Goal: Task Accomplishment & Management: Complete application form

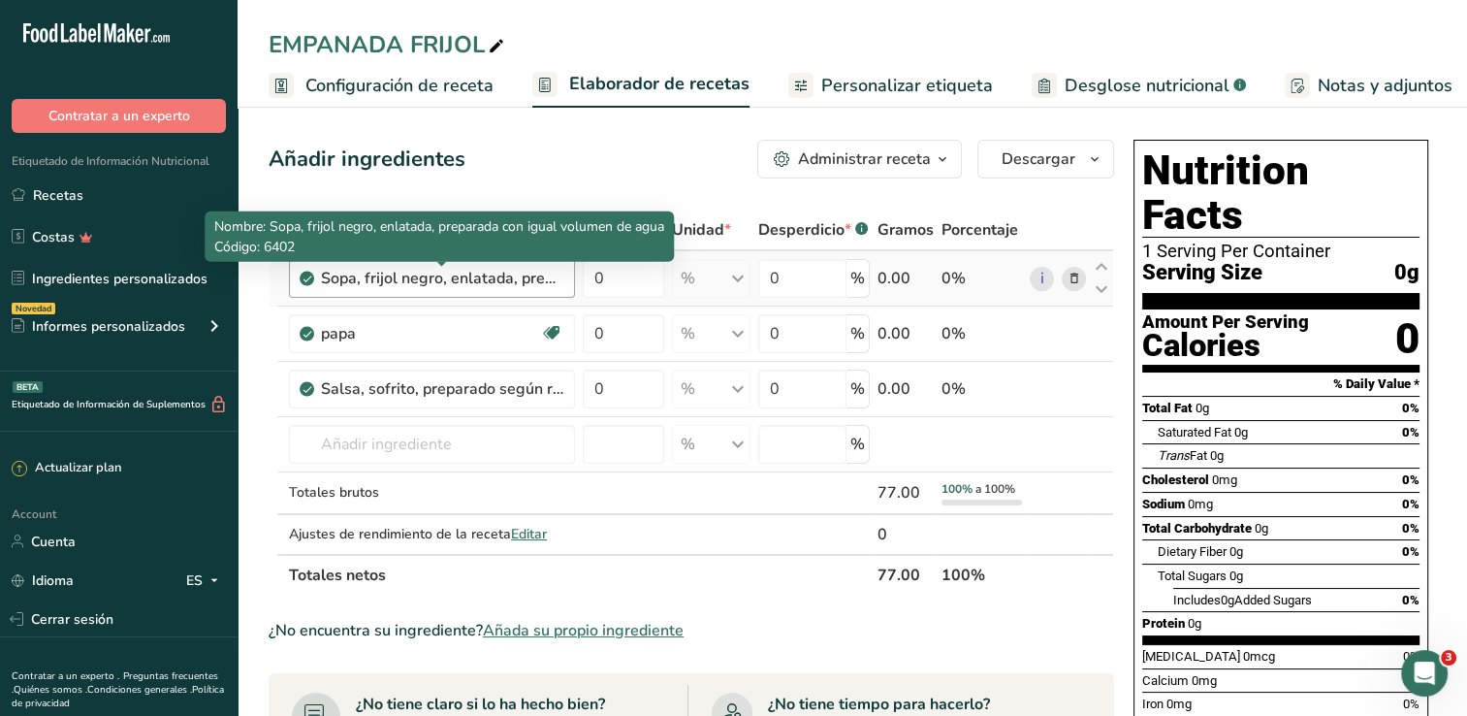
click at [547, 273] on div "Sopa, frijol negro, enlatada, preparada con igual volumen de agua" at bounding box center [442, 278] width 242 height 23
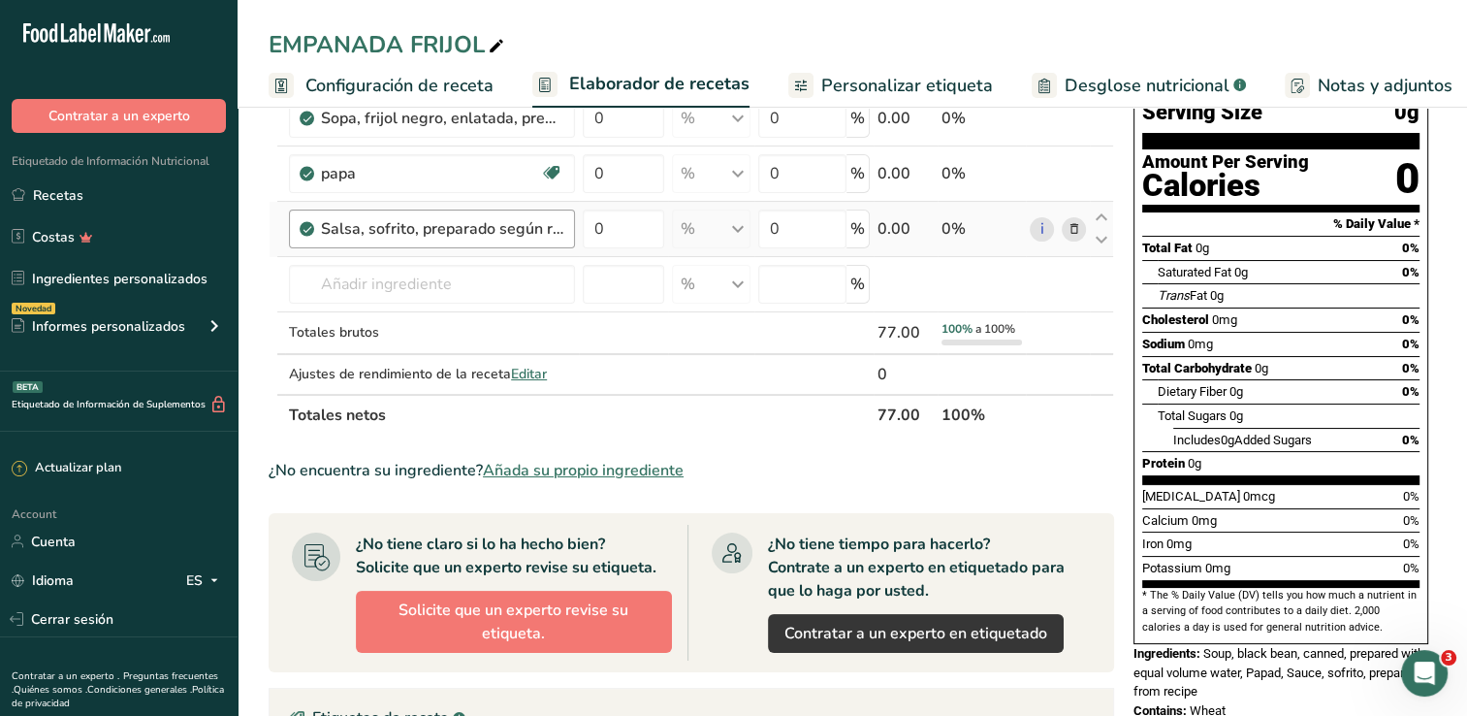
scroll to position [194, 0]
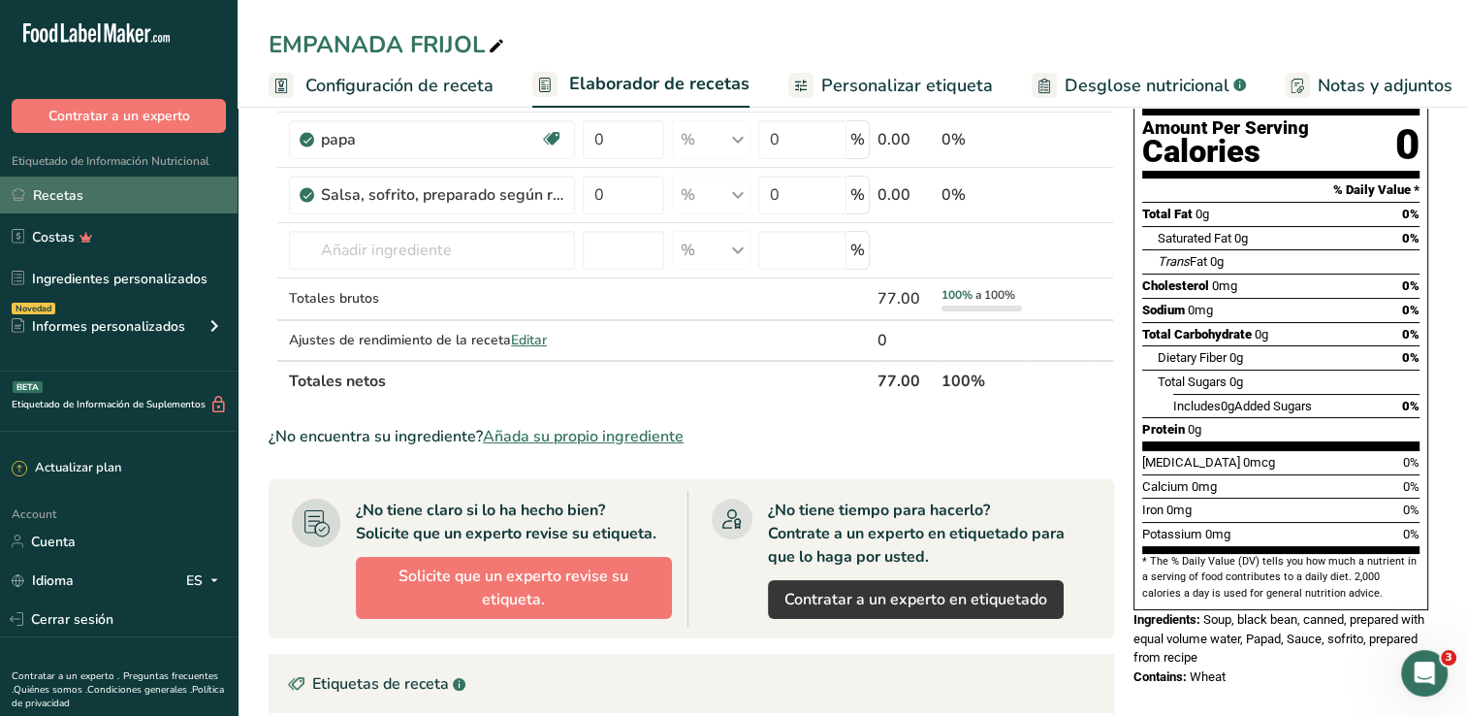
click at [119, 210] on link "Recetas" at bounding box center [119, 194] width 238 height 37
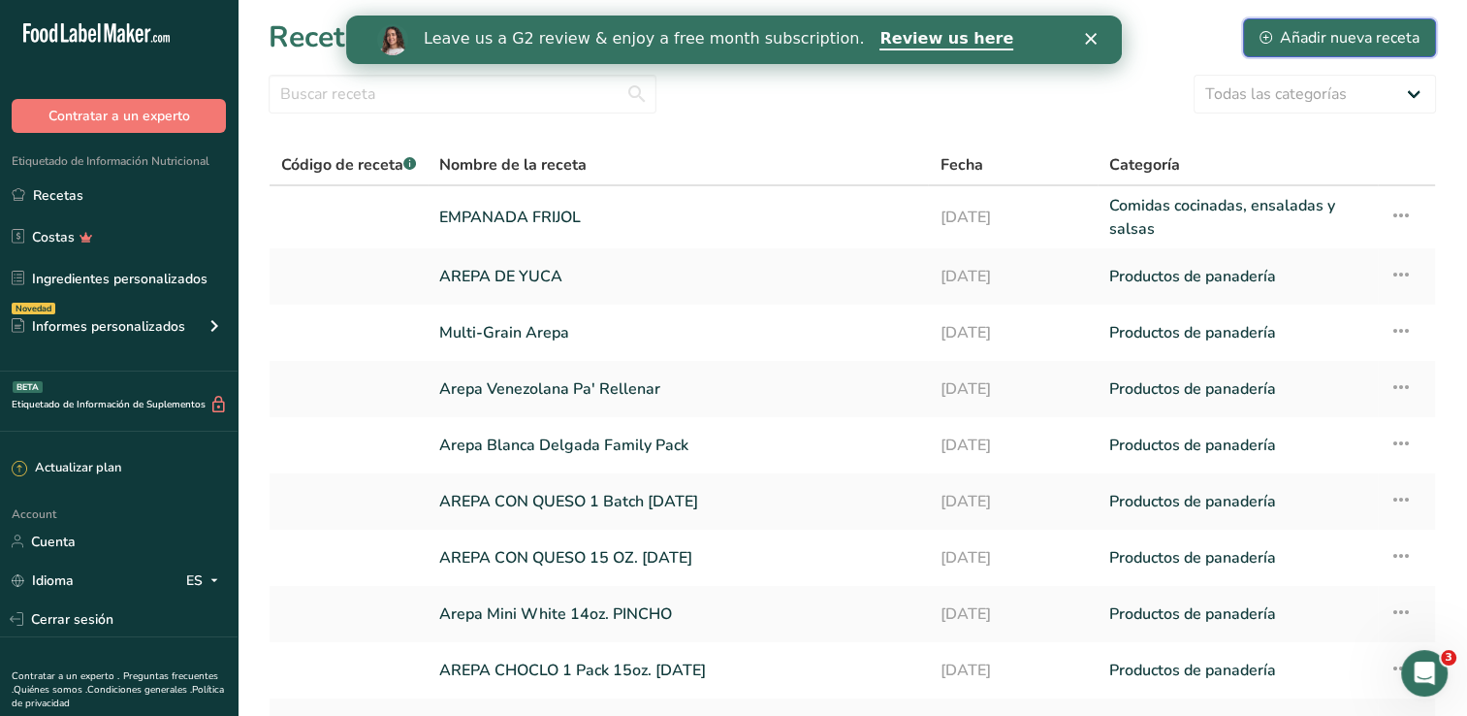
click at [1276, 38] on div "Añadir nueva receta" at bounding box center [1339, 37] width 160 height 23
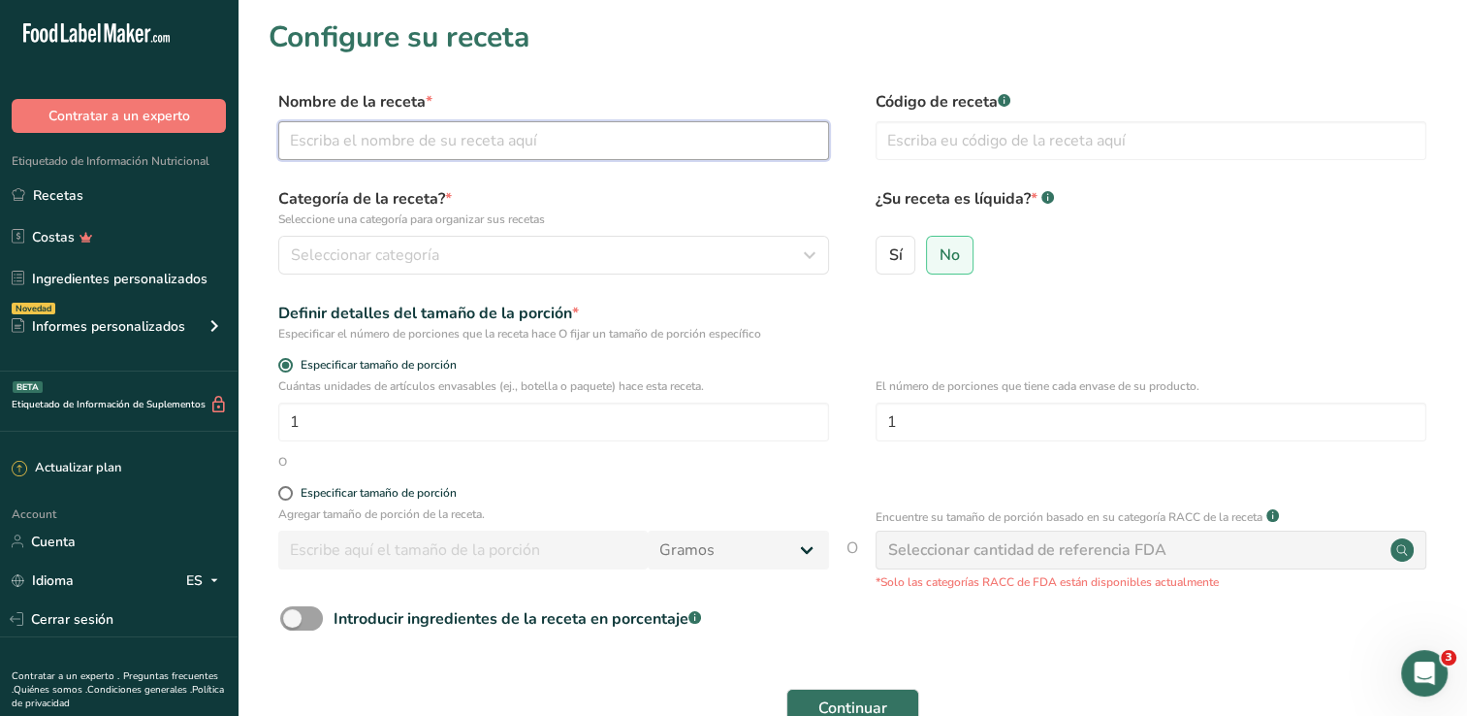
click at [354, 132] on input "text" at bounding box center [553, 140] width 551 height 39
type input "Empanada de Carne"
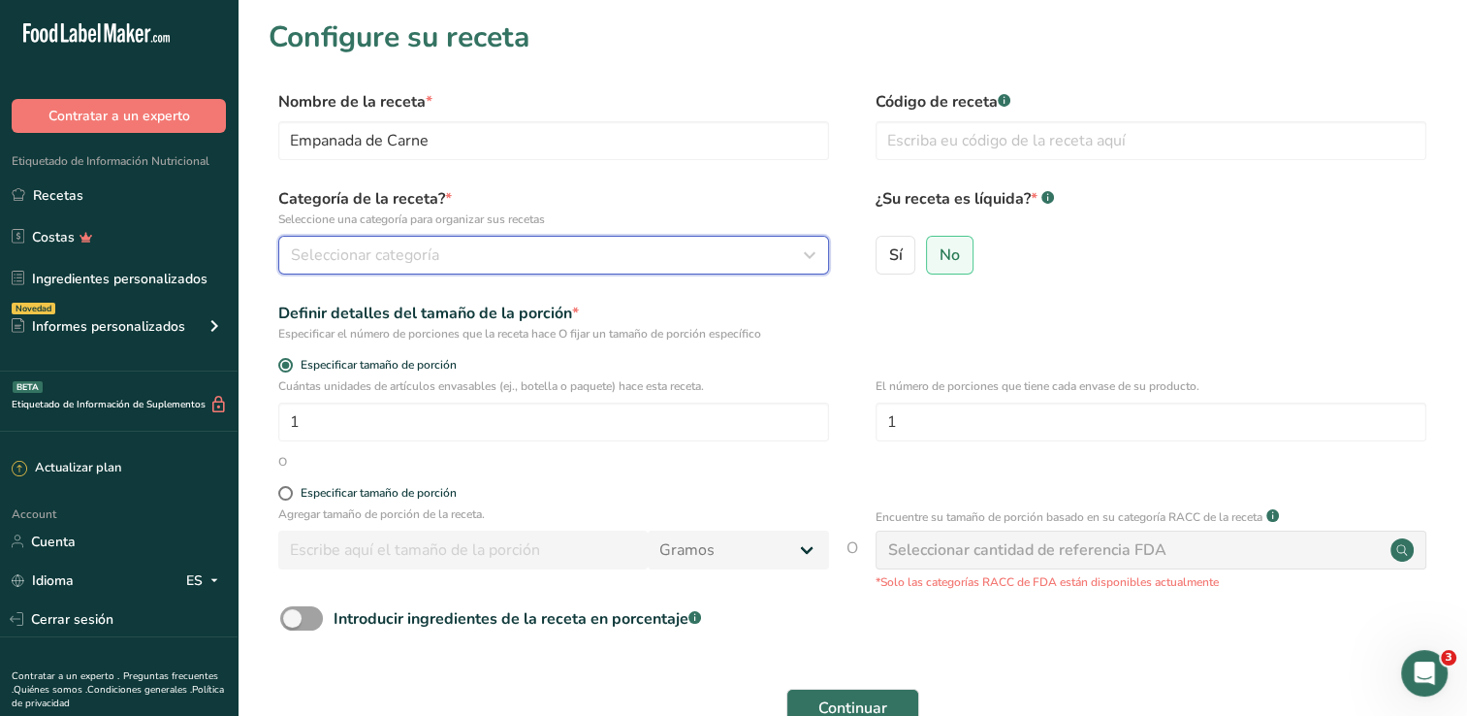
click at [399, 253] on span "Seleccionar categoría" at bounding box center [365, 254] width 148 height 23
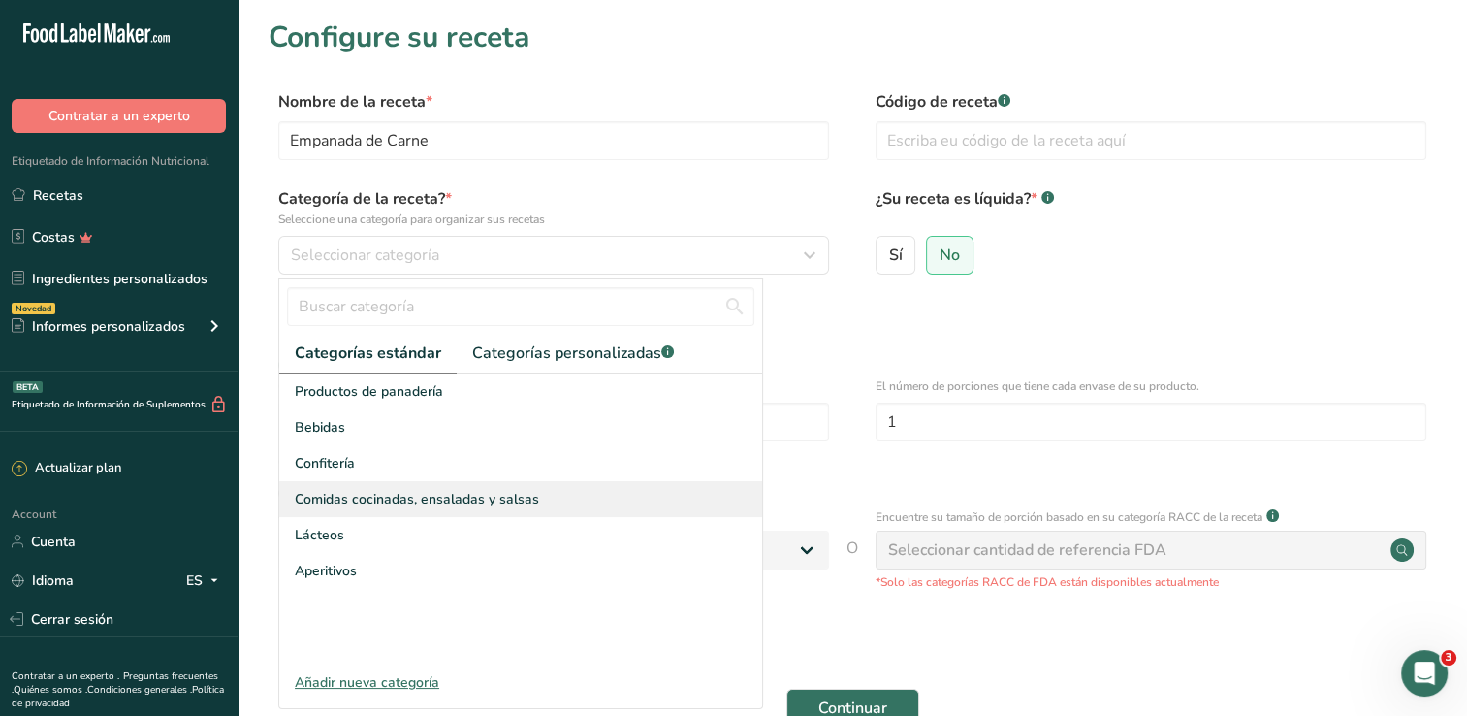
click at [403, 506] on span "Comidas cocinadas, ensaladas y salsas" at bounding box center [417, 499] width 244 height 20
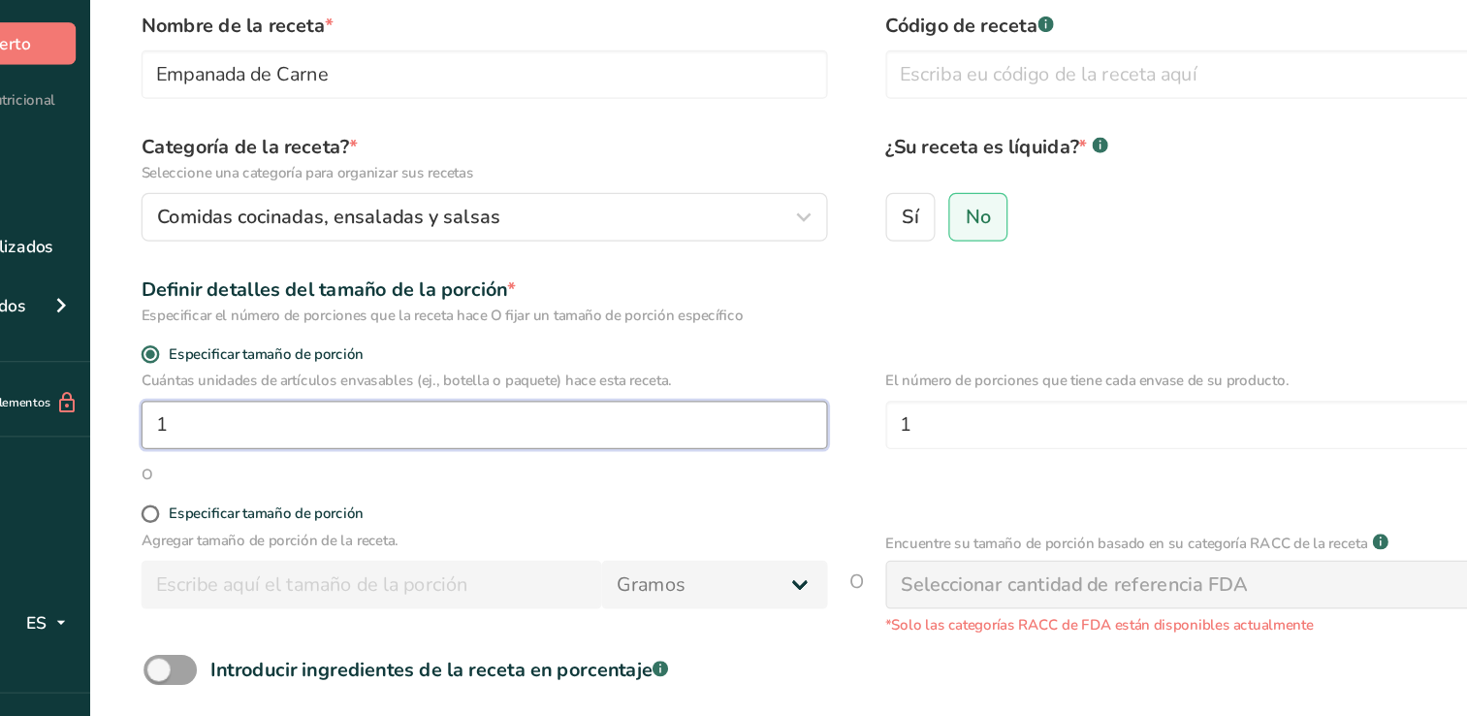
click at [583, 434] on input "1" at bounding box center [553, 421] width 551 height 39
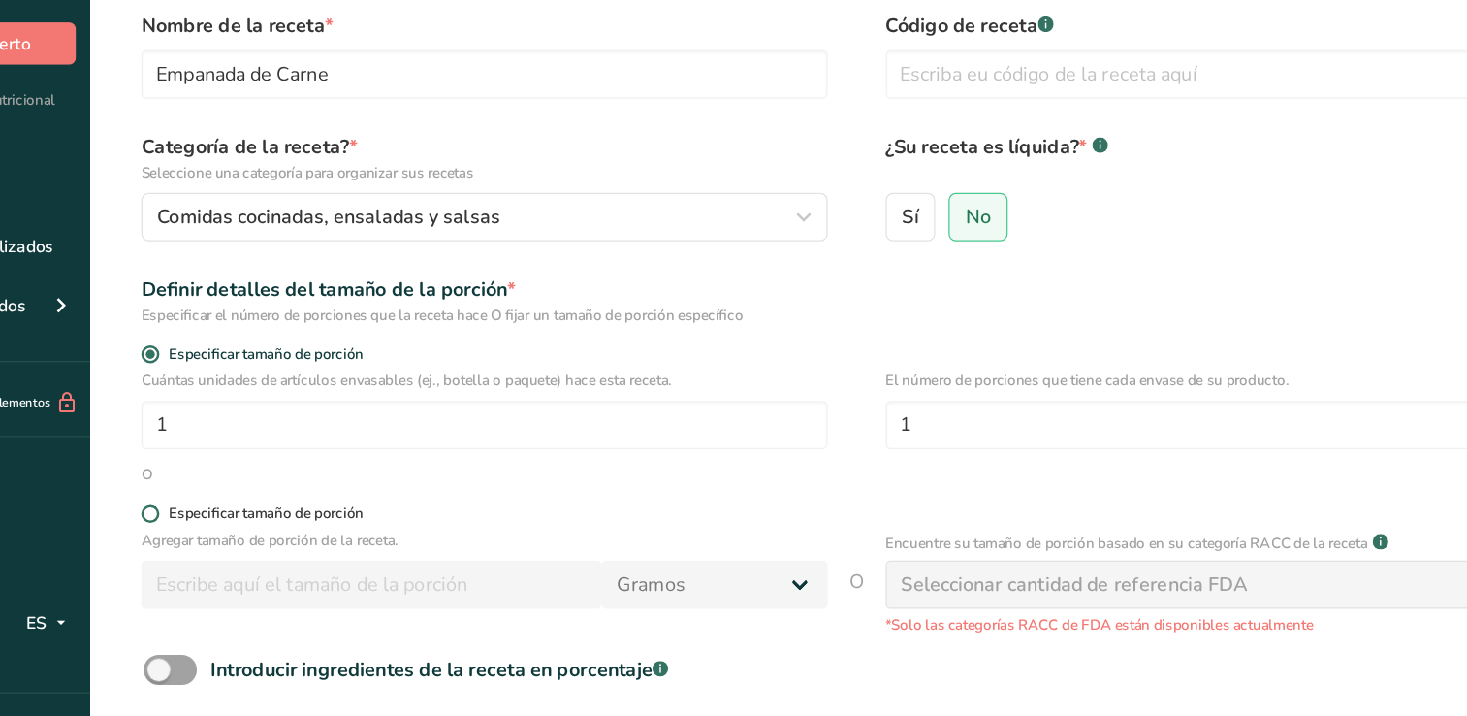
click at [287, 493] on span at bounding box center [285, 493] width 15 height 15
click at [287, 493] on input "Especificar tamaño de porción" at bounding box center [284, 493] width 13 height 13
radio input "true"
radio input "false"
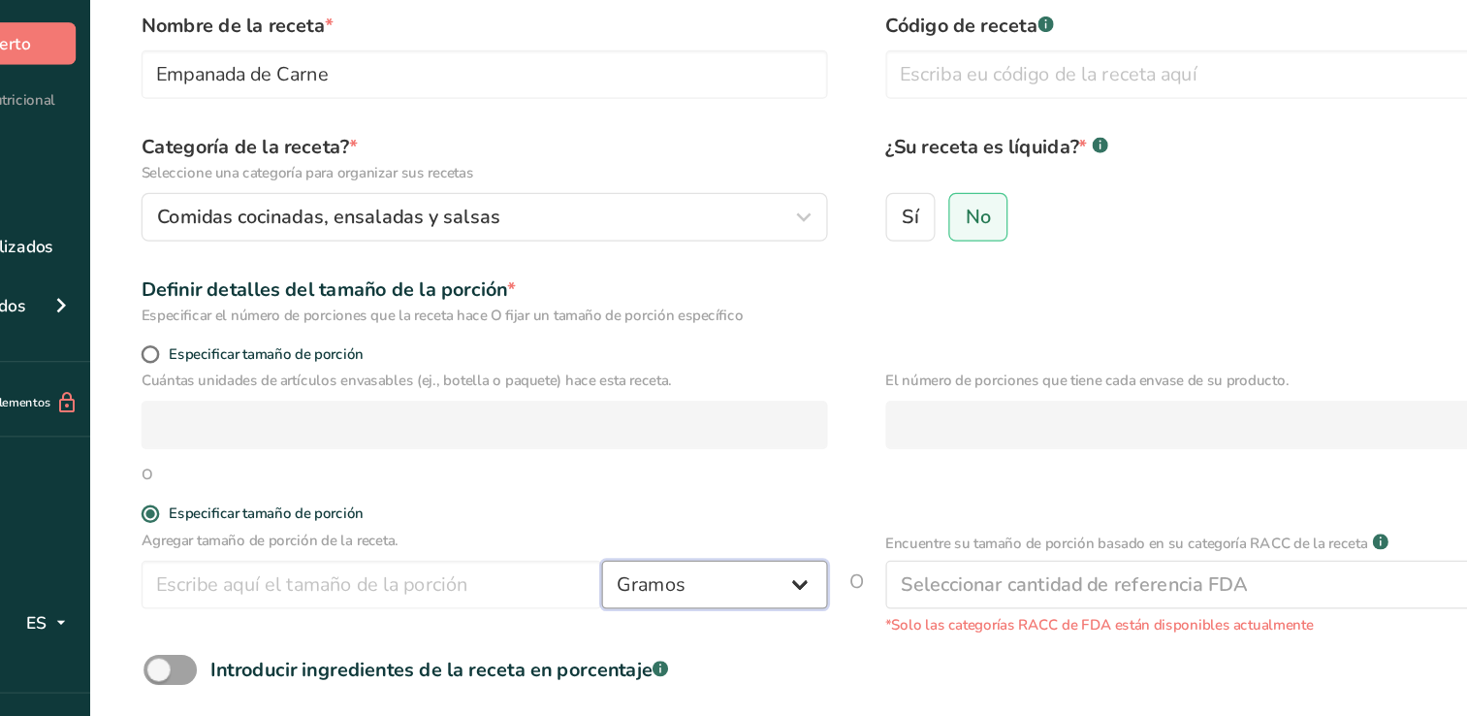
click at [703, 548] on select "Gramos kg mg mcg libras onza [GEOGRAPHIC_DATA] mL onza líquida [GEOGRAPHIC_DATA…" at bounding box center [738, 549] width 181 height 39
select select "5"
click at [648, 530] on select "Gramos kg mg mcg libras onza [GEOGRAPHIC_DATA] mL onza líquida [GEOGRAPHIC_DATA…" at bounding box center [738, 549] width 181 height 39
click at [311, 557] on input "number" at bounding box center [462, 549] width 369 height 39
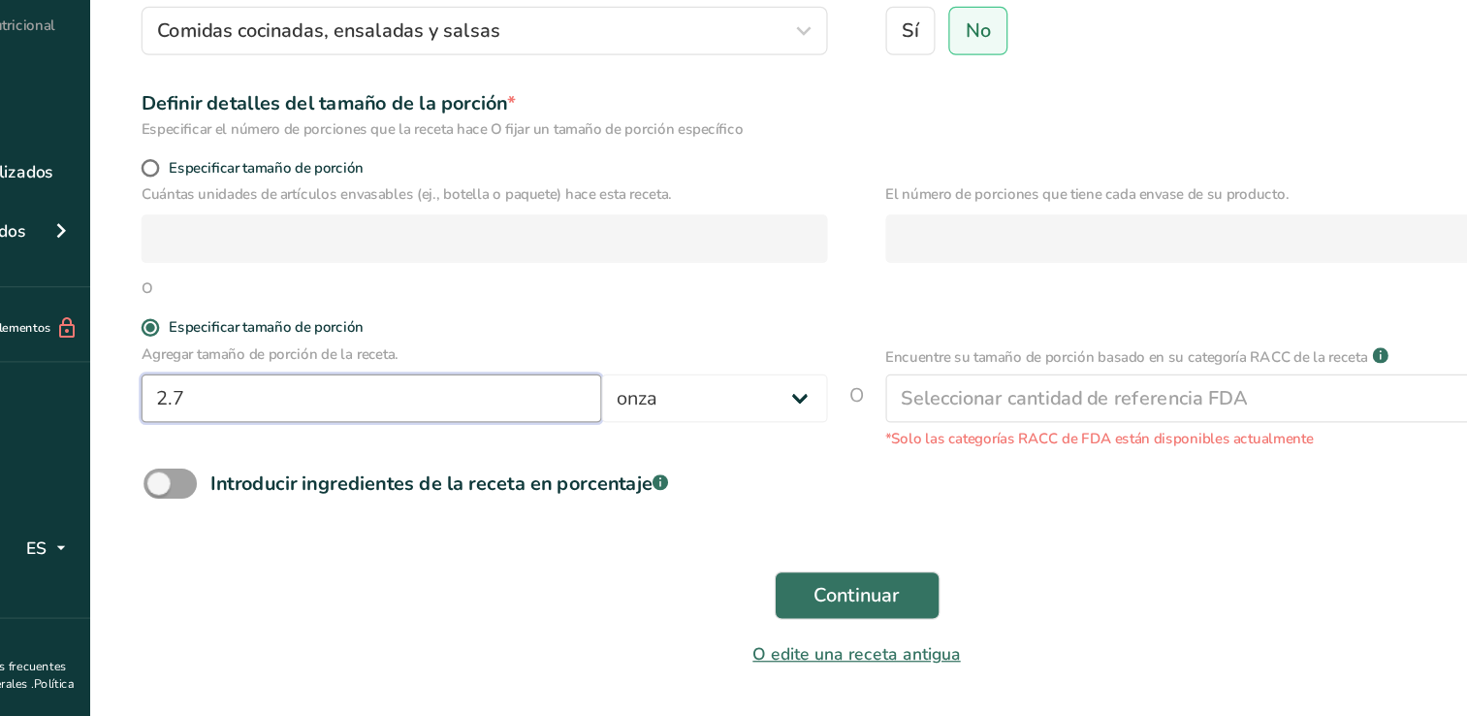
scroll to position [155, 0]
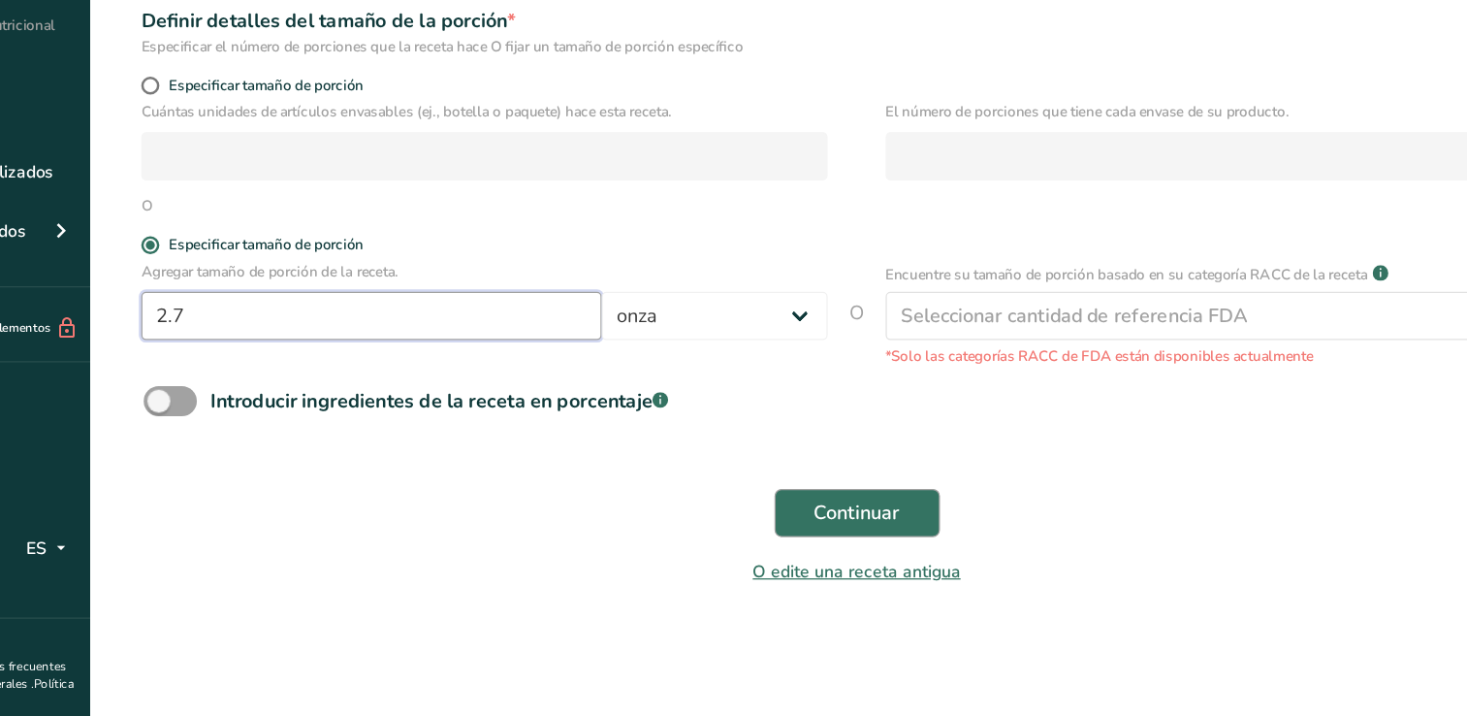
type input "2.7"
click at [818, 559] on span "Continuar" at bounding box center [852, 552] width 69 height 23
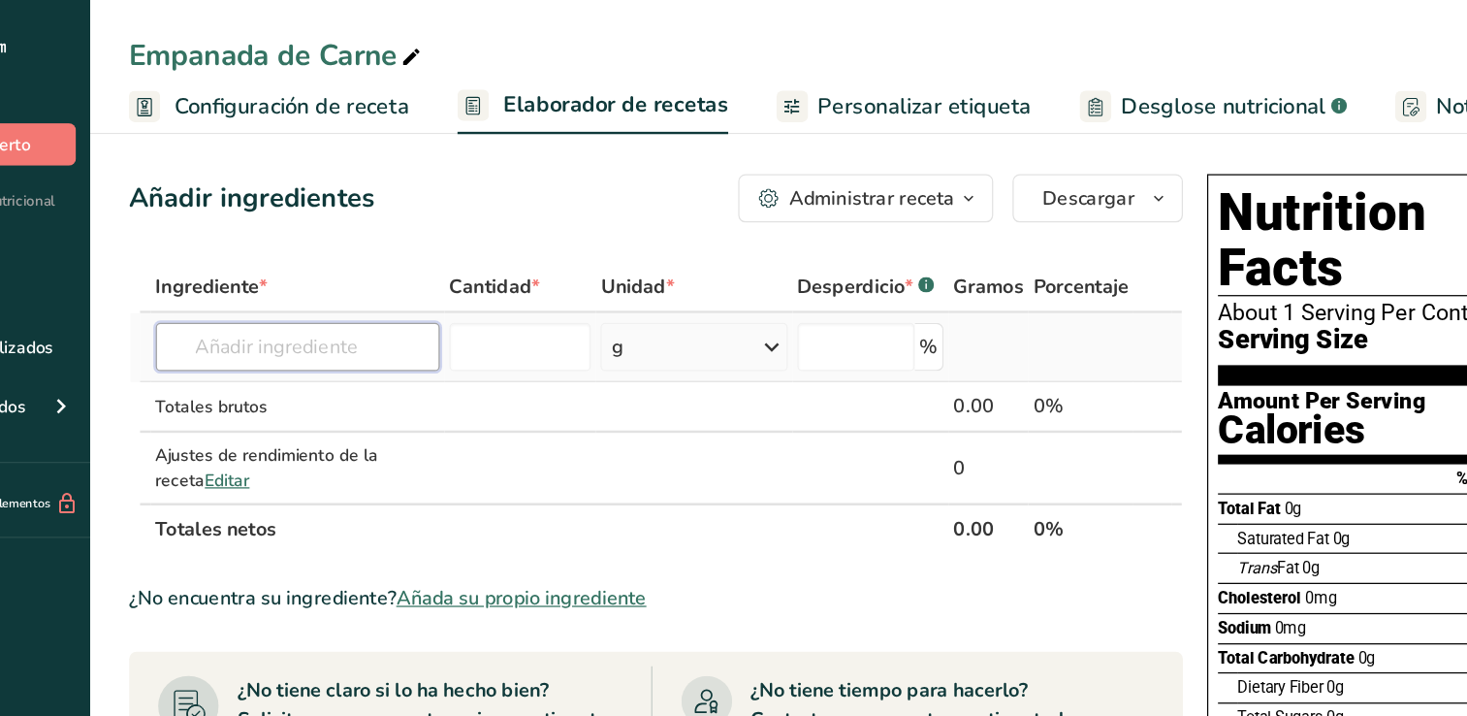
drag, startPoint x: 402, startPoint y: 282, endPoint x: 408, endPoint y: 294, distance: 13.0
click at [408, 294] on input "text" at bounding box center [404, 278] width 228 height 39
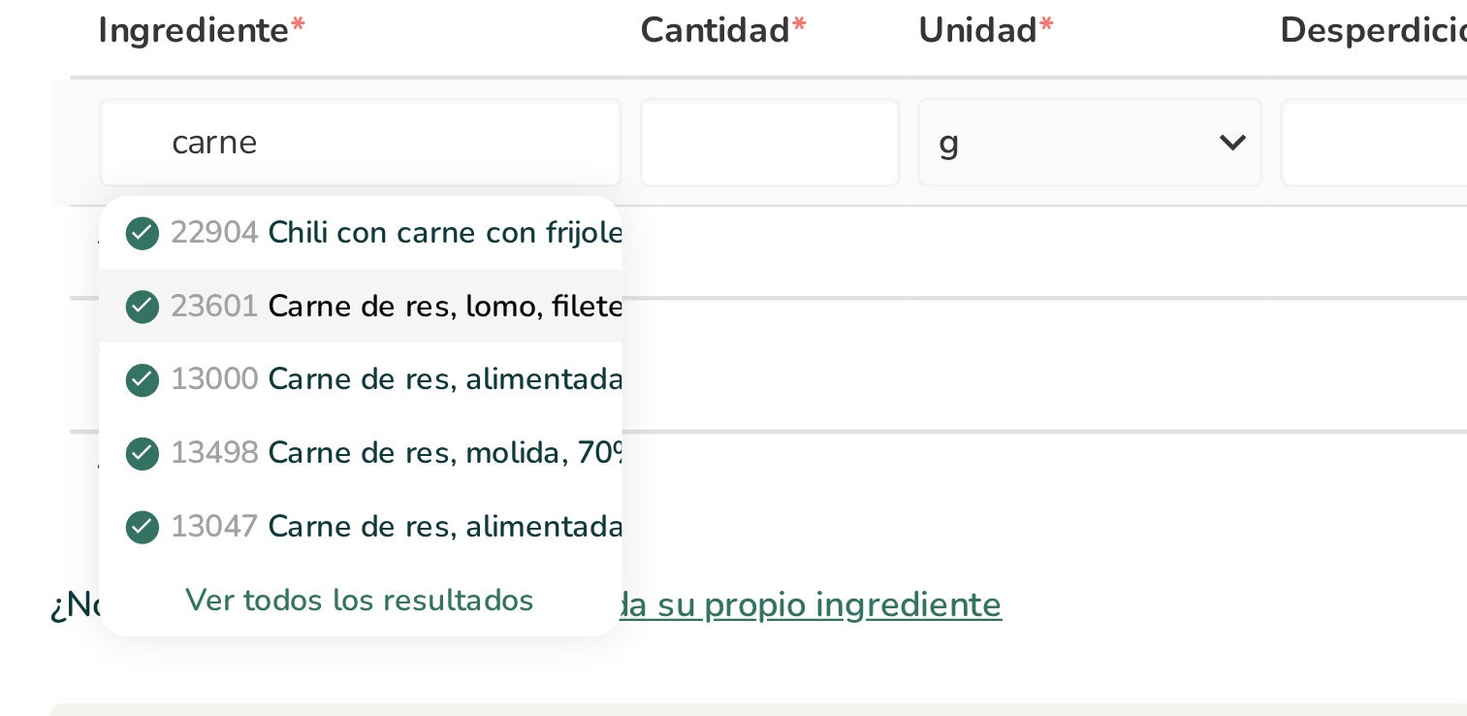
click at [377, 355] on p "23601 Carne de res, lomo, filete, sólo magro separable, recortado a 1/8 &quot;d…" at bounding box center [660, 349] width 710 height 20
type input "Beef, tenderloin, steak, separable lean only, trimmed to 1/8" fat, all grades, …"
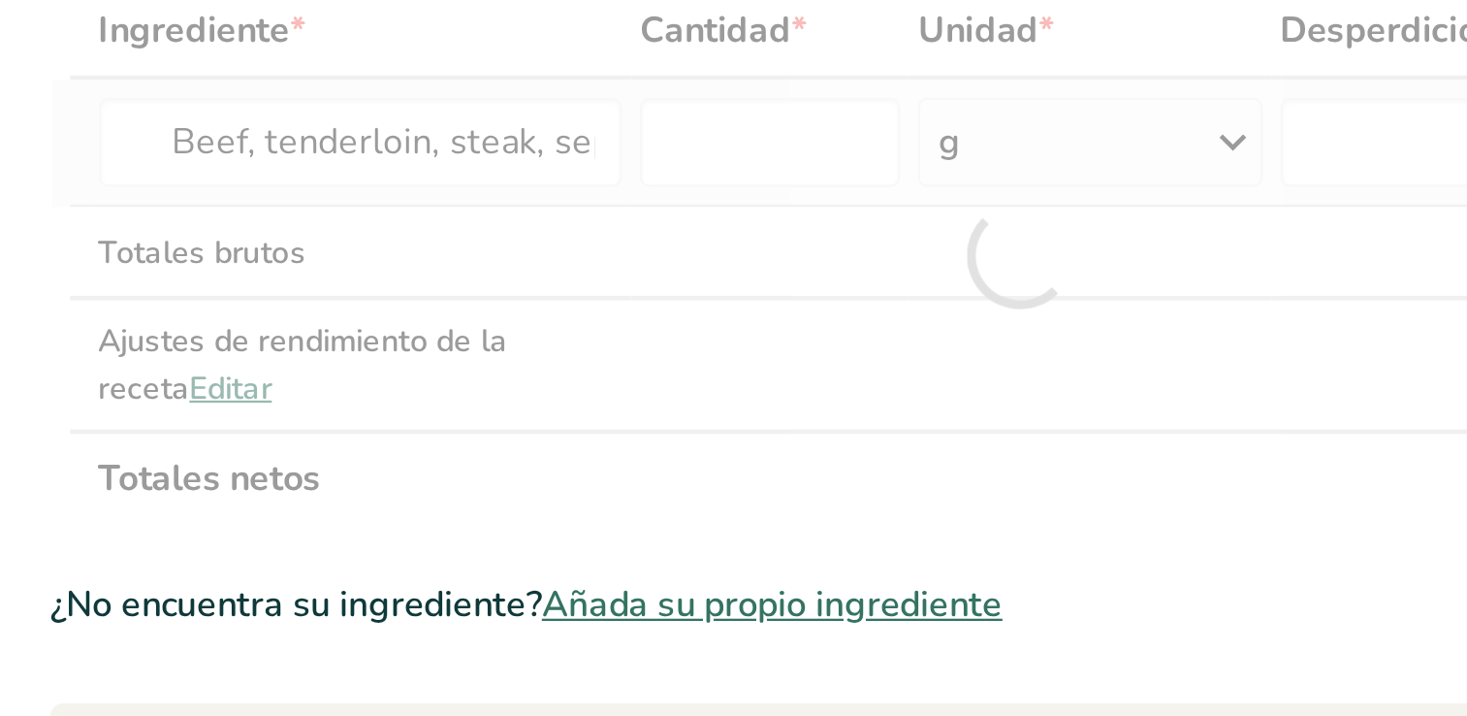
type input "0"
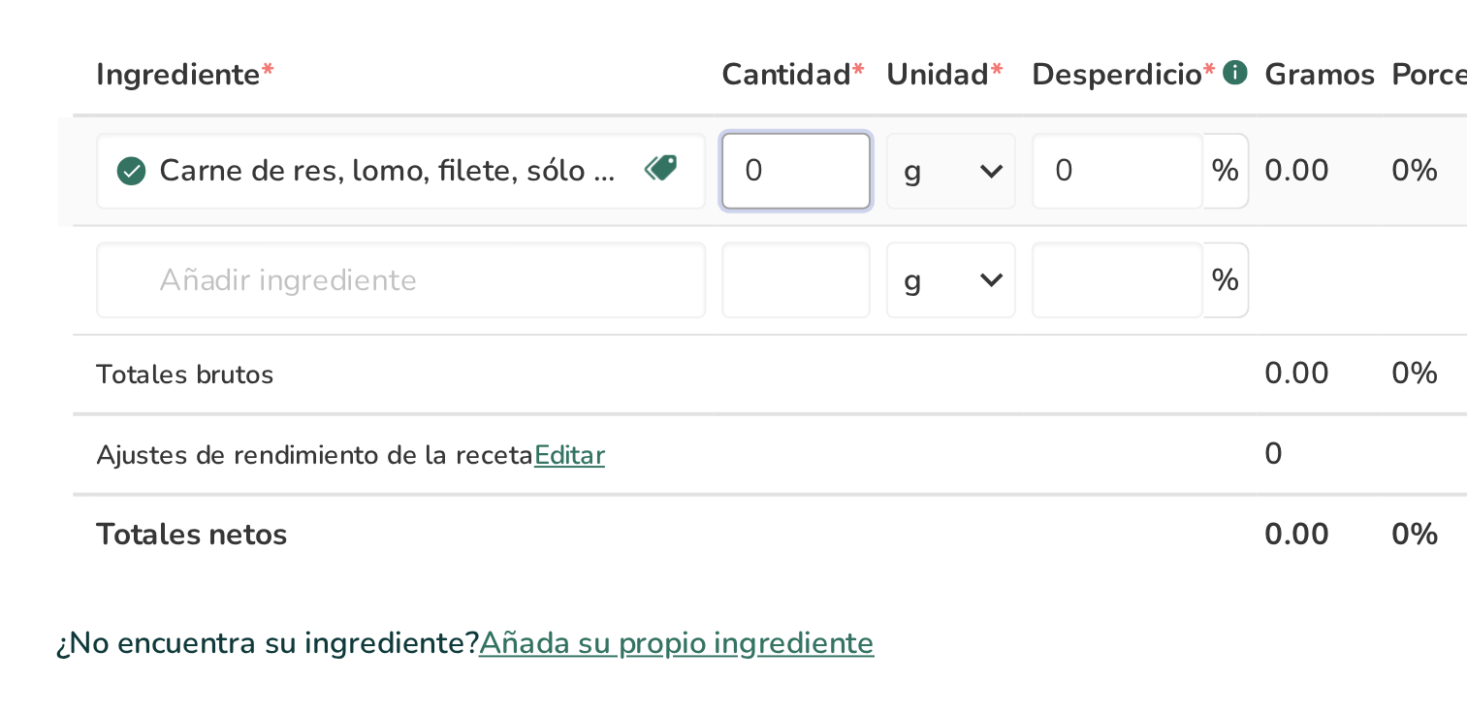
click at [626, 274] on input "0" at bounding box center [644, 278] width 76 height 39
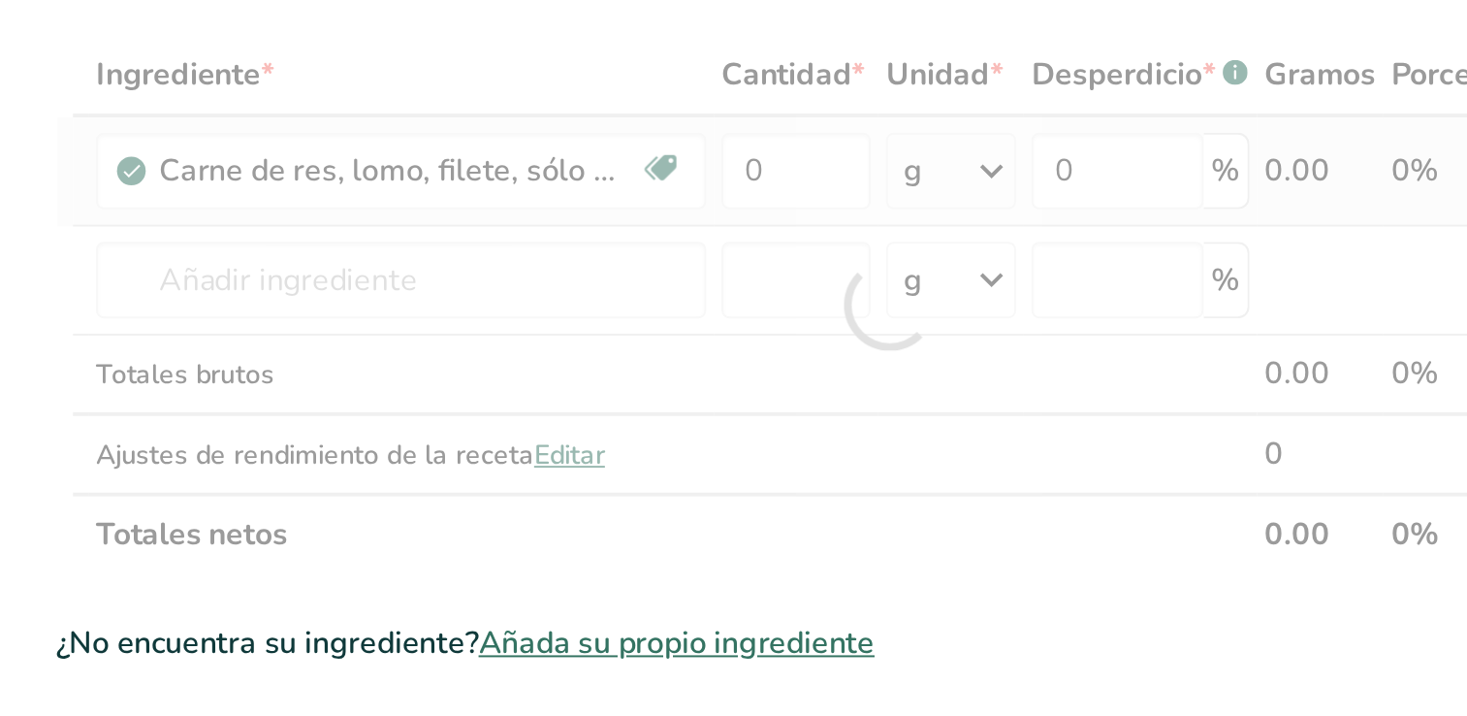
click at [721, 280] on div "Ingrediente * Cantidad * Unidad * Desperdicio * .a-a{fill:#347362;}.b-a{fill:#f…" at bounding box center [691, 345] width 845 height 273
click at [721, 280] on div at bounding box center [691, 345] width 845 height 273
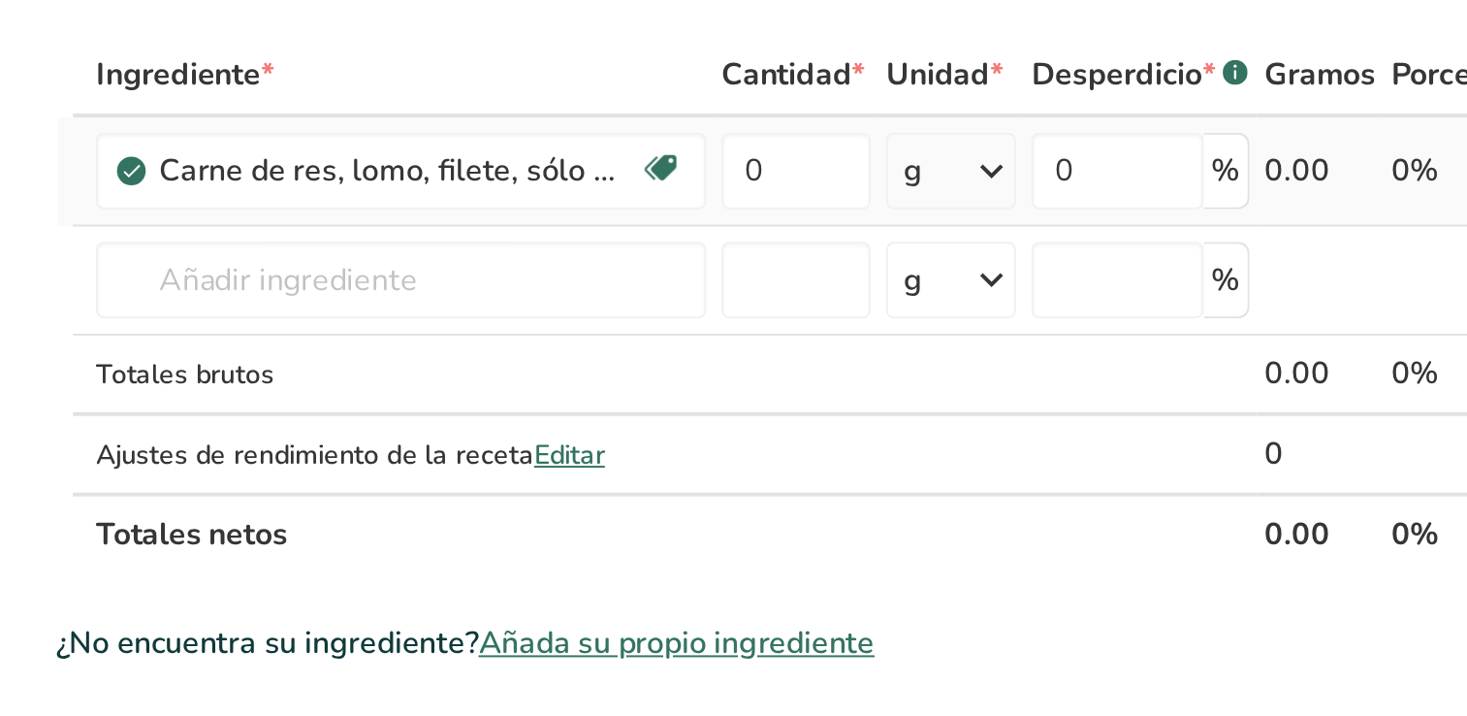
click at [748, 280] on icon at bounding box center [742, 278] width 23 height 35
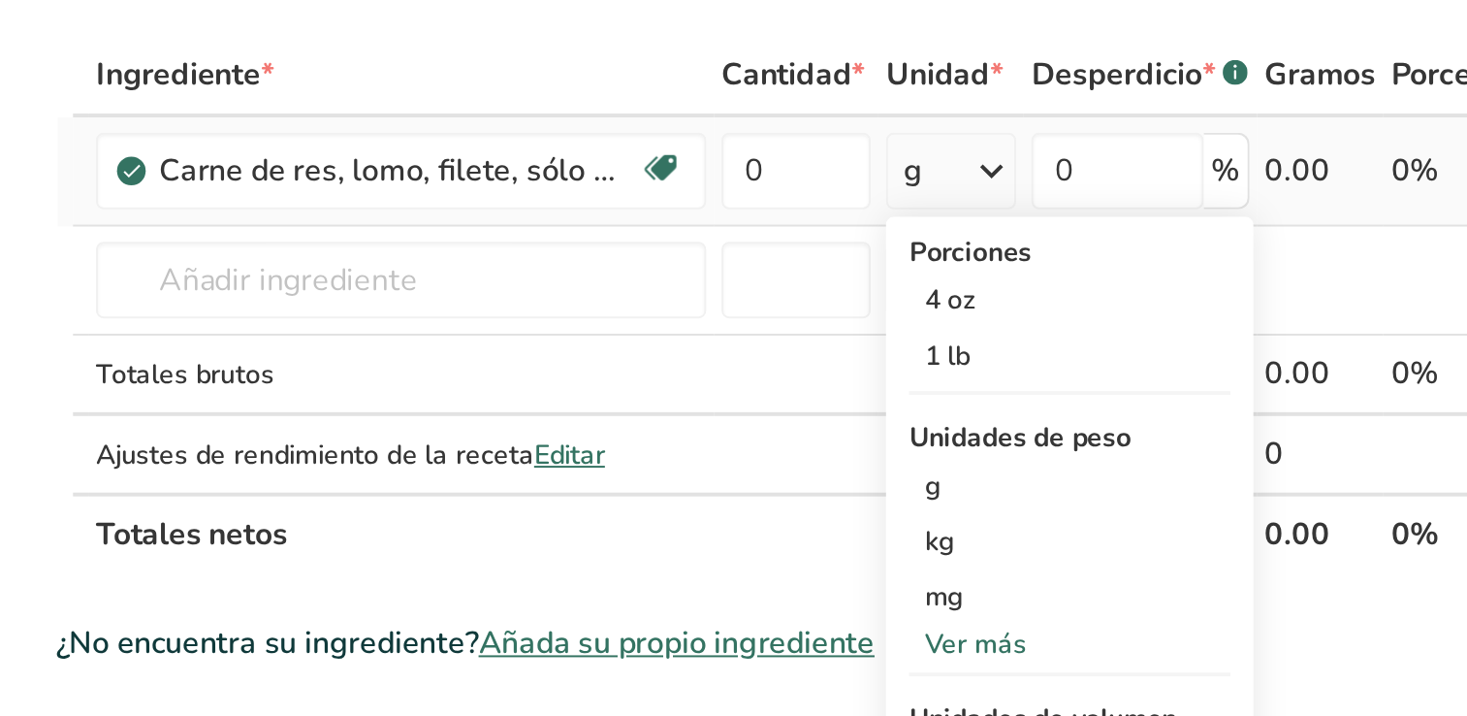
click at [736, 515] on div "Ver más" at bounding box center [782, 518] width 163 height 20
click at [731, 541] on div "lb" at bounding box center [782, 550] width 163 height 28
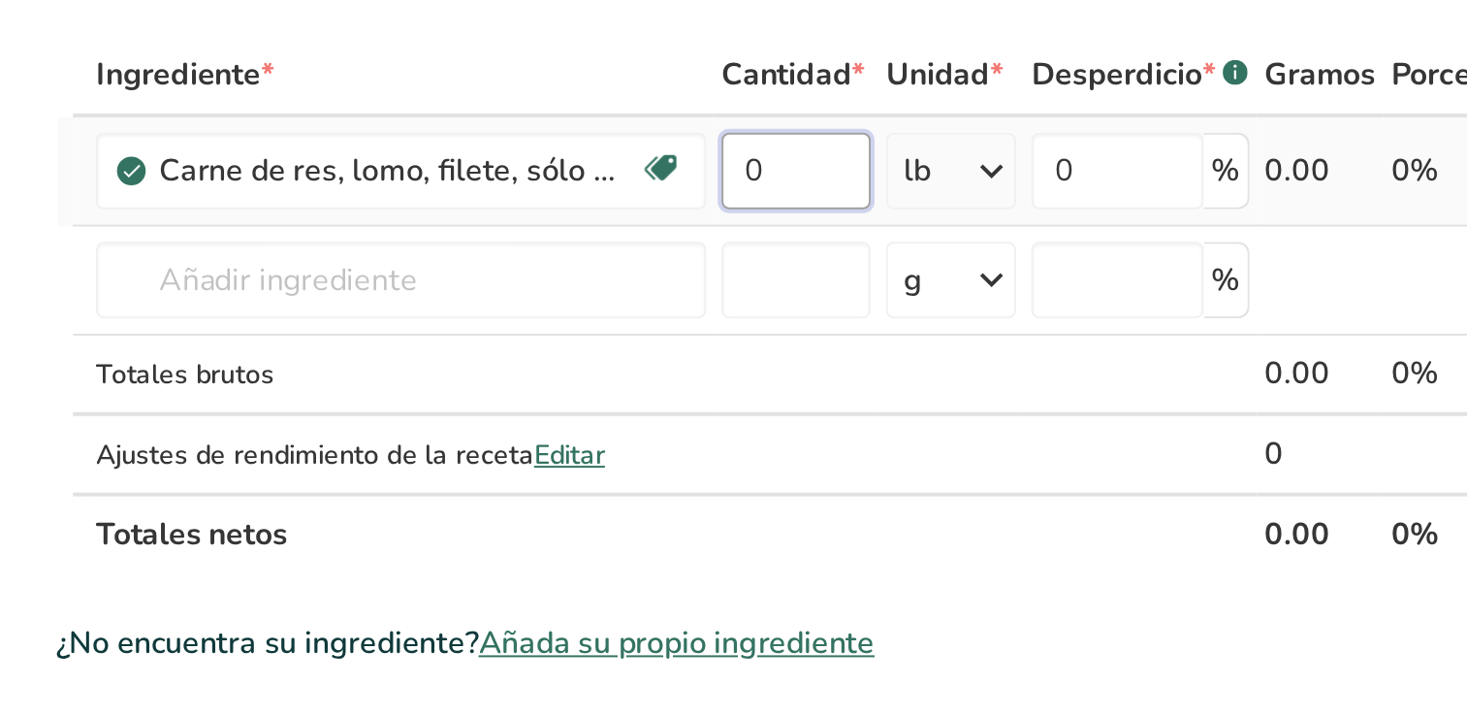
click at [640, 282] on input "0" at bounding box center [644, 278] width 76 height 39
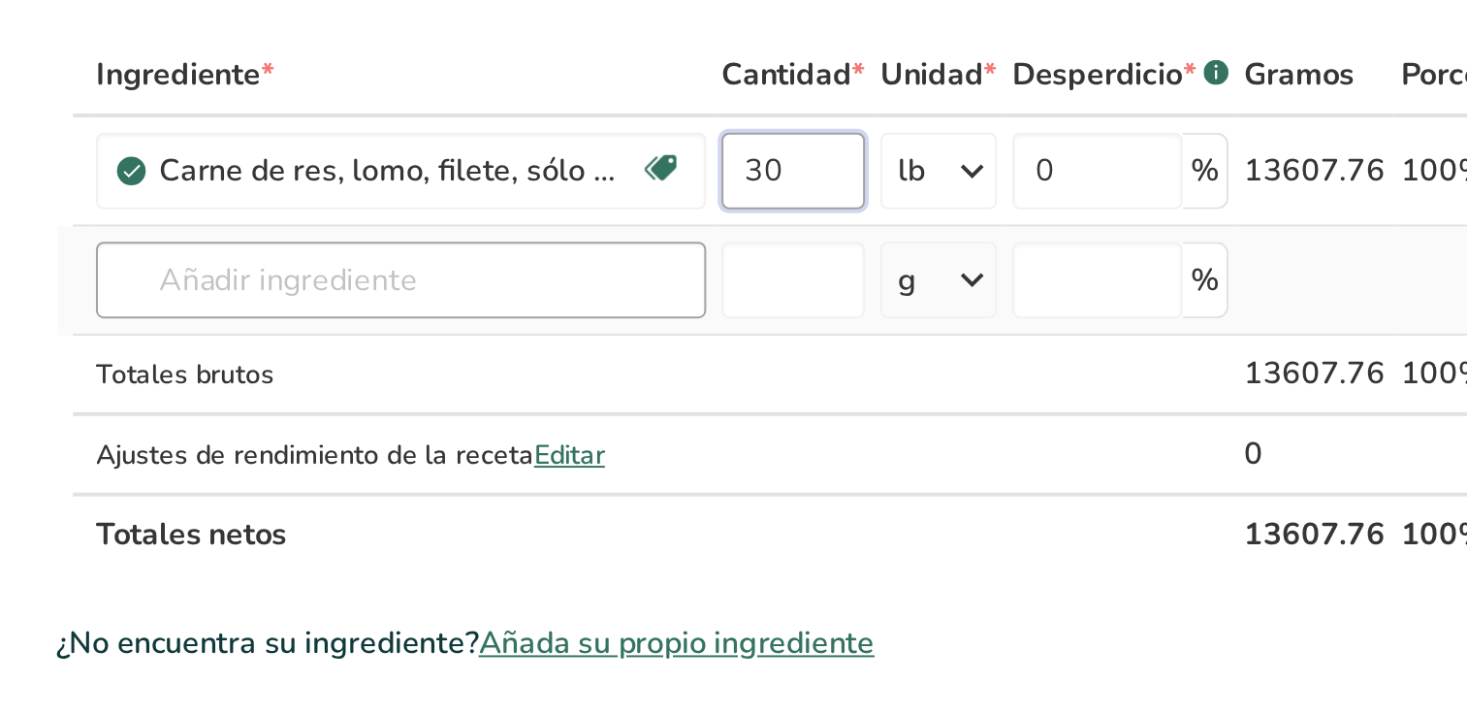
type input "30"
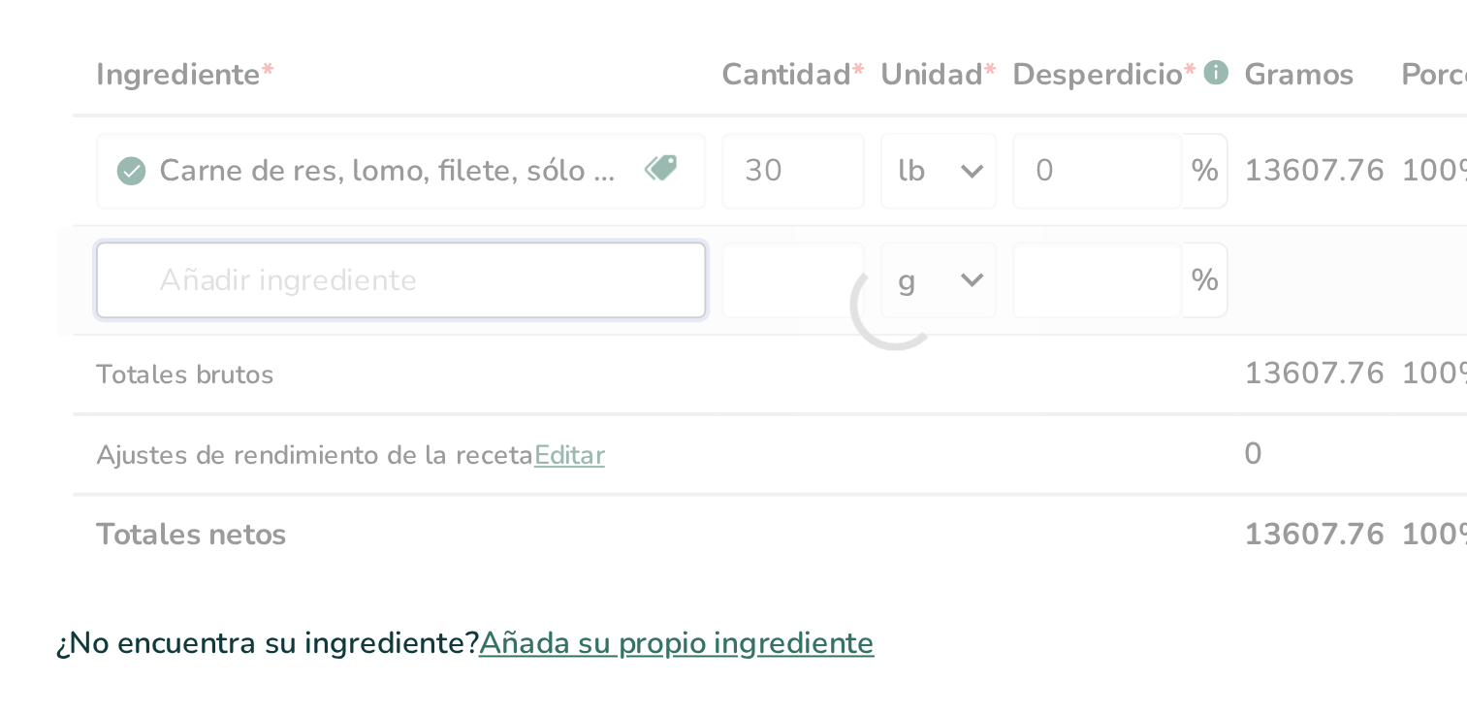
click at [542, 322] on div "Ingrediente * Cantidad * Unidad * Desperdicio * .a-a{fill:#347362;}.b-a{fill:#f…" at bounding box center [694, 345] width 850 height 273
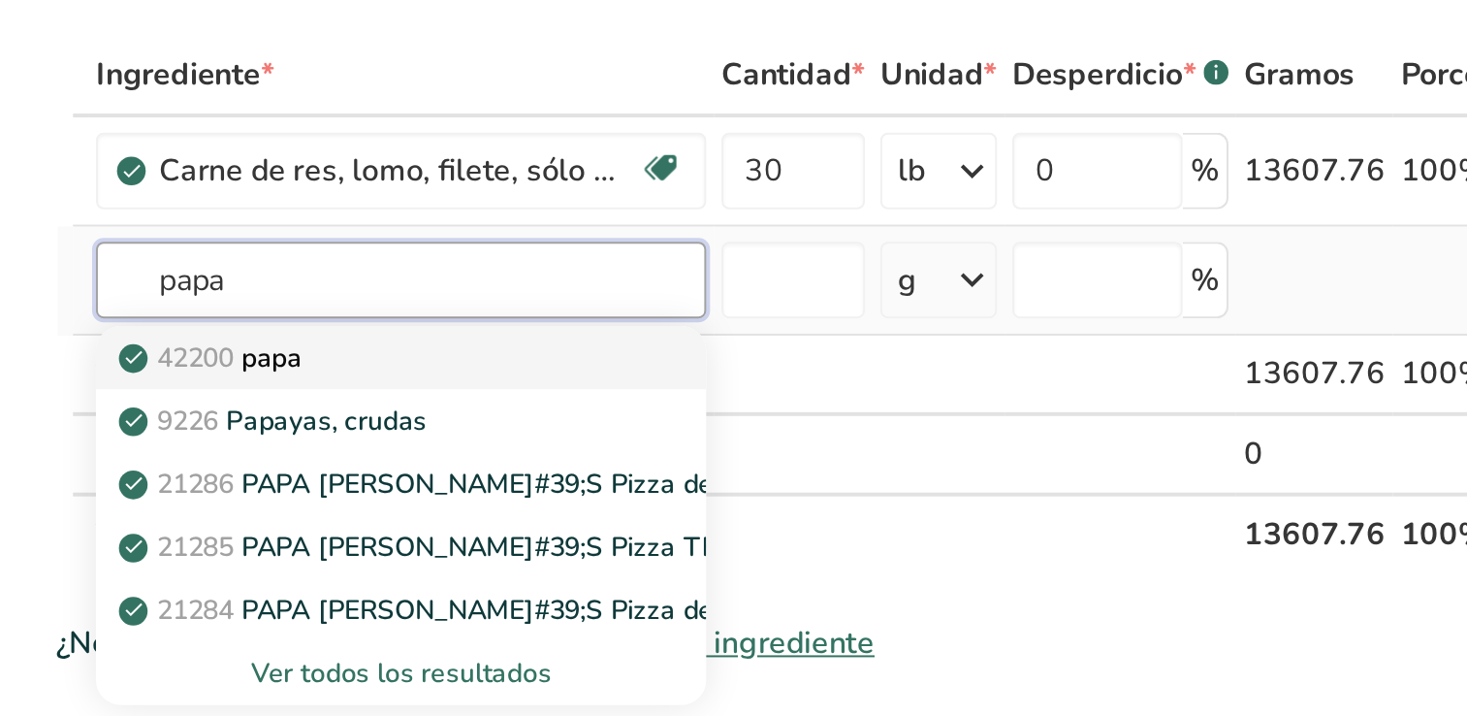
type input "papa"
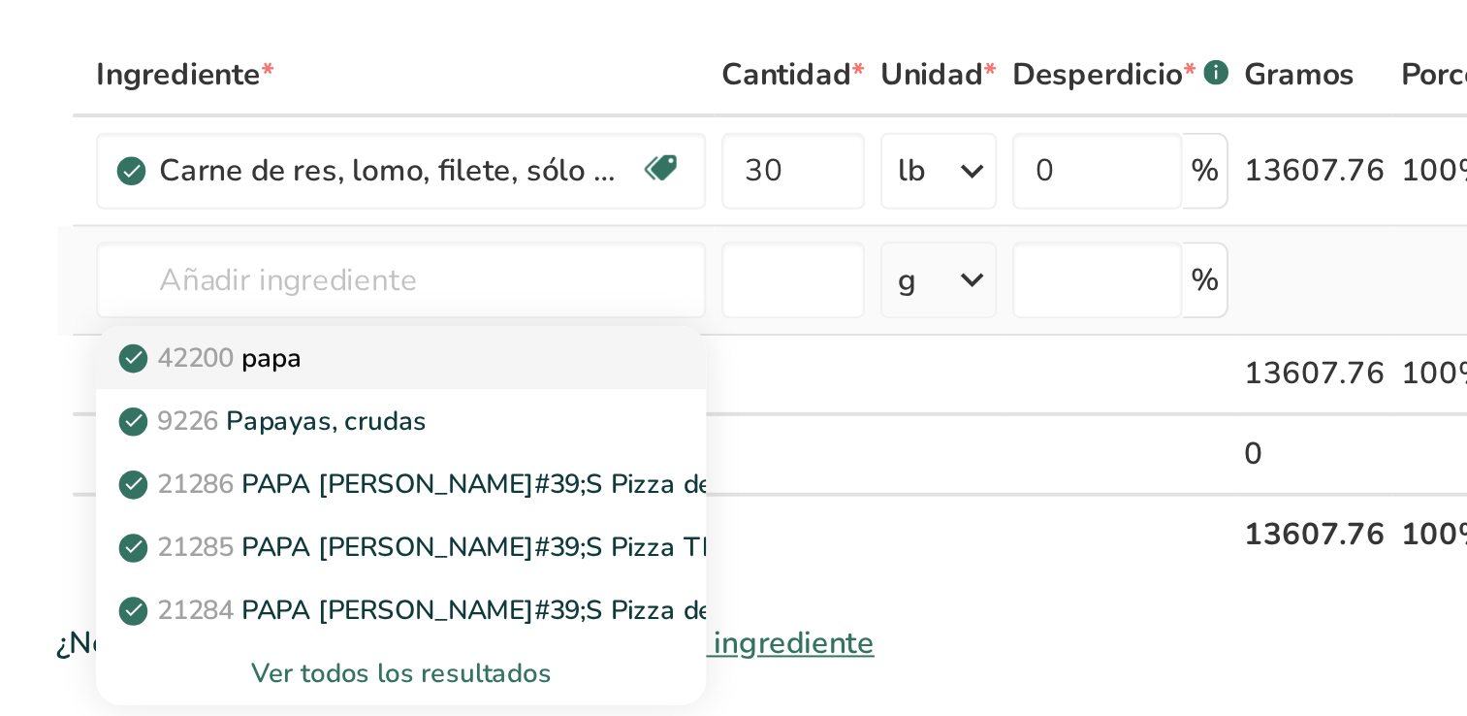
click at [412, 373] on div "42200 papa" at bounding box center [427, 373] width 247 height 20
type input "Papad"
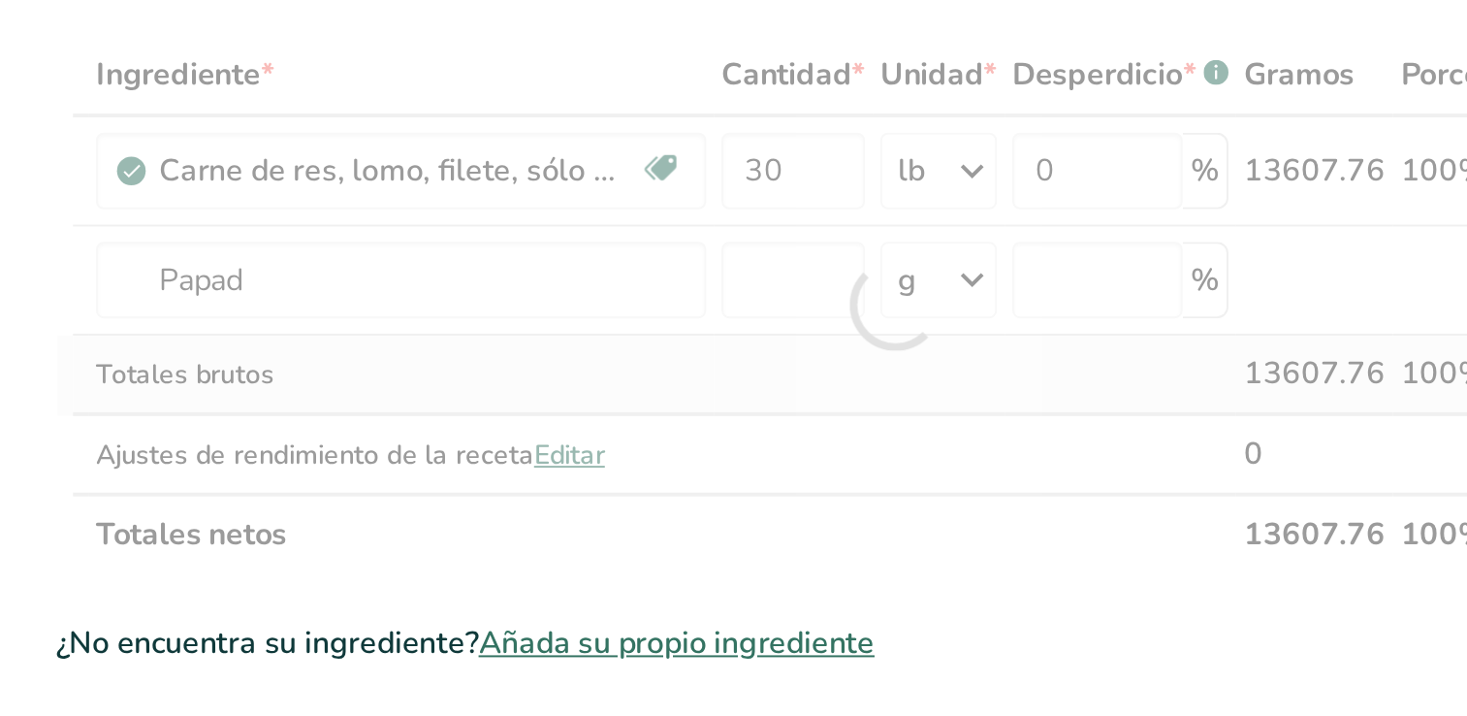
type input "0"
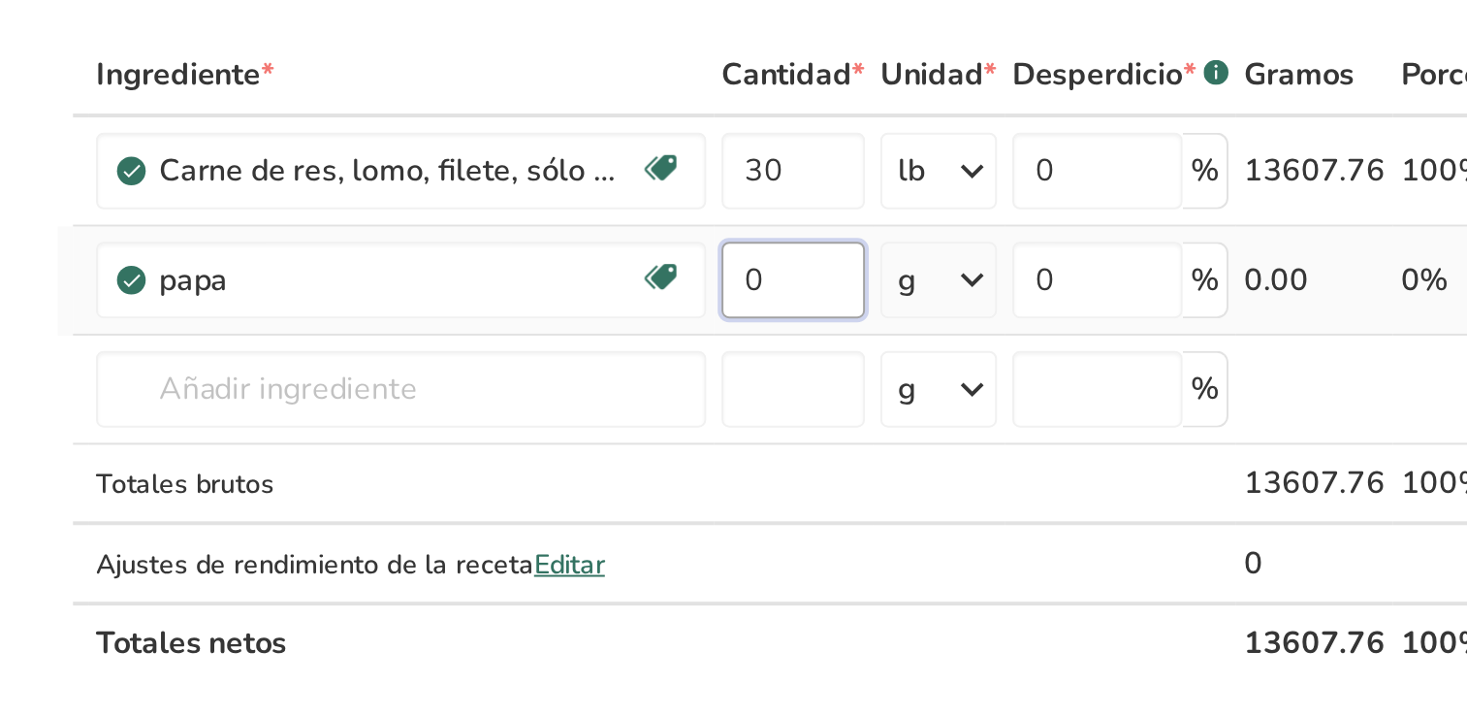
click at [643, 329] on input "0" at bounding box center [642, 333] width 73 height 39
type input "60"
click at [739, 330] on div "Ingrediente * Cantidad * Unidad * Desperdicio * .a-a{fill:#347362;}.b-a{fill:#f…" at bounding box center [694, 373] width 850 height 329
click at [739, 330] on icon at bounding box center [732, 333] width 23 height 35
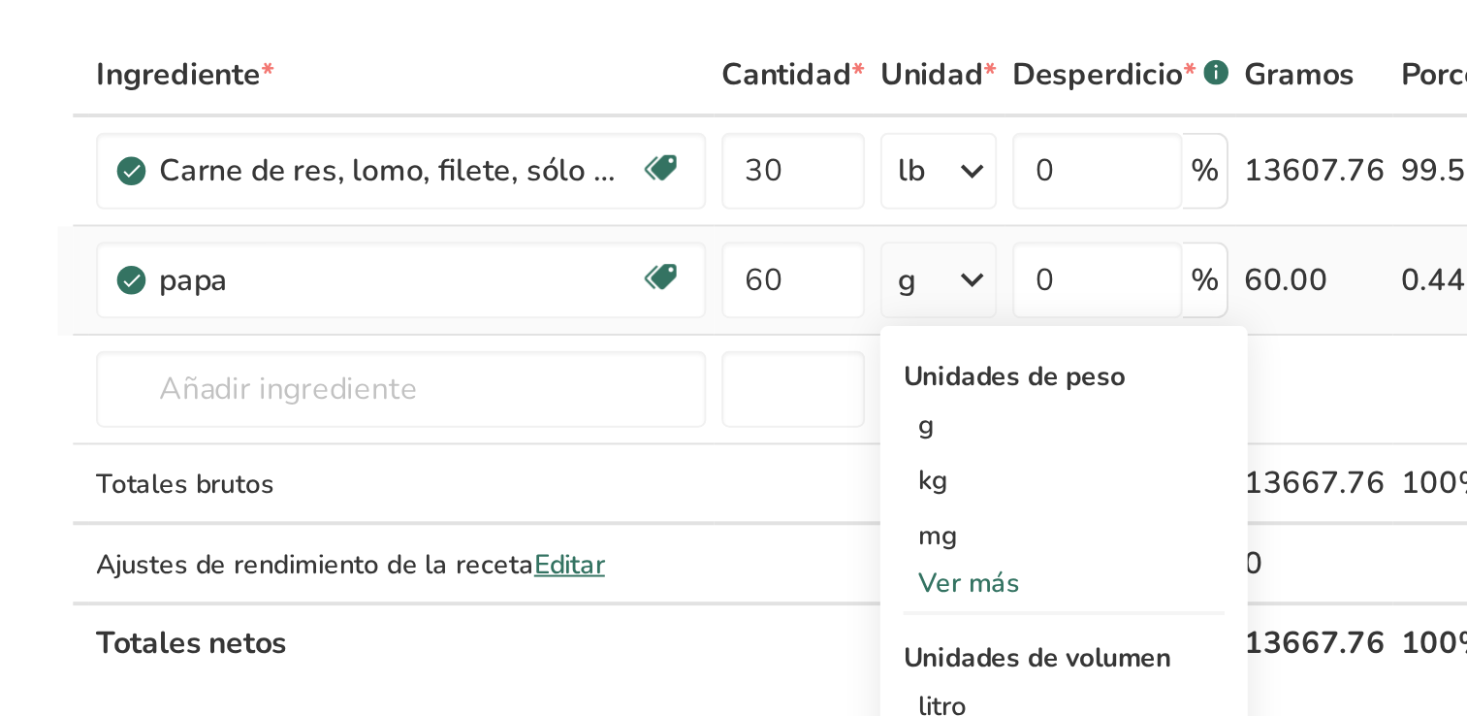
click at [735, 487] on div "Ver más" at bounding box center [779, 487] width 163 height 20
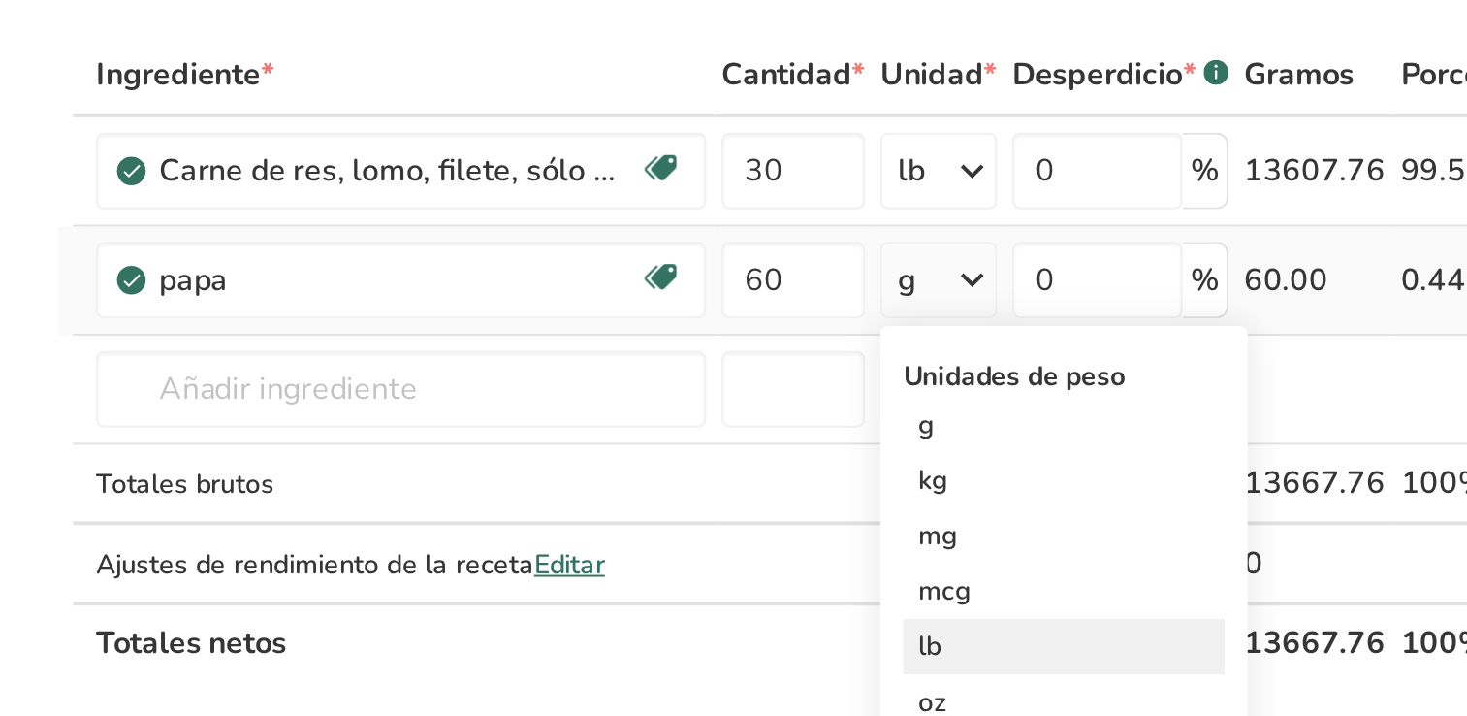
click at [718, 518] on div "lb" at bounding box center [779, 519] width 163 height 28
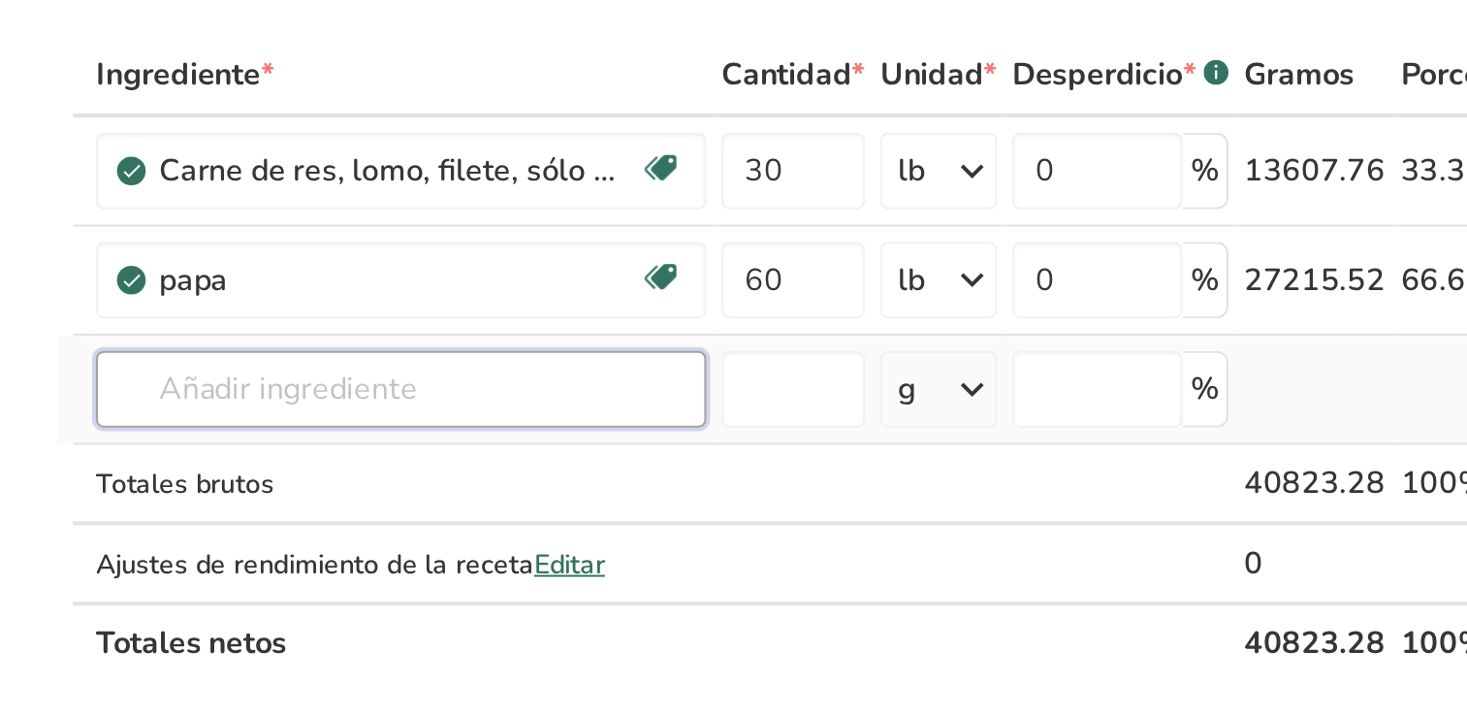
click at [439, 385] on input "text" at bounding box center [443, 388] width 309 height 39
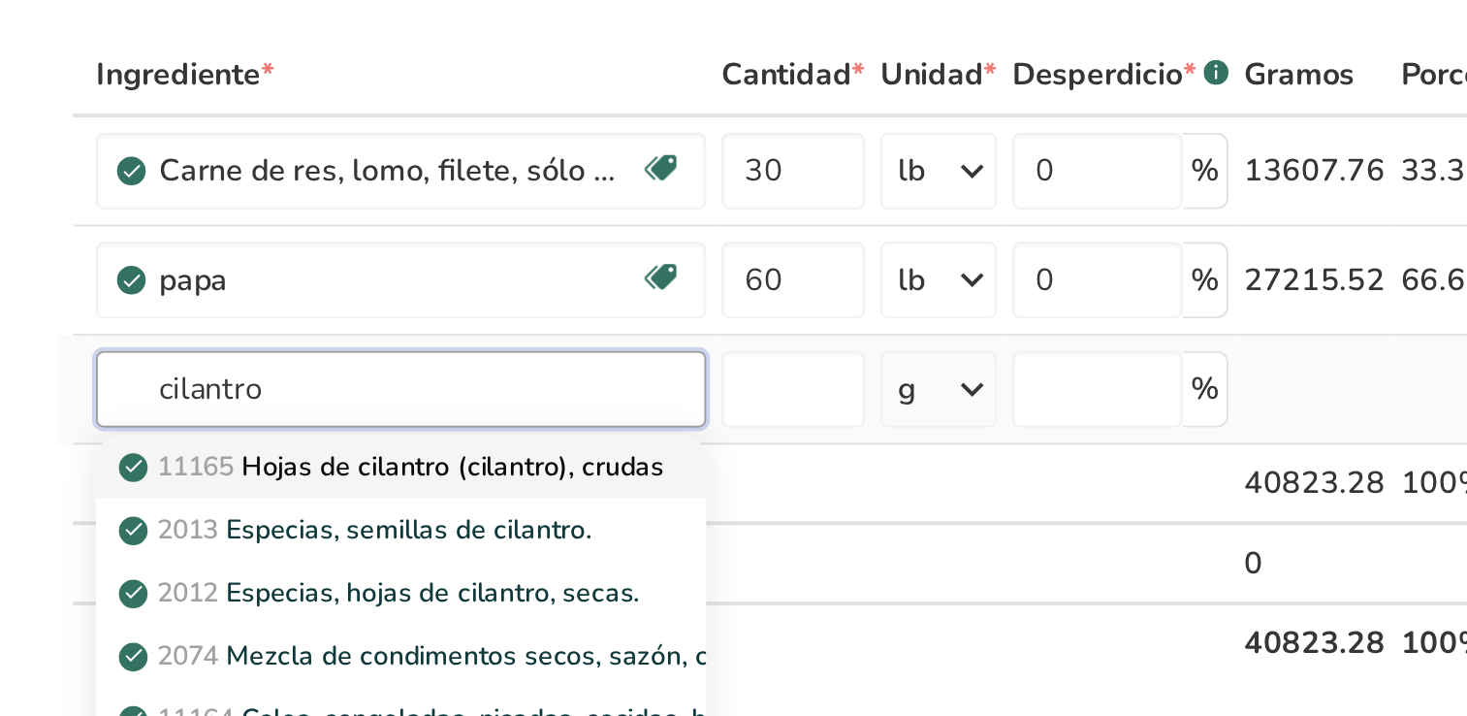
type input "cilantro"
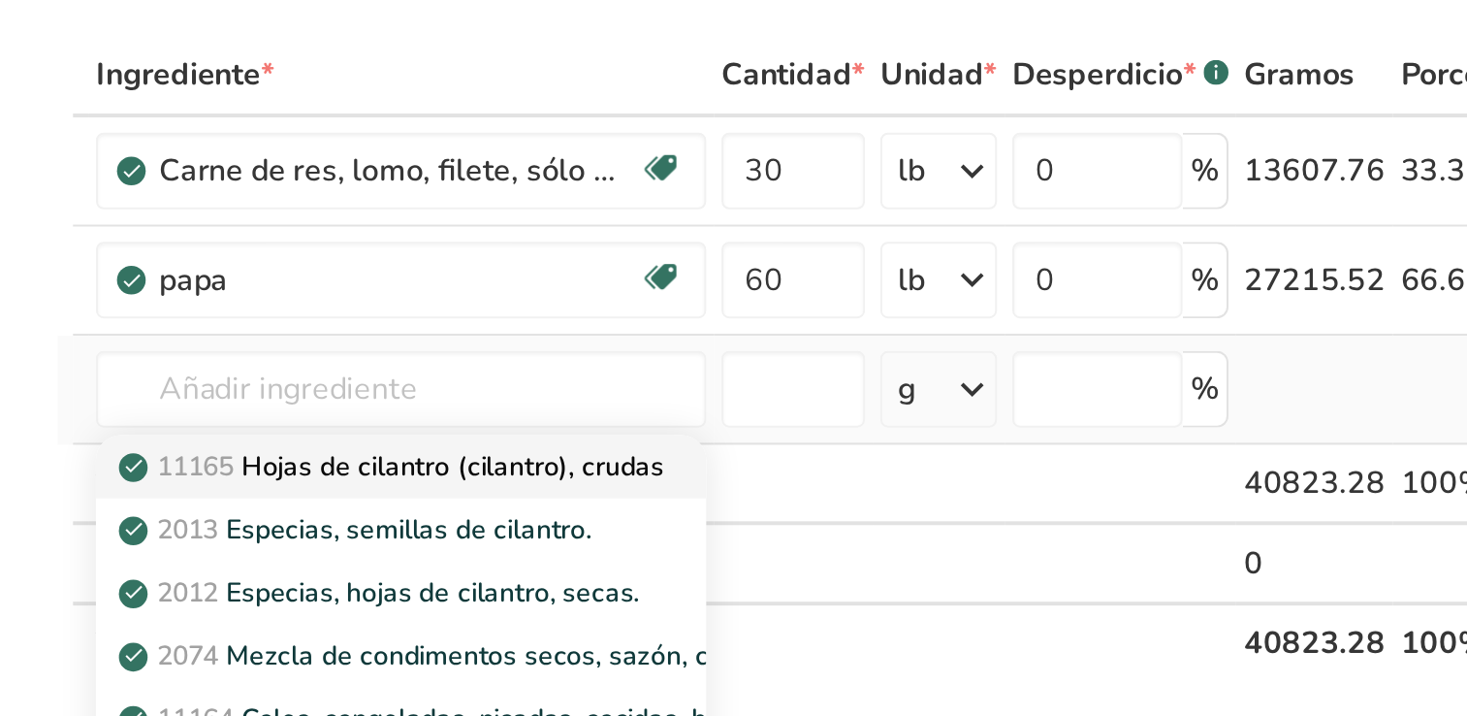
click at [403, 425] on p "11165 Hojas de cilantro (cilantro), crudas" at bounding box center [440, 428] width 272 height 20
type input "Coriander (cilantro) leaves, raw"
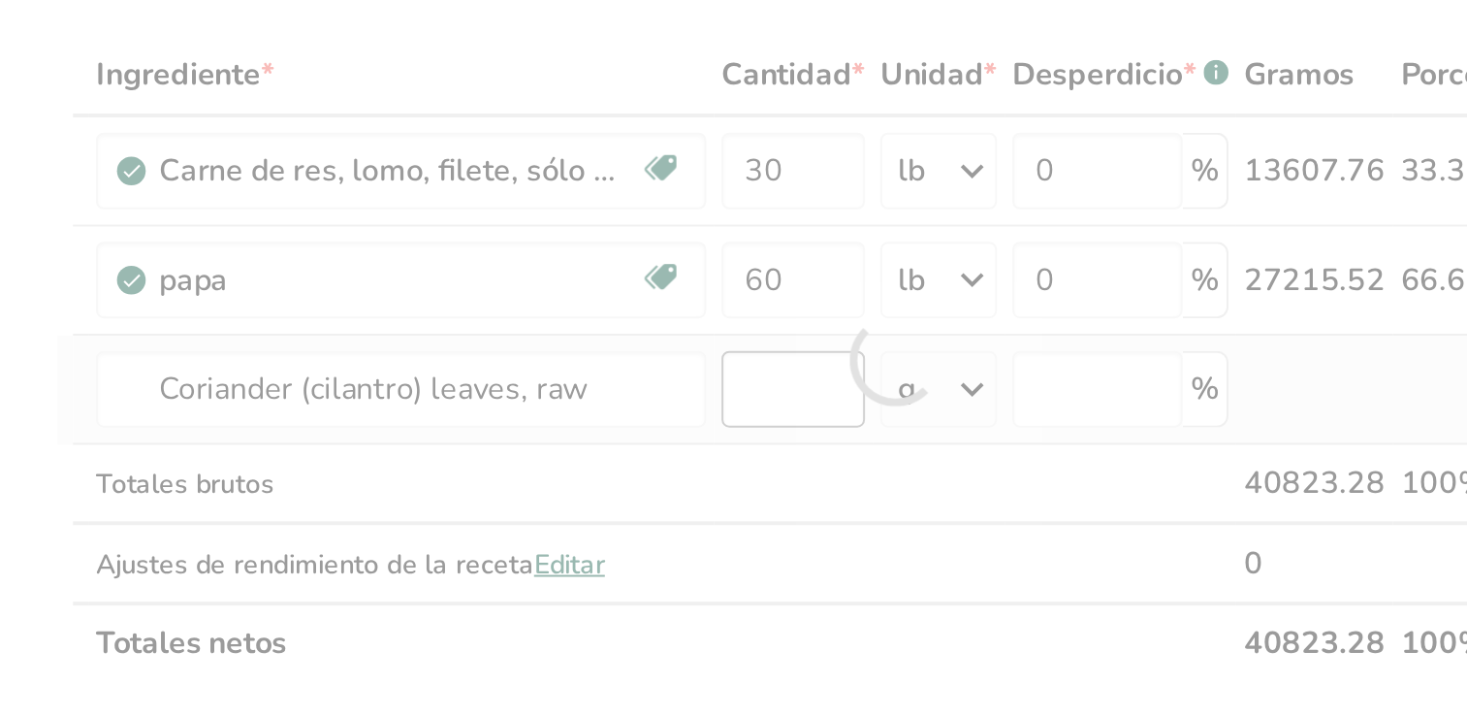
type input "0"
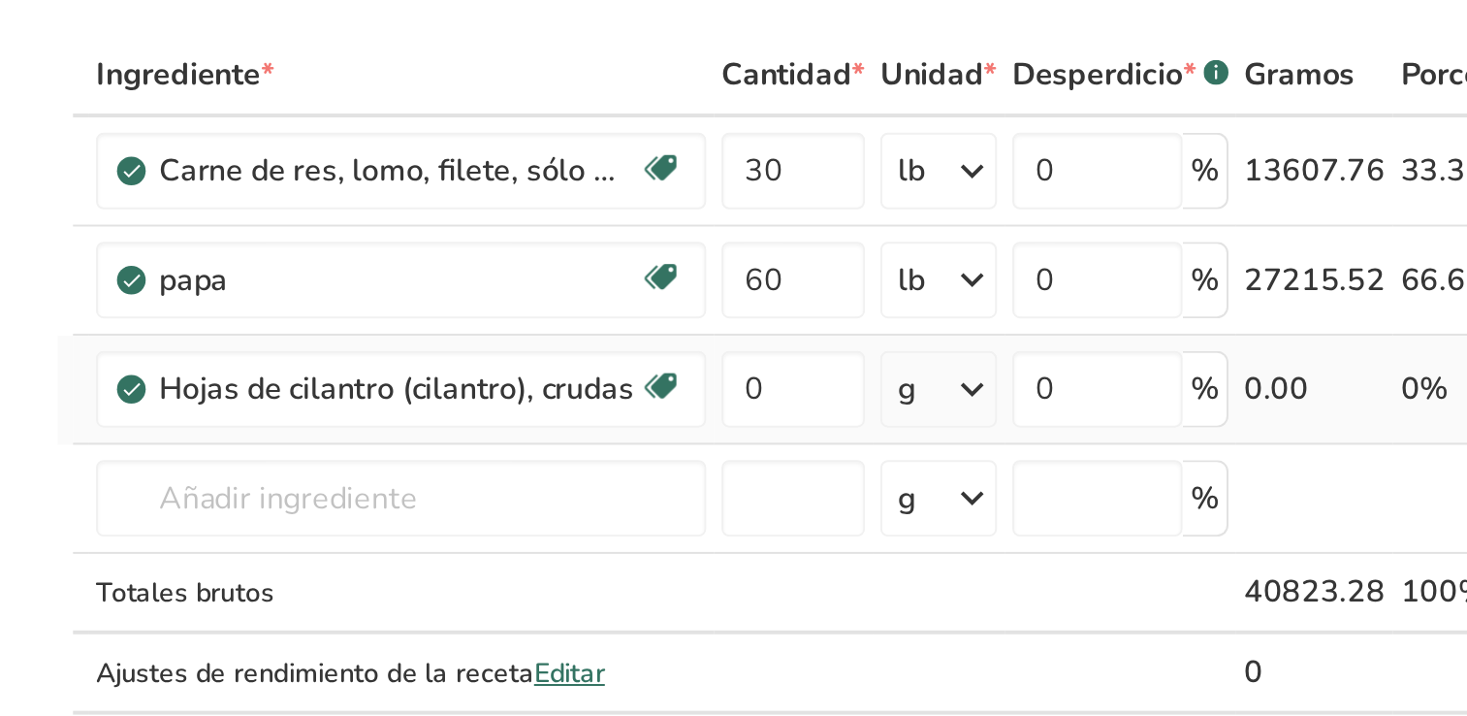
click at [733, 393] on icon at bounding box center [732, 388] width 23 height 35
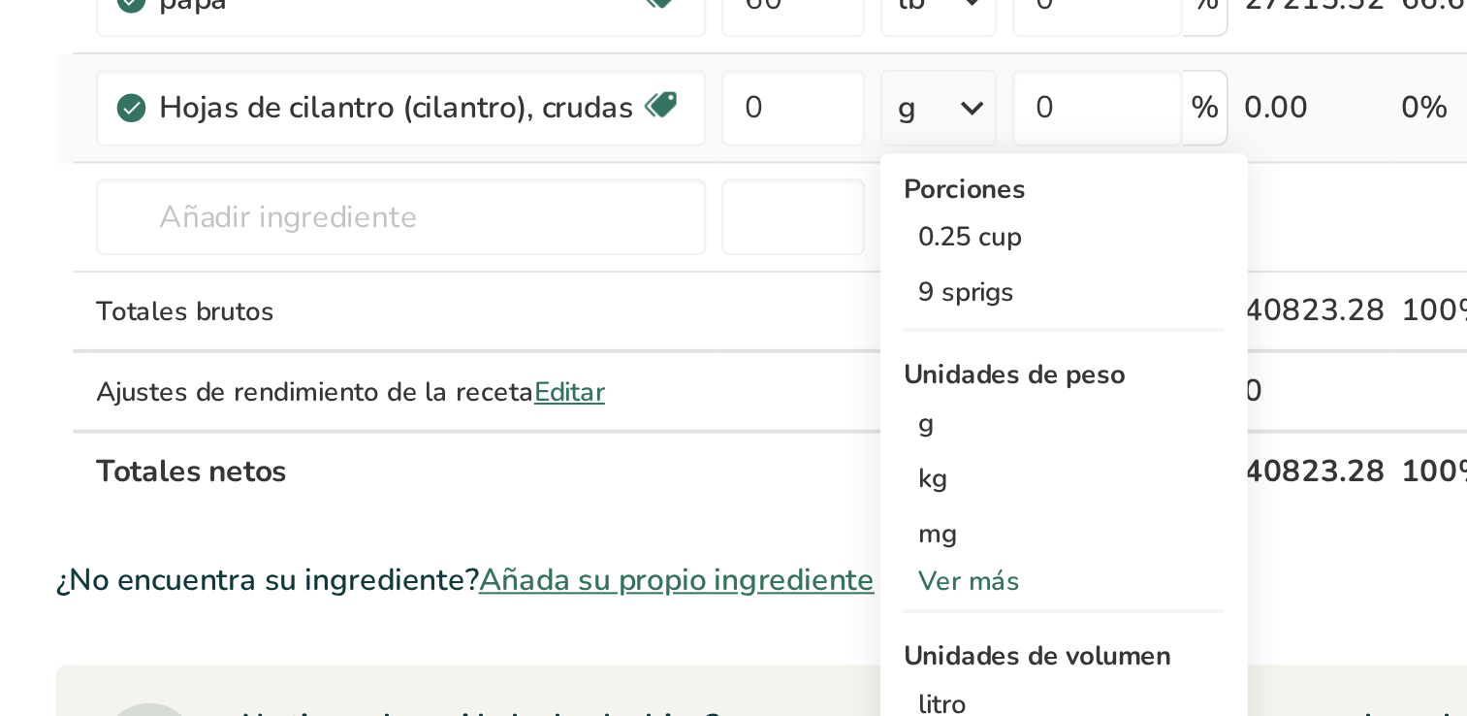
click at [734, 619] on div "Ver más" at bounding box center [779, 629] width 163 height 20
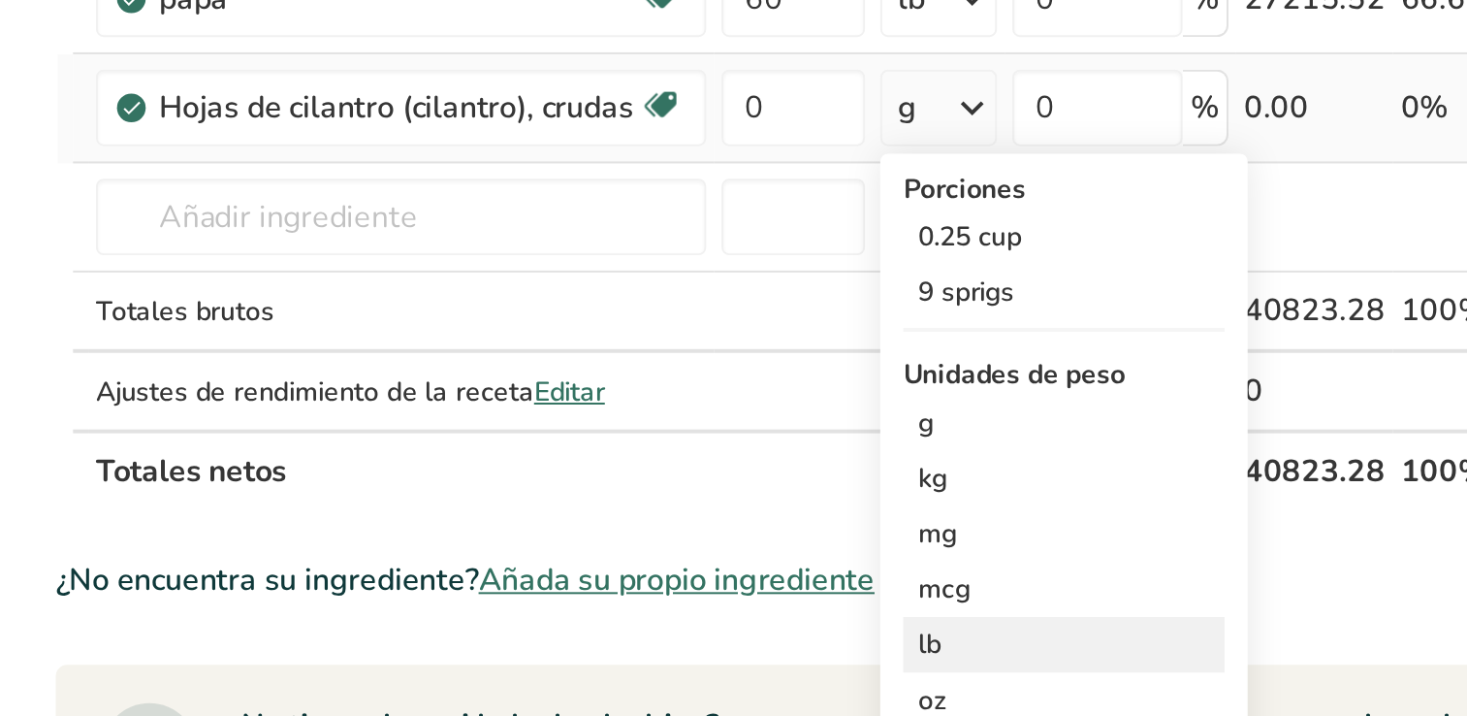
click at [712, 659] on div "lb" at bounding box center [779, 661] width 163 height 28
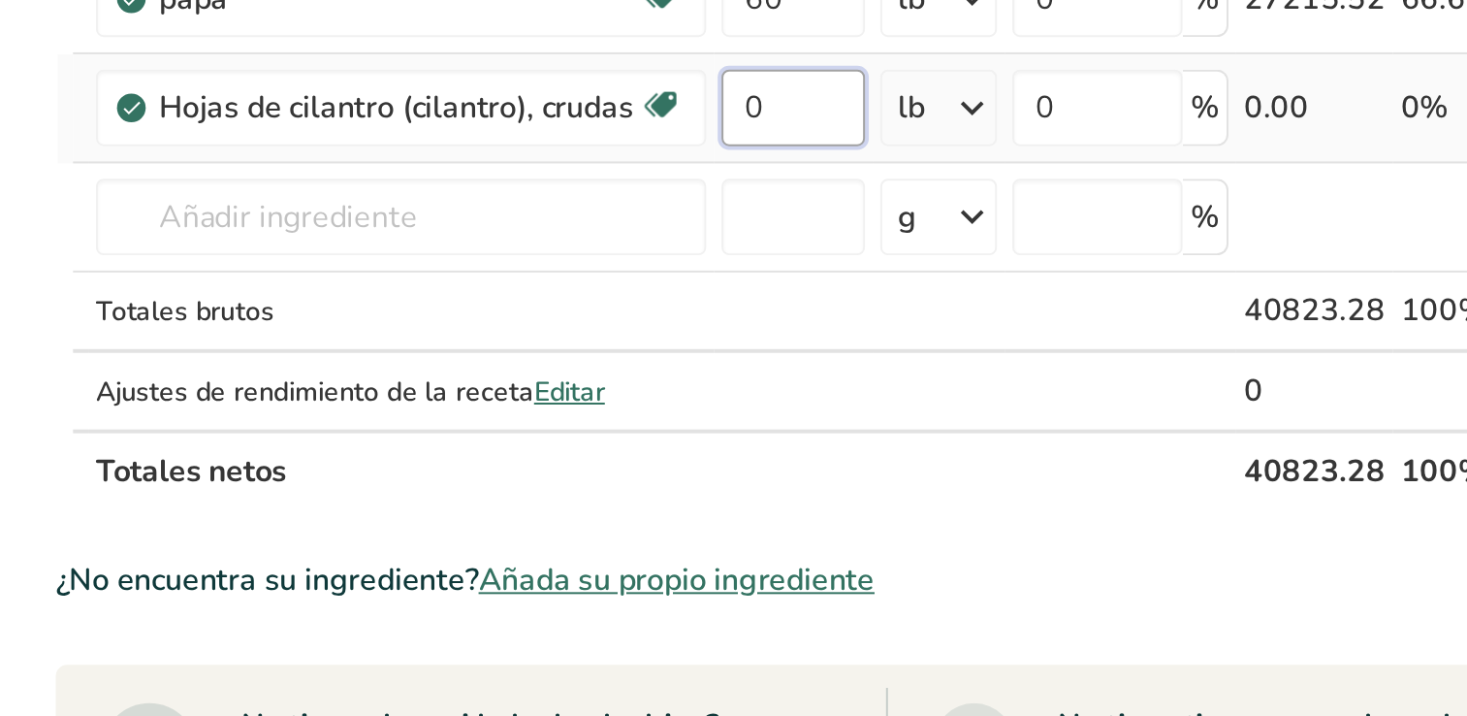
click at [618, 391] on input "0" at bounding box center [642, 388] width 73 height 39
click at [639, 380] on input "10" at bounding box center [642, 388] width 73 height 39
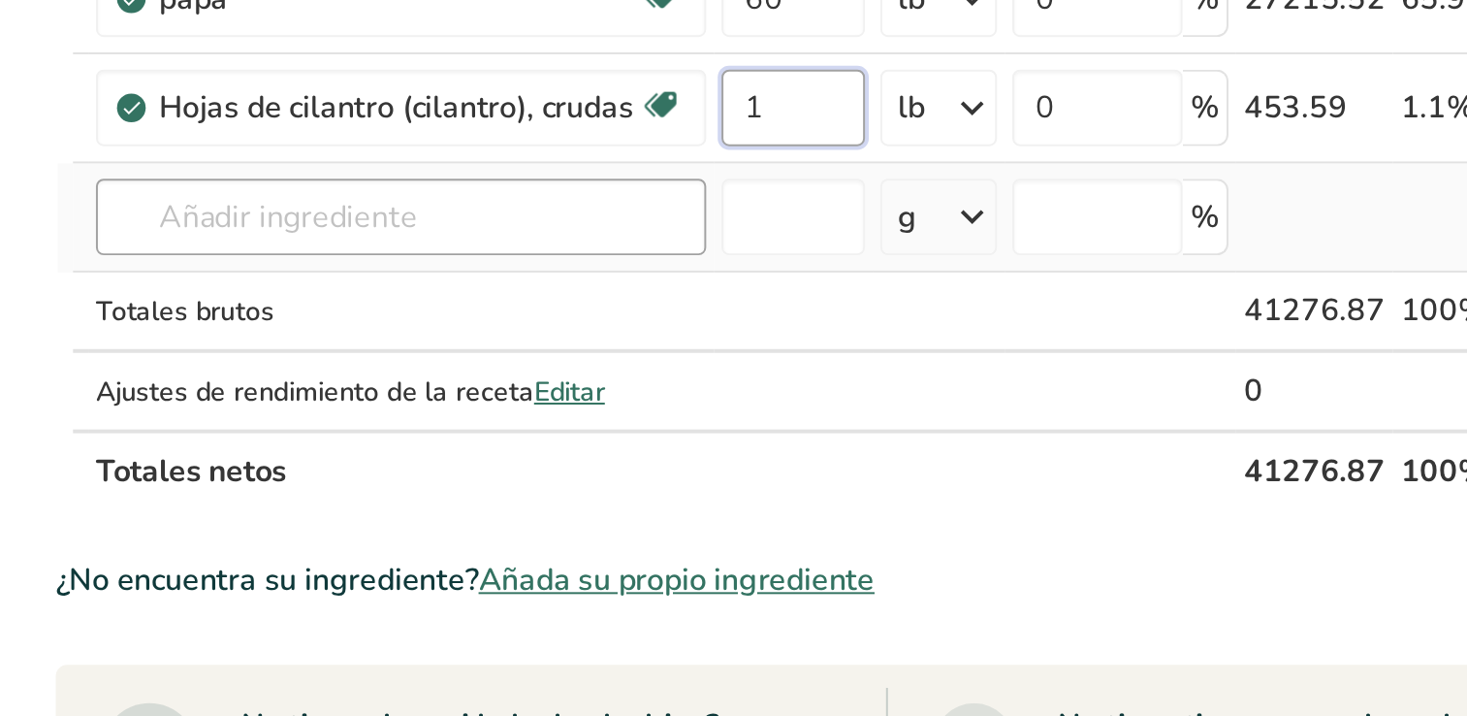
type input "1"
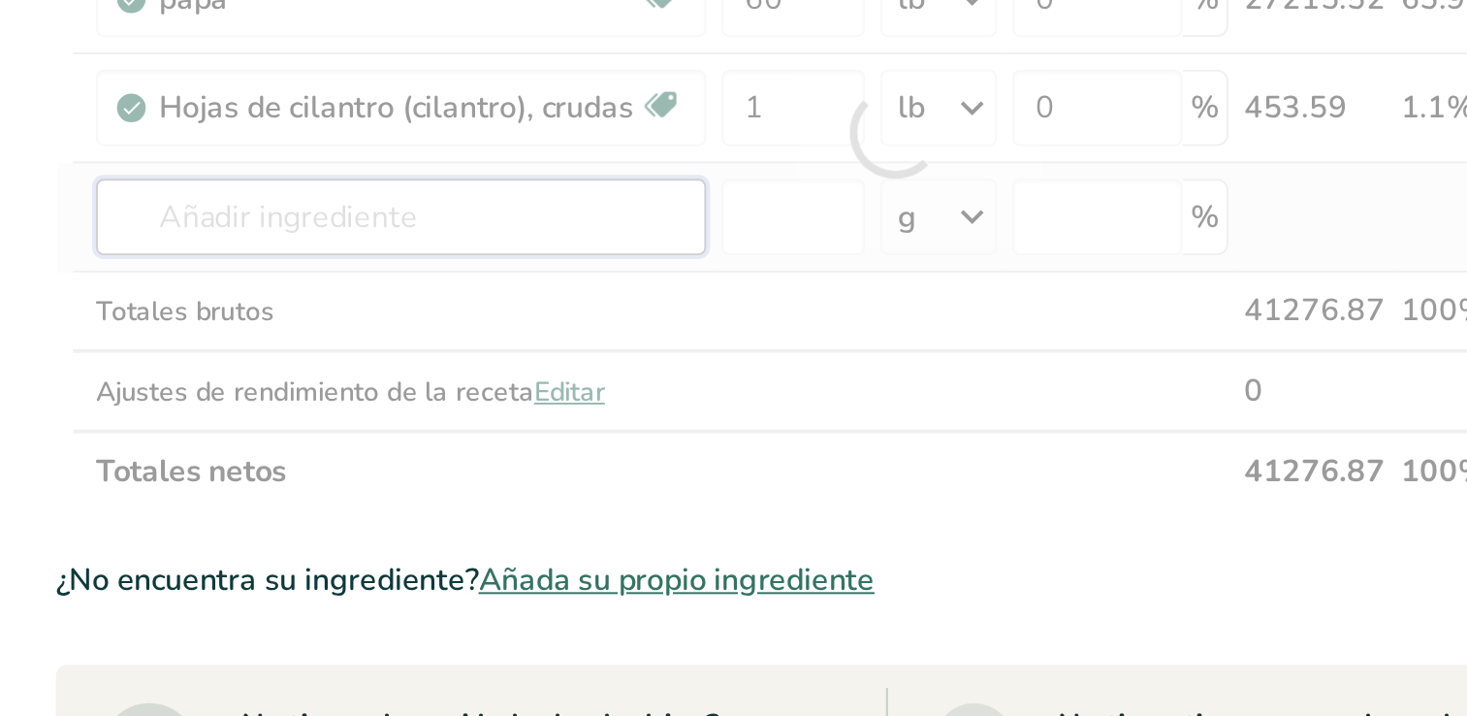
click at [395, 436] on div "Ingrediente * Cantidad * Unidad * Desperdicio * .a-a{fill:#347362;}.b-a{fill:#f…" at bounding box center [694, 401] width 850 height 384
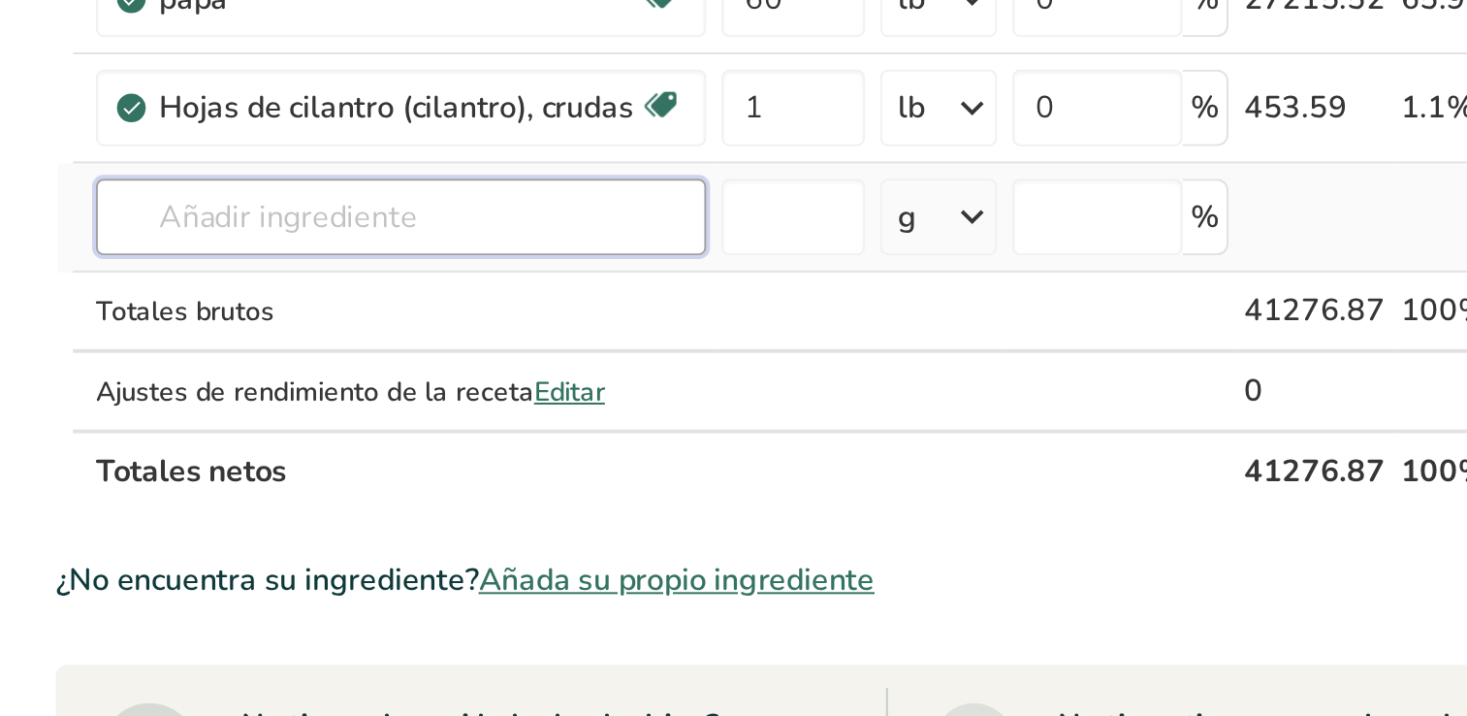
click at [386, 431] on input "text" at bounding box center [443, 444] width 309 height 39
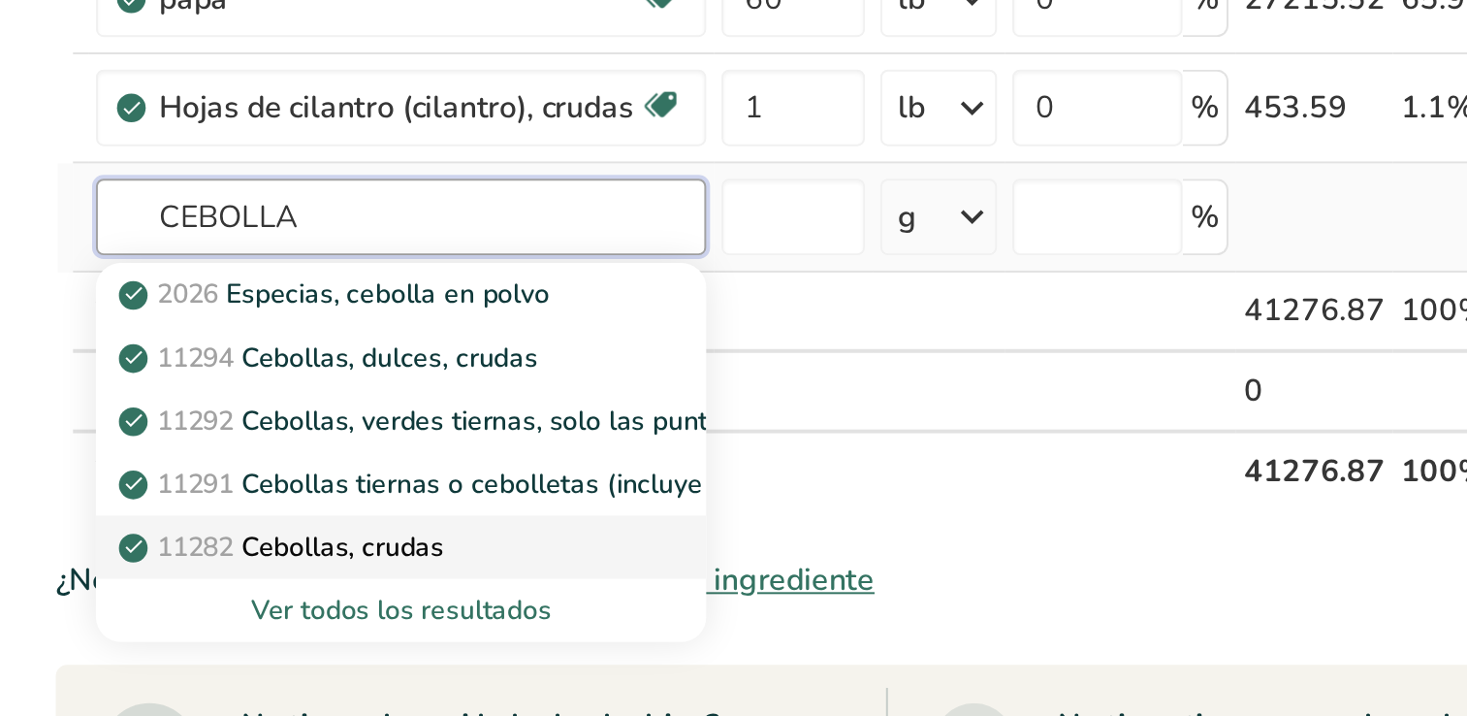
type input "CEBOLLA"
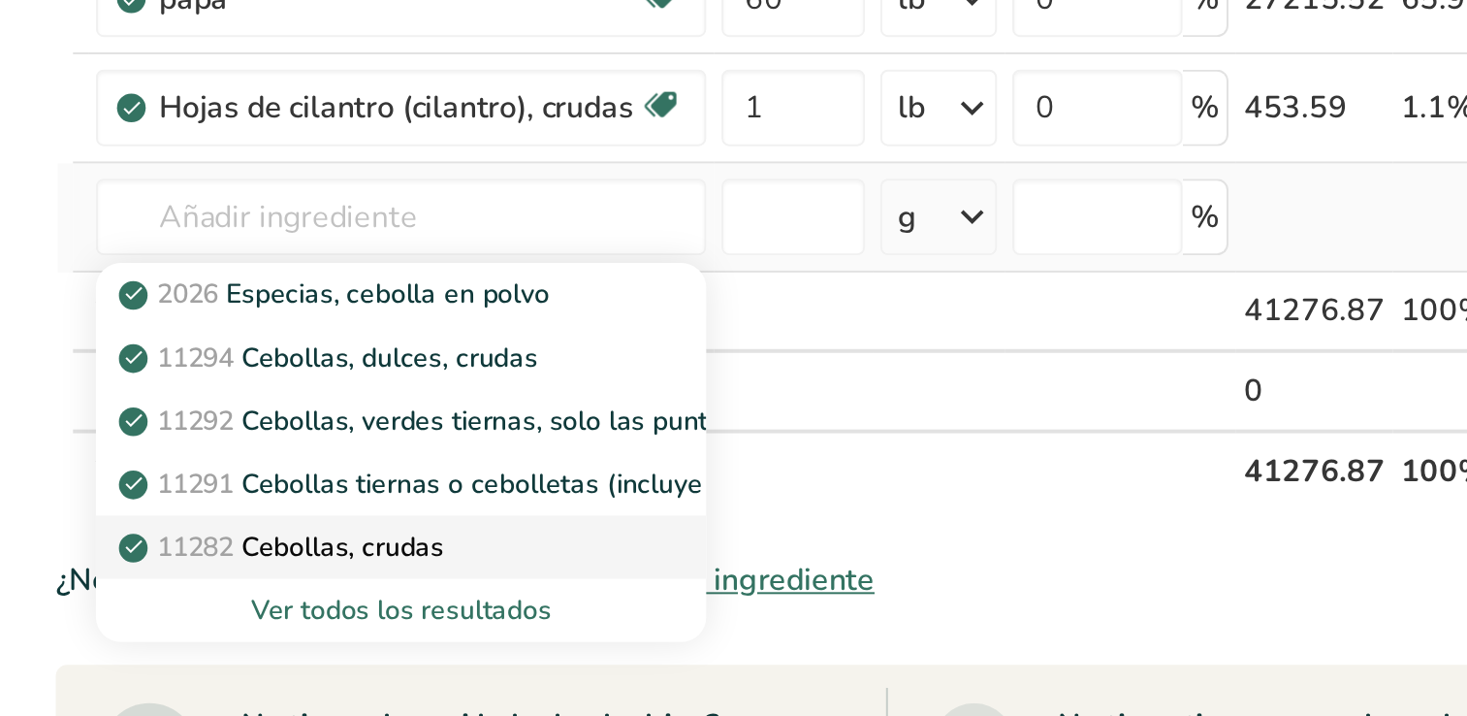
click at [423, 612] on p "11282 Cebollas, crudas" at bounding box center [384, 611] width 161 height 20
type input "Onions, raw"
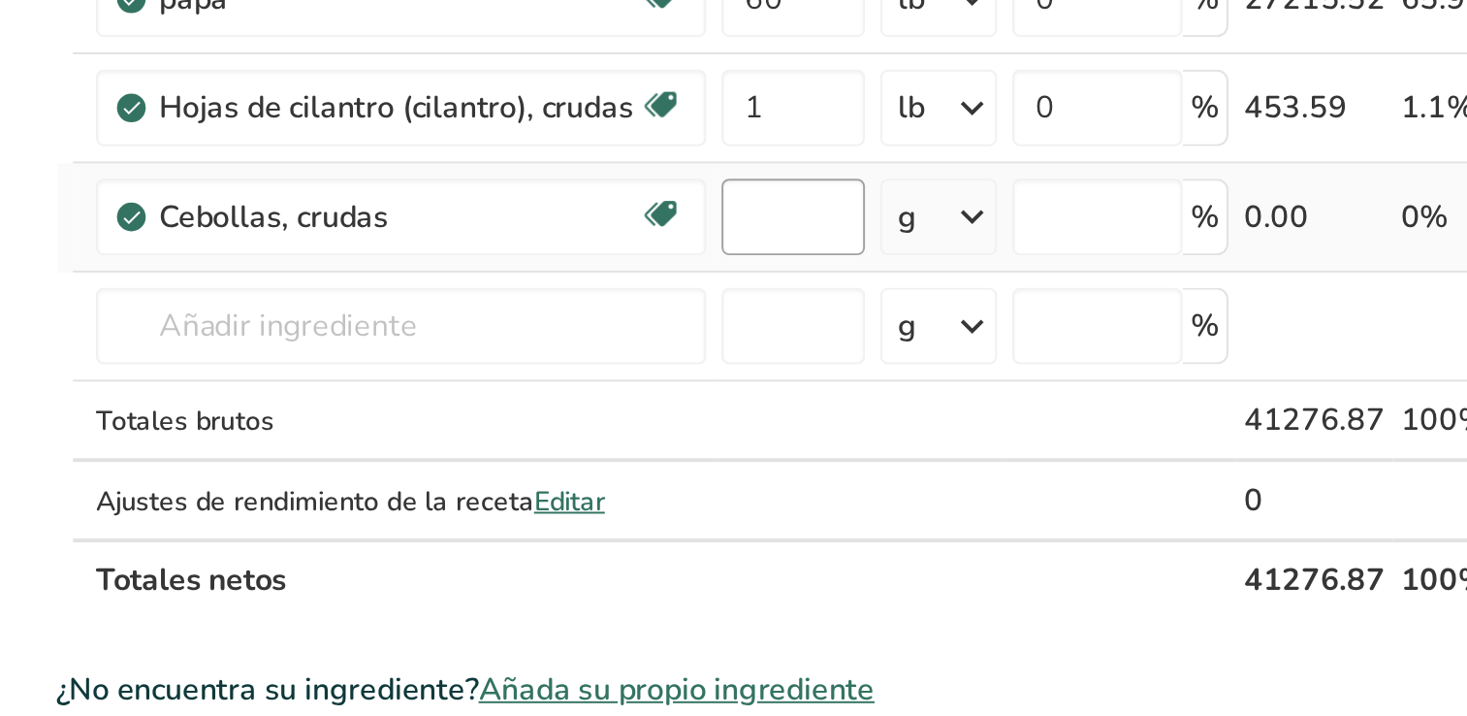
type input "0"
click at [633, 435] on input "0" at bounding box center [642, 444] width 73 height 39
type input "3"
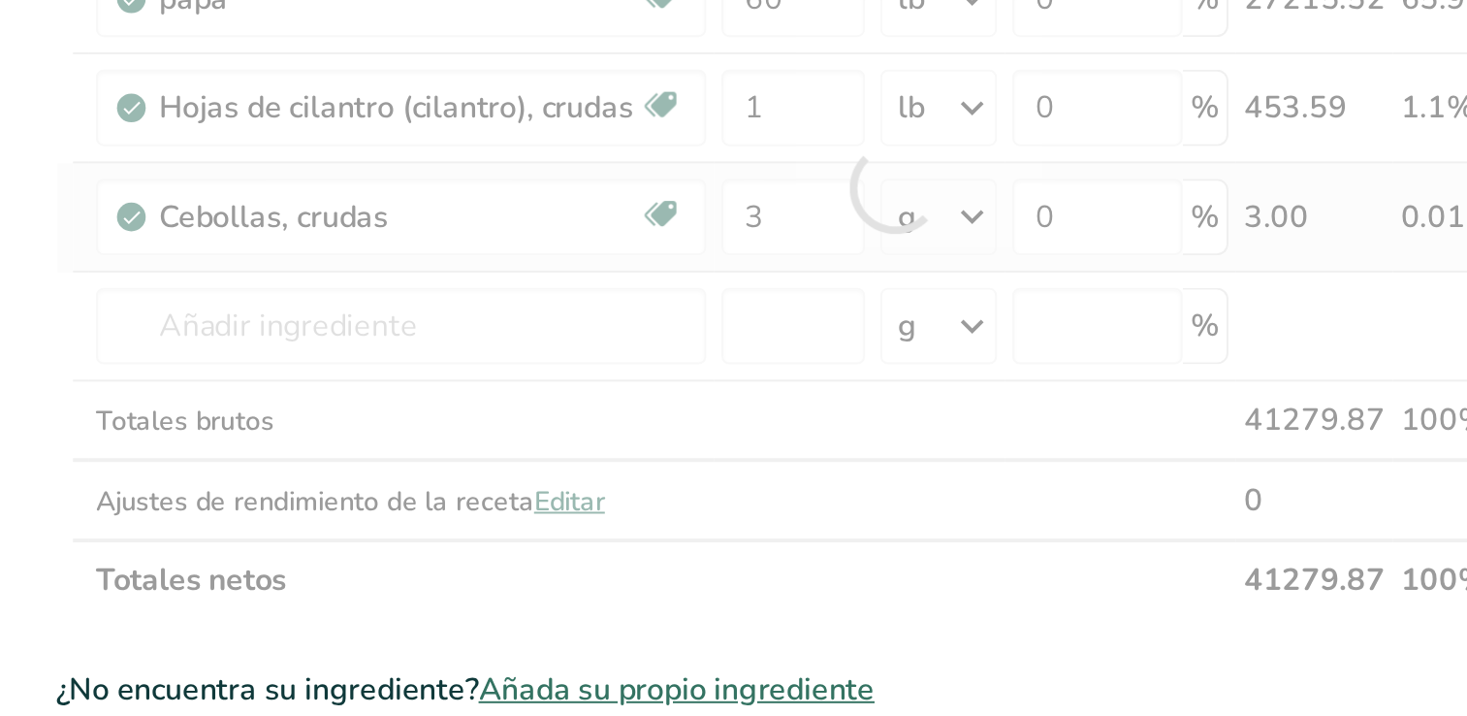
click at [736, 438] on div "Ingrediente * Cantidad * Unidad * Desperdicio * .a-a{fill:#347362;}.b-a{fill:#f…" at bounding box center [694, 428] width 850 height 439
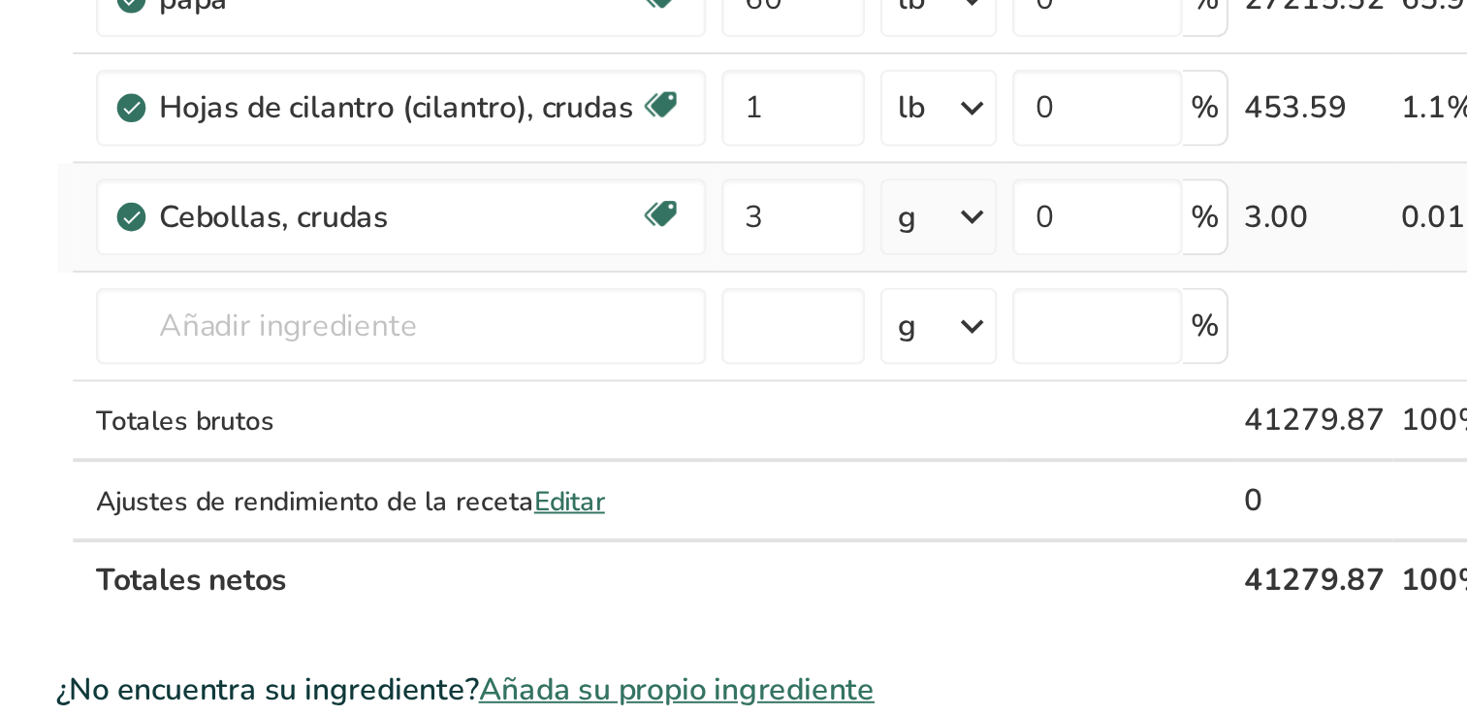
click at [736, 438] on icon at bounding box center [732, 444] width 23 height 35
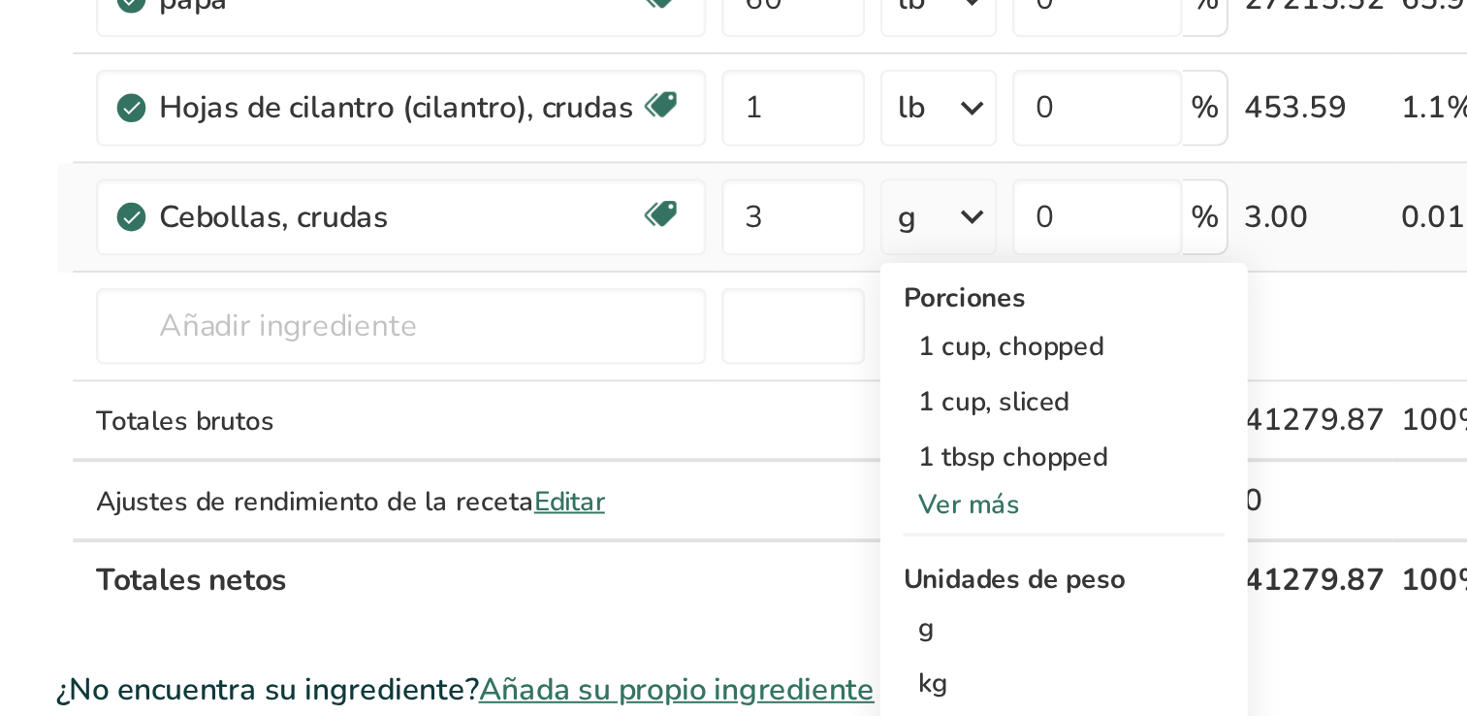
click at [749, 591] on div "Ver más" at bounding box center [779, 590] width 163 height 20
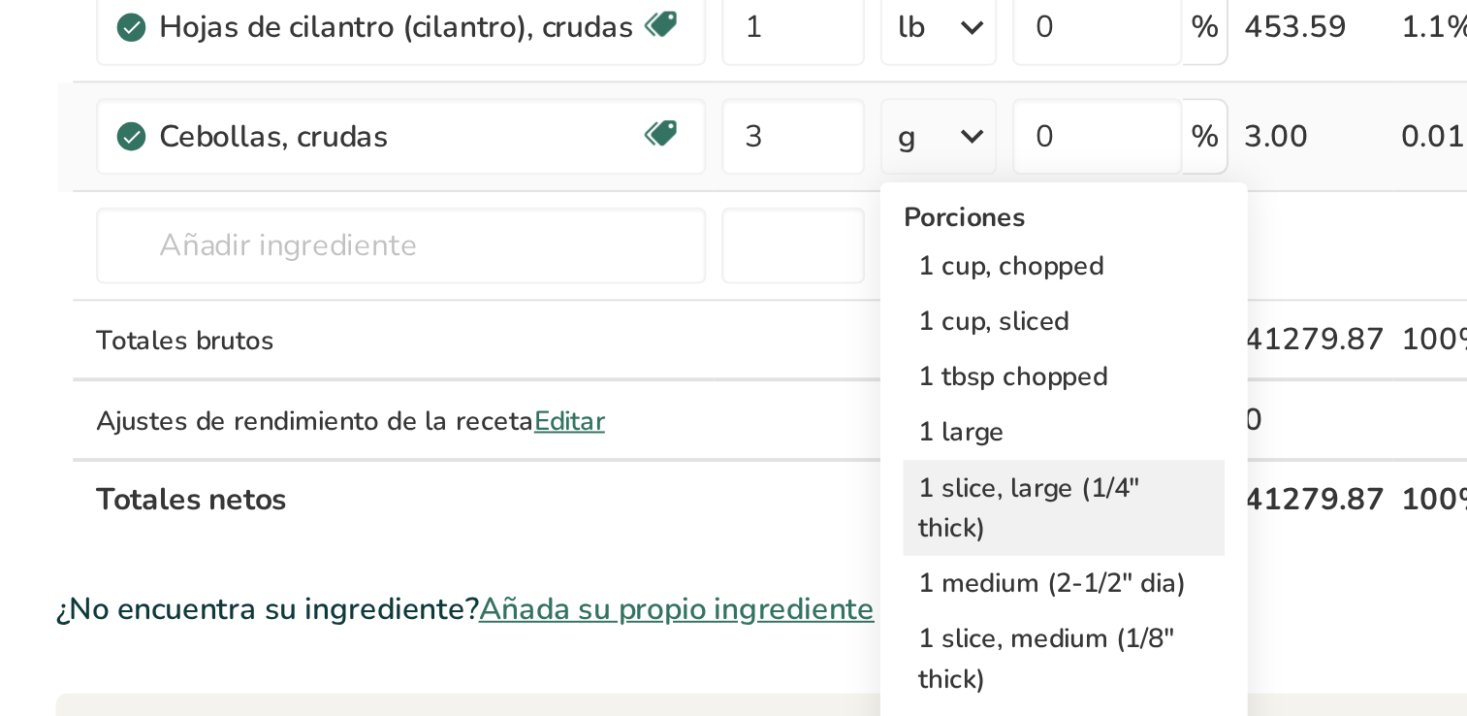
scroll to position [145, 0]
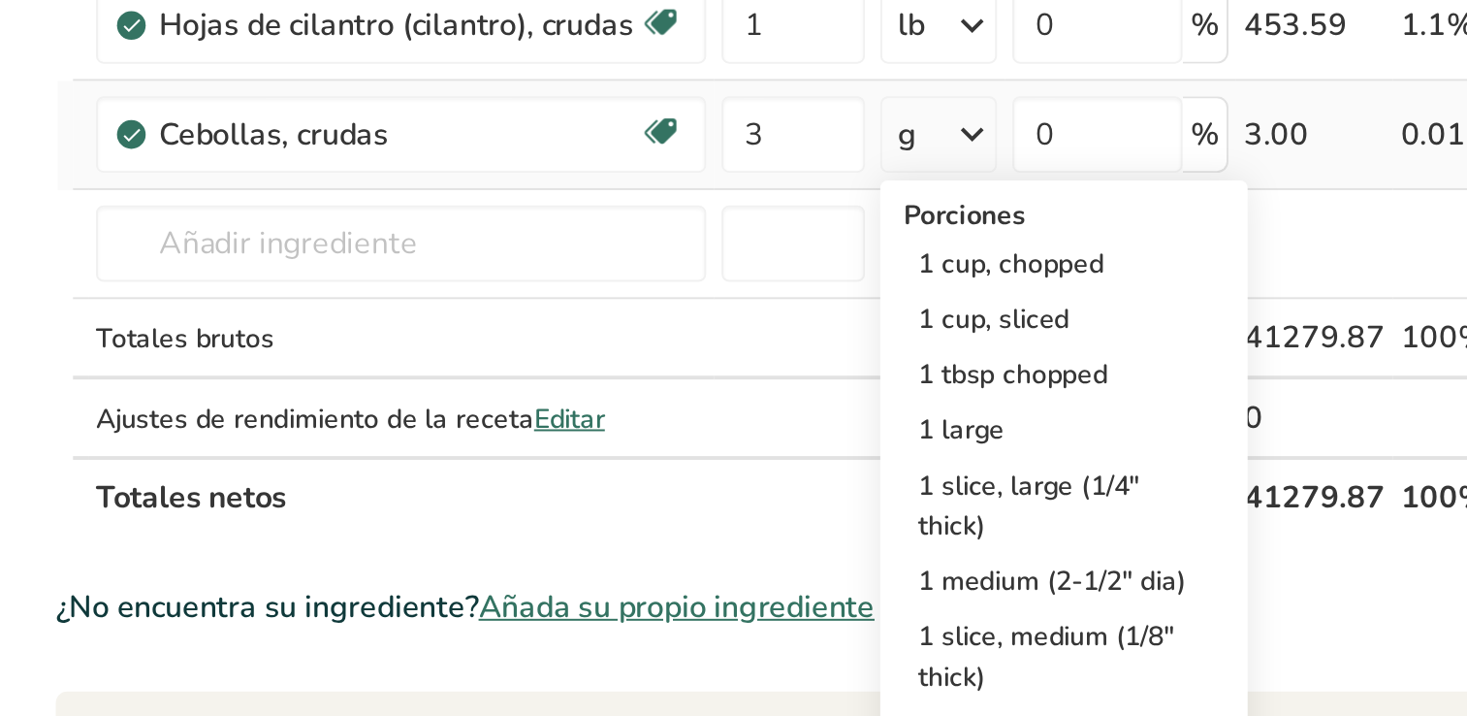
click at [728, 288] on icon at bounding box center [732, 298] width 23 height 35
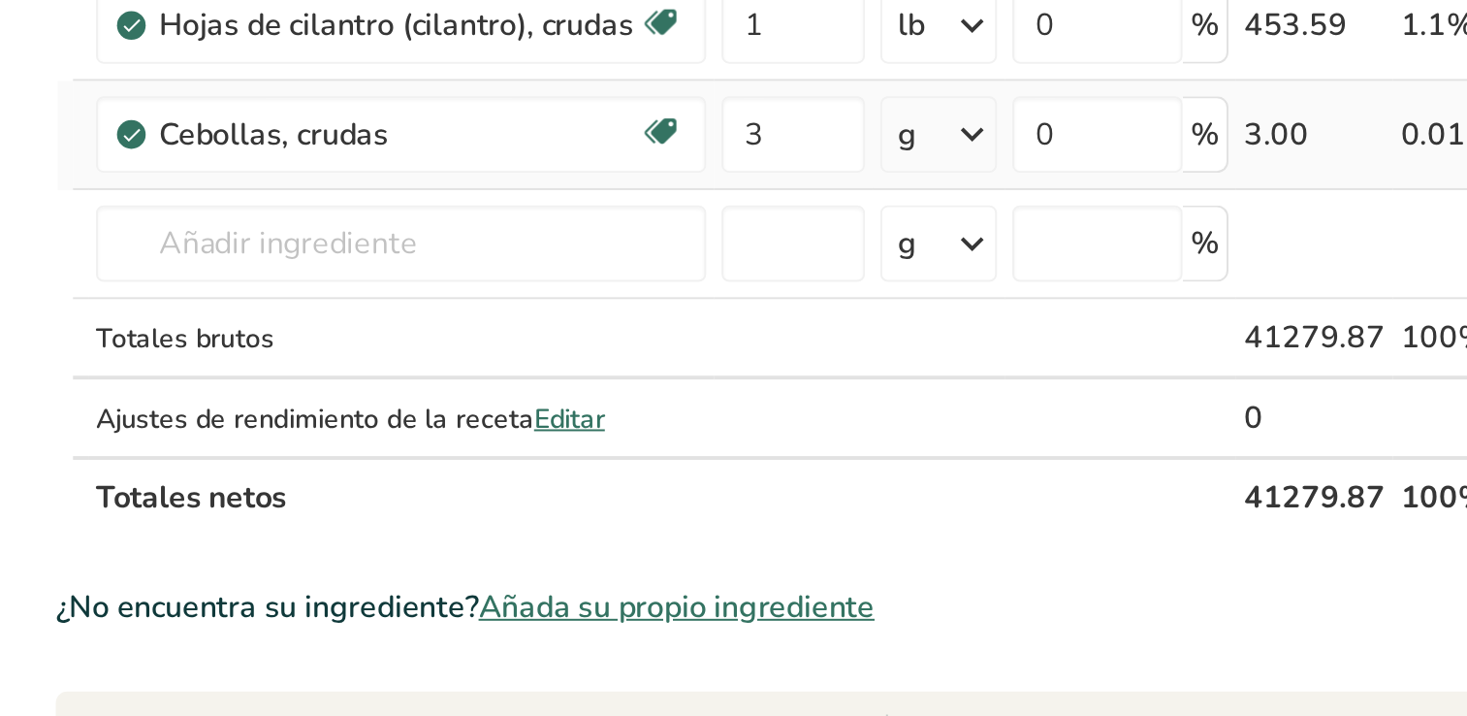
click at [728, 288] on icon at bounding box center [732, 298] width 23 height 35
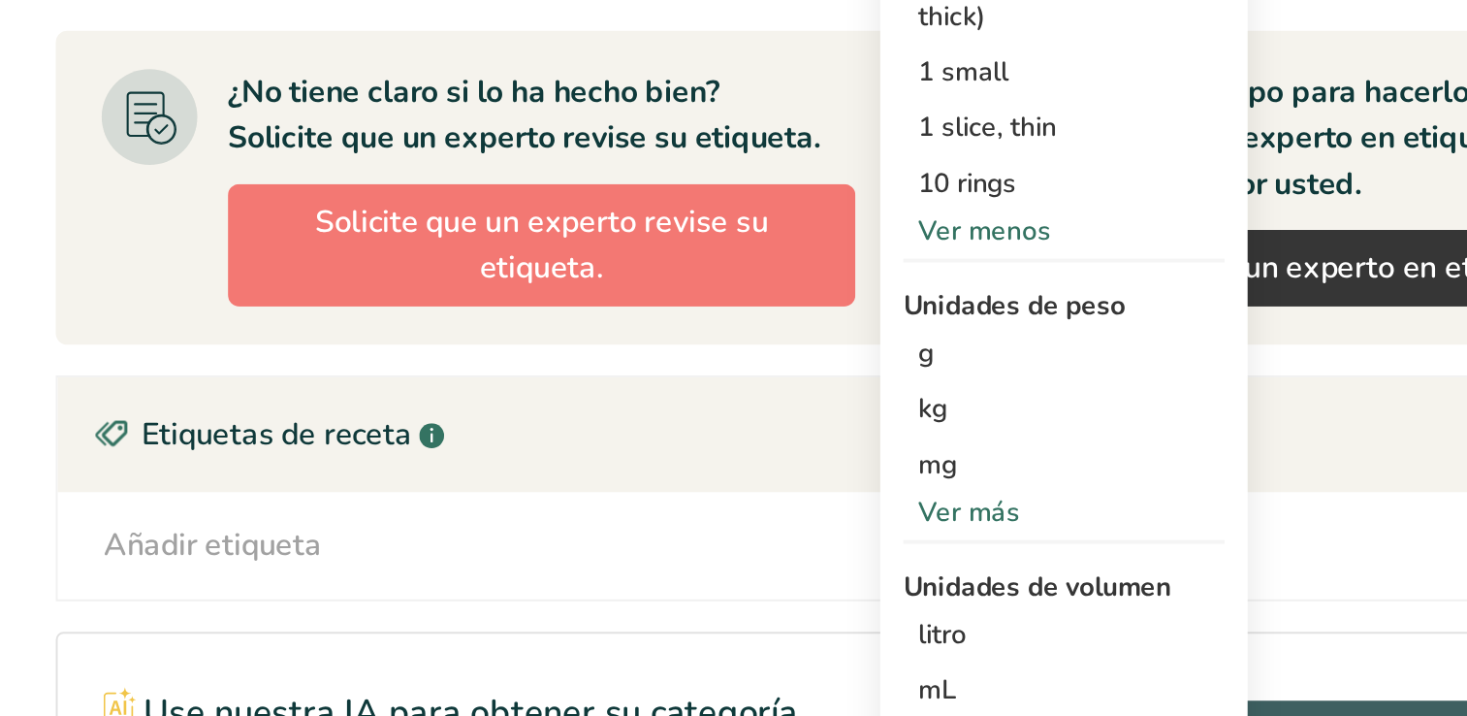
scroll to position [362, 0]
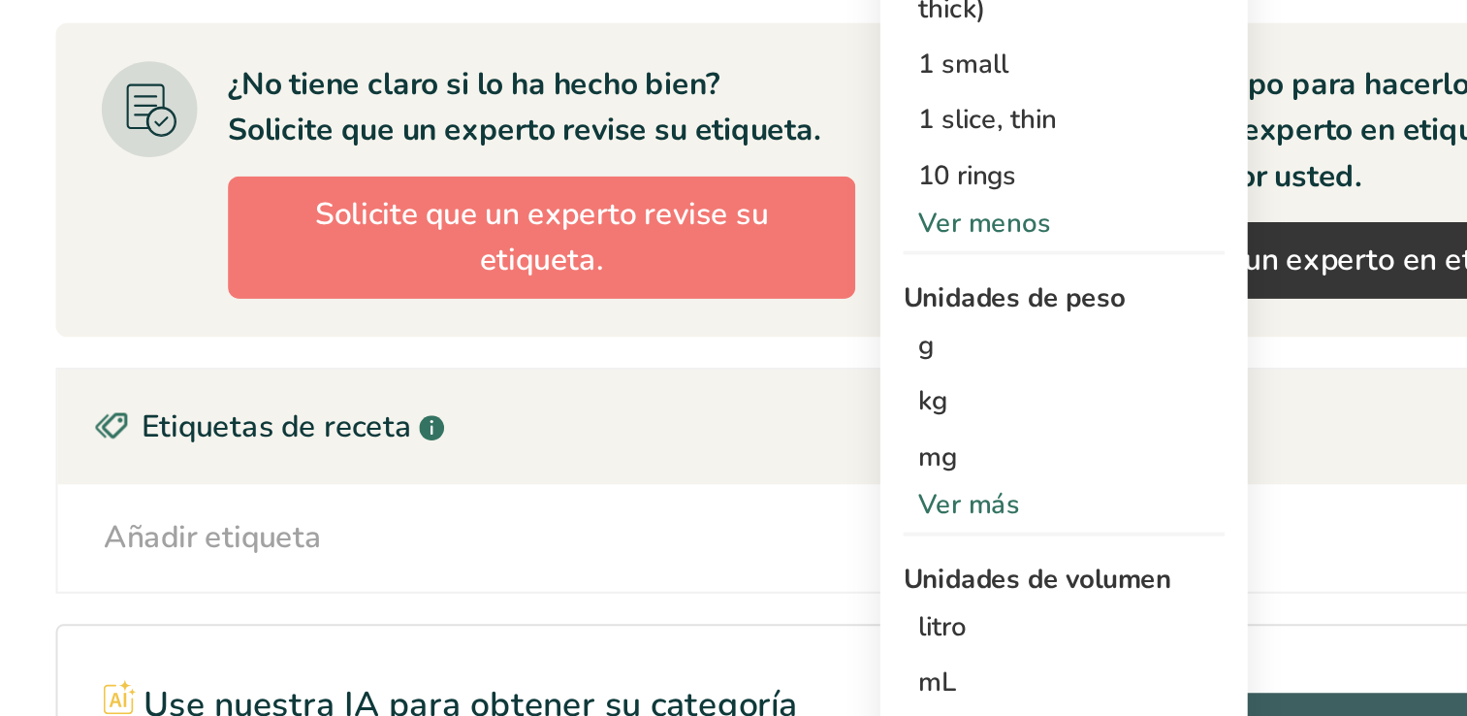
click at [718, 605] on div "Ver más" at bounding box center [779, 608] width 163 height 20
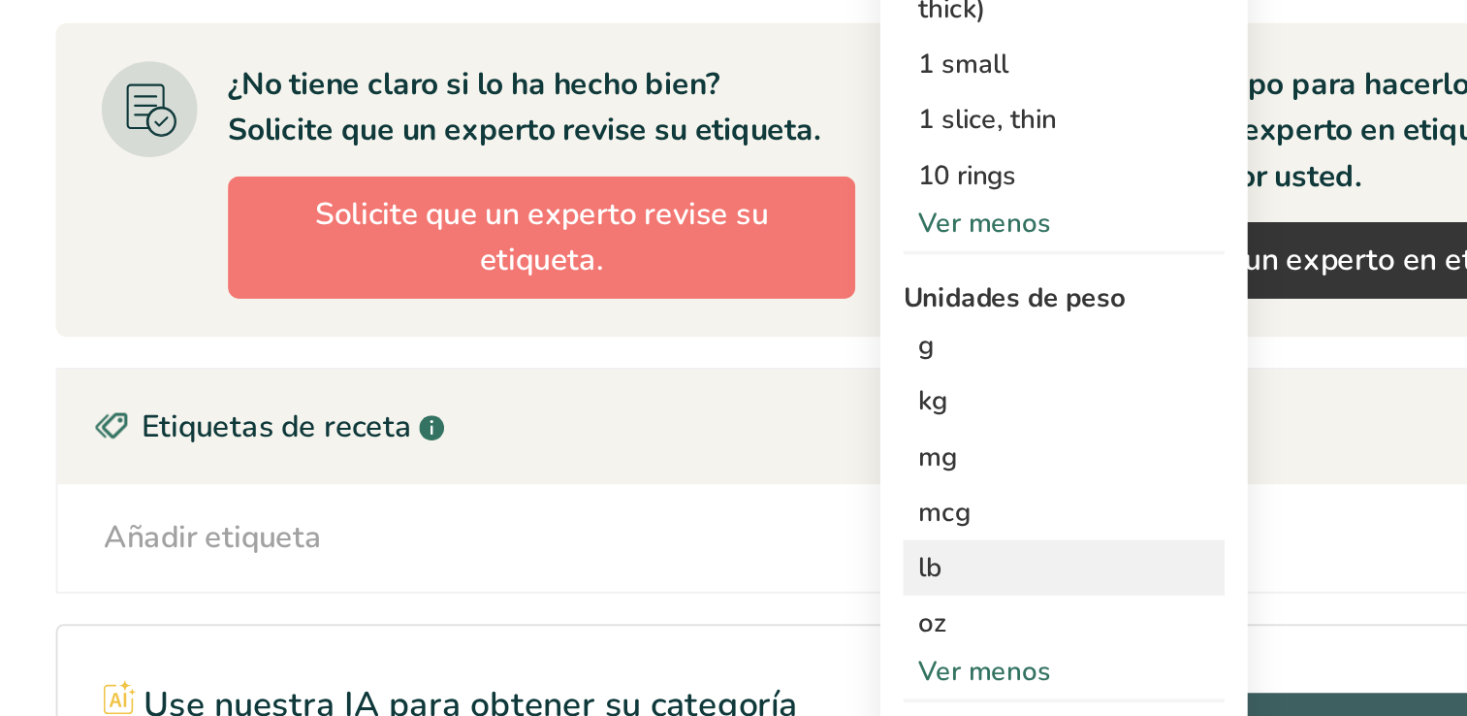
click at [716, 640] on div "lb" at bounding box center [779, 640] width 163 height 28
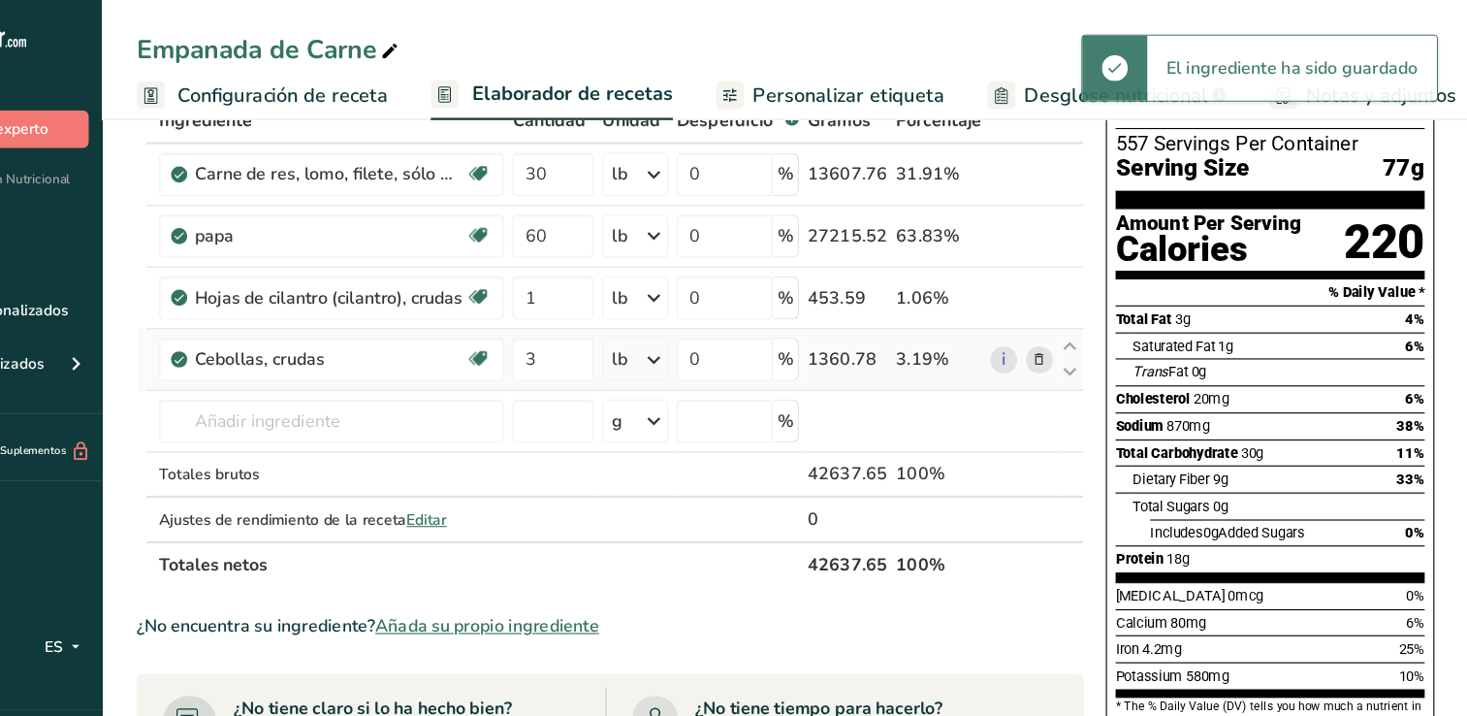
scroll to position [97, 0]
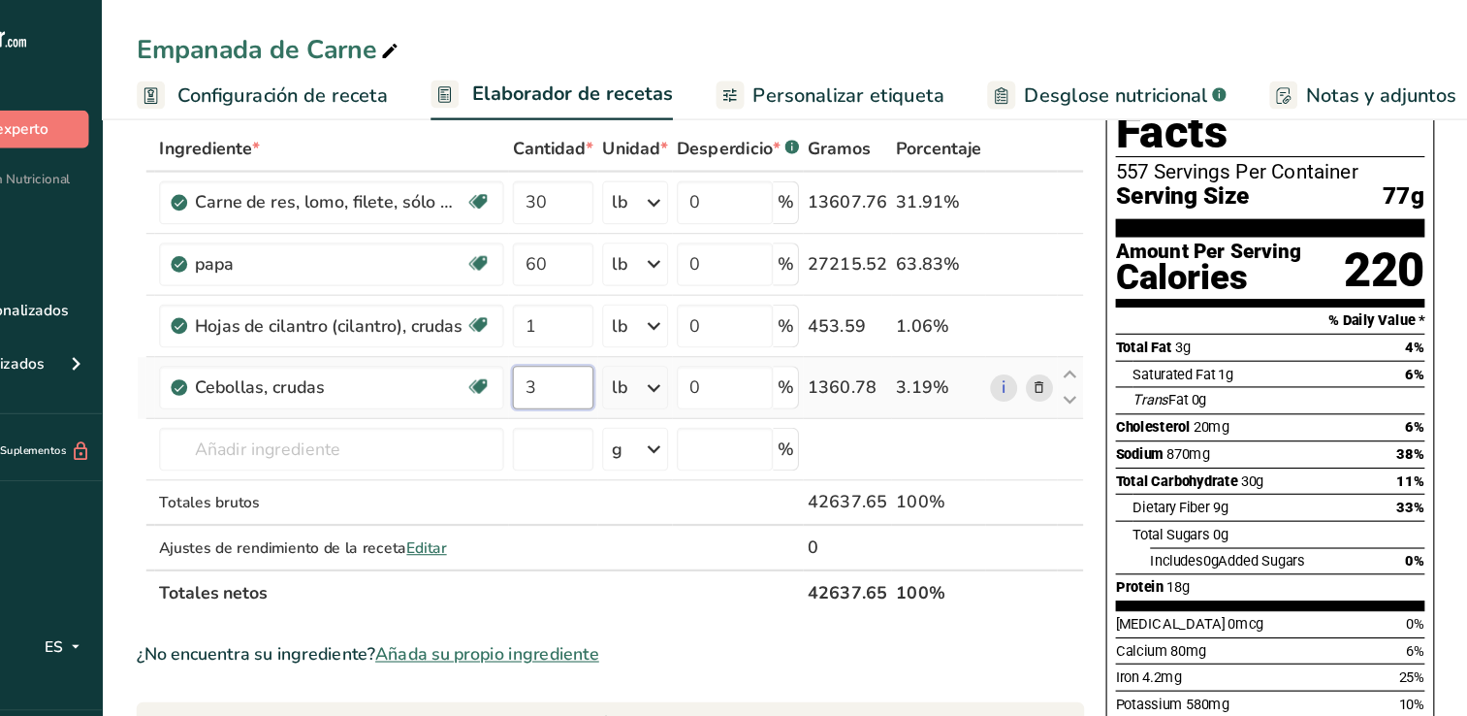
click at [636, 348] on input "3" at bounding box center [642, 347] width 73 height 39
type input "4"
type input "3"
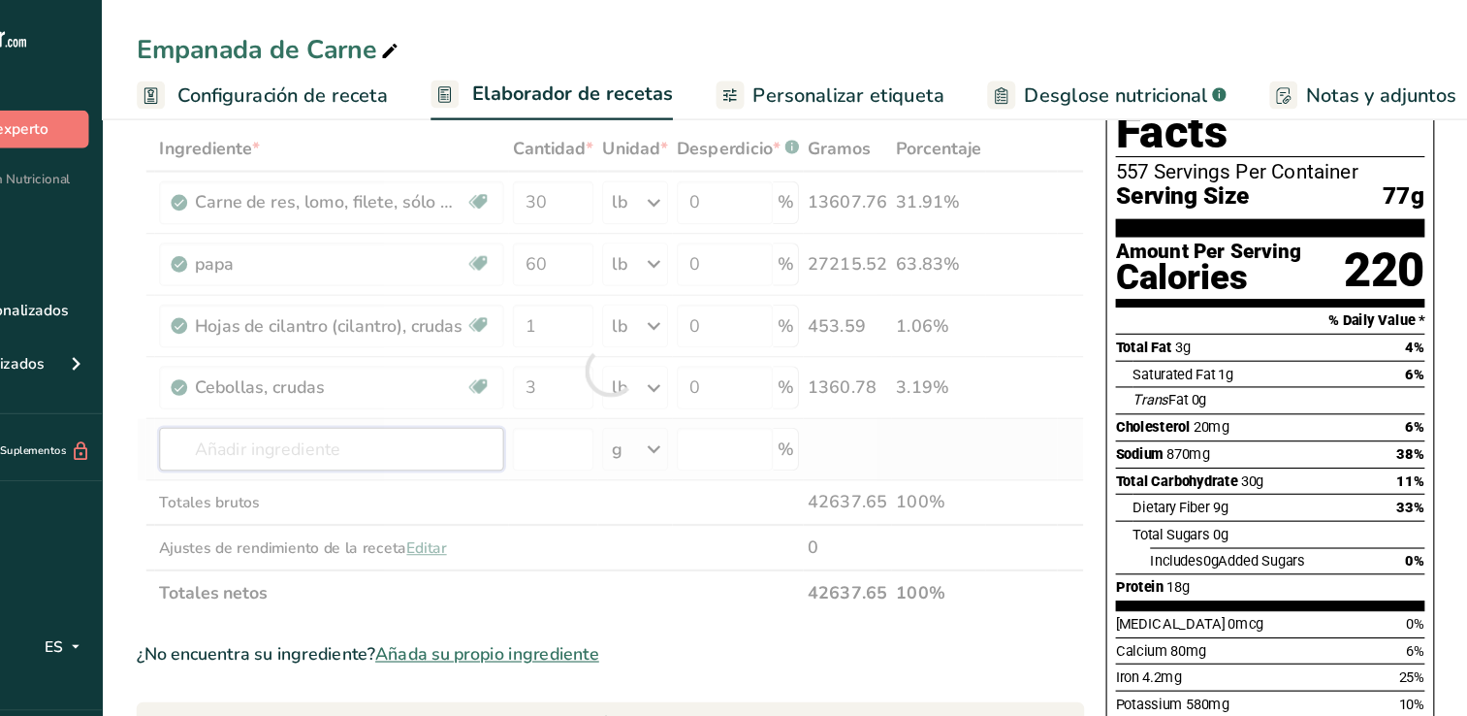
click at [428, 407] on div "Ingrediente * Cantidad * Unidad * Desperdicio * .a-a{fill:#347362;}.b-a{fill:#f…" at bounding box center [694, 331] width 850 height 439
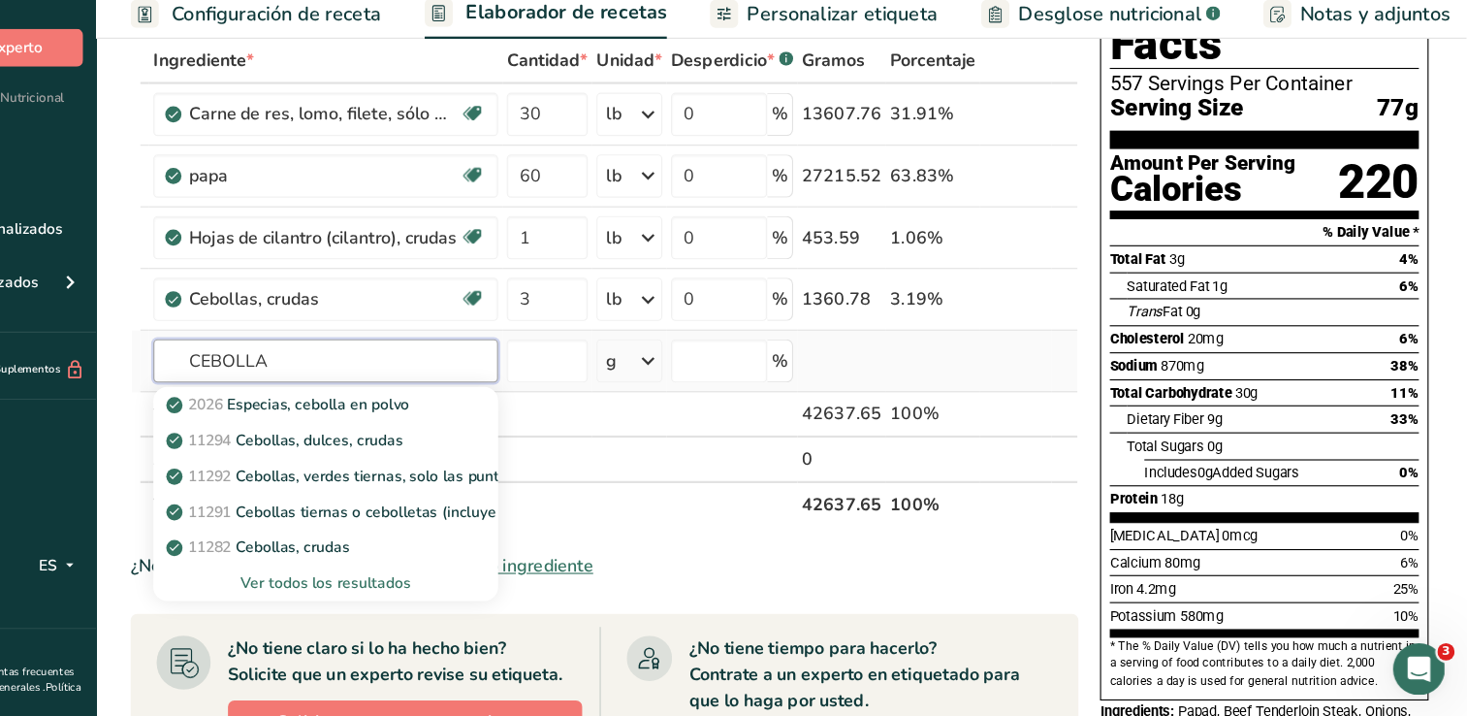
scroll to position [111, 0]
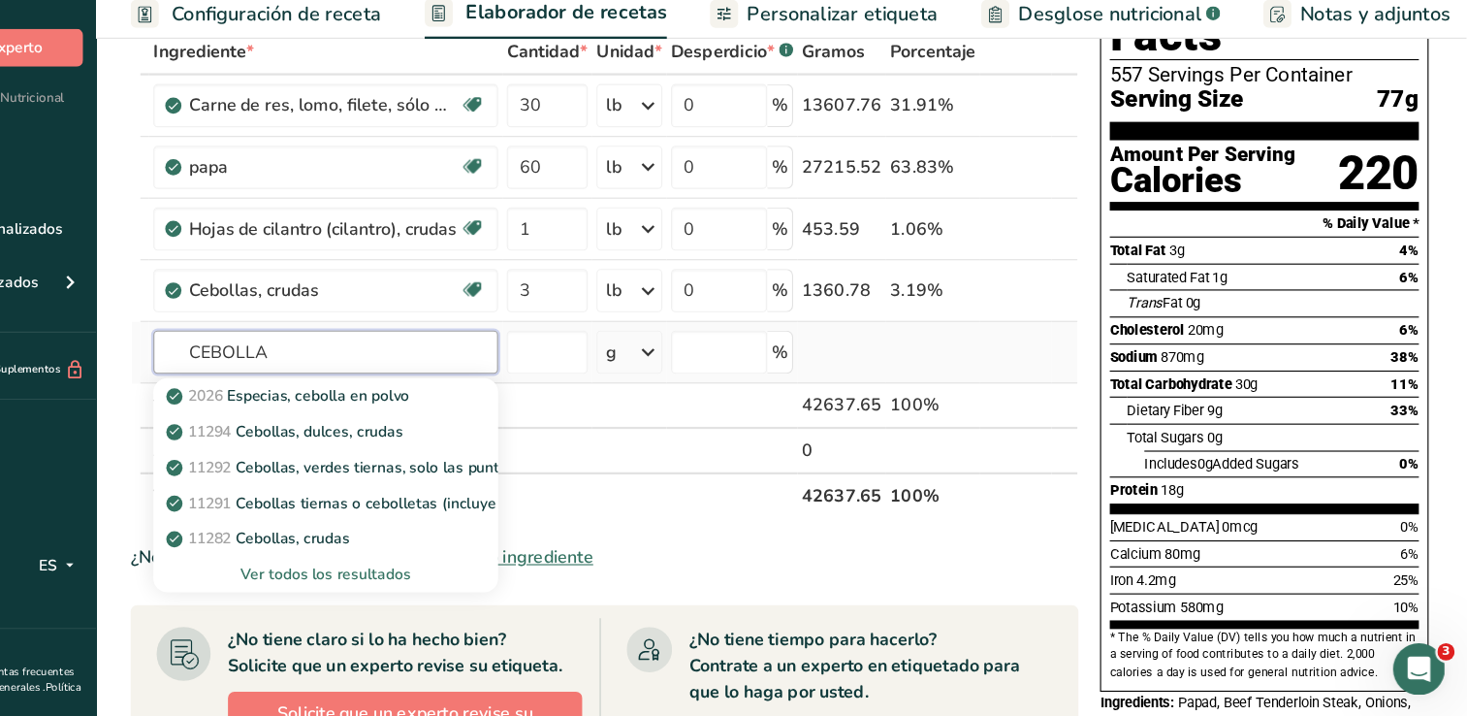
type input "CEBOLLA"
click at [387, 585] on div "Ver todos los resultados" at bounding box center [443, 588] width 278 height 20
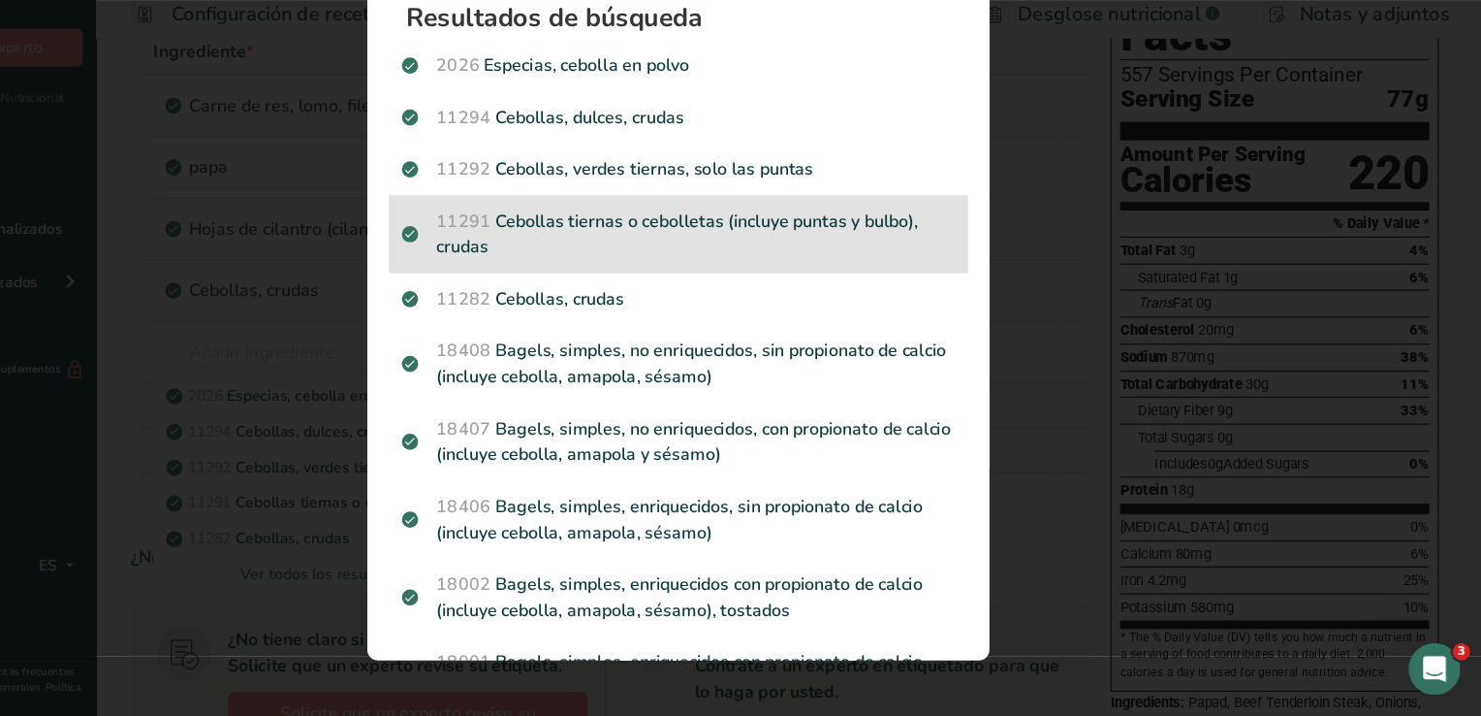
click at [921, 283] on p "11291 Cebollas tiernas o cebolletas (incluye puntas y bulbo), crudas" at bounding box center [760, 283] width 496 height 47
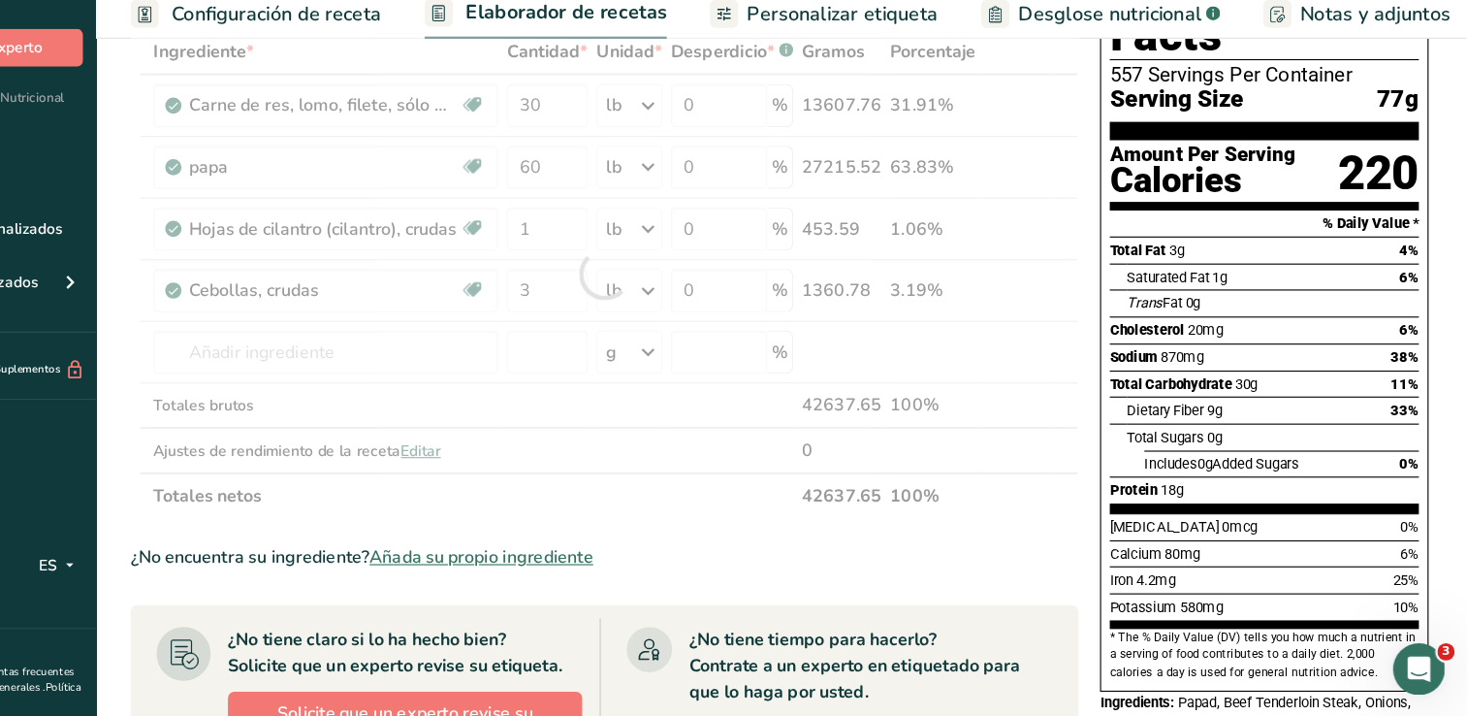
type input "0"
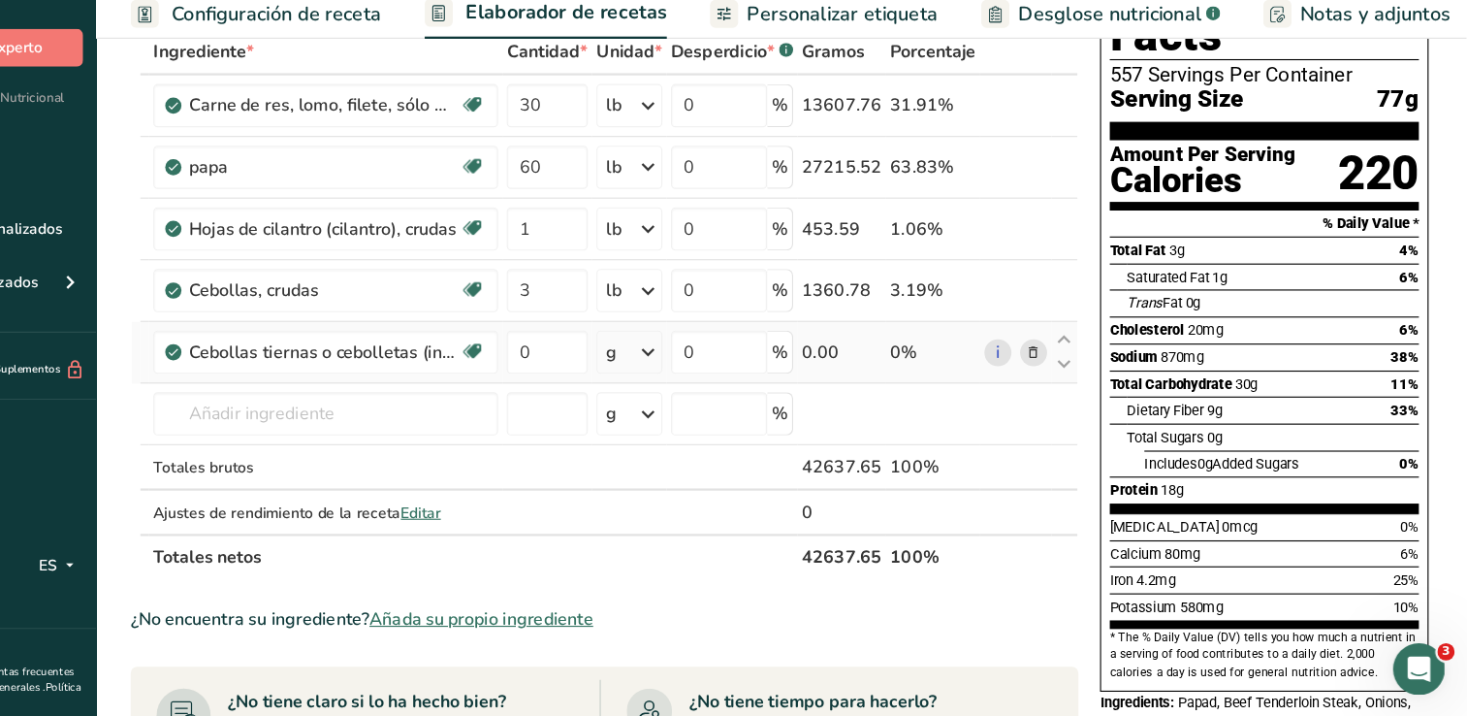
click at [730, 385] on icon at bounding box center [732, 388] width 23 height 35
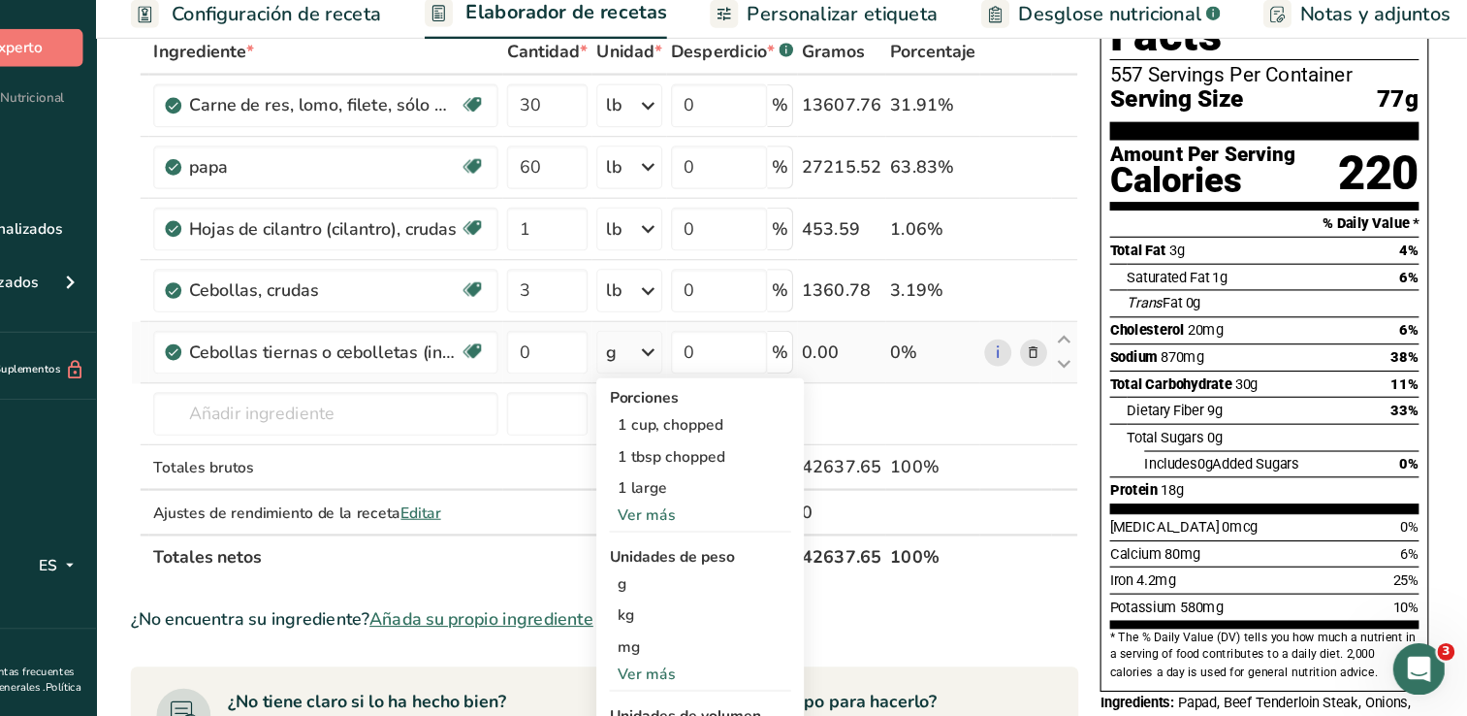
click at [708, 668] on div "Ver más" at bounding box center [779, 677] width 163 height 20
click at [711, 710] on div "lb" at bounding box center [779, 709] width 163 height 28
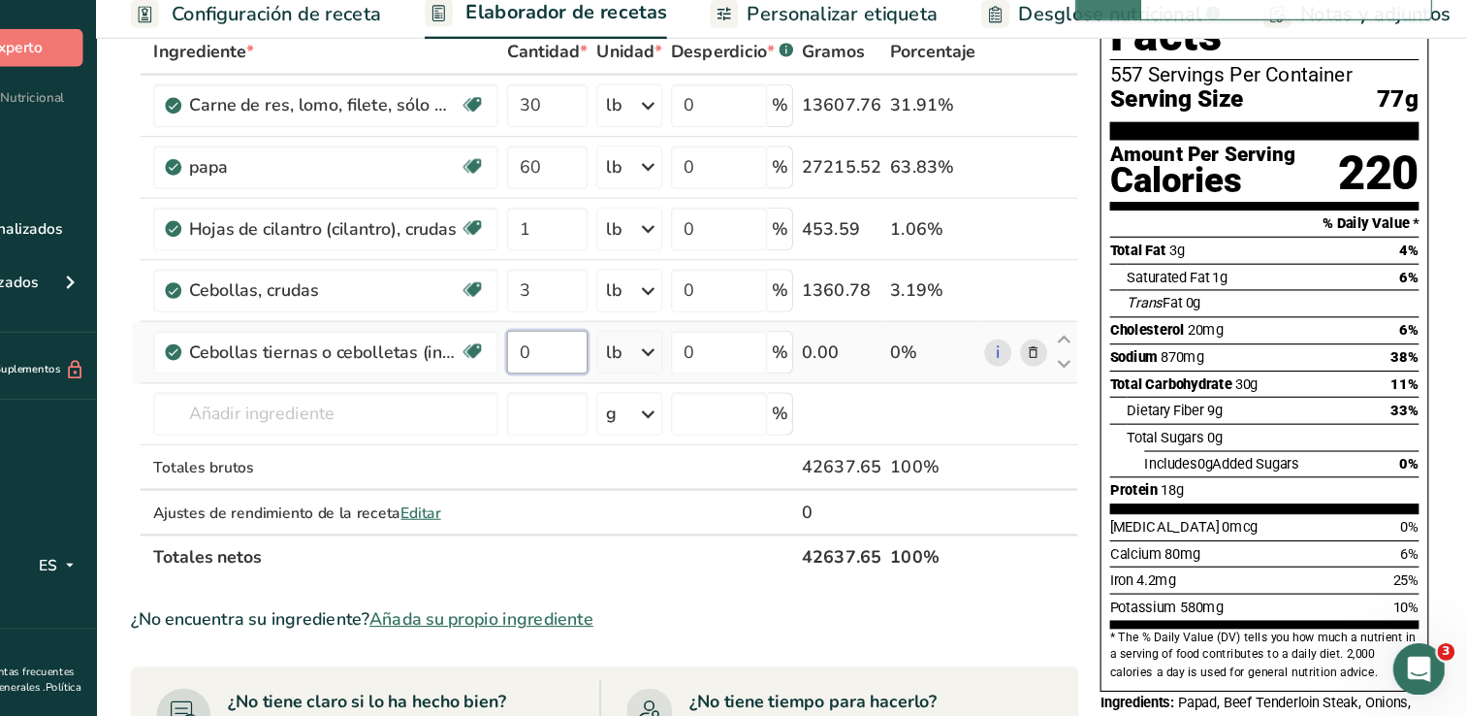
click at [626, 394] on input "0" at bounding box center [642, 388] width 73 height 39
type input "1"
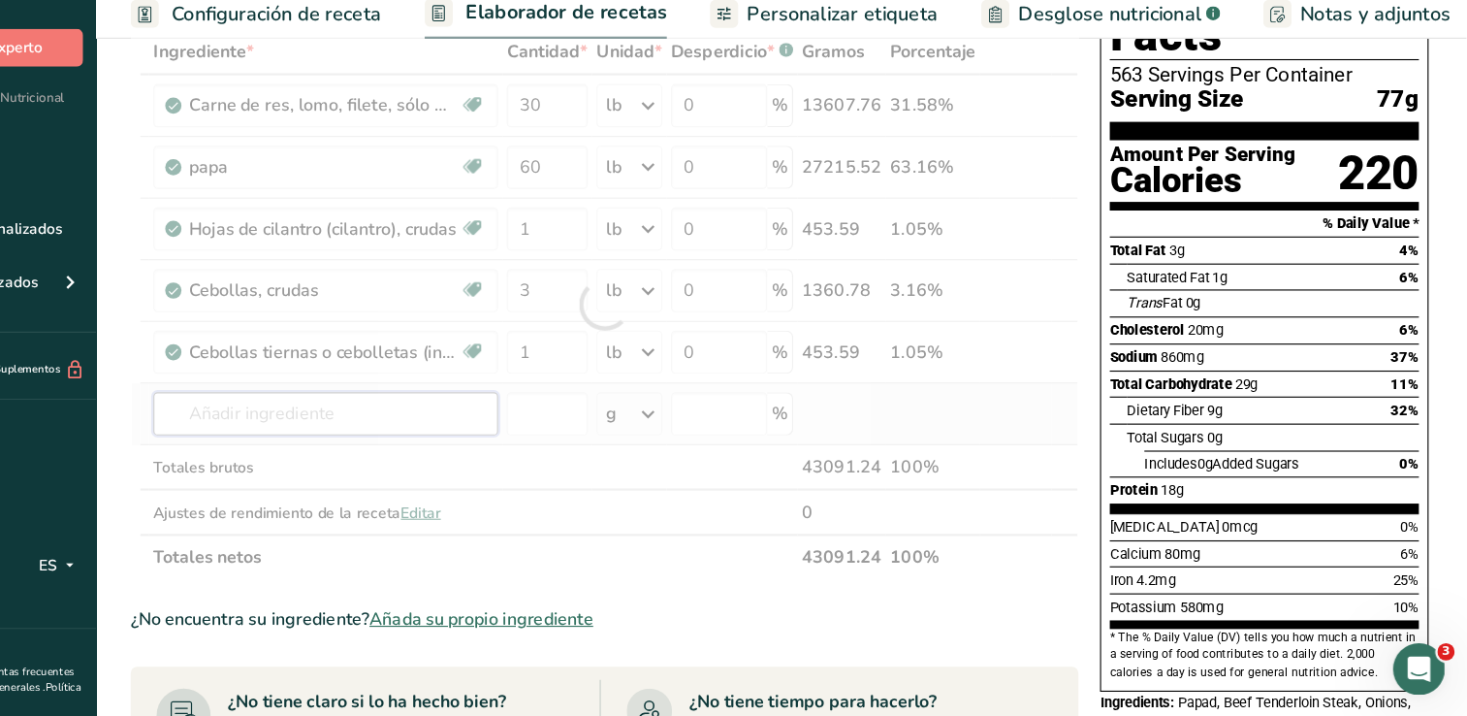
click at [387, 440] on div "Ingrediente * Cantidad * Unidad * Desperdicio * .a-a{fill:#347362;}.b-a{fill:#f…" at bounding box center [694, 346] width 850 height 494
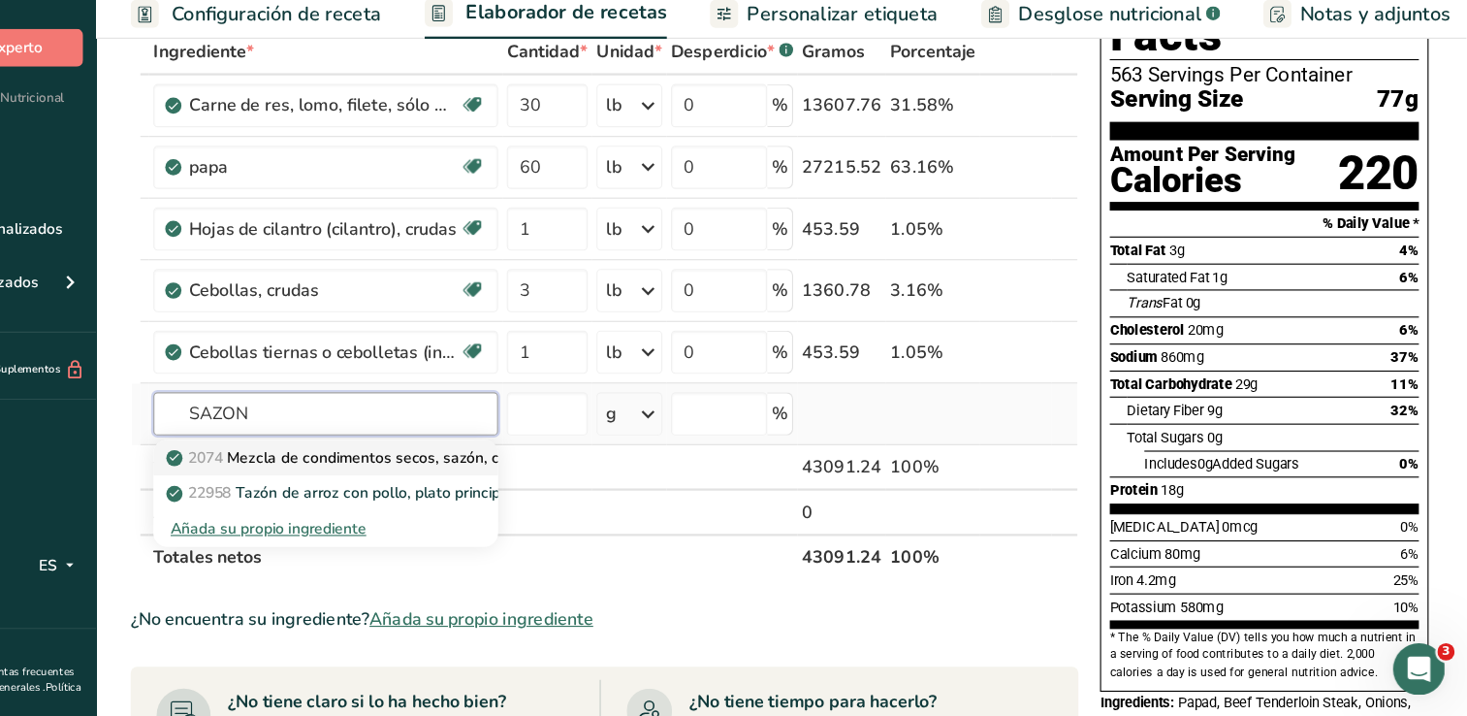
type input "SAZON"
click at [469, 479] on p "2074 Mezcla de condimentos secos, sazón, cilantro y achiote" at bounding box center [501, 483] width 395 height 20
type input "Seasoning mix, dry, sazon, coriander & annatto"
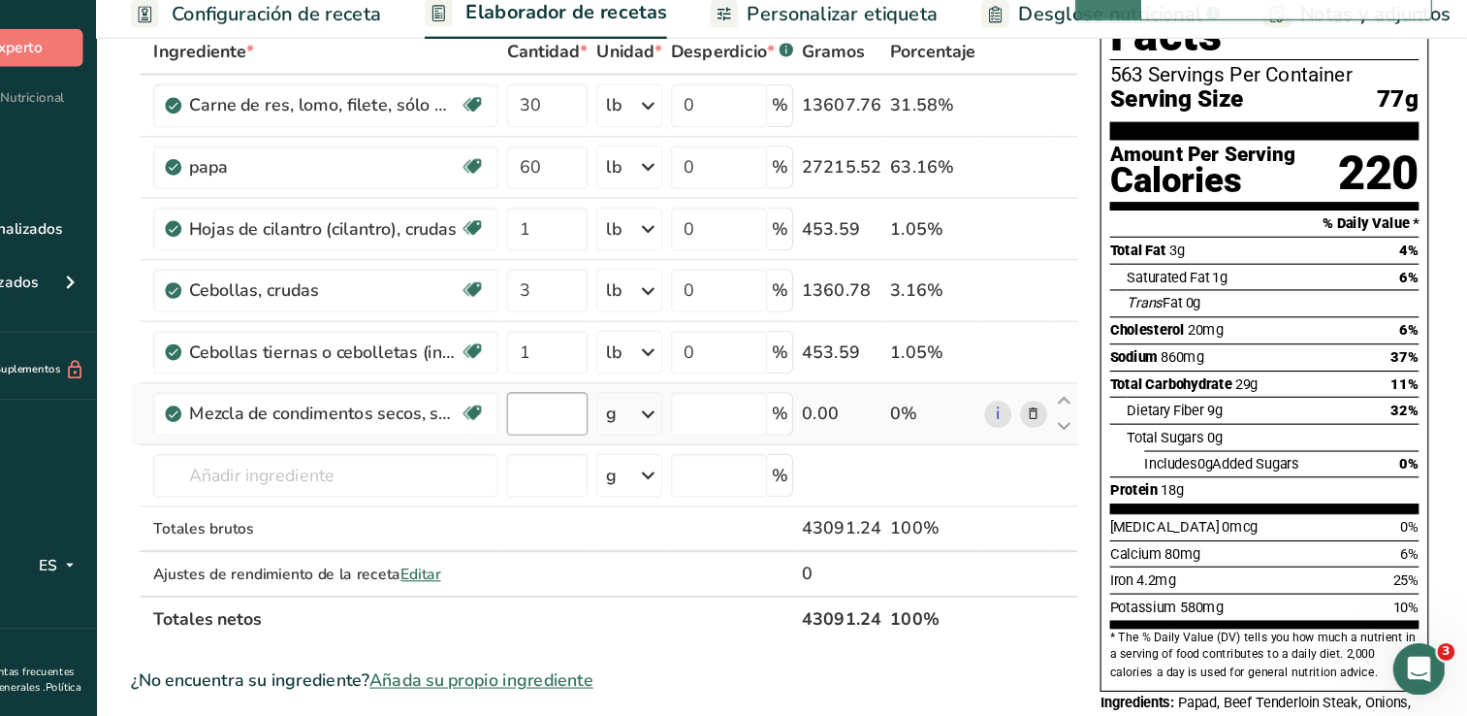
type input "0"
click at [633, 444] on input "0" at bounding box center [642, 444] width 73 height 39
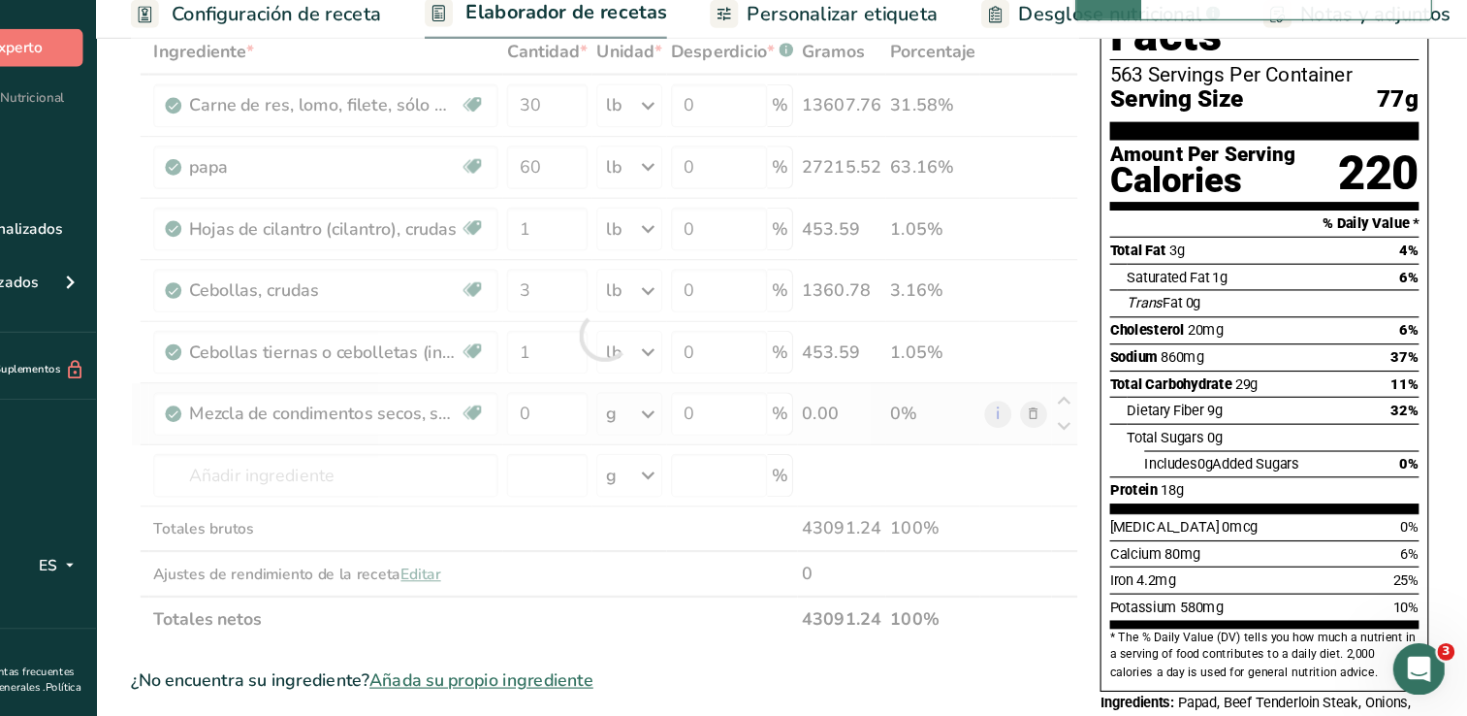
click at [701, 452] on div "Ingrediente * Cantidad * Unidad * Desperdicio * .a-a{fill:#347362;}.b-a{fill:#f…" at bounding box center [694, 374] width 850 height 550
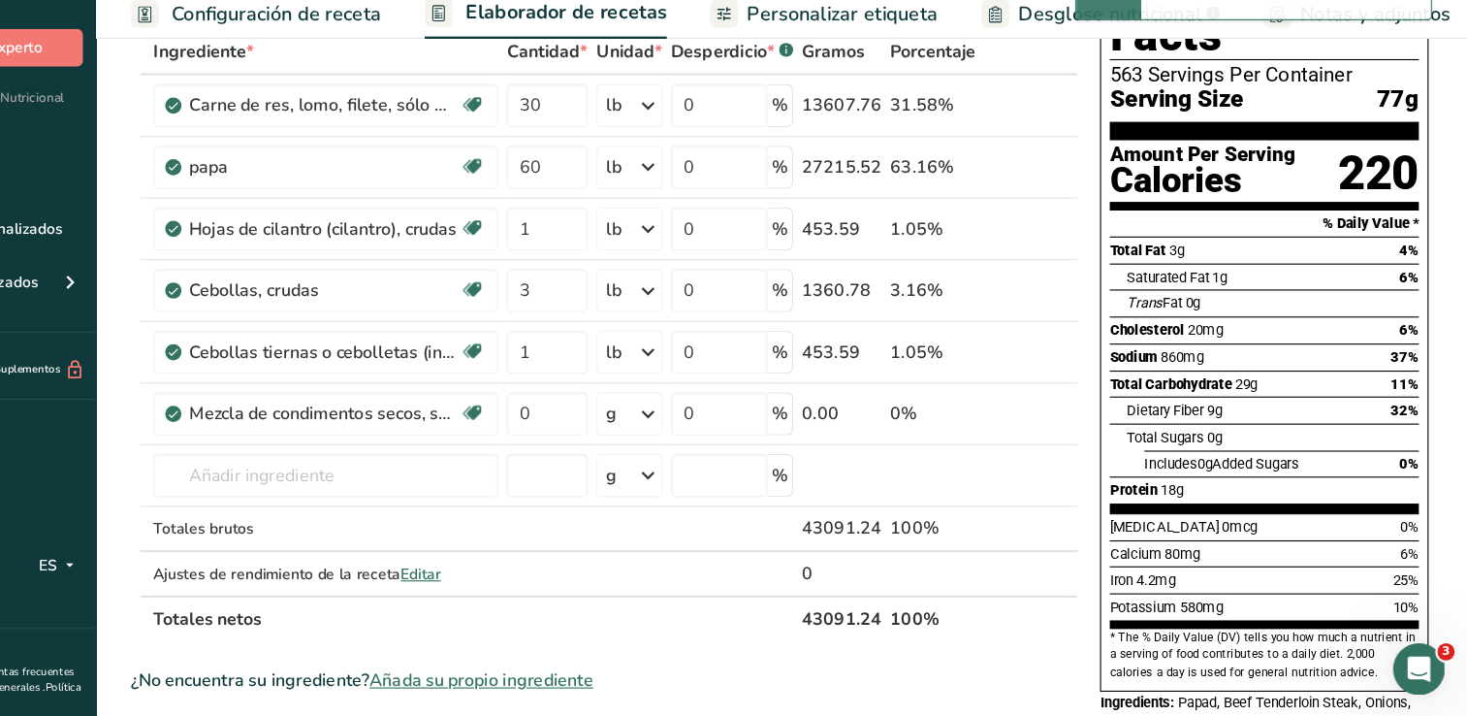
click at [728, 434] on icon at bounding box center [732, 444] width 23 height 35
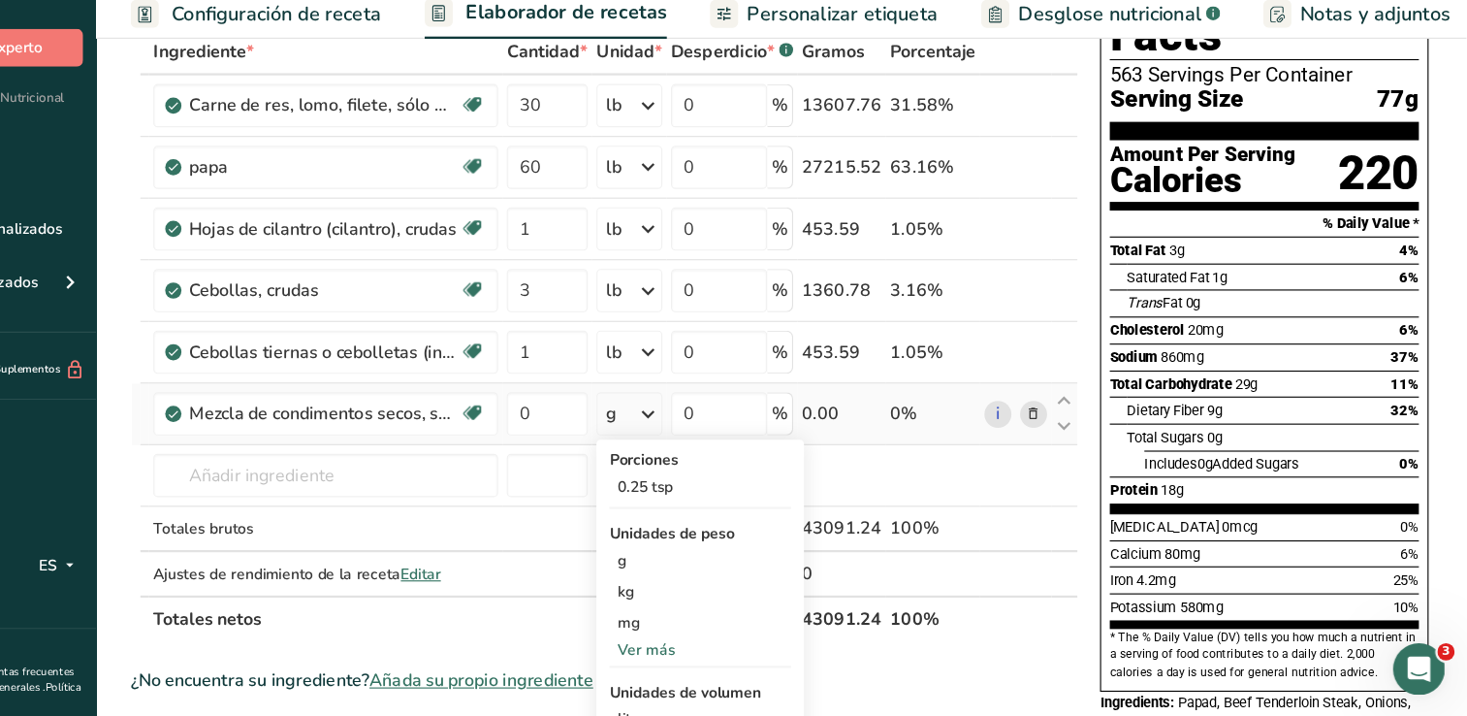
click at [738, 659] on div "Ver más" at bounding box center [779, 656] width 163 height 20
click at [735, 681] on div "lb" at bounding box center [779, 688] width 163 height 28
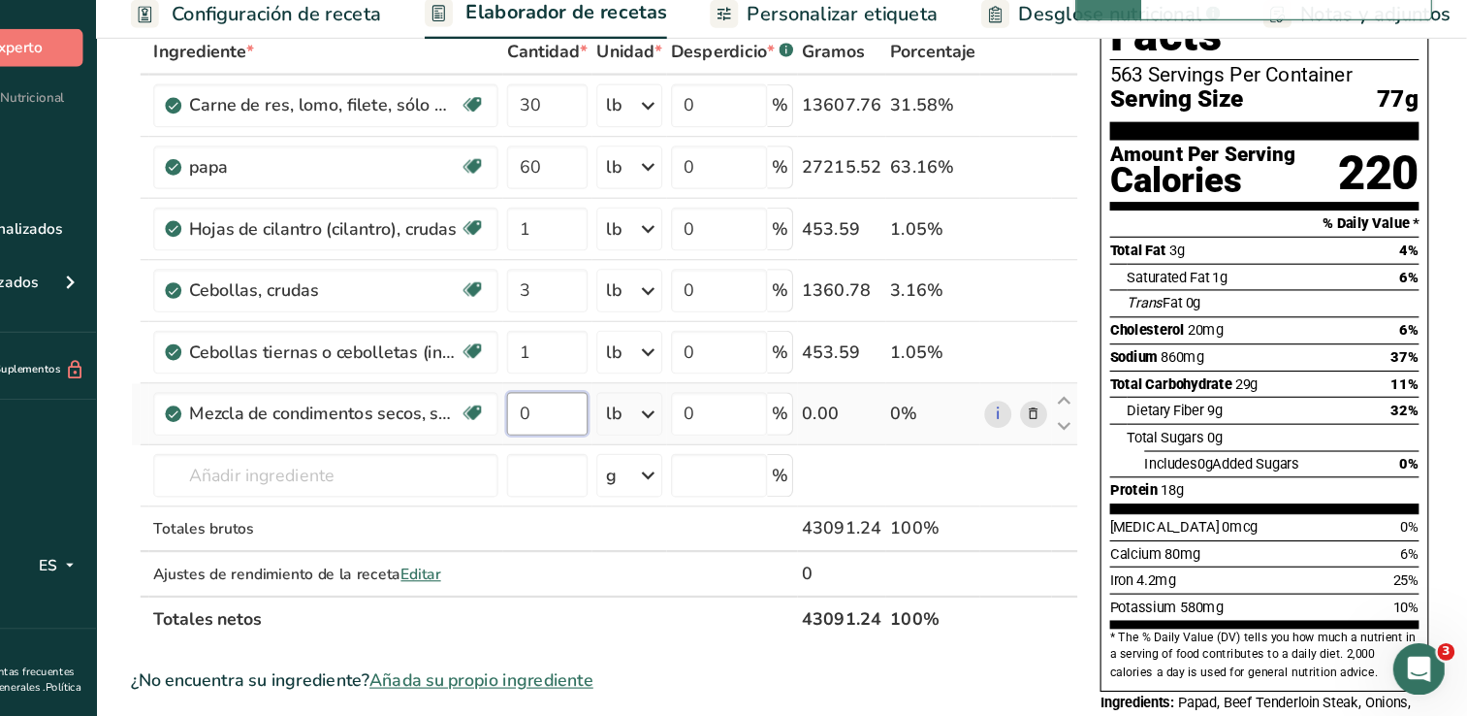
click at [628, 443] on input "0" at bounding box center [642, 444] width 73 height 39
type input "1"
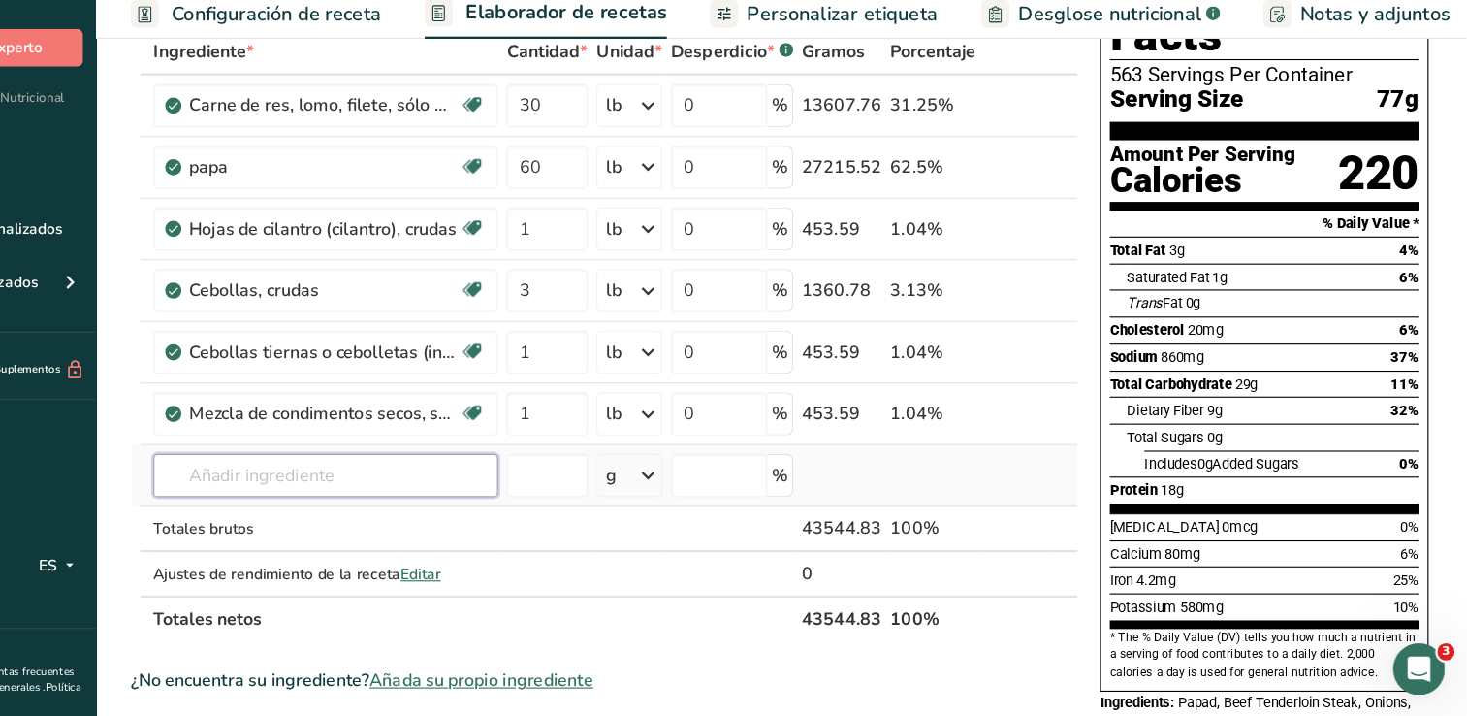
click at [444, 507] on div "Ingrediente * Cantidad * Unidad * Desperdicio * .a-a{fill:#347362;}.b-a{fill:#f…" at bounding box center [694, 374] width 850 height 550
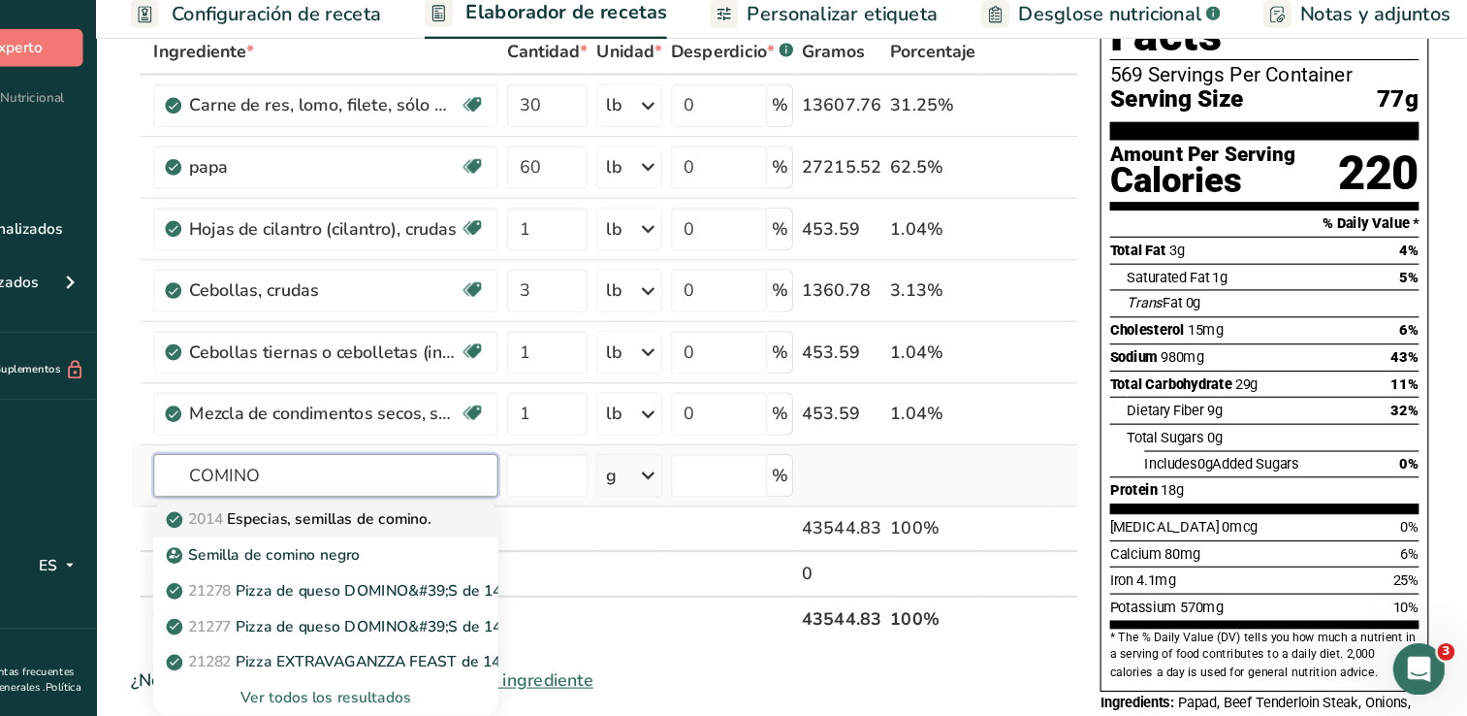
type input "COMINO"
click at [420, 536] on p "2014 Especias, semillas de comino." at bounding box center [421, 538] width 234 height 20
type input "Spices, cumin seed"
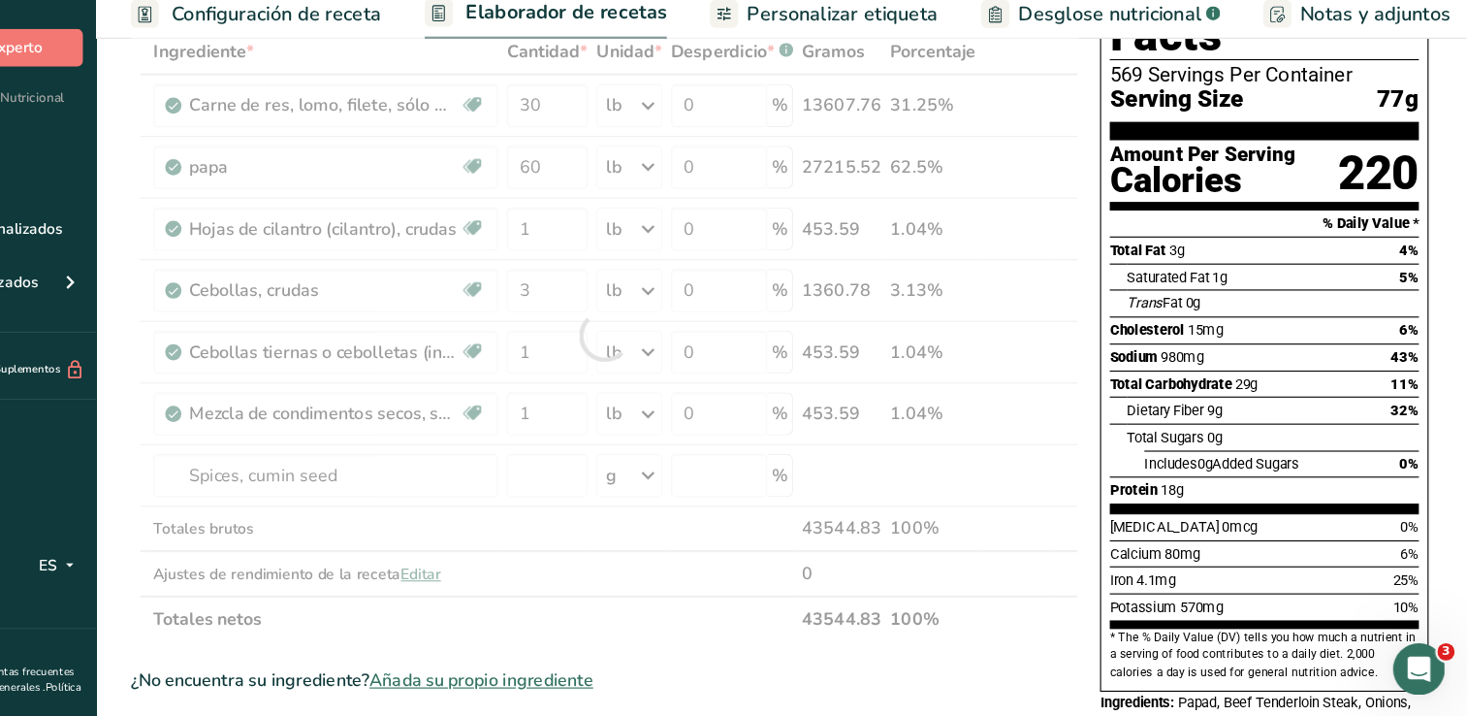
type input "0"
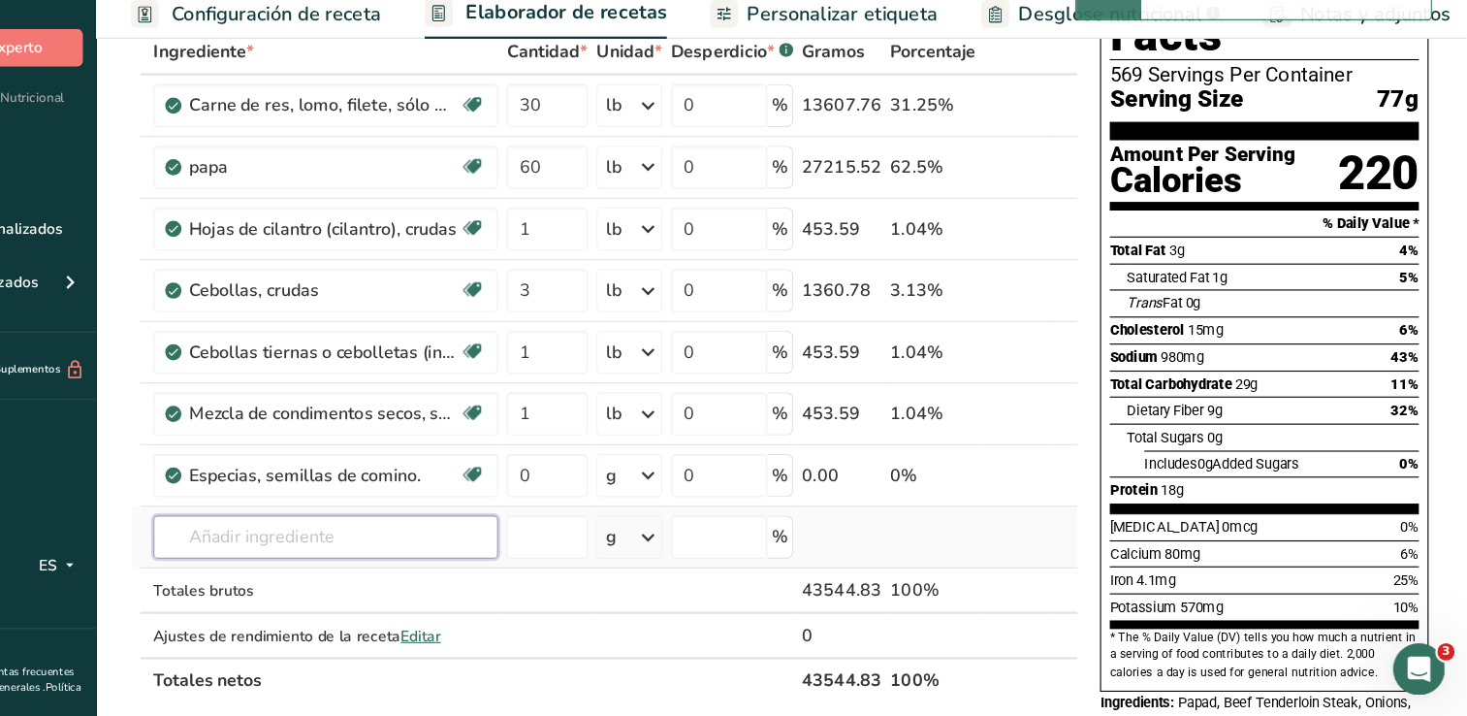
click at [418, 550] on input "text" at bounding box center [443, 554] width 309 height 39
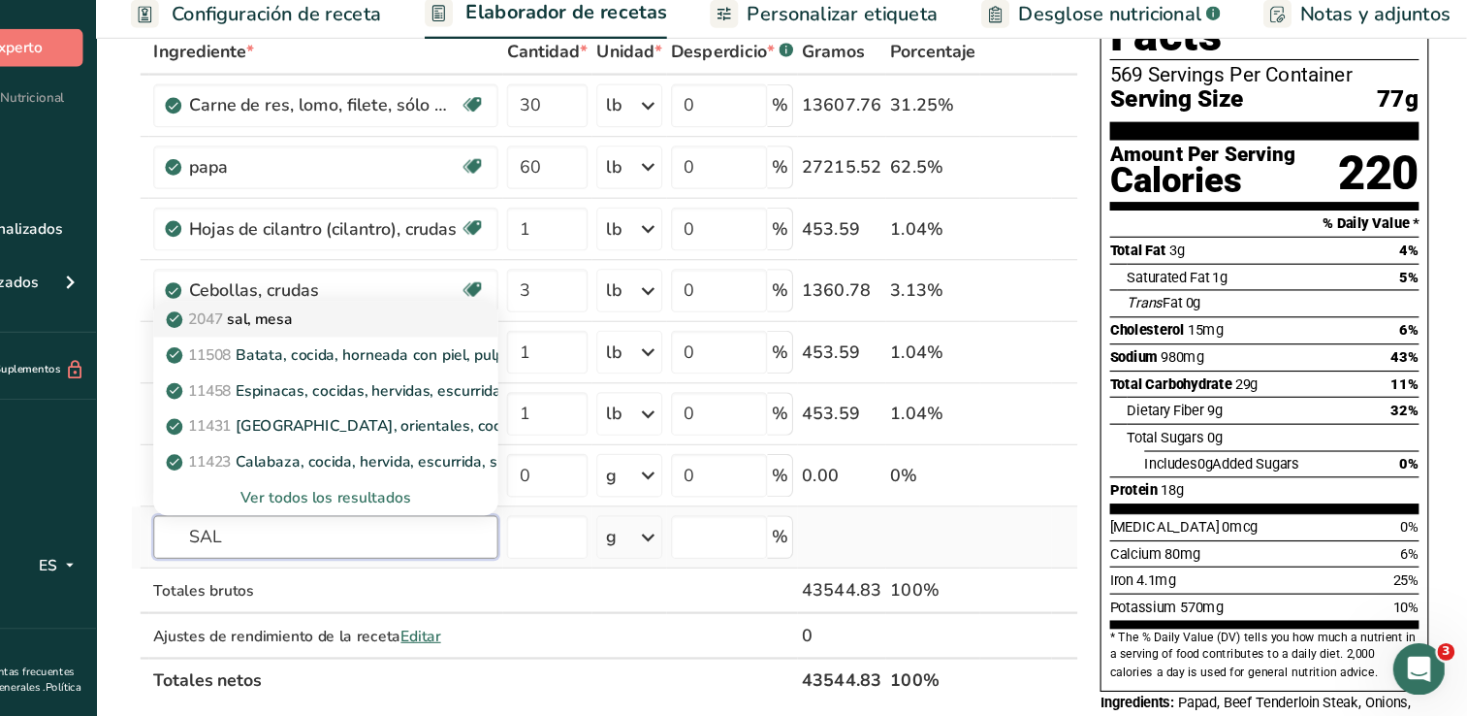
type input "SAL"
click at [385, 343] on link "2047 [PERSON_NAME], [GEOGRAPHIC_DATA]" at bounding box center [443, 359] width 309 height 32
type input "Salt, table"
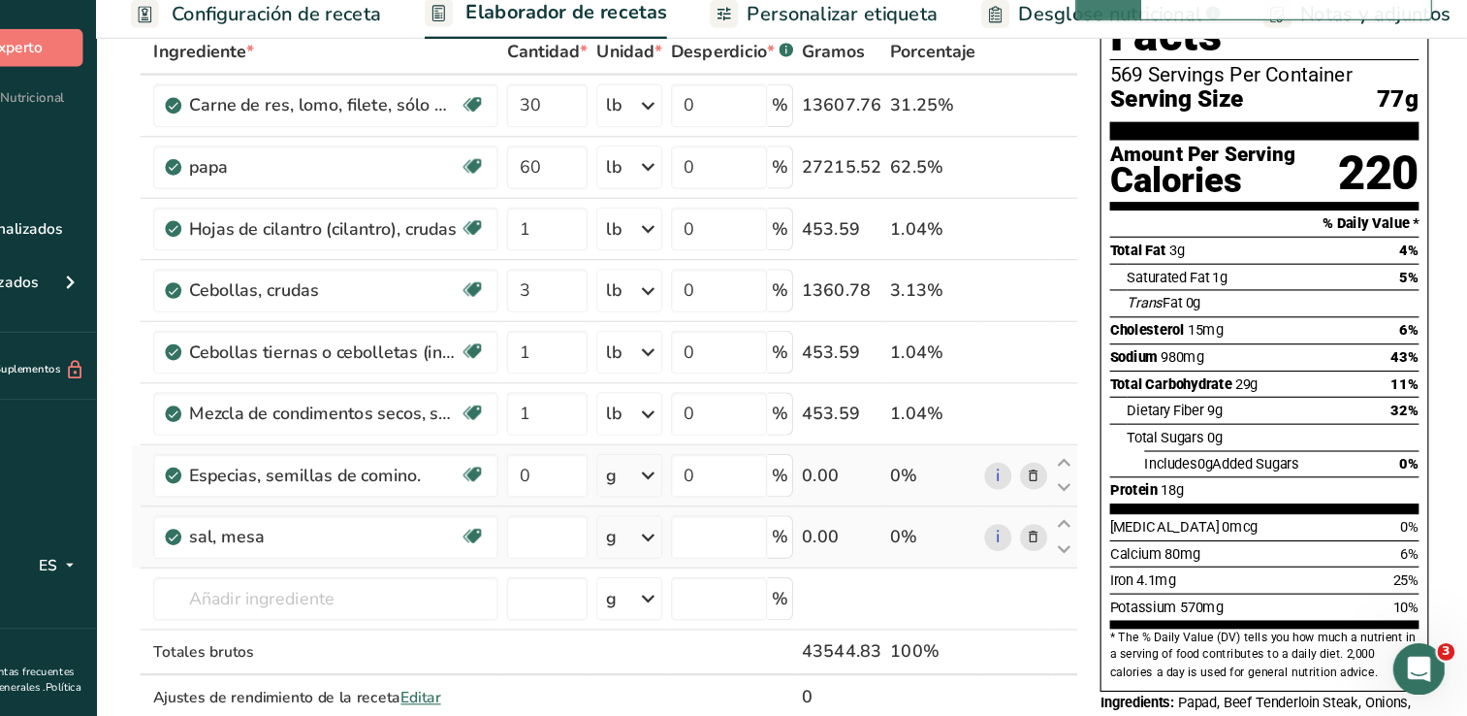
type input "0"
click at [634, 494] on input "0" at bounding box center [642, 499] width 73 height 39
type input "4"
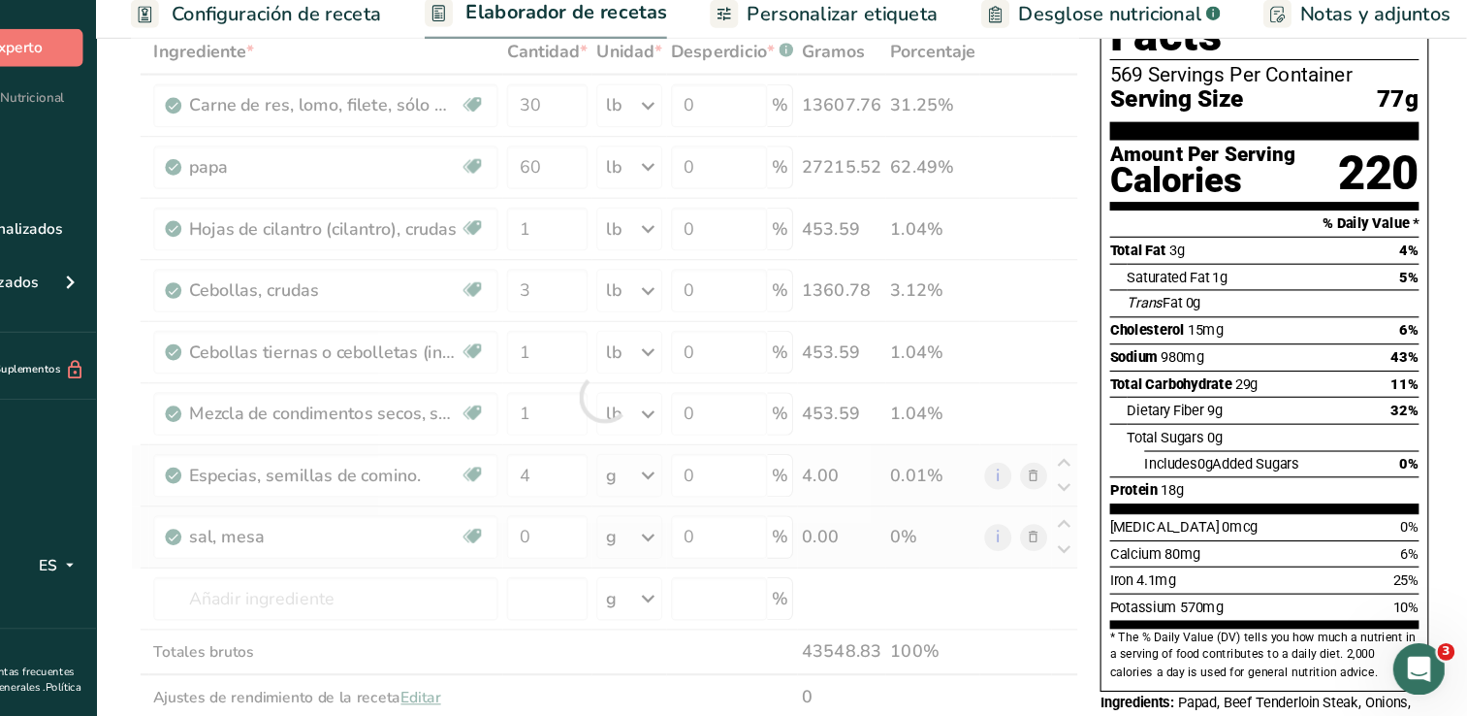
click at [725, 496] on div "Ingrediente * Cantidad * Unidad * Desperdicio * .a-a{fill:#347362;}.b-a{fill:#f…" at bounding box center [694, 429] width 850 height 660
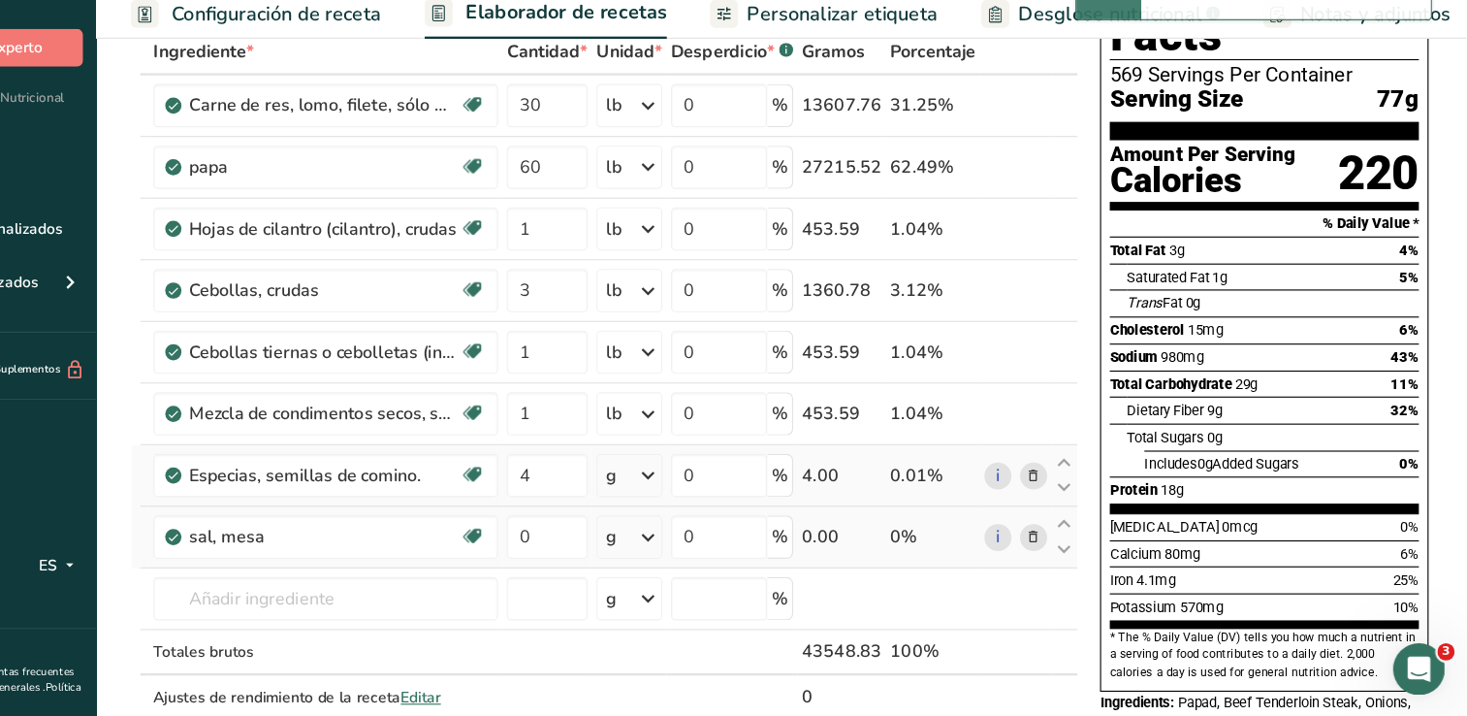
click at [725, 496] on icon at bounding box center [732, 499] width 23 height 35
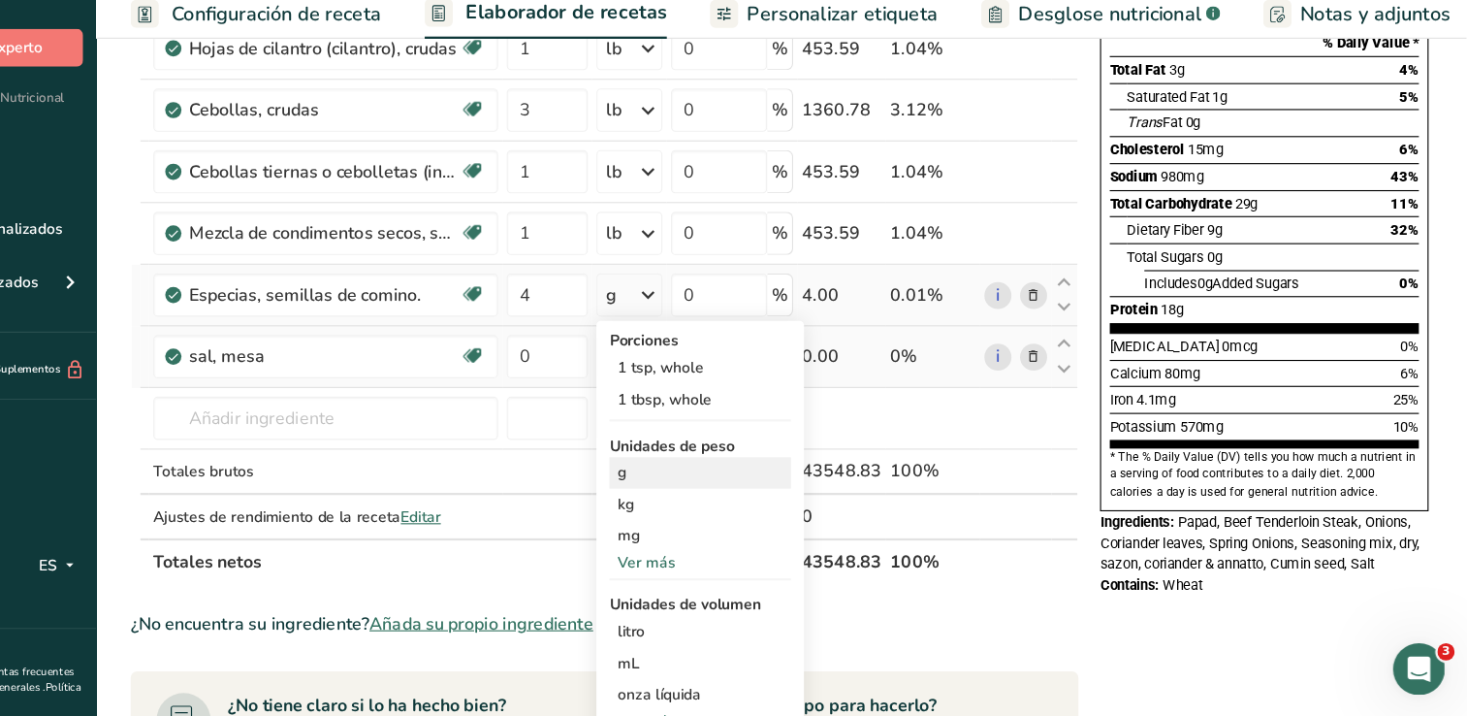
scroll to position [274, 0]
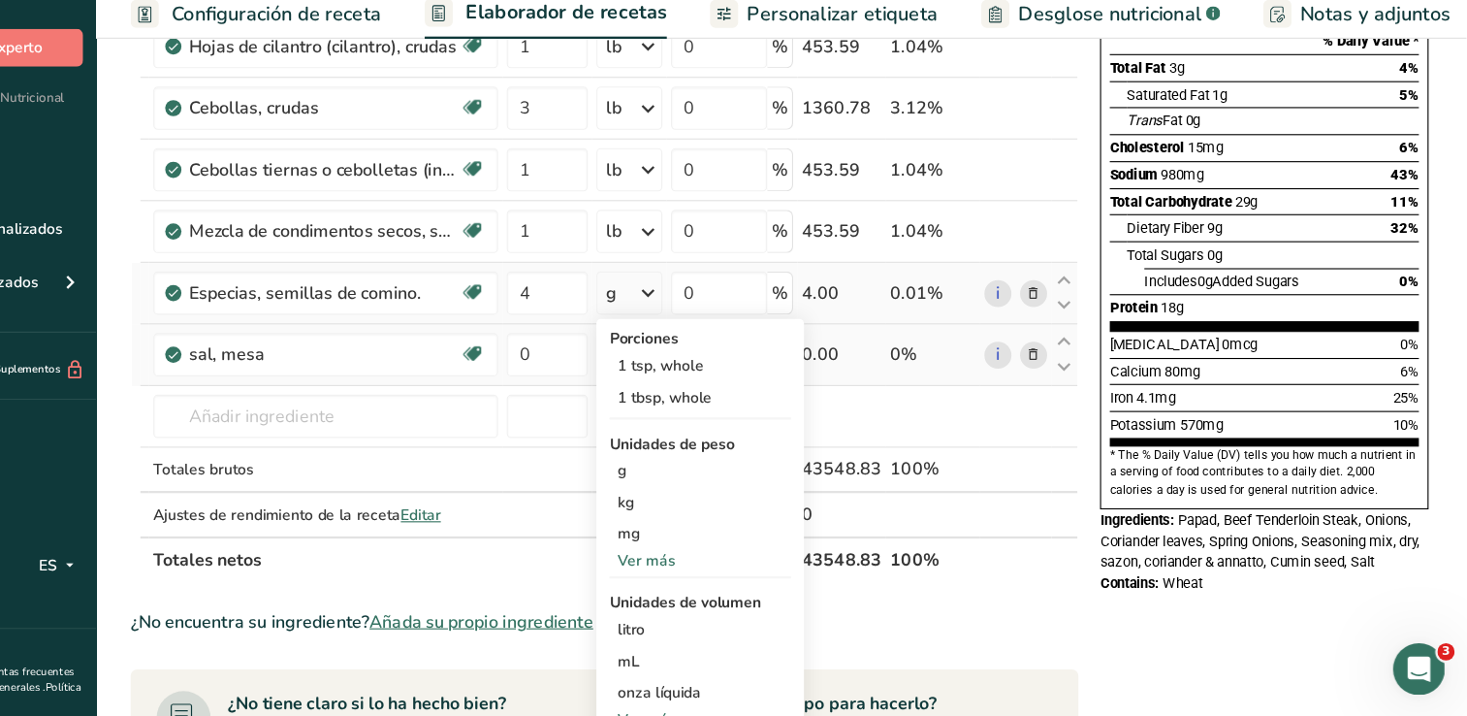
click at [723, 576] on div "Ver más" at bounding box center [779, 575] width 163 height 20
click at [720, 629] on div "oz" at bounding box center [779, 635] width 163 height 28
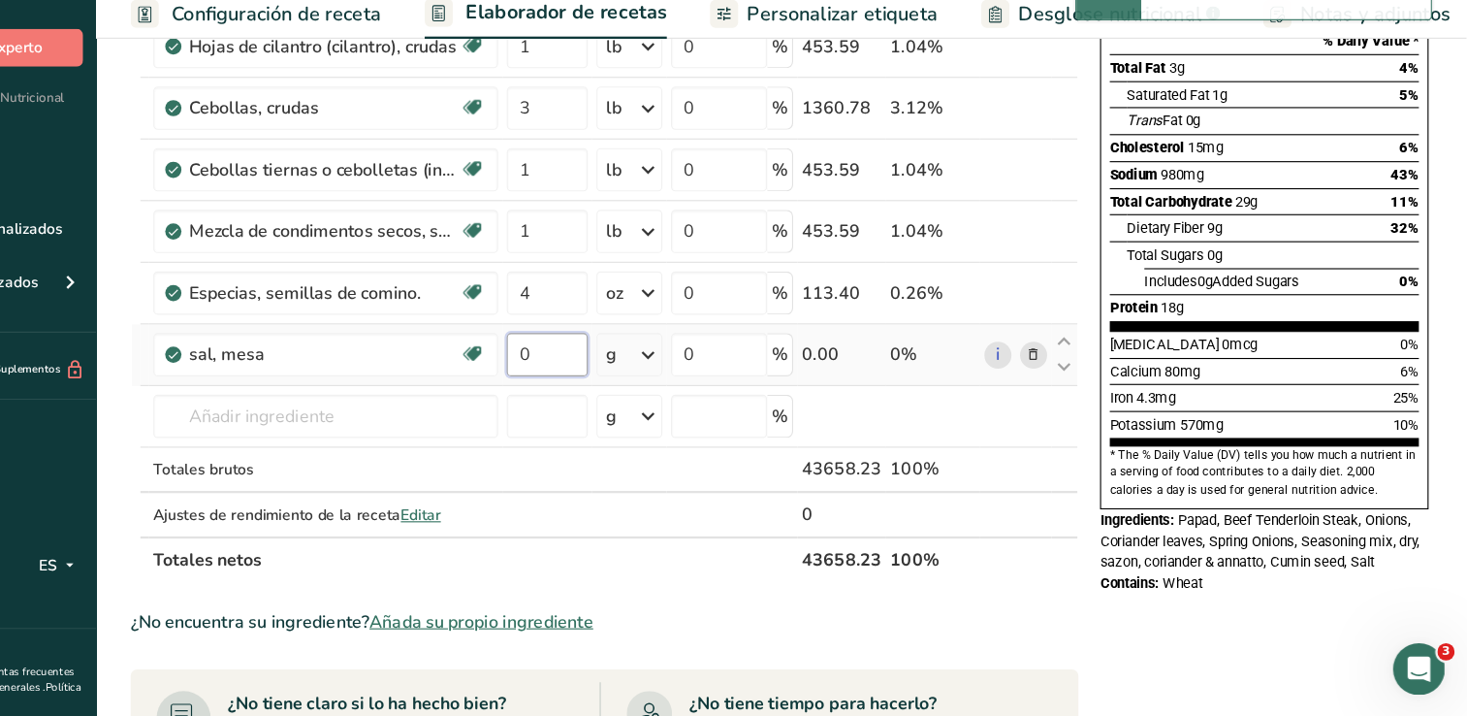
click at [649, 388] on input "0" at bounding box center [642, 390] width 73 height 39
type input "8"
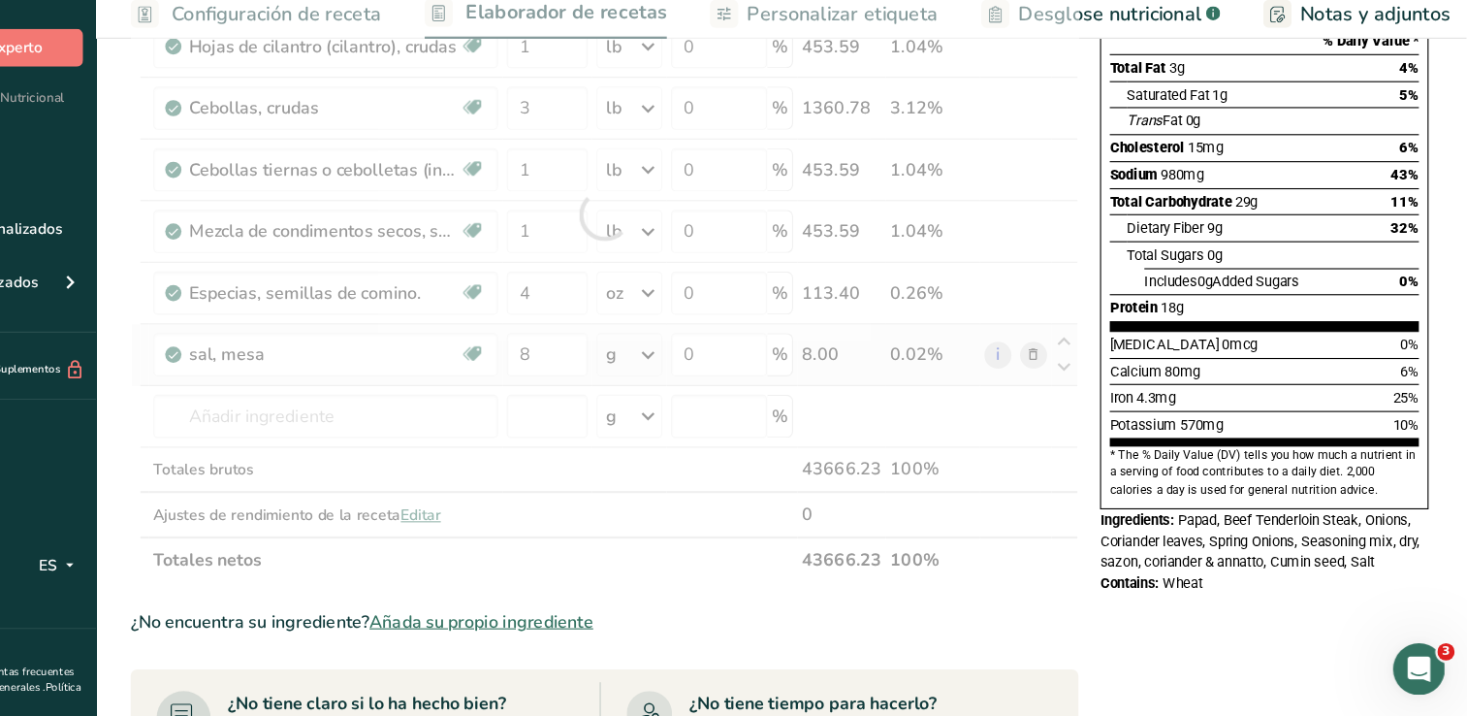
click at [725, 403] on div "Ingrediente * Cantidad * Unidad * Desperdicio * .a-a{fill:#347362;}.b-a{fill:#f…" at bounding box center [694, 265] width 850 height 660
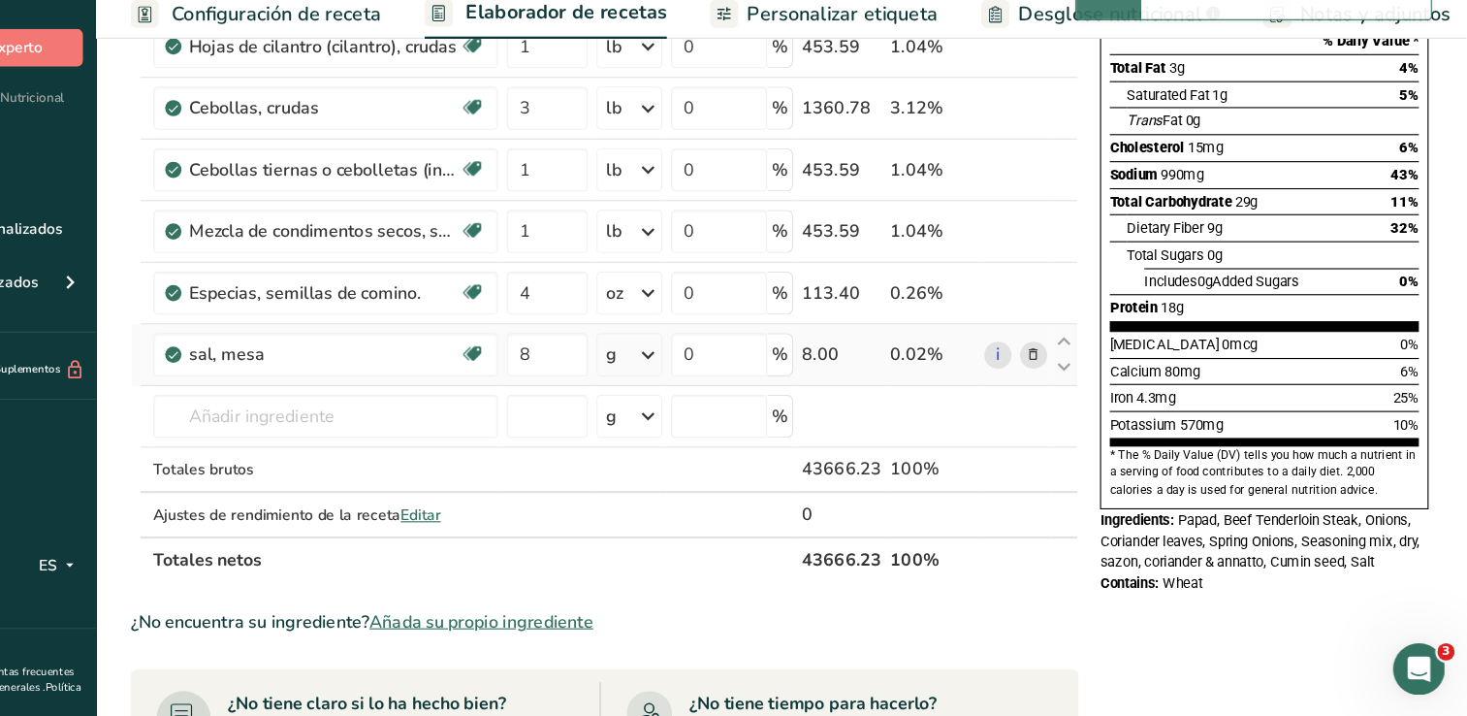
click at [725, 403] on icon at bounding box center [732, 390] width 23 height 35
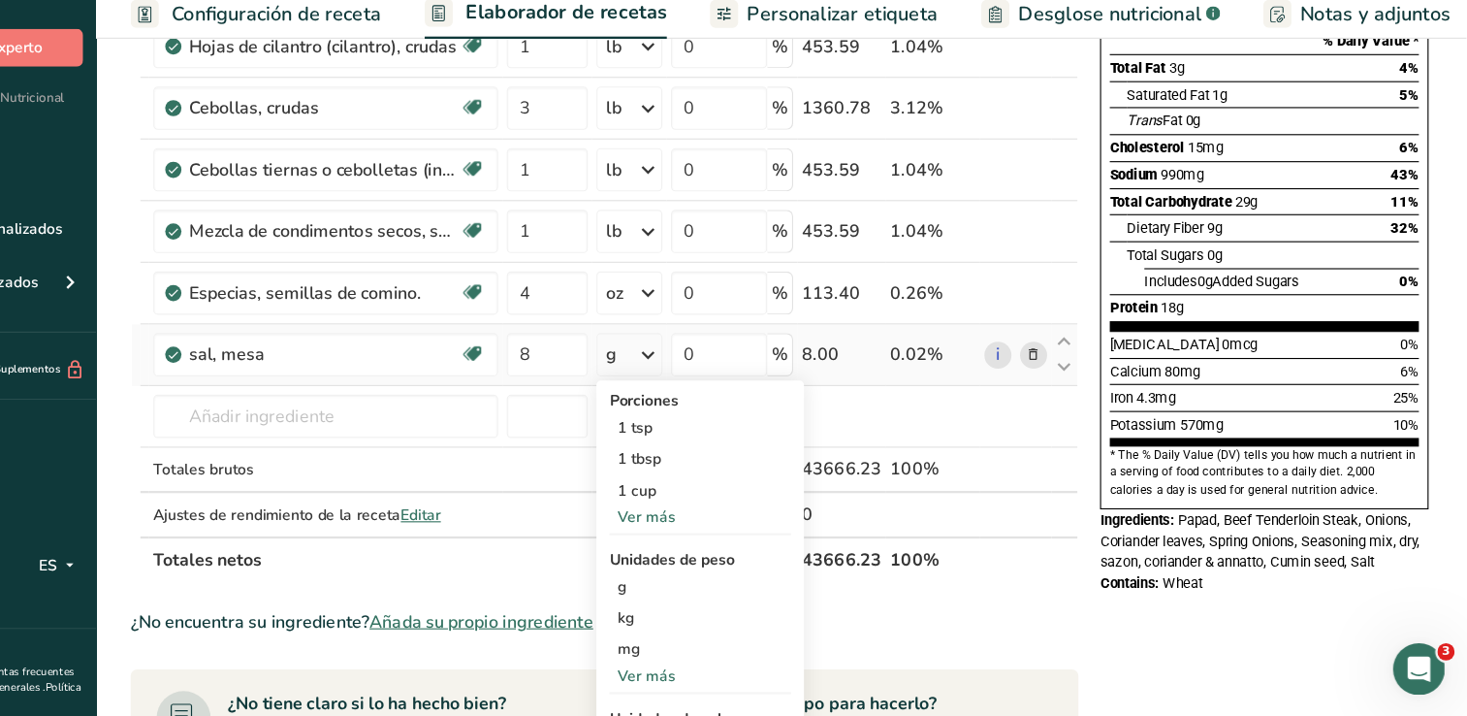
click at [741, 679] on div "Ver más" at bounding box center [779, 679] width 163 height 20
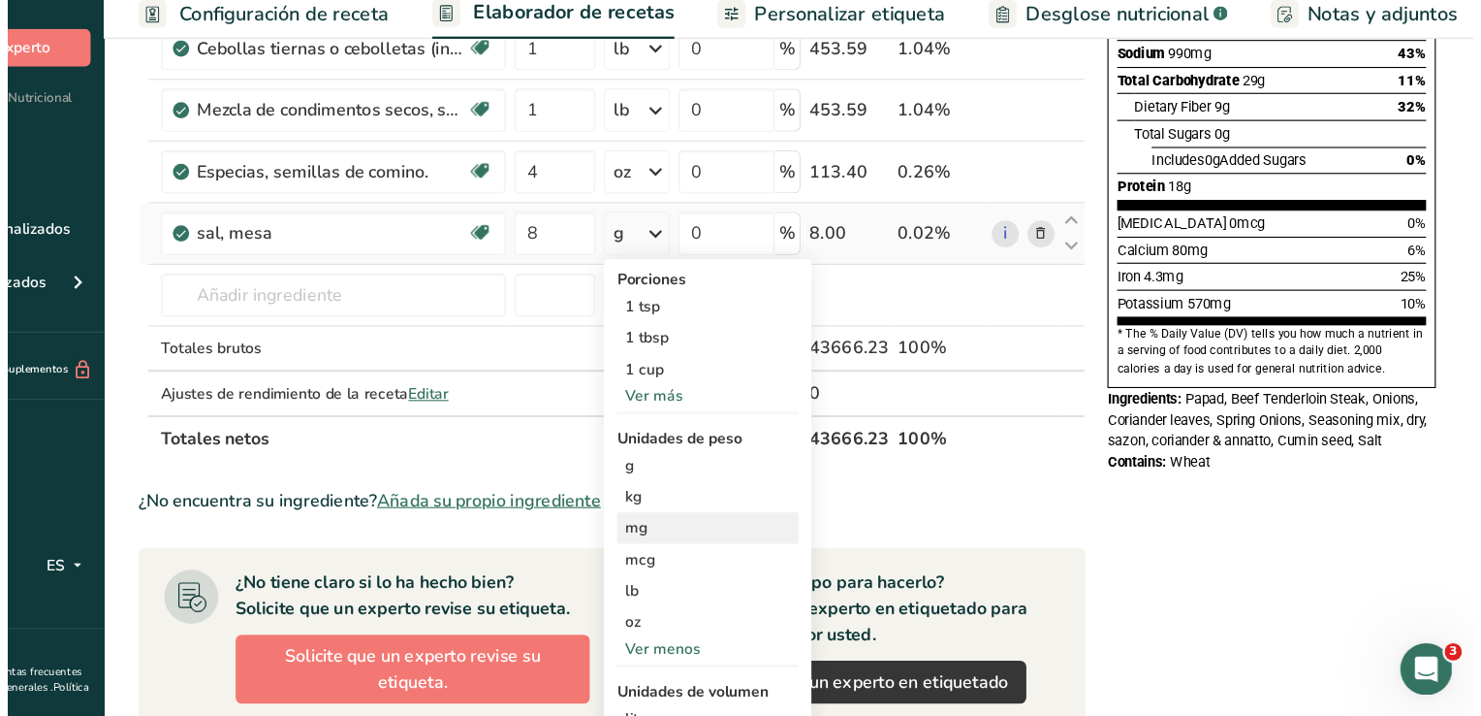
scroll to position [390, 0]
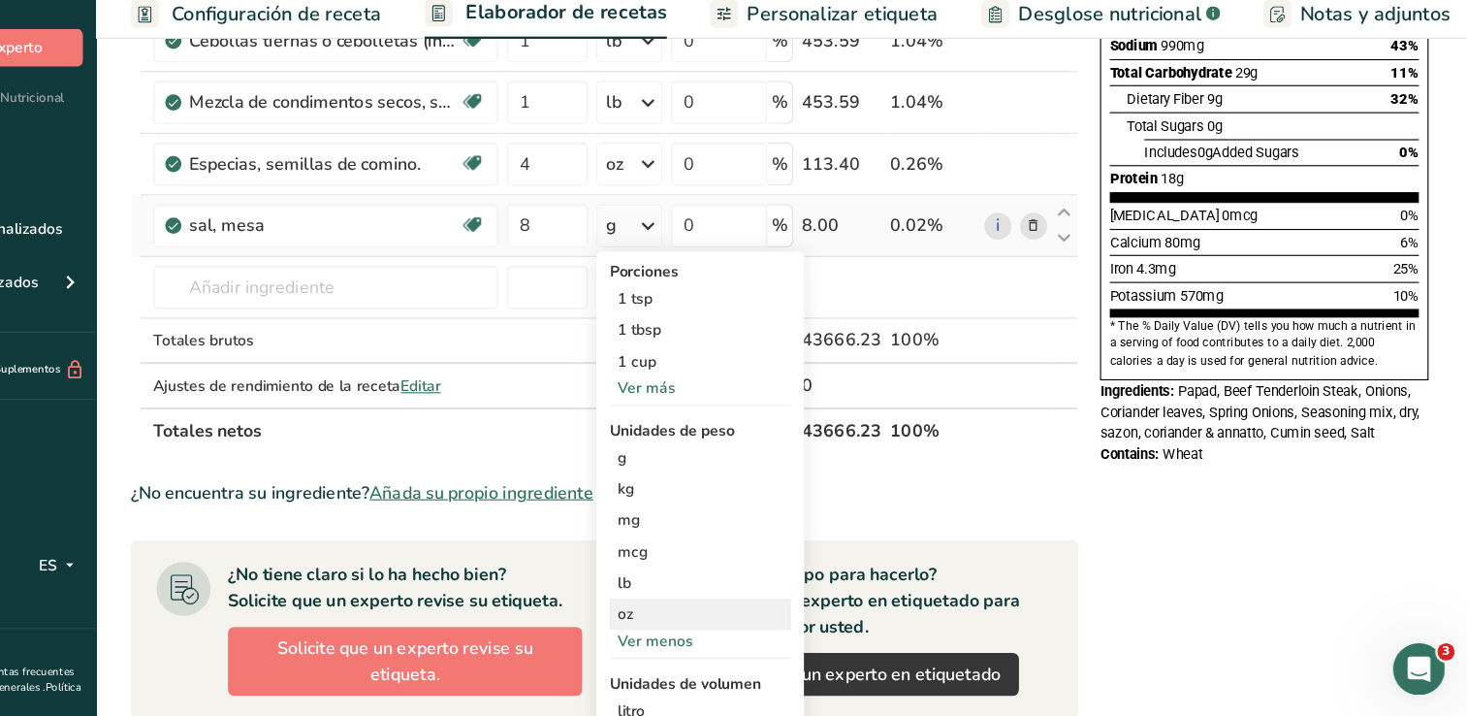
click at [722, 620] on div "oz" at bounding box center [779, 624] width 163 height 28
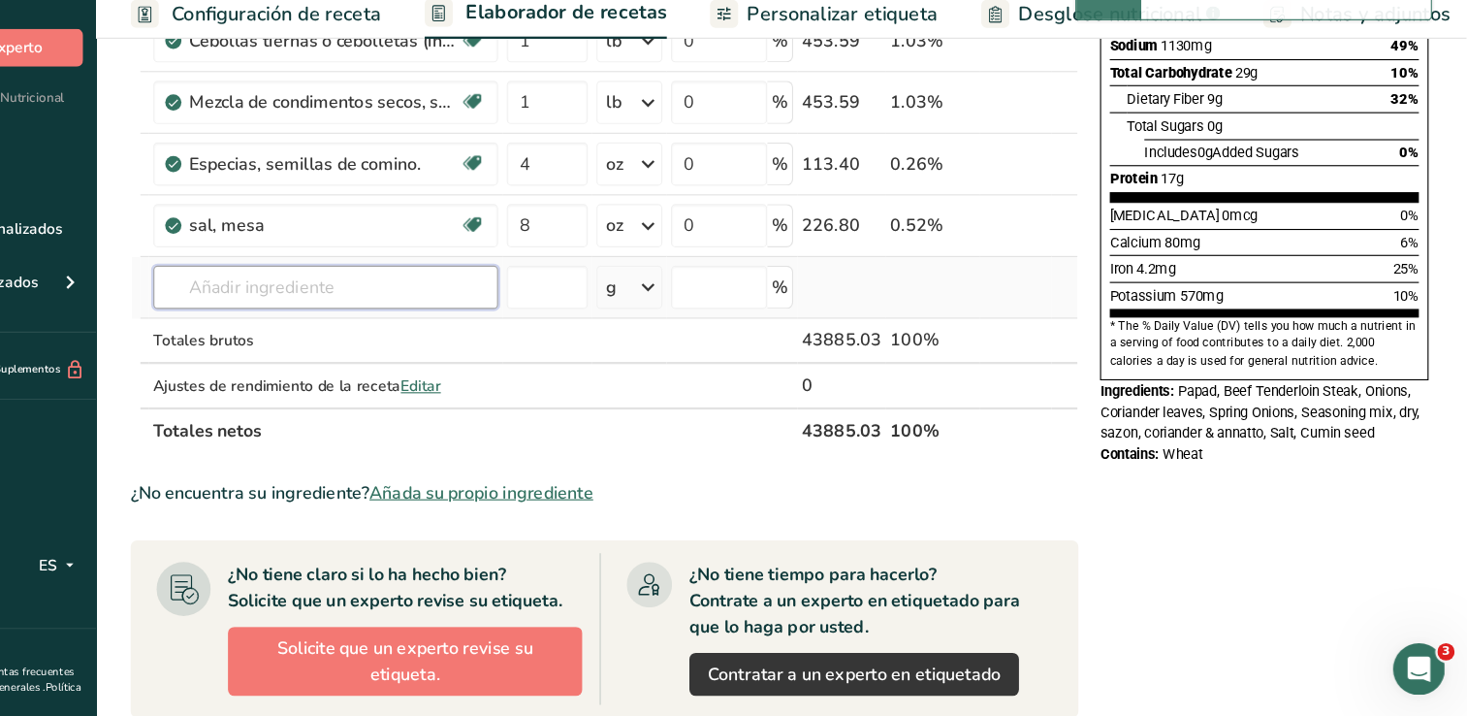
click at [471, 314] on input "text" at bounding box center [443, 330] width 309 height 39
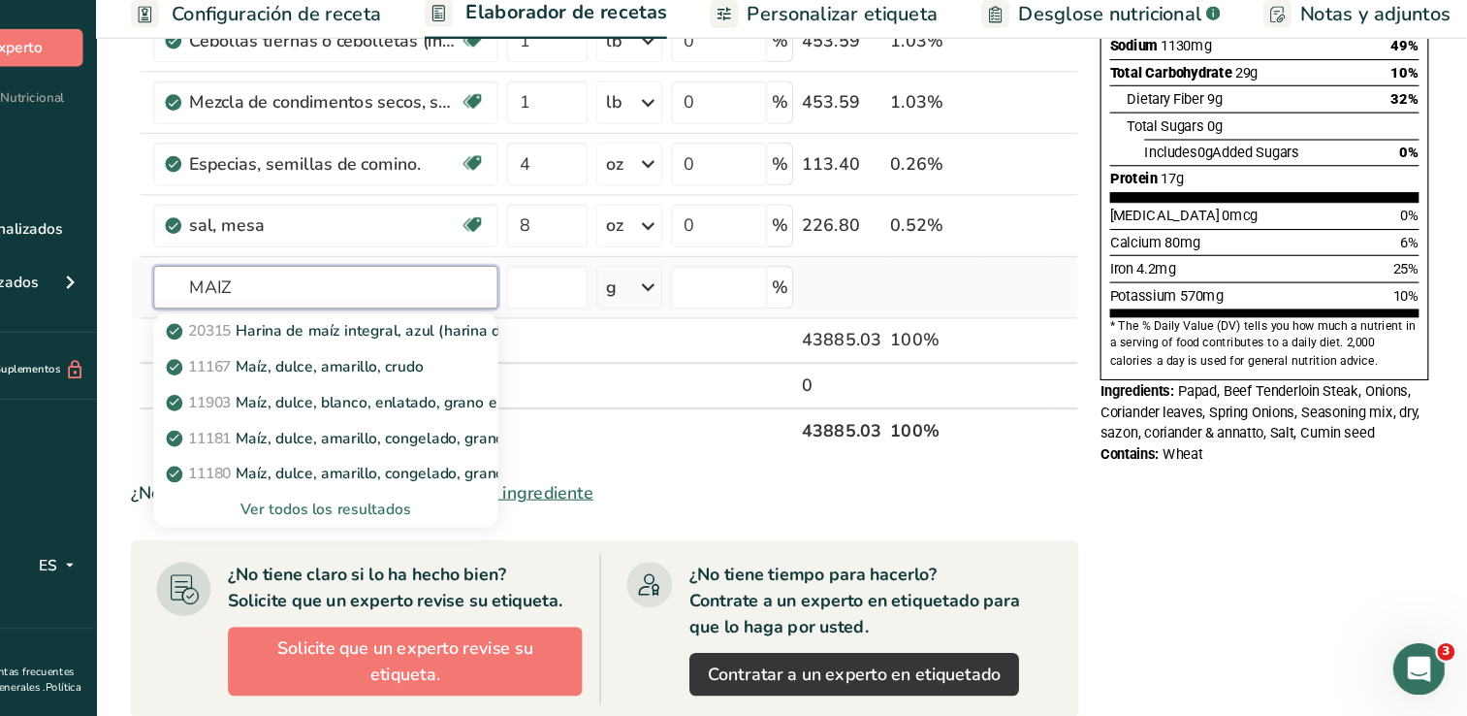
type input "MAIZ"
click at [472, 522] on div "Ver todos los resultados" at bounding box center [443, 530] width 278 height 20
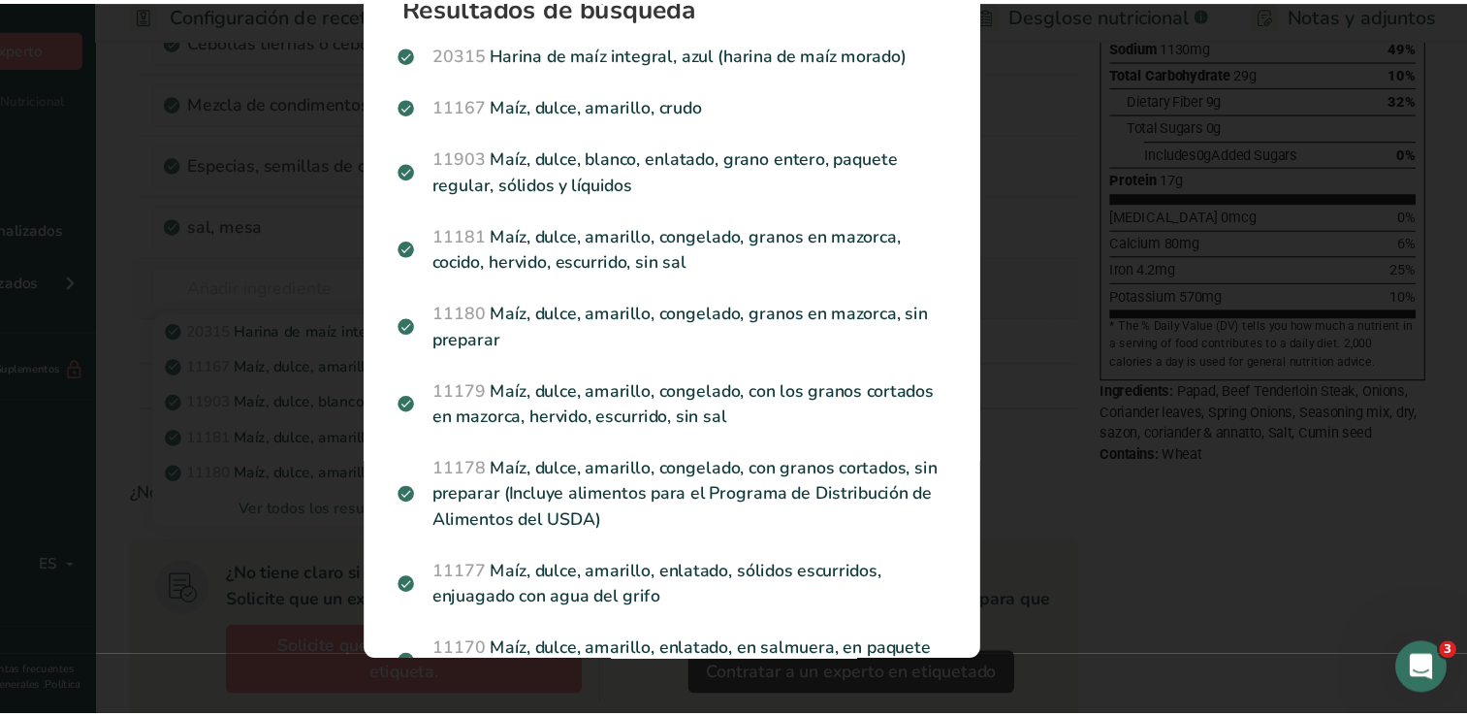
scroll to position [0, 0]
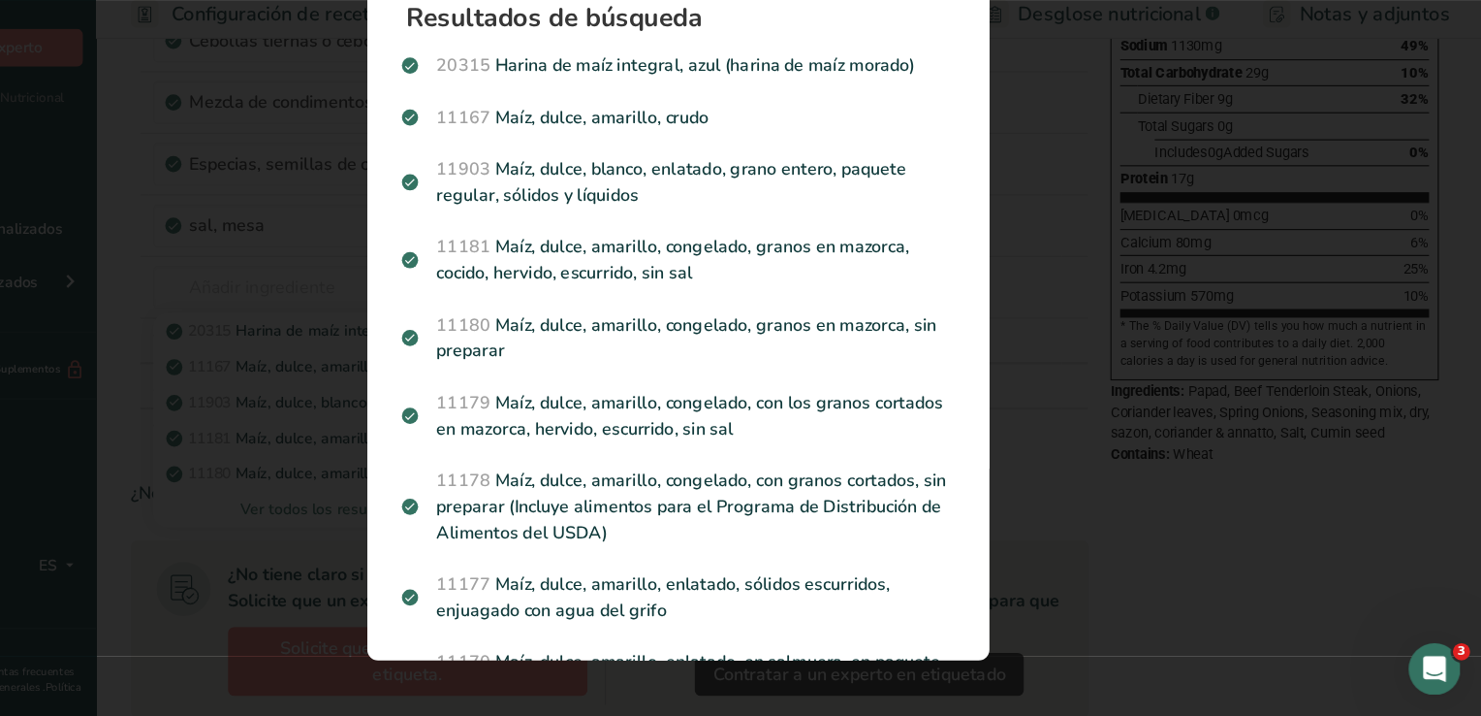
click at [368, 515] on div "Search results modal" at bounding box center [740, 358] width 1481 height 716
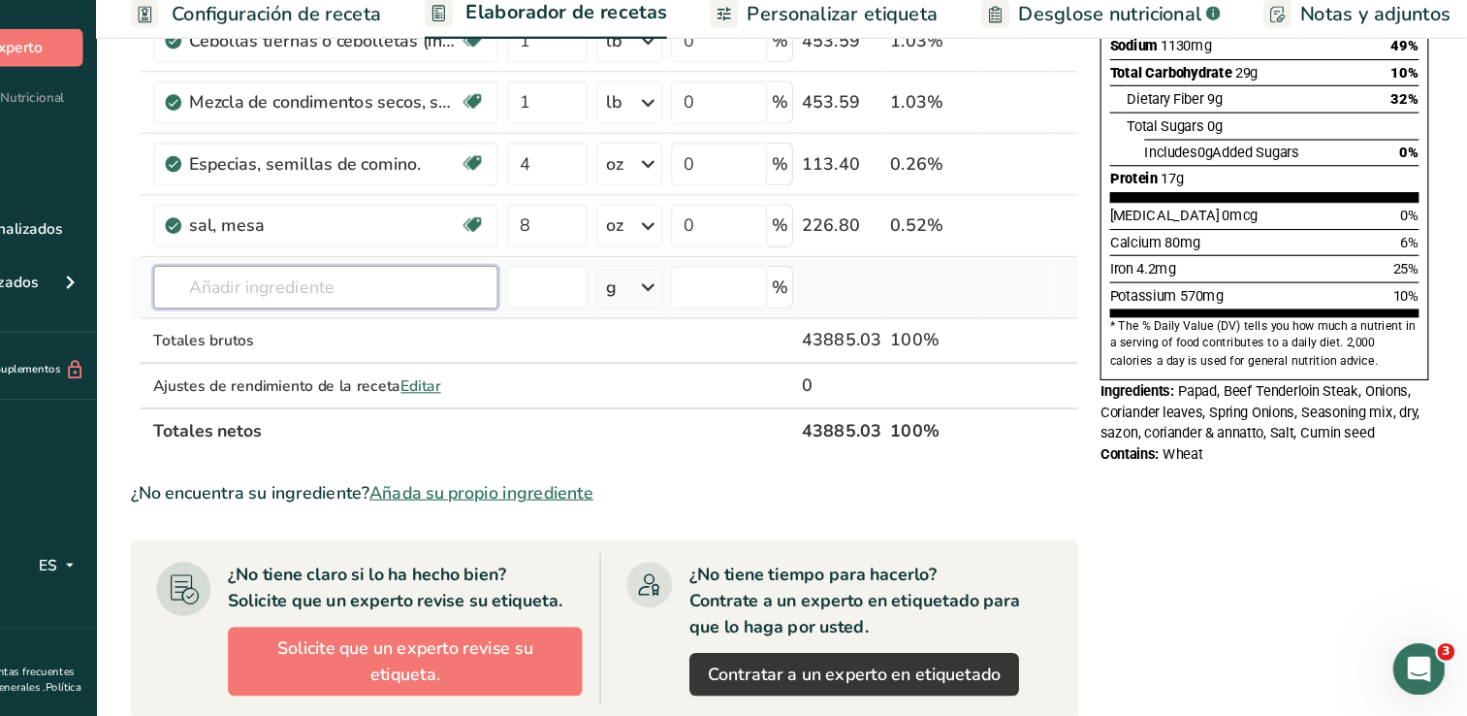
click at [361, 337] on input "text" at bounding box center [443, 330] width 309 height 39
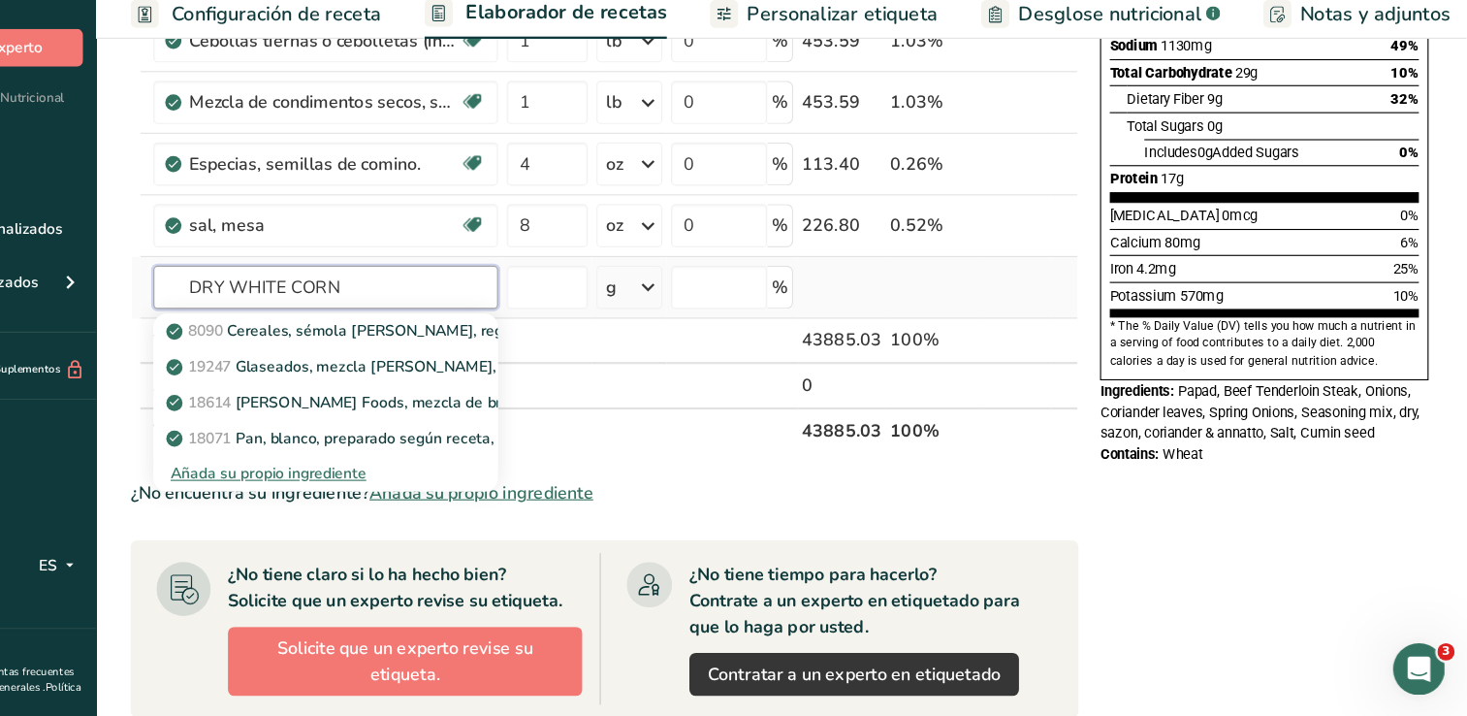
type input "DRY WHITE CORN"
click at [315, 498] on div "Añada su propio ingrediente" at bounding box center [443, 498] width 278 height 20
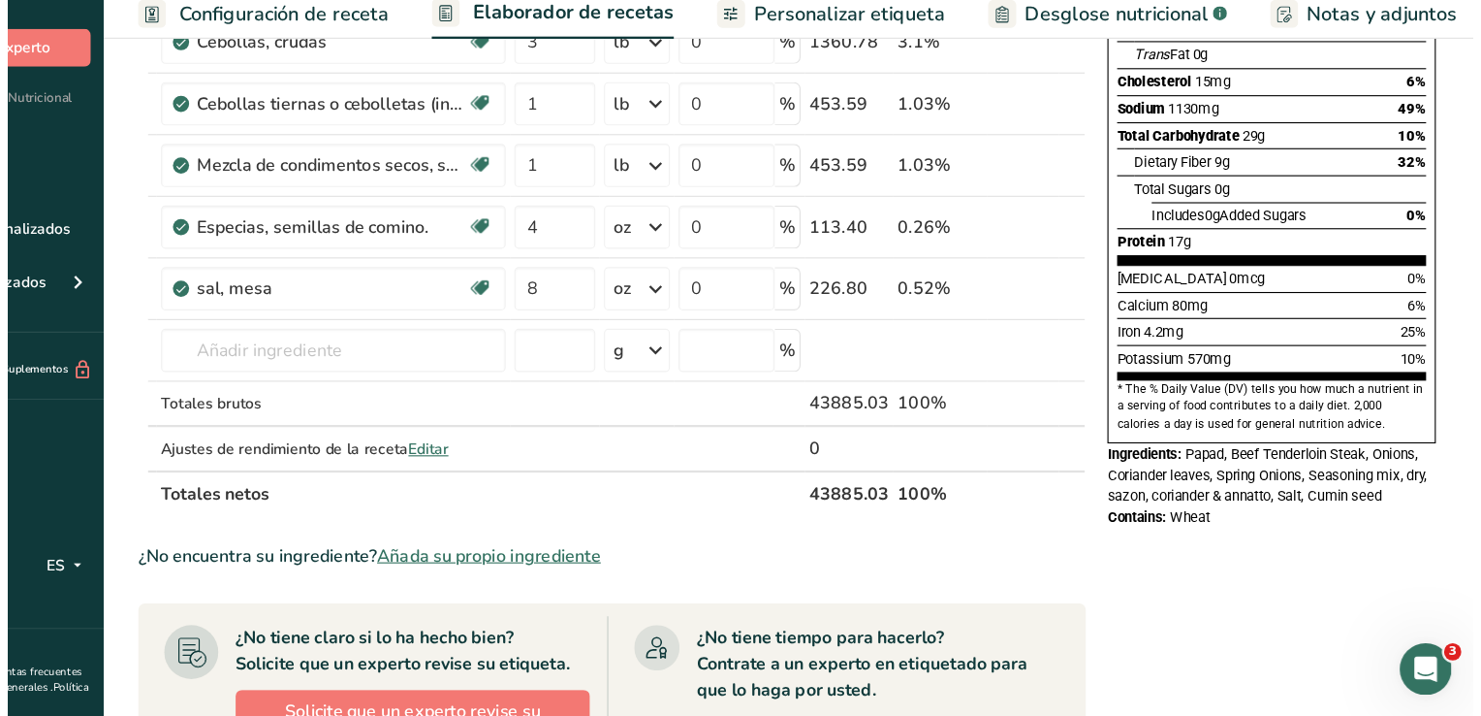
scroll to position [334, 0]
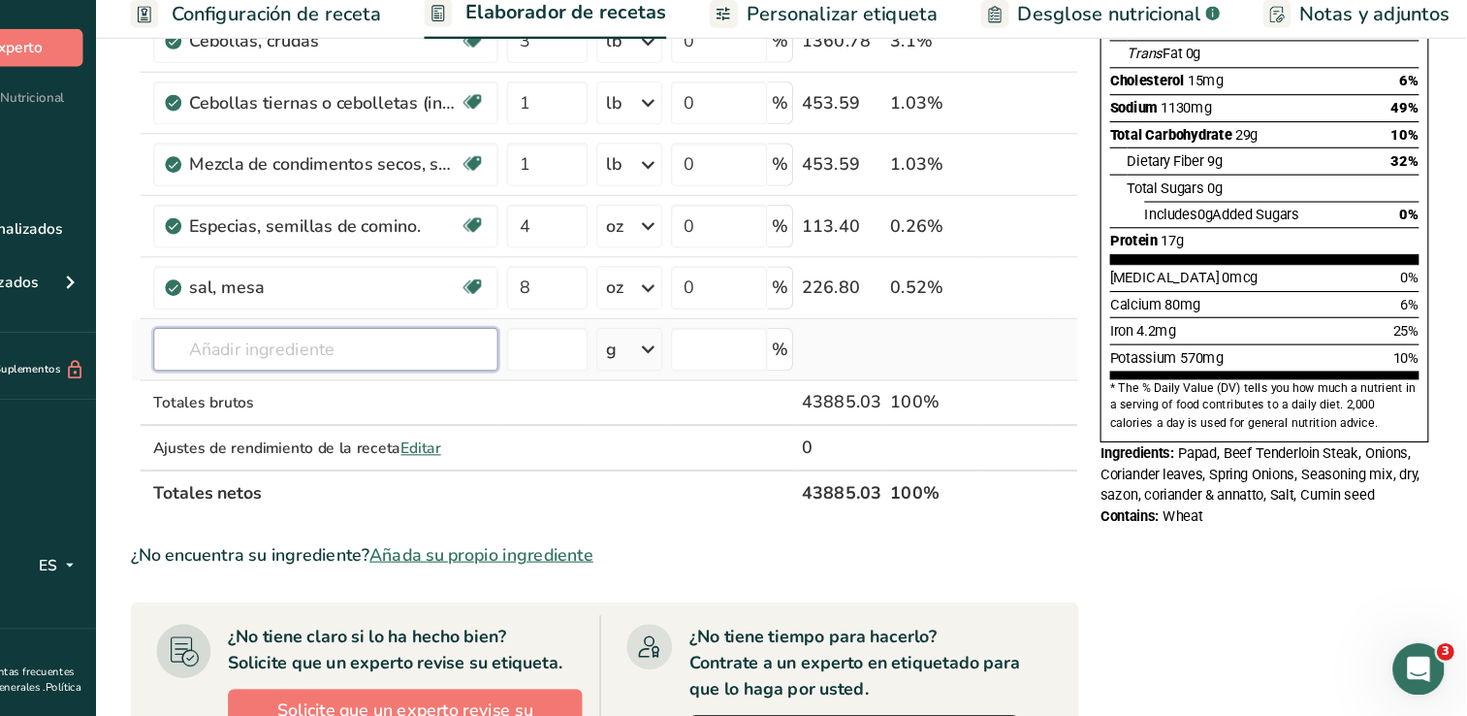
click at [350, 390] on input "text" at bounding box center [443, 385] width 309 height 39
click at [345, 376] on input "text" at bounding box center [443, 385] width 309 height 39
click at [327, 387] on input "text" at bounding box center [443, 385] width 309 height 39
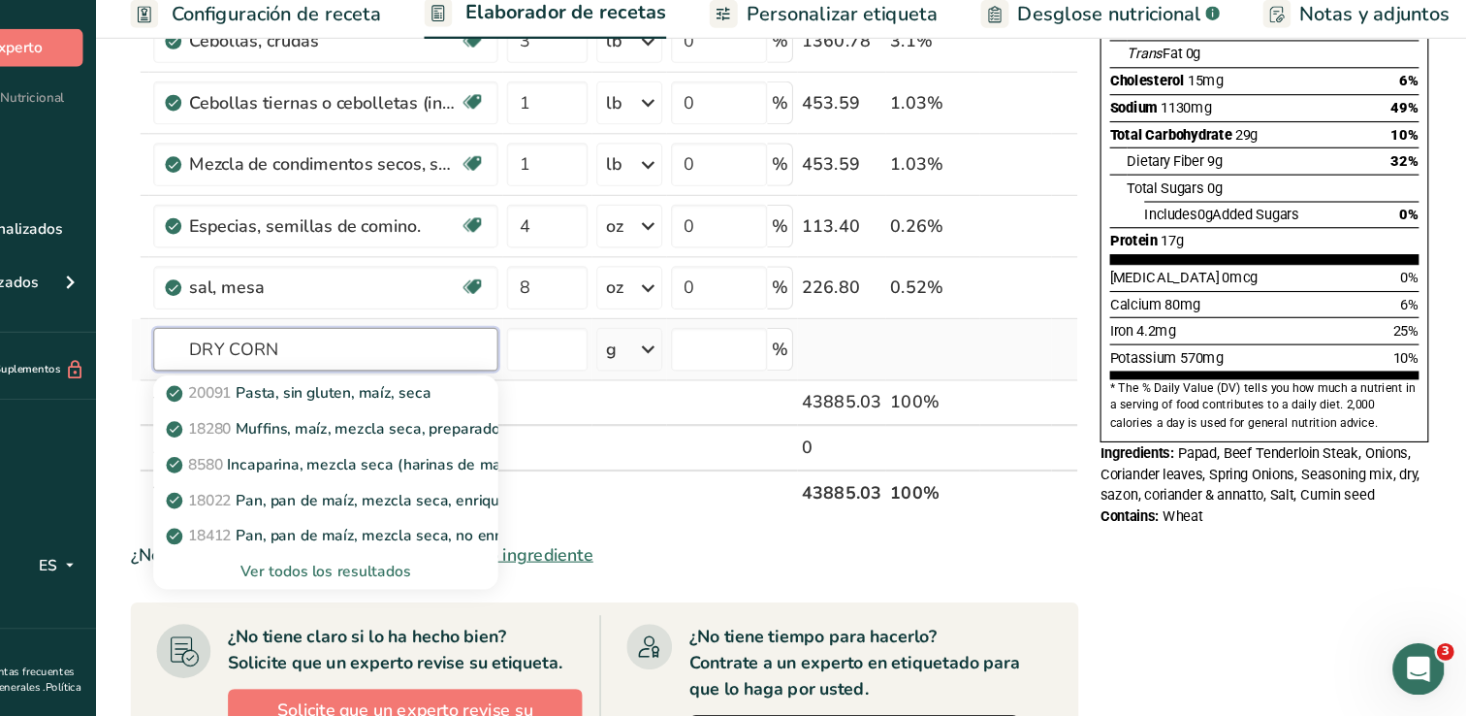
type input "DRY CORN"
click at [381, 589] on div "Ver todos los resultados" at bounding box center [443, 585] width 278 height 20
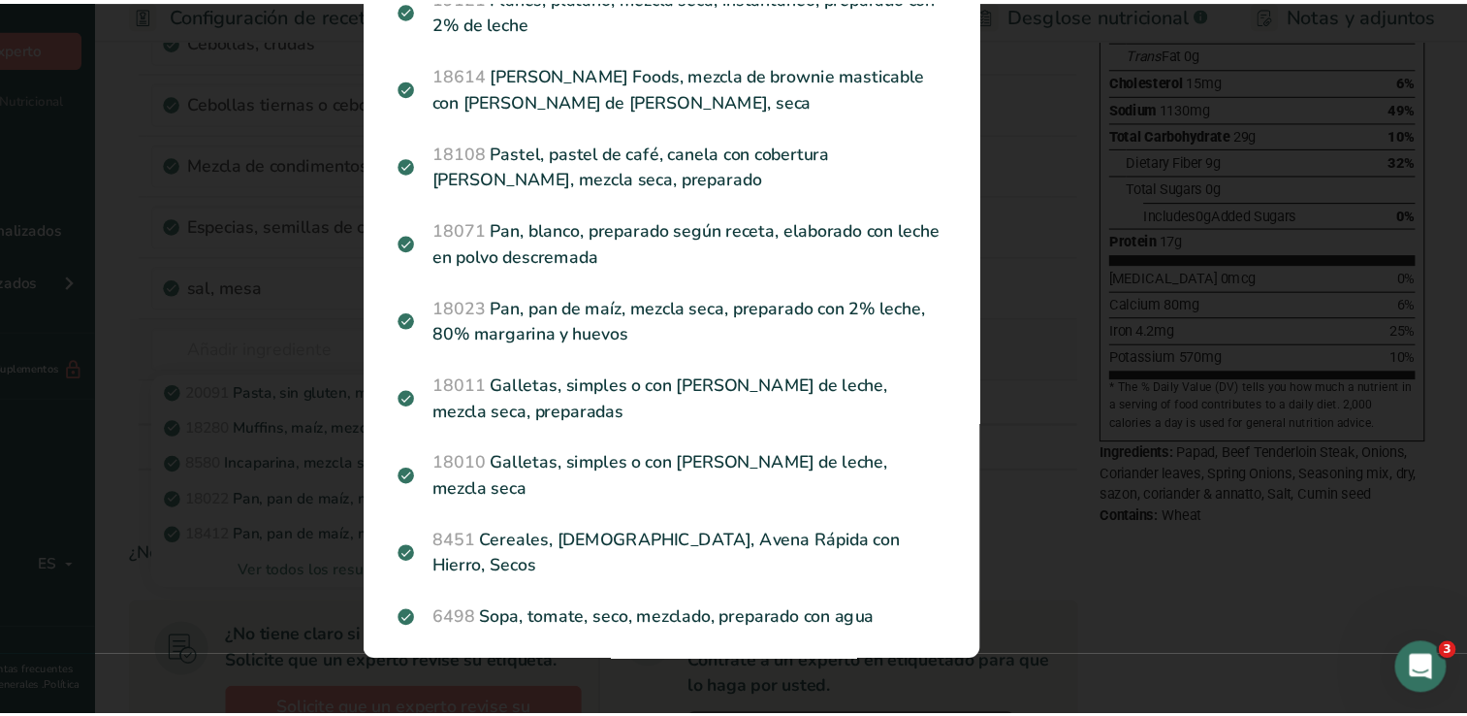
scroll to position [727, 0]
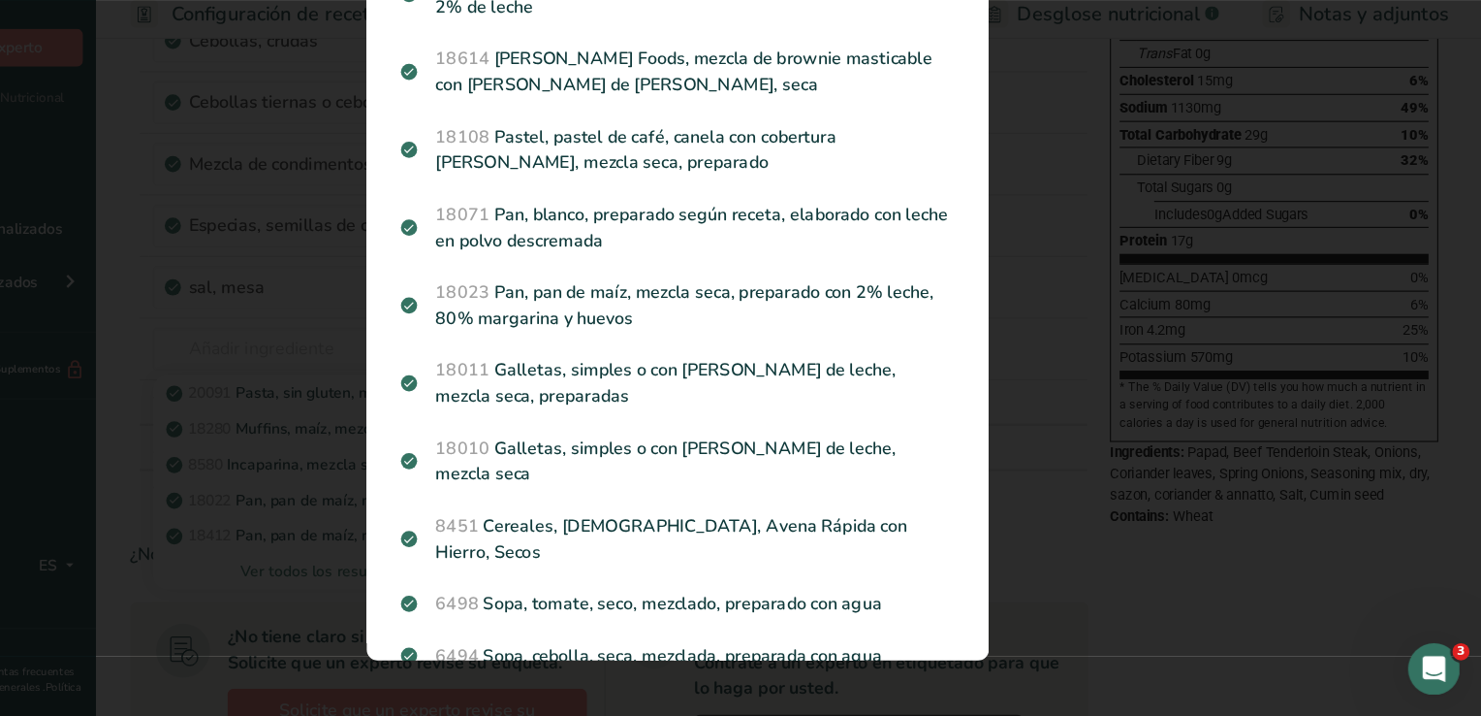
click at [330, 529] on div "Search results modal" at bounding box center [740, 358] width 1481 height 716
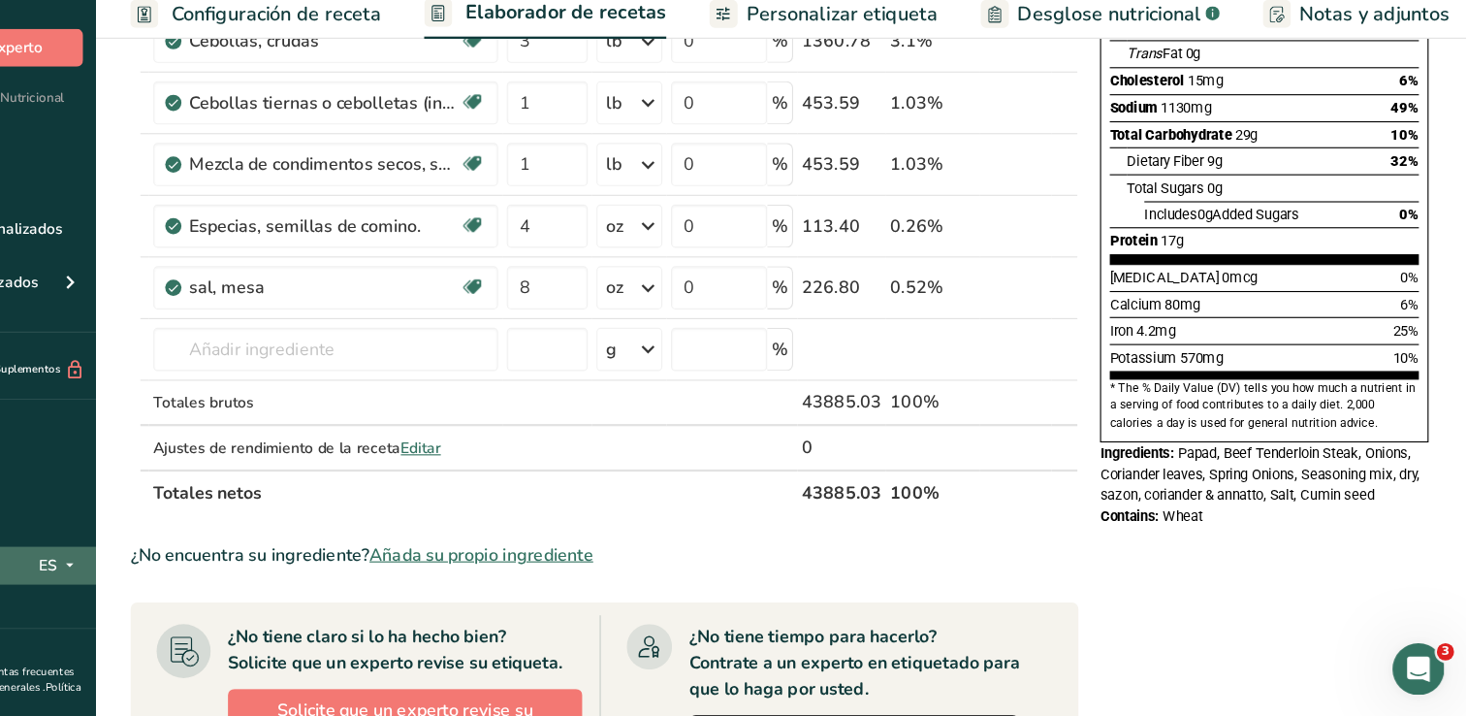
click at [199, 580] on div "ES" at bounding box center [206, 579] width 40 height 23
click at [1163, 641] on div "Nutrition Facts 573 Servings Per Container Serving Size 77g Amount Per Serving …" at bounding box center [1285, 571] width 310 height 1549
click at [1238, 601] on div "Nutrition Facts 573 Servings Per Container Serving Size 77g Amount Per Serving …" at bounding box center [1285, 571] width 310 height 1549
click at [1202, 601] on div "Nutrition Facts 573 Servings Per Container Serving Size 77g Amount Per Serving …" at bounding box center [1285, 571] width 310 height 1549
click at [1124, 547] on div "Añadir ingredientes Administrar receta Eliminar receta Duplicar receta Escalar …" at bounding box center [700, 571] width 862 height 1549
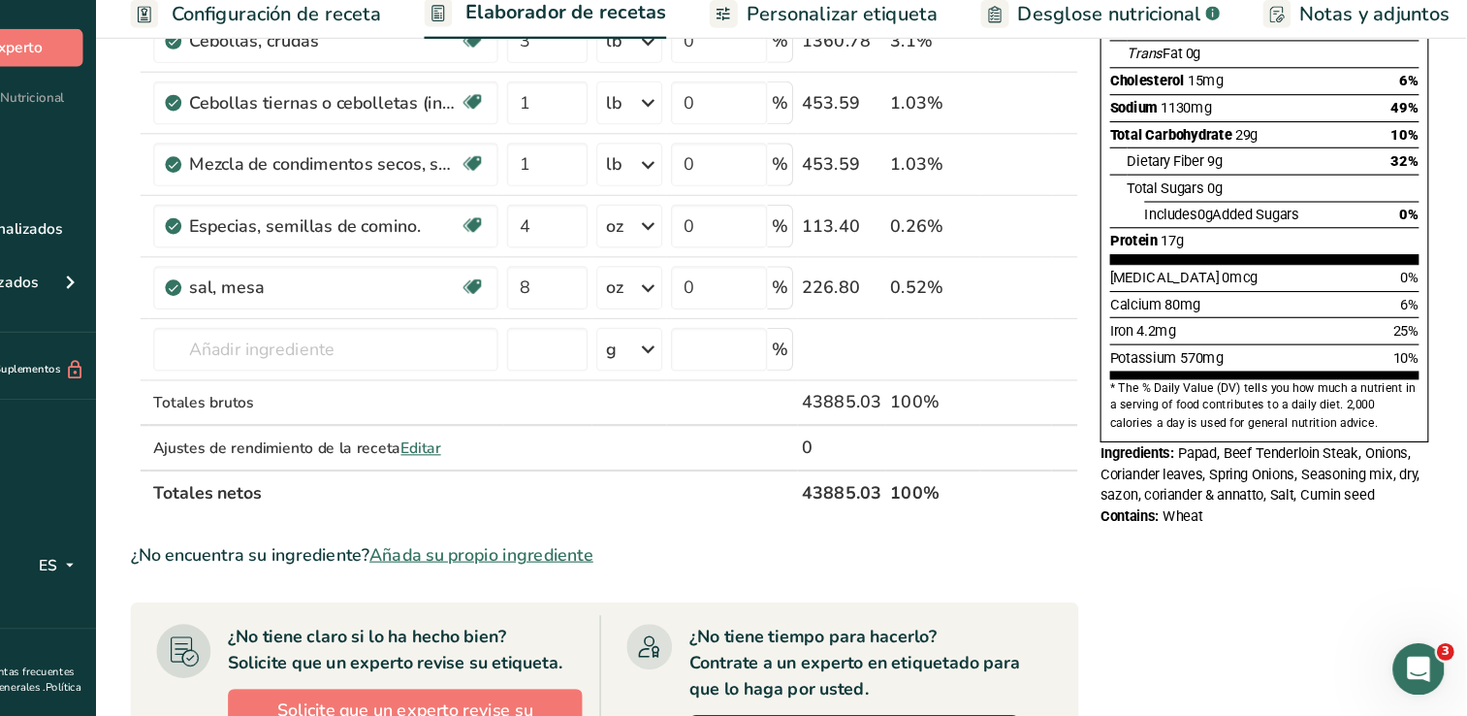
click at [1073, 524] on th at bounding box center [1063, 513] width 64 height 41
click at [1061, 473] on td at bounding box center [1063, 474] width 64 height 39
click at [212, 588] on icon at bounding box center [215, 580] width 16 height 24
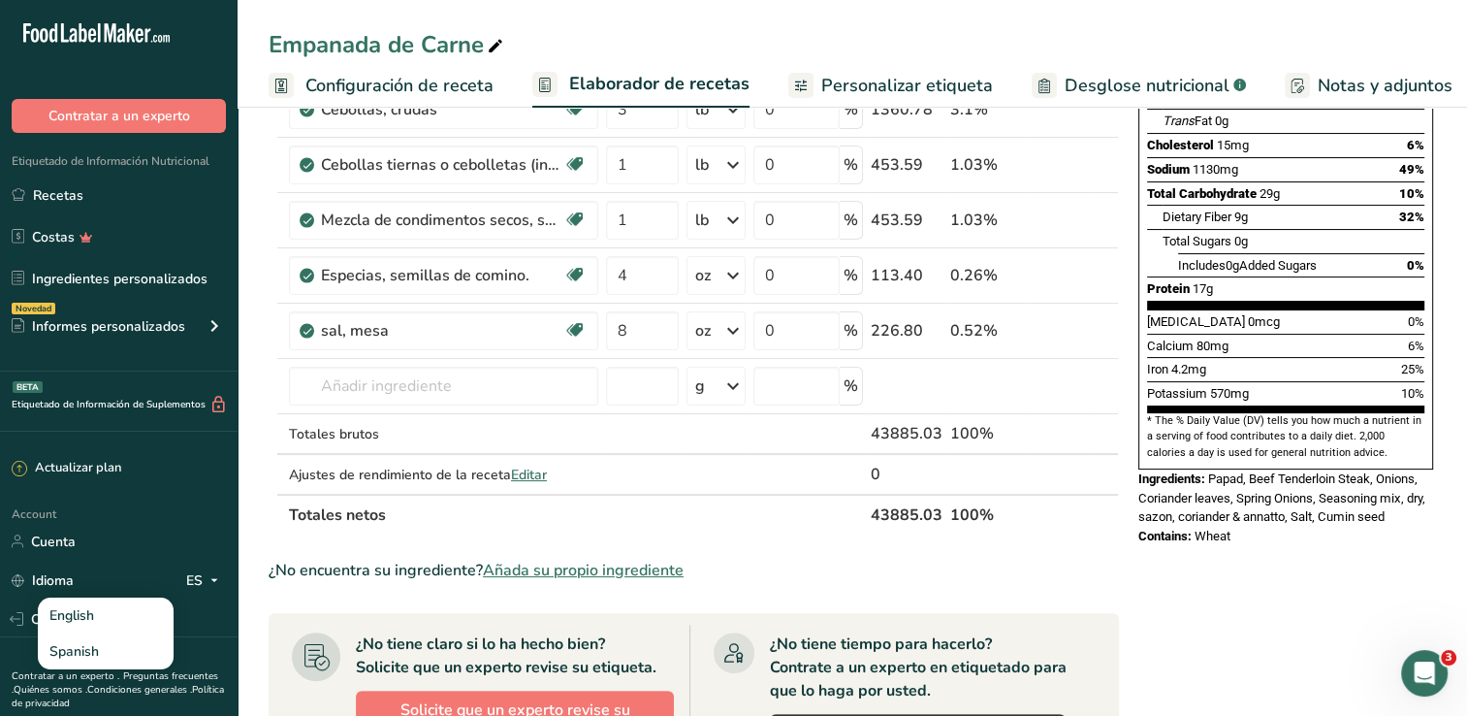
scroll to position [336, 0]
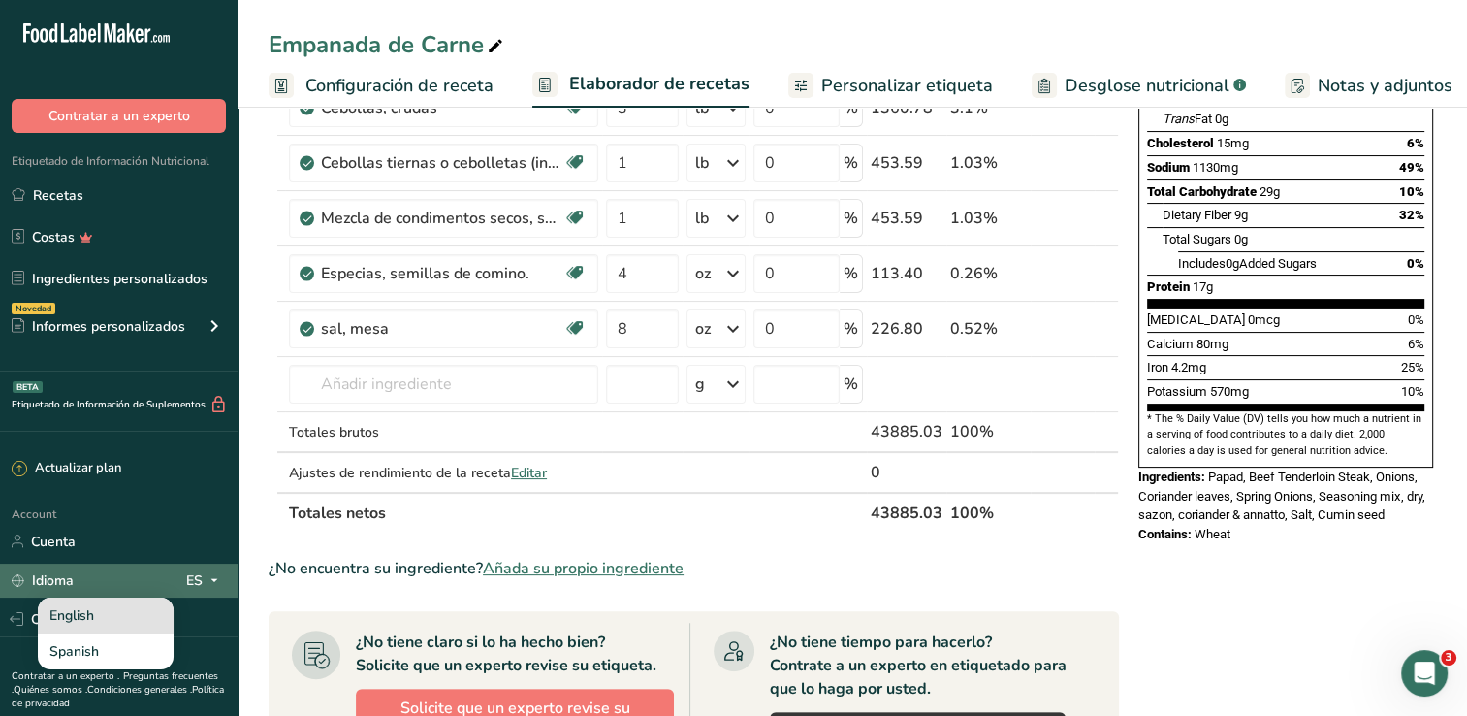
click at [82, 607] on div "English" at bounding box center [106, 615] width 136 height 36
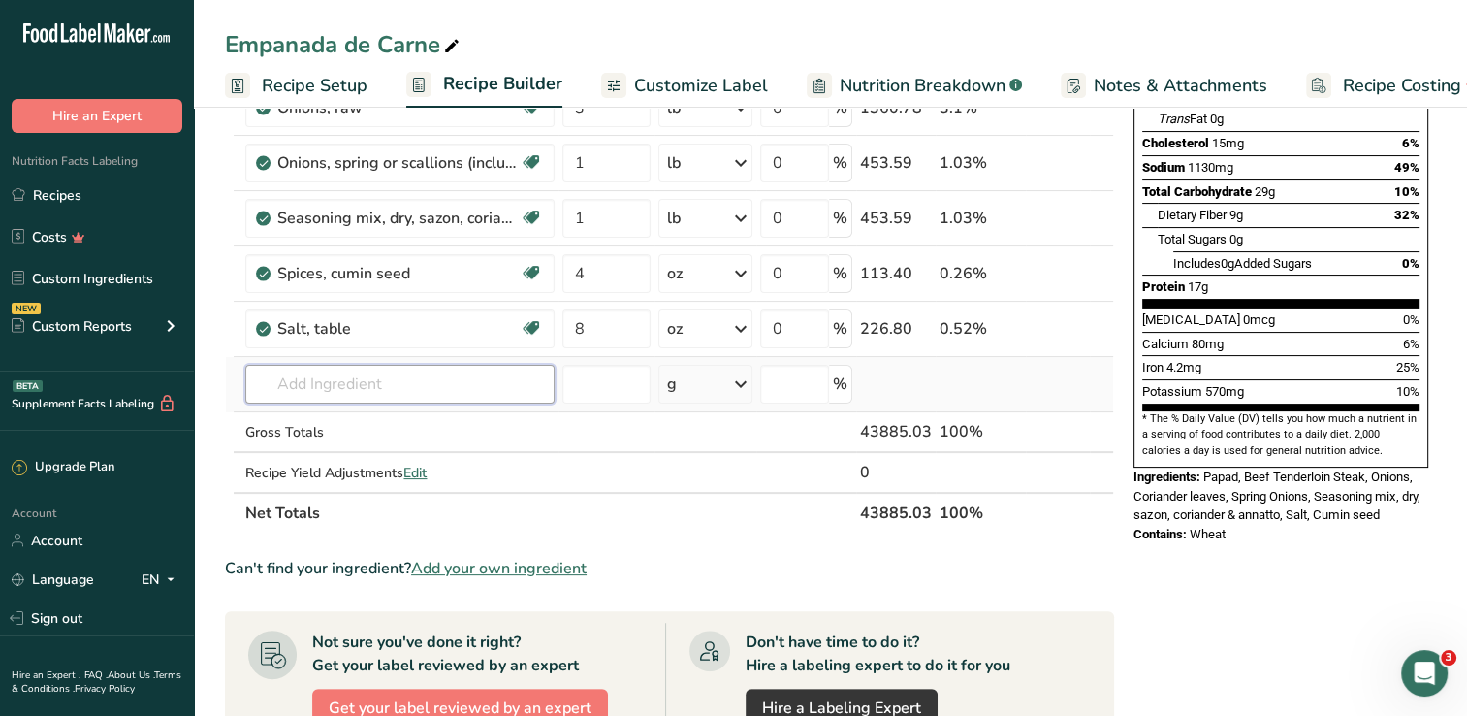
click at [322, 389] on input "text" at bounding box center [399, 384] width 309 height 39
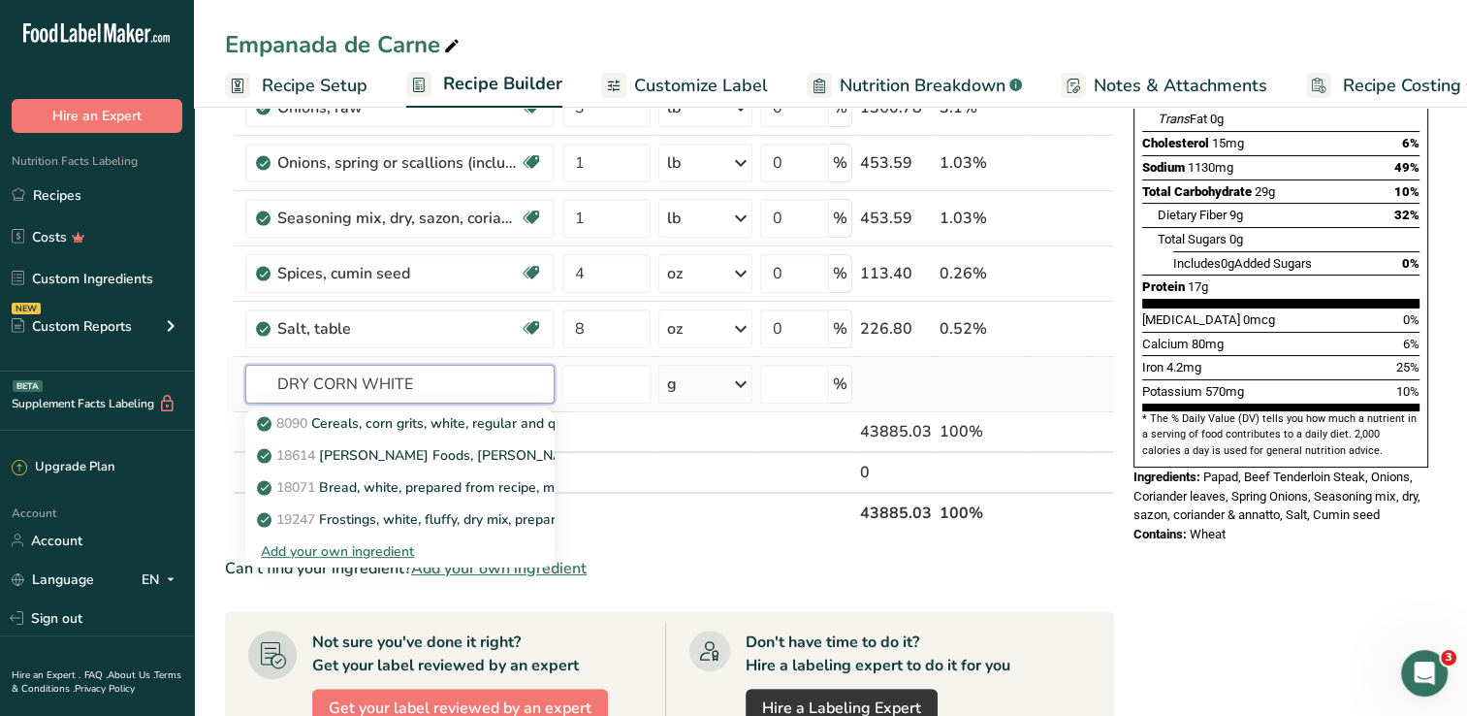
type input "DRY CORN WHITE"
click at [351, 546] on div "Add your own ingredient" at bounding box center [400, 551] width 278 height 20
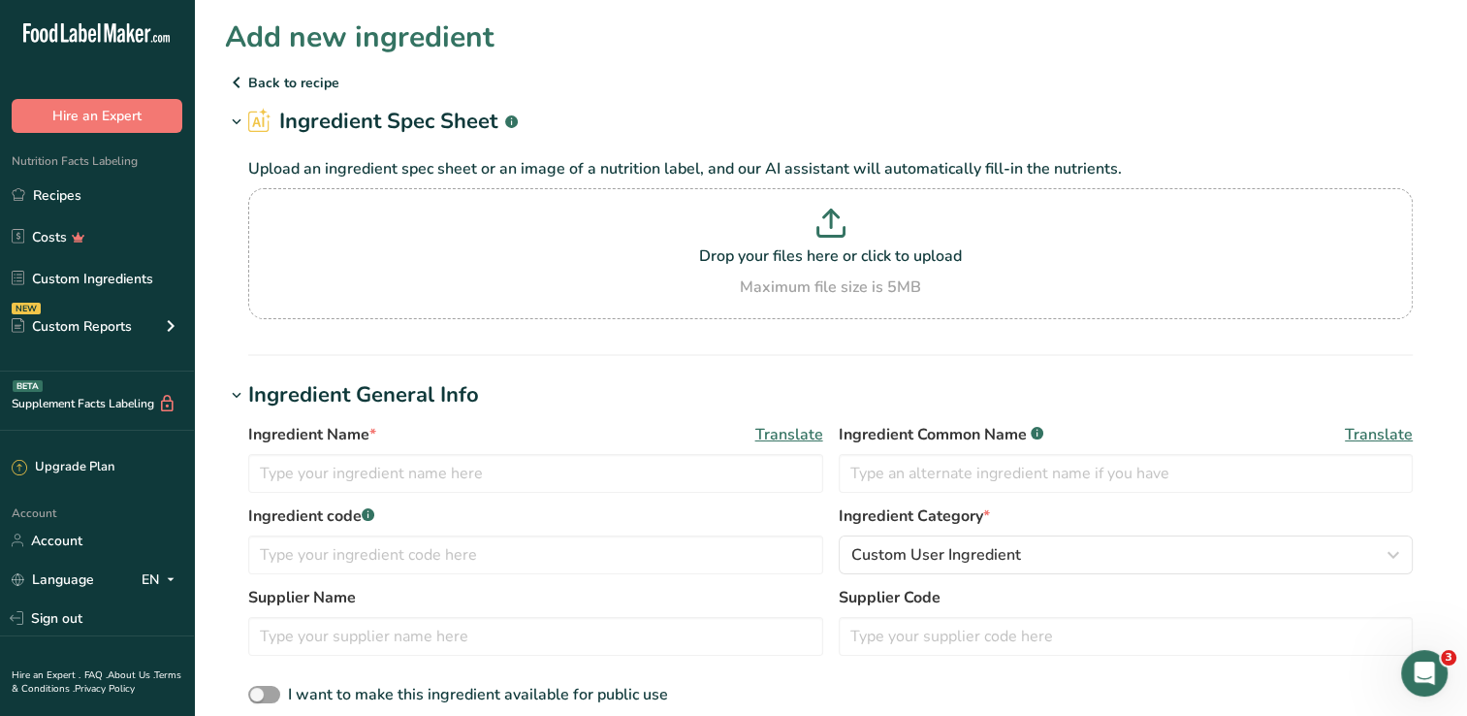
click at [243, 80] on icon at bounding box center [236, 82] width 23 height 35
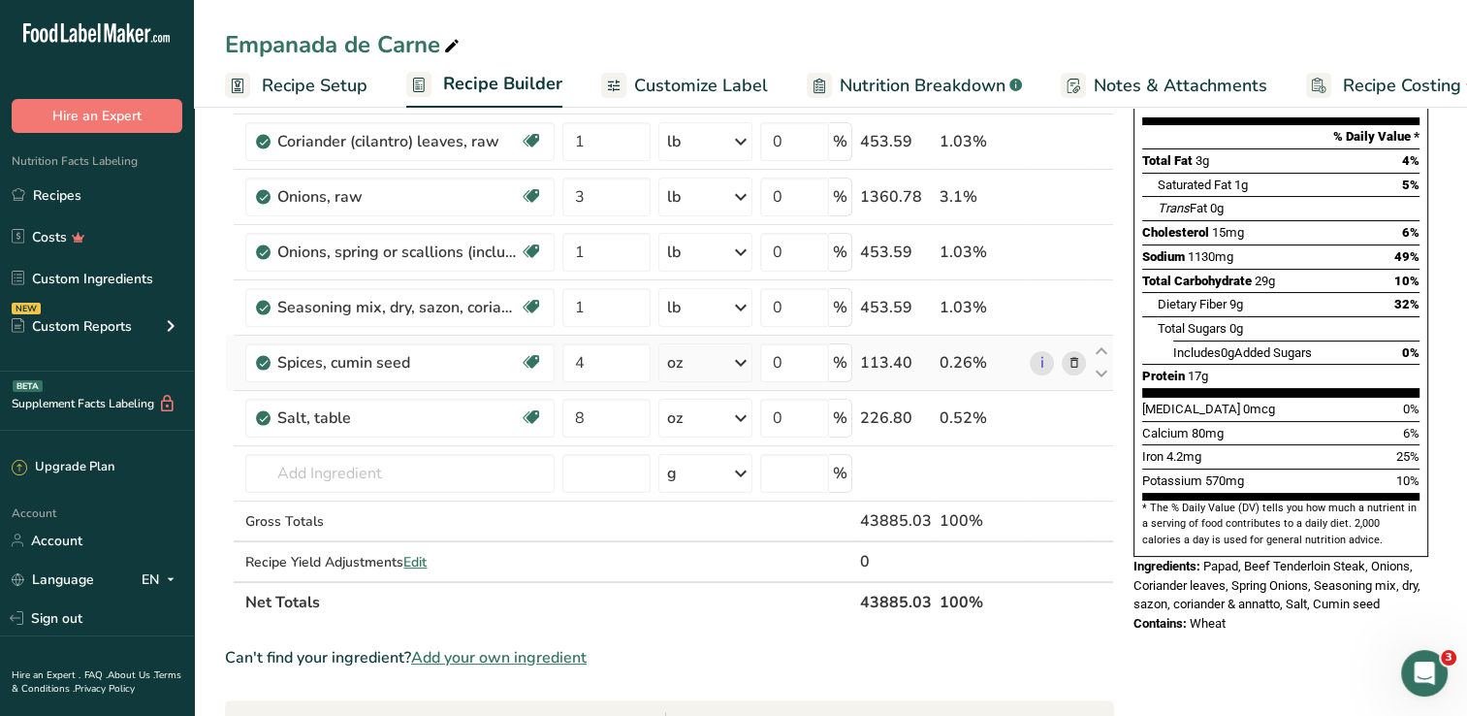
scroll to position [260, 0]
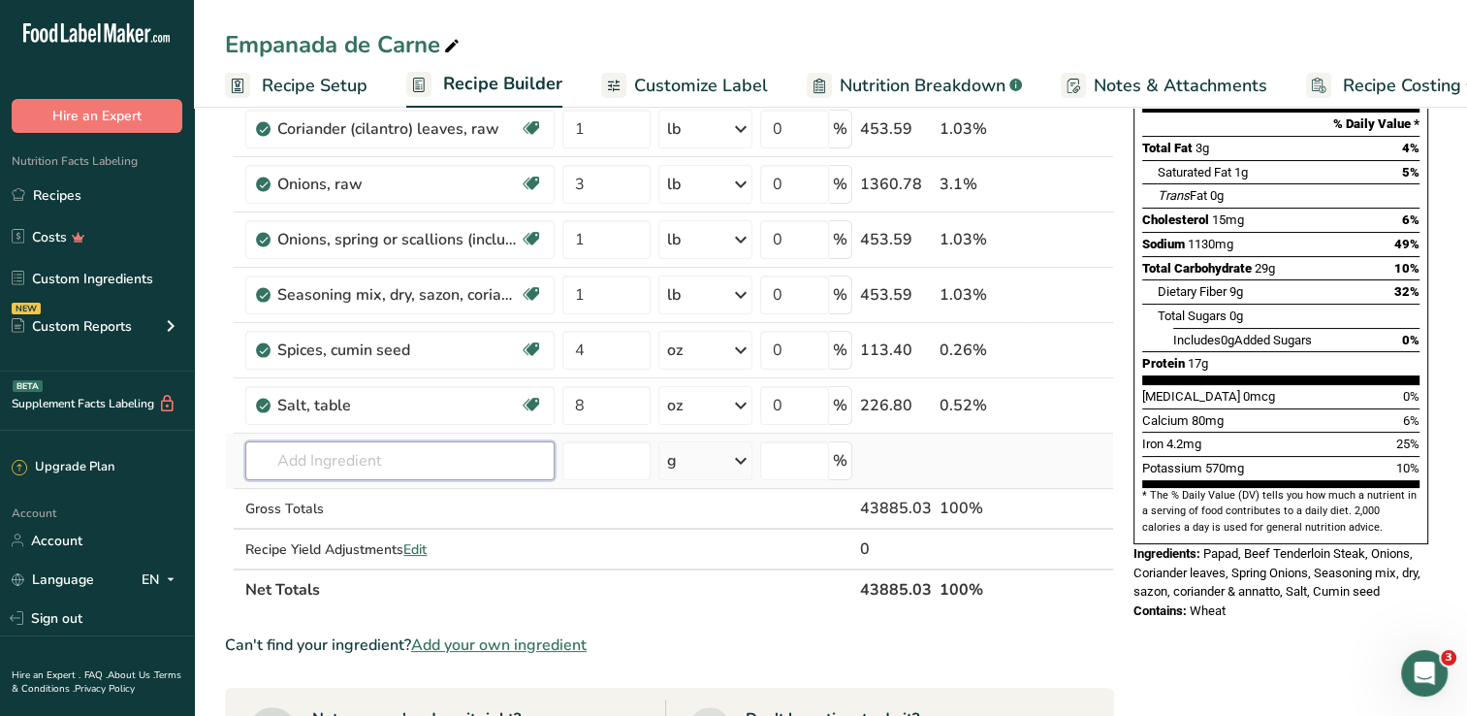
click at [387, 461] on input "text" at bounding box center [399, 460] width 309 height 39
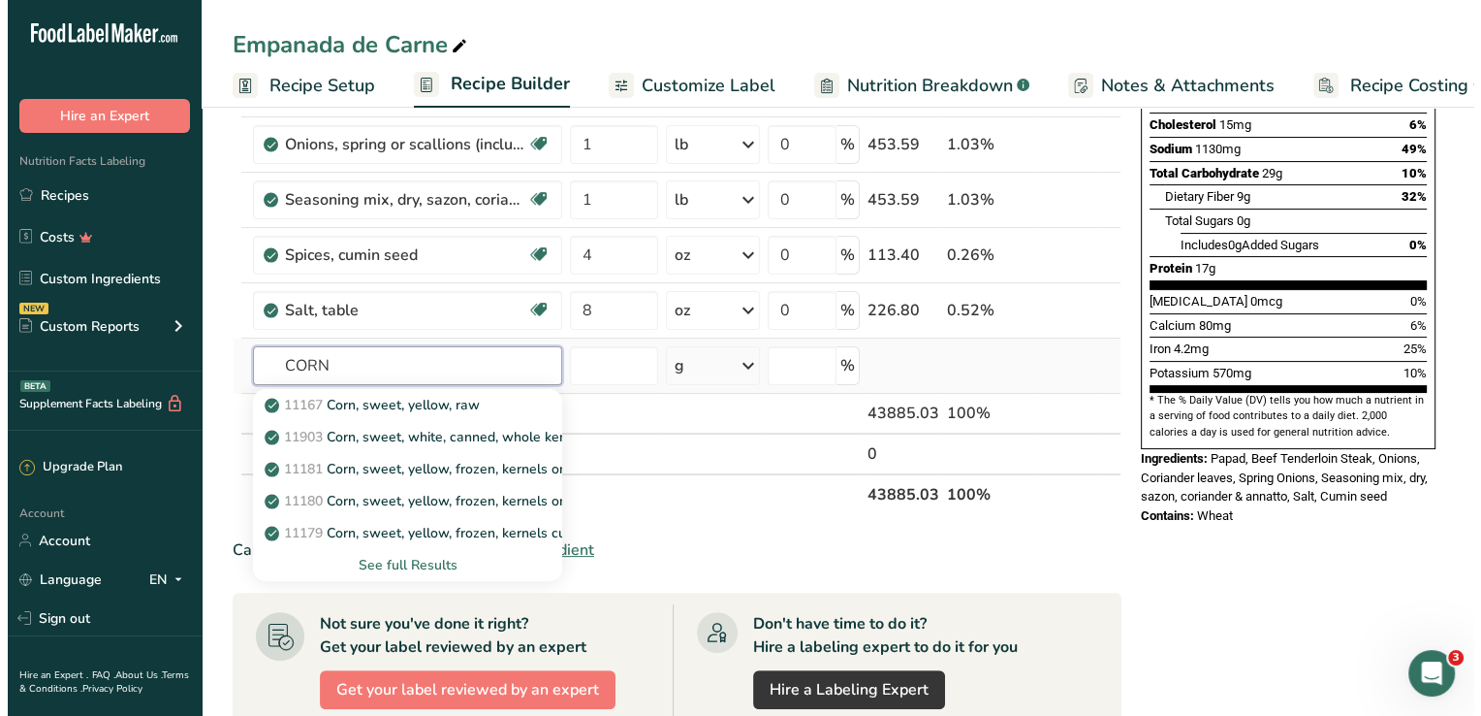
scroll to position [359, 0]
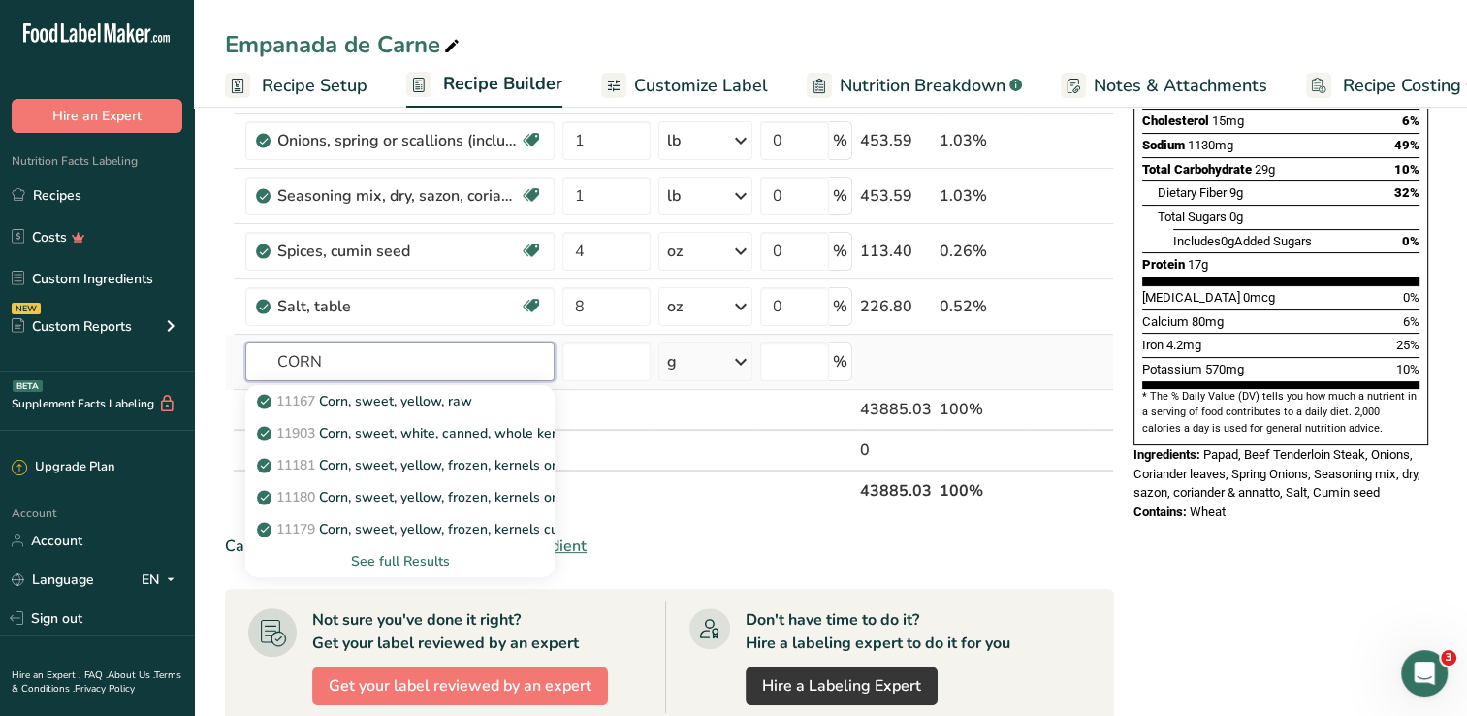
type input "CORN"
click at [365, 561] on div "See full Results" at bounding box center [400, 561] width 278 height 20
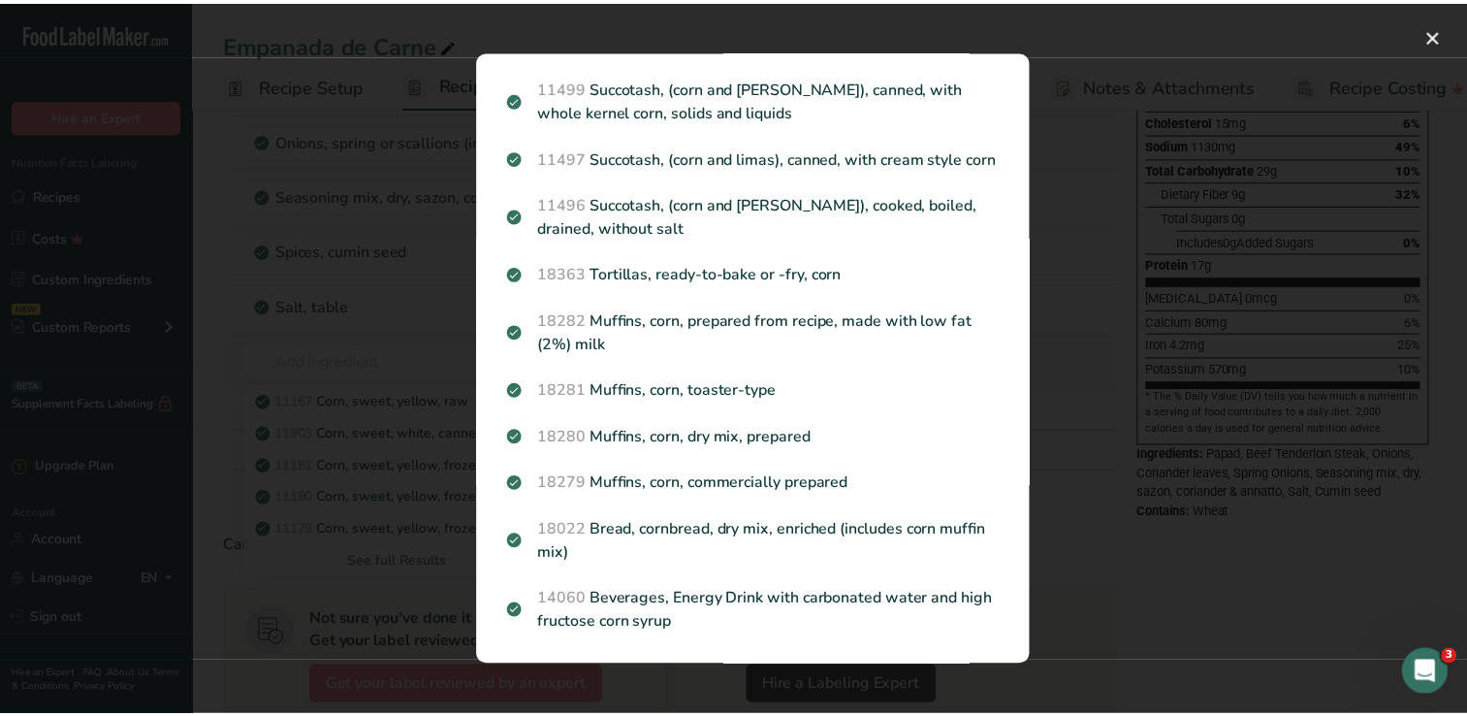
scroll to position [2417, 0]
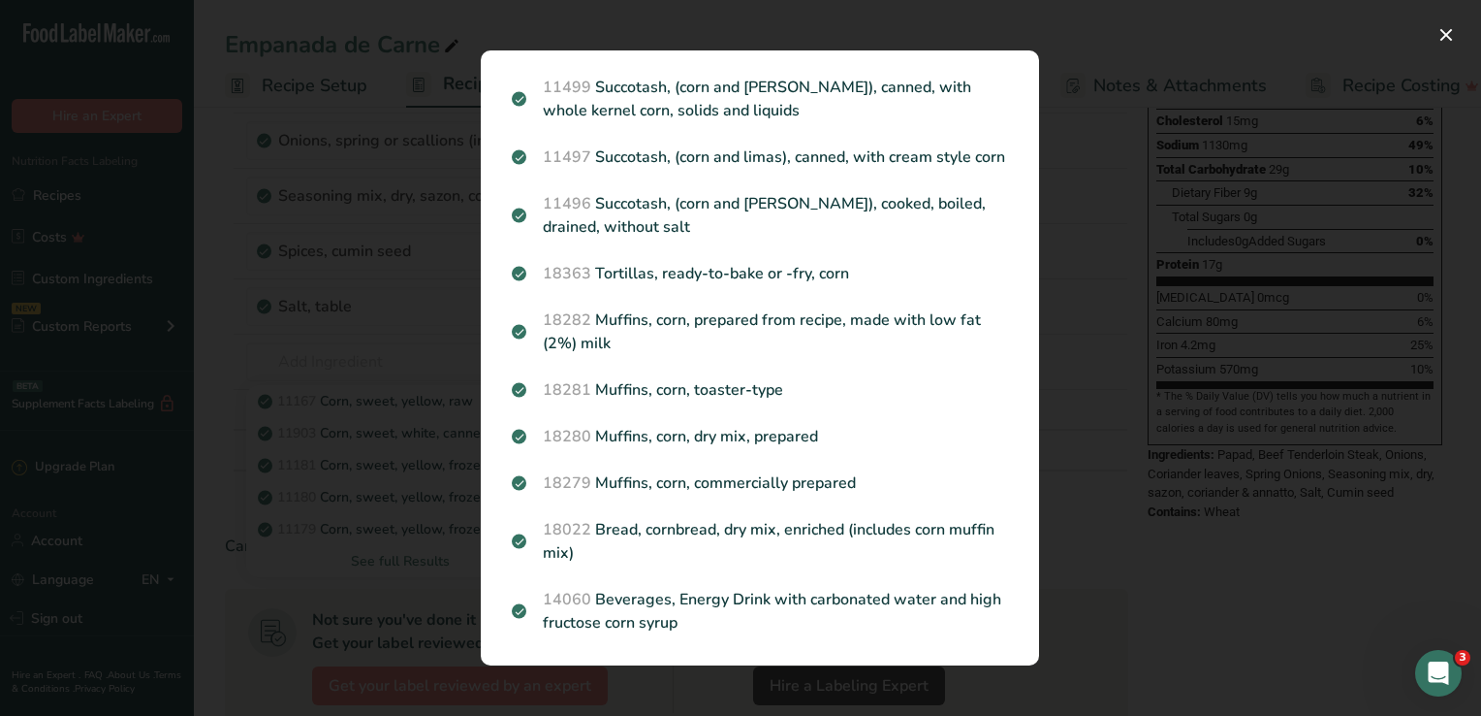
click at [1220, 204] on div "Search results modal" at bounding box center [740, 358] width 1481 height 716
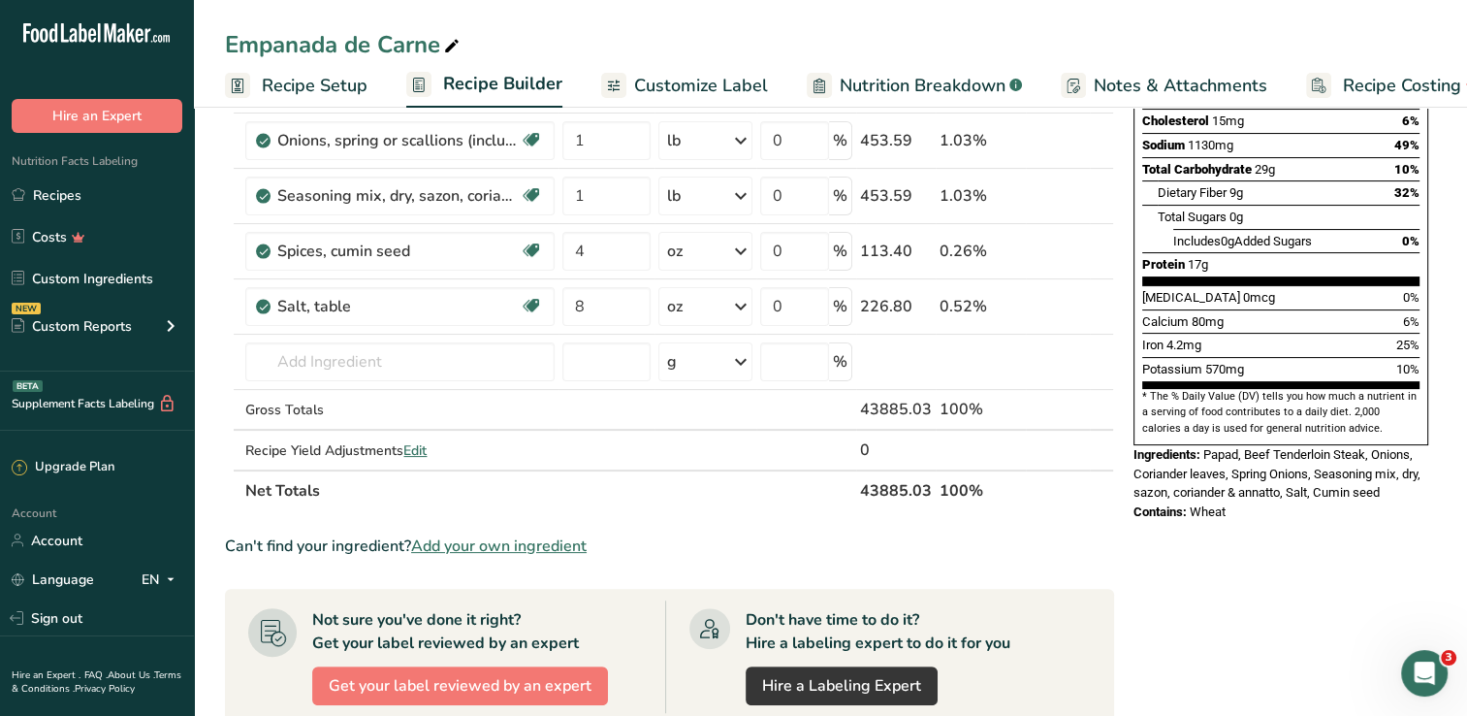
click at [1131, 539] on div "Nutrition Facts 573 Servings Per Container Serving Size 77g Amount Per Serving …" at bounding box center [1281, 536] width 310 height 1526
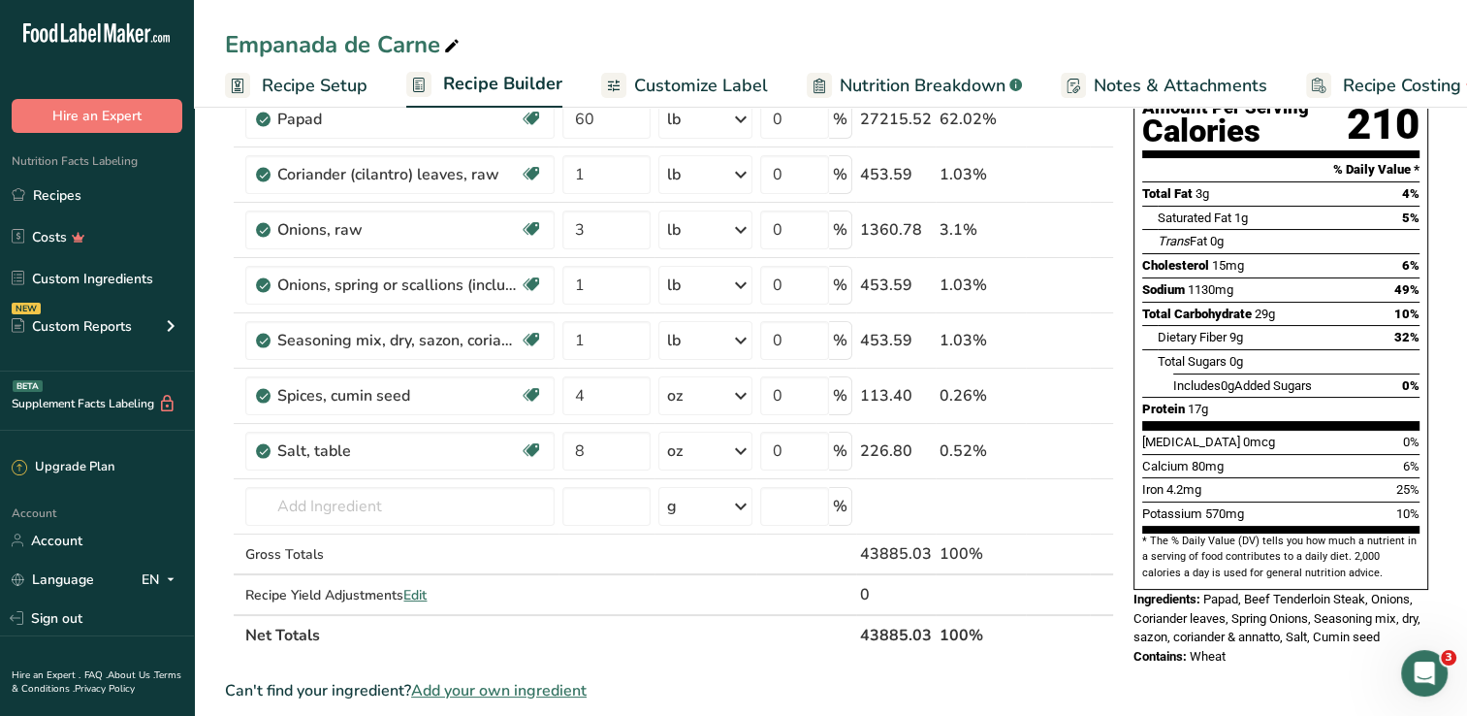
scroll to position [213, 0]
click at [1249, 653] on div "Nutrition Facts 573 Servings Per Container Serving Size 77g Amount Per Serving …" at bounding box center [1281, 682] width 310 height 1526
click at [392, 505] on input "text" at bounding box center [399, 507] width 309 height 39
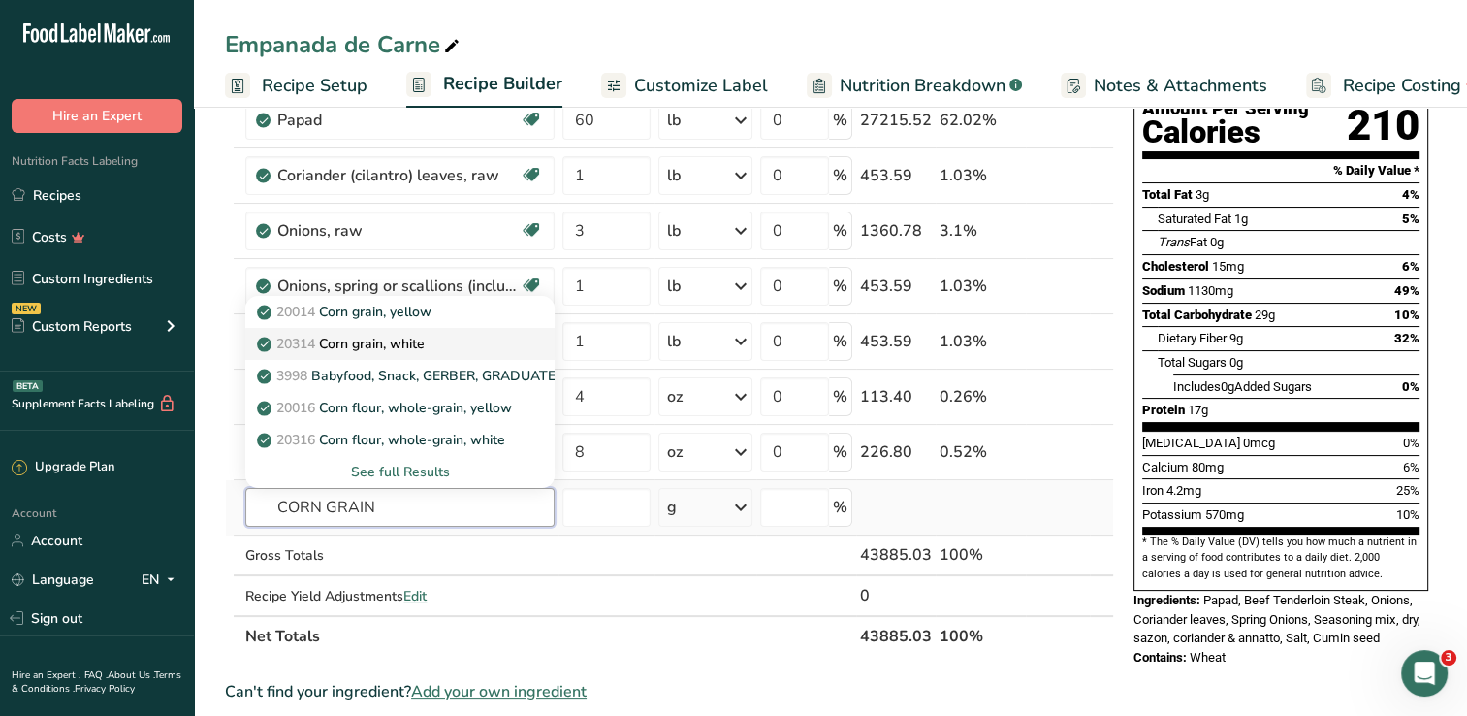
type input "CORN GRAIN"
click at [390, 338] on p "20314 Corn grain, white" at bounding box center [343, 344] width 164 height 20
type input "Corn grain, white"
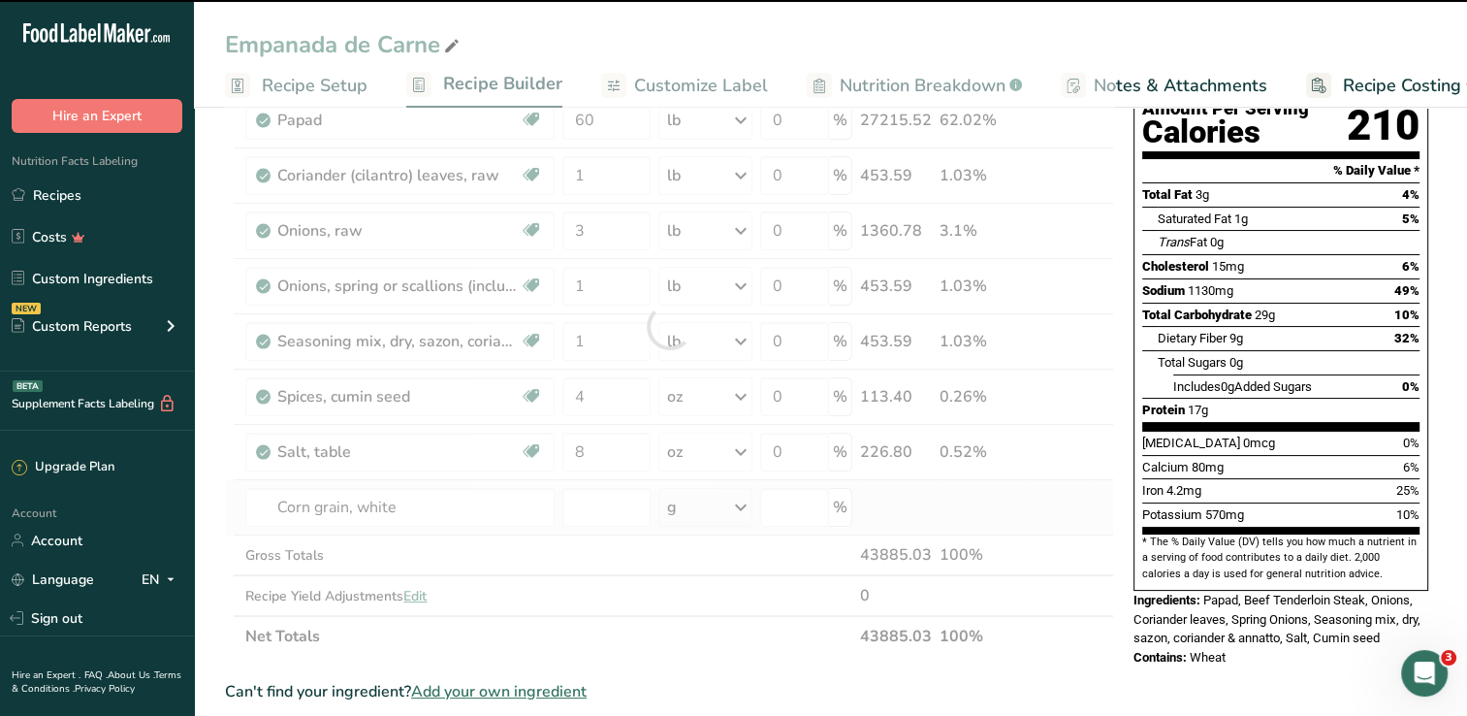
type input "0"
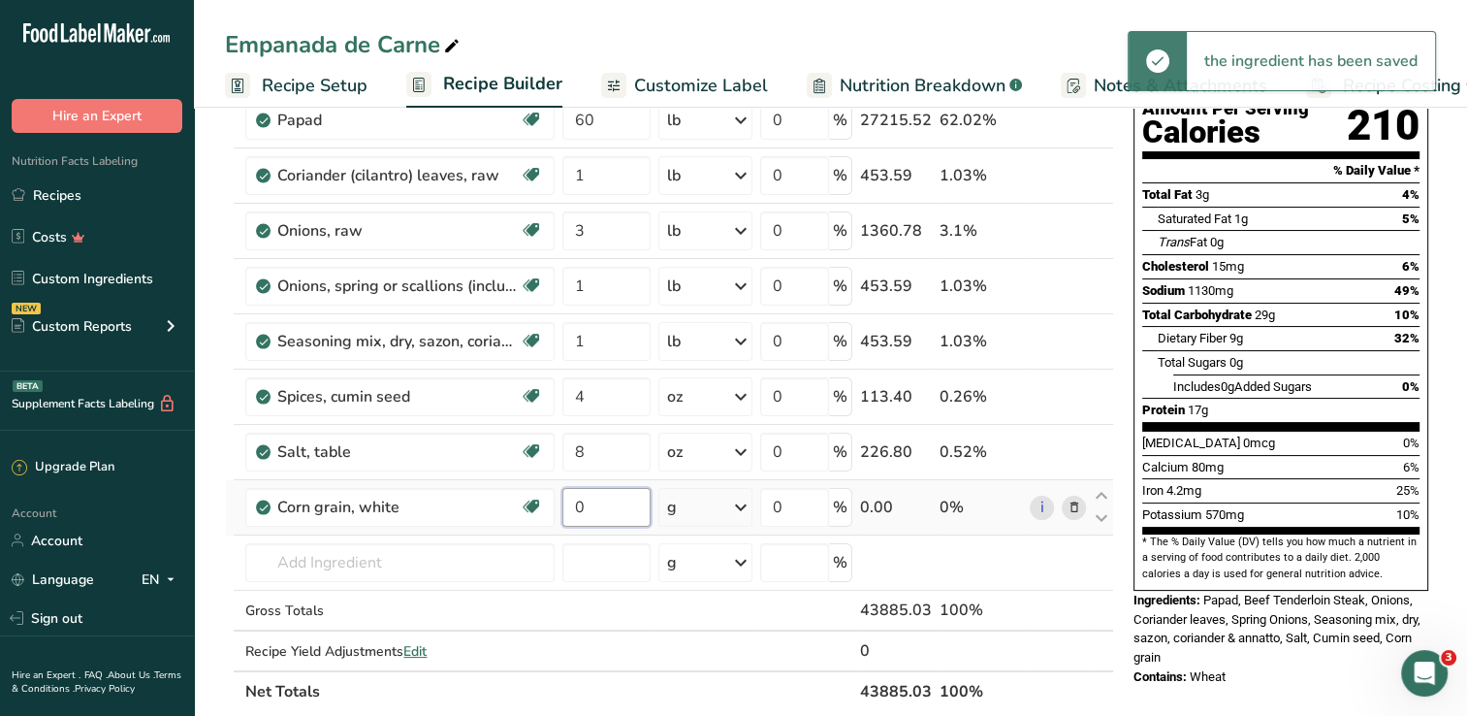
click at [609, 502] on input "0" at bounding box center [605, 507] width 87 height 39
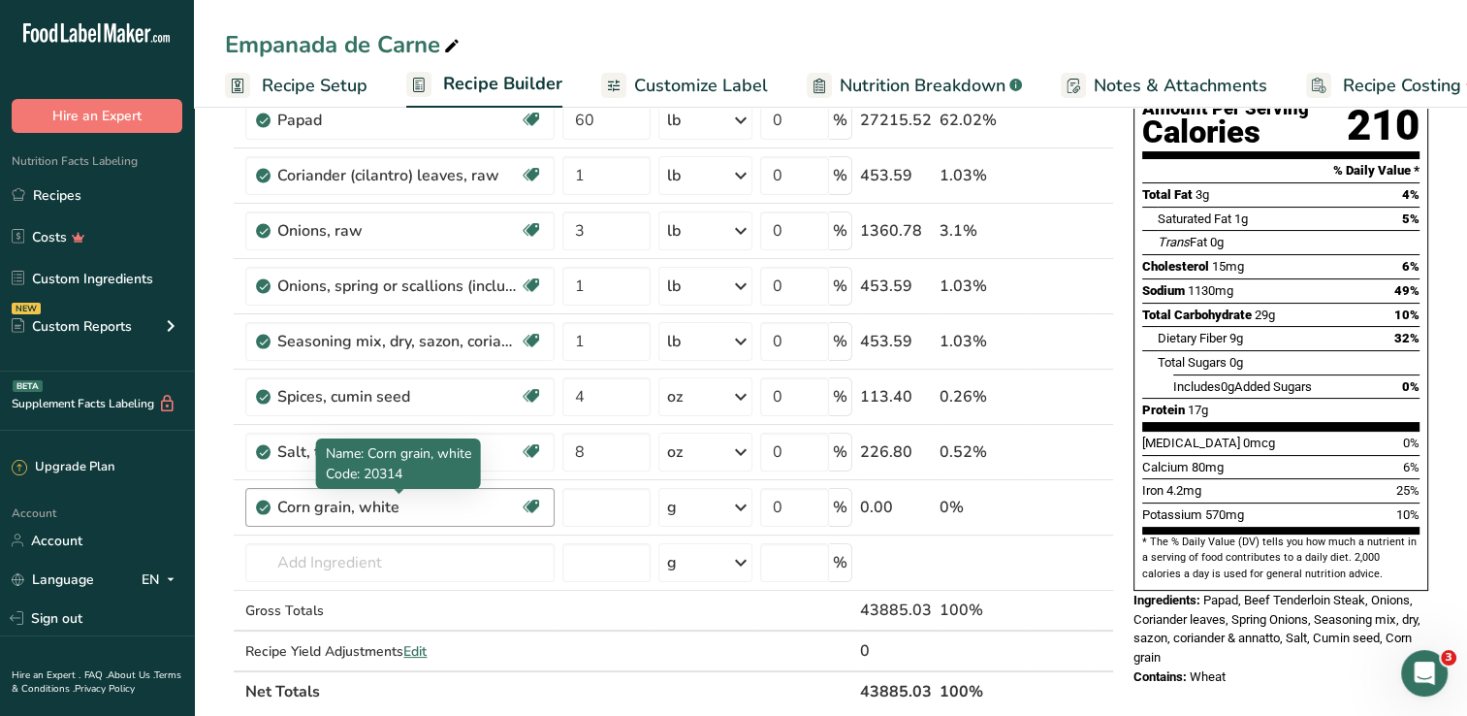
type input "0"
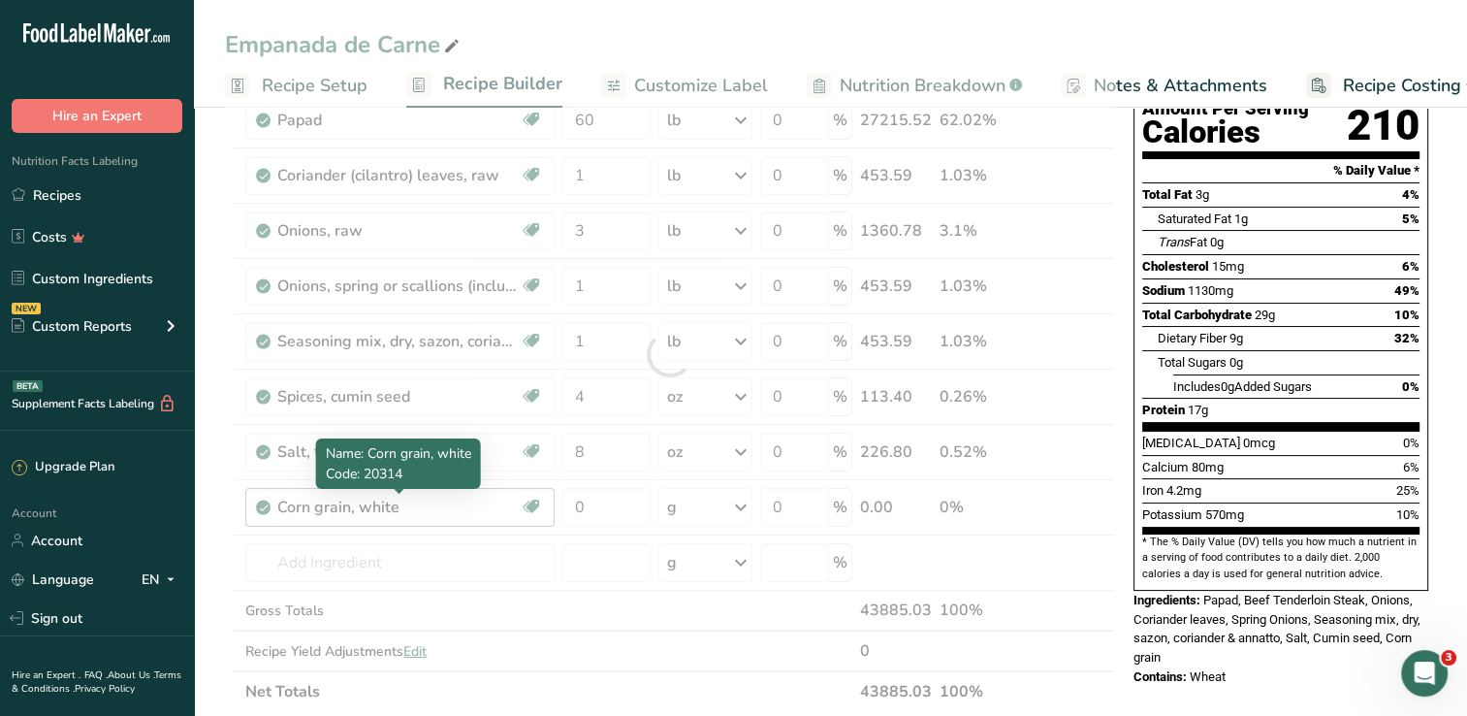
click at [441, 499] on div "Ingredient * Amount * Unit * Waste * .a-a{fill:#347362;}.b-a{fill:#fff;} Grams …" at bounding box center [669, 354] width 889 height 716
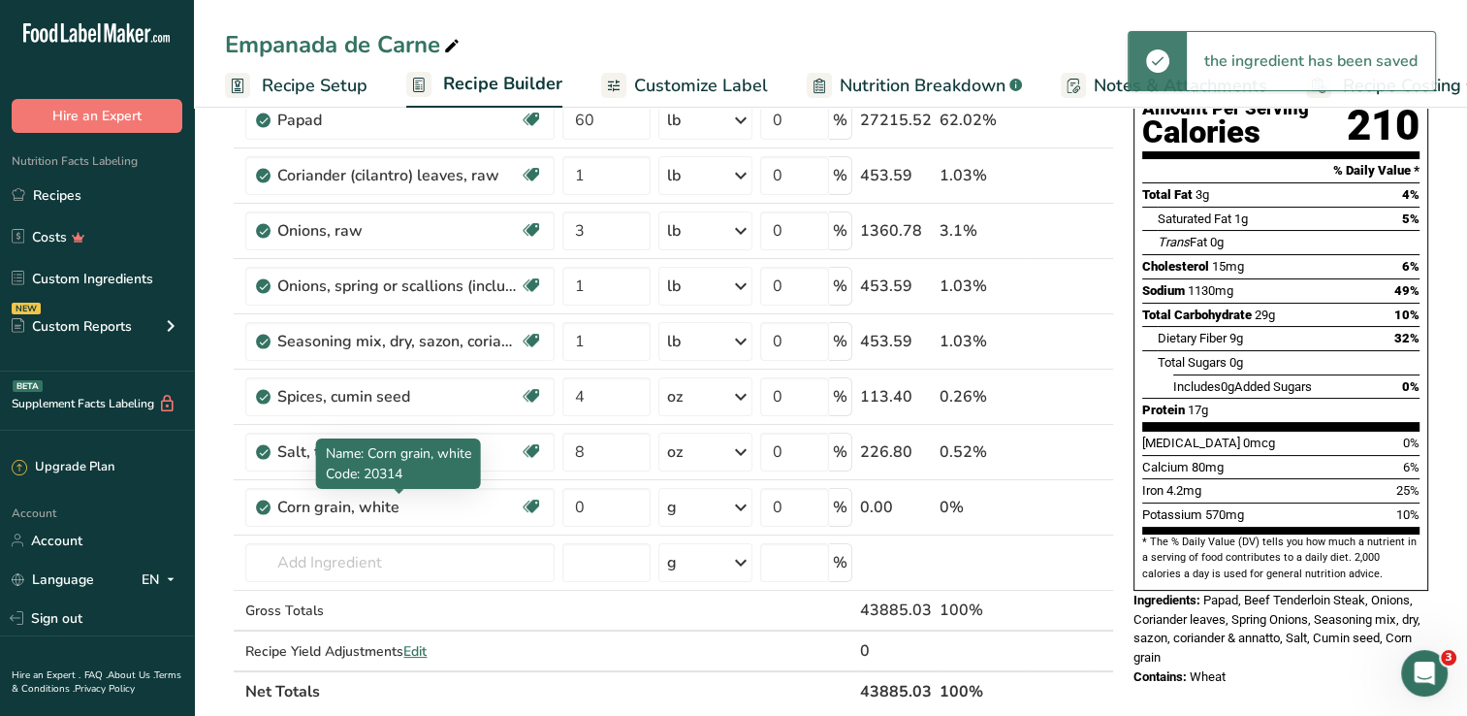
click at [423, 505] on div "Corn grain, white" at bounding box center [398, 506] width 242 height 23
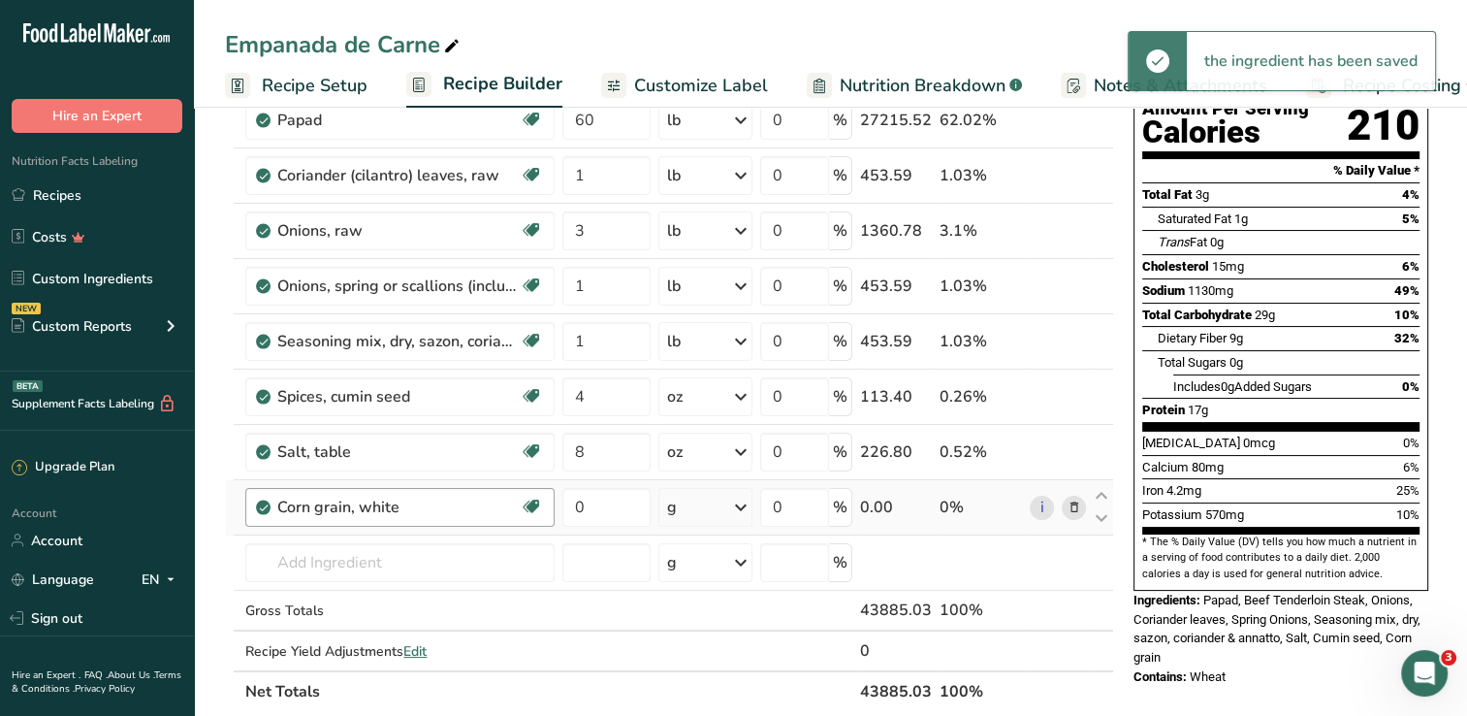
click at [398, 507] on div "Corn grain, white" at bounding box center [398, 506] width 242 height 23
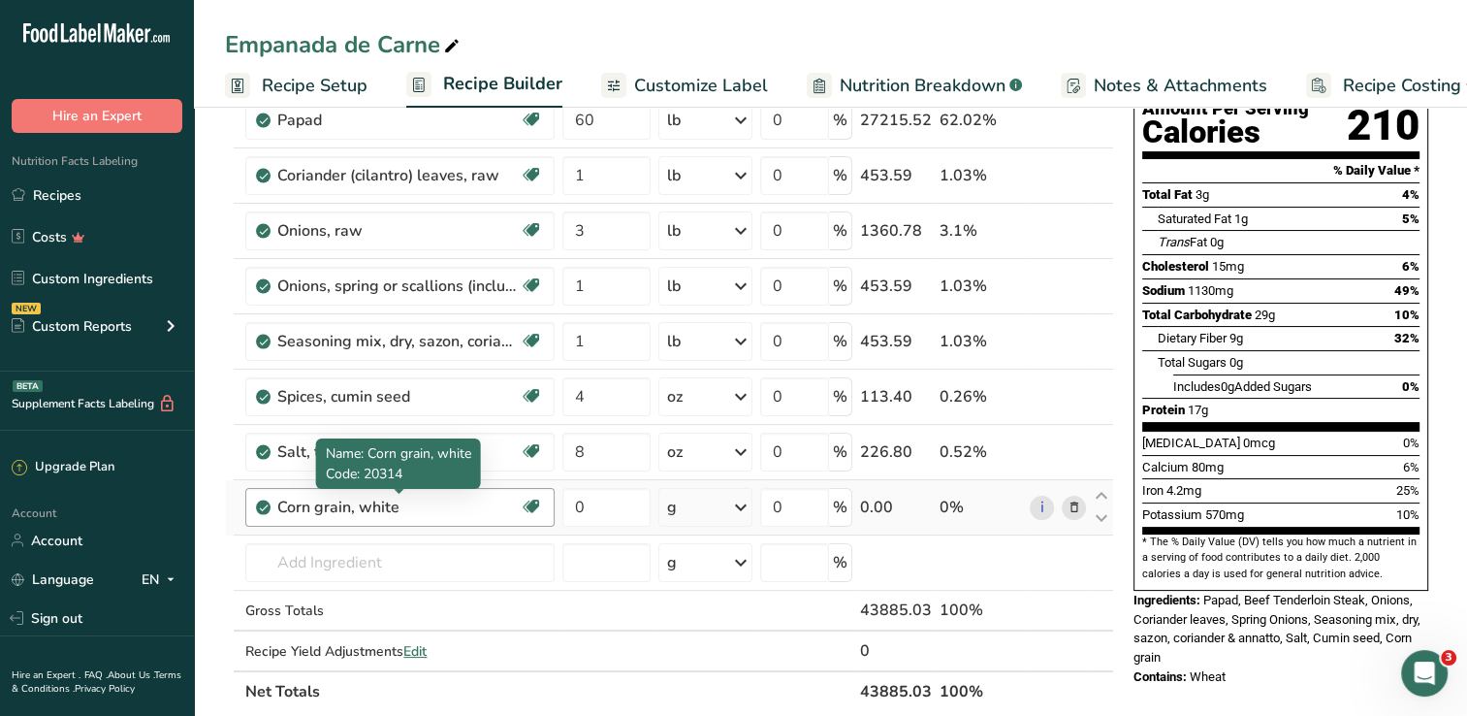
click at [432, 499] on div "Corn grain, white" at bounding box center [398, 506] width 242 height 23
click at [349, 508] on div "Corn grain, white" at bounding box center [398, 506] width 242 height 23
drag, startPoint x: 407, startPoint y: 505, endPoint x: 350, endPoint y: 498, distance: 57.6
click at [350, 498] on div "Corn grain, white" at bounding box center [398, 506] width 242 height 23
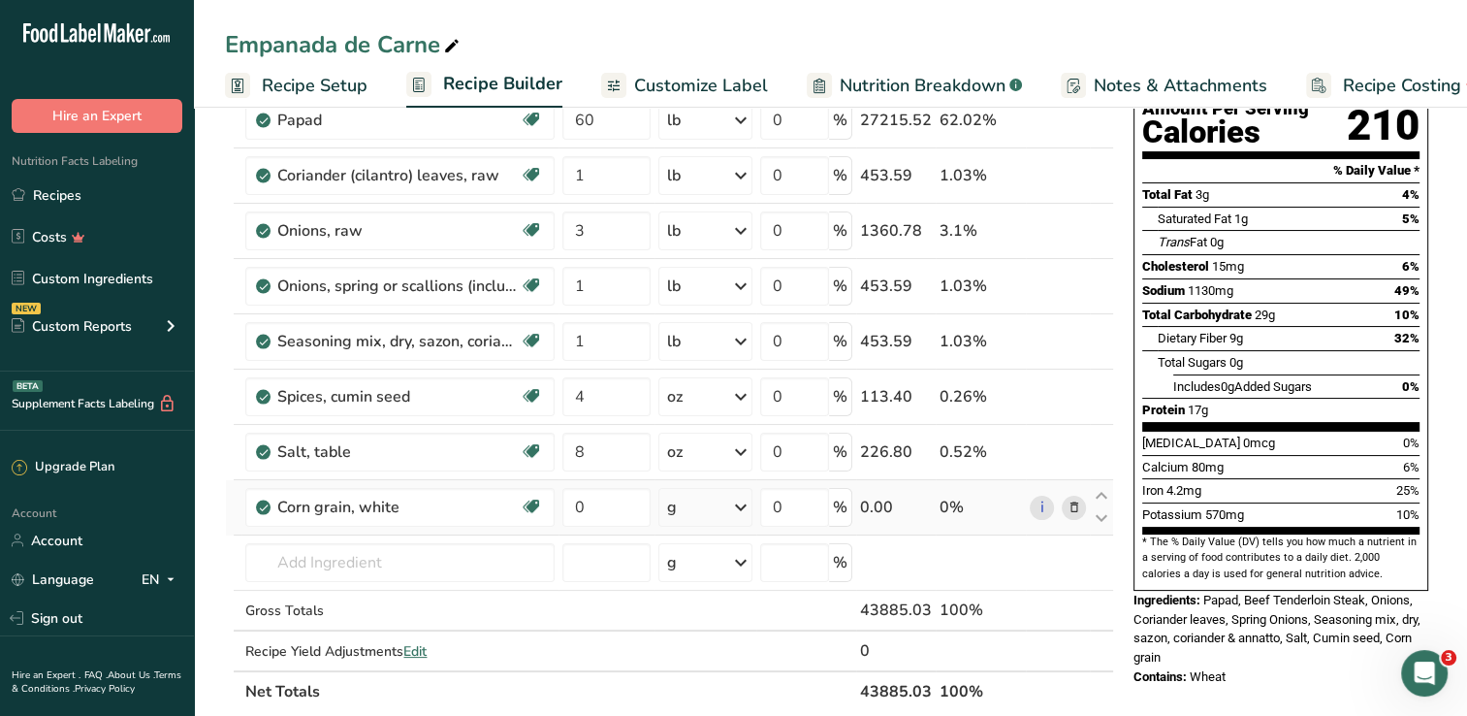
drag, startPoint x: 350, startPoint y: 498, endPoint x: 341, endPoint y: 525, distance: 27.6
click at [341, 525] on td "Corn grain, white Dairy free Gluten free Vegan Vegetarian Soy free" at bounding box center [399, 507] width 317 height 55
drag, startPoint x: 341, startPoint y: 525, endPoint x: 407, endPoint y: 505, distance: 68.7
click at [407, 505] on div "Corn grain, white" at bounding box center [398, 506] width 242 height 23
click at [430, 502] on div "Corn grain, white" at bounding box center [398, 506] width 242 height 23
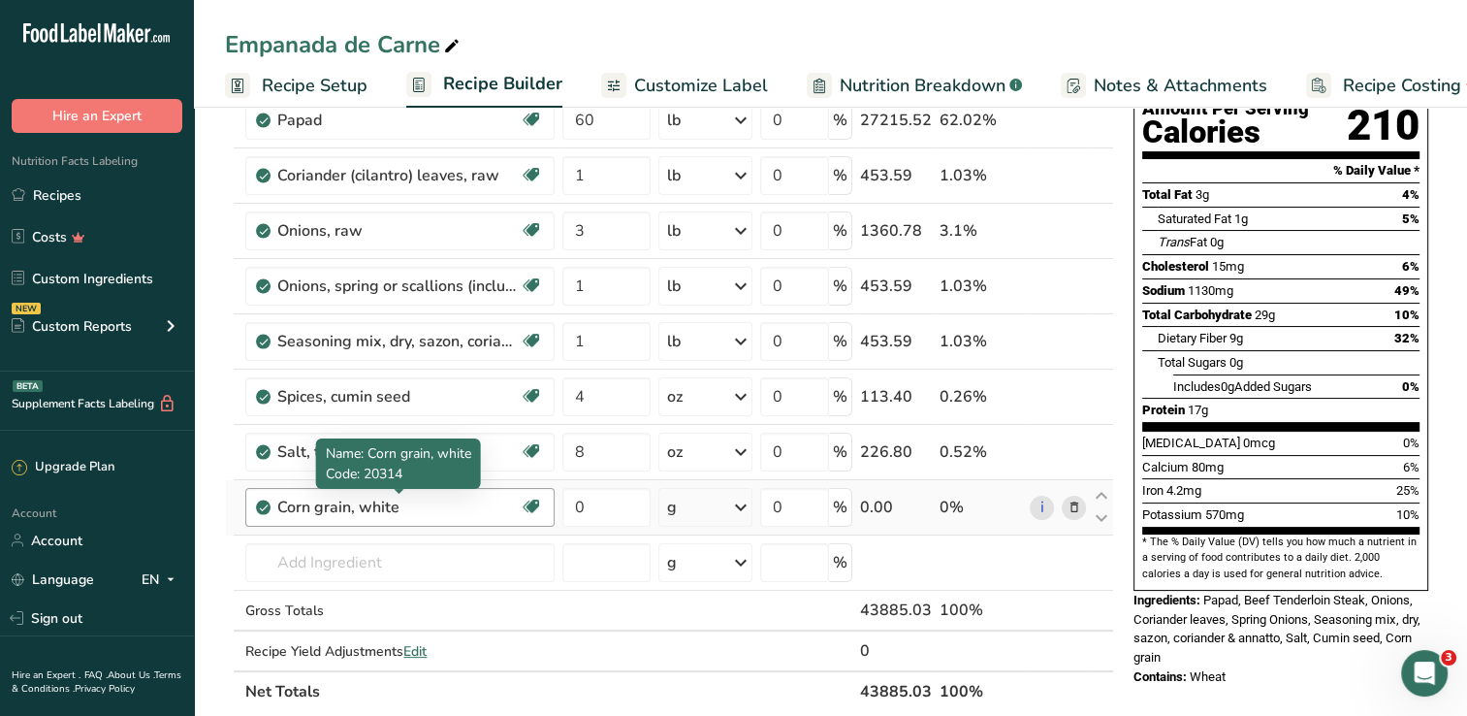
click at [430, 502] on div "Corn grain, white" at bounding box center [398, 506] width 242 height 23
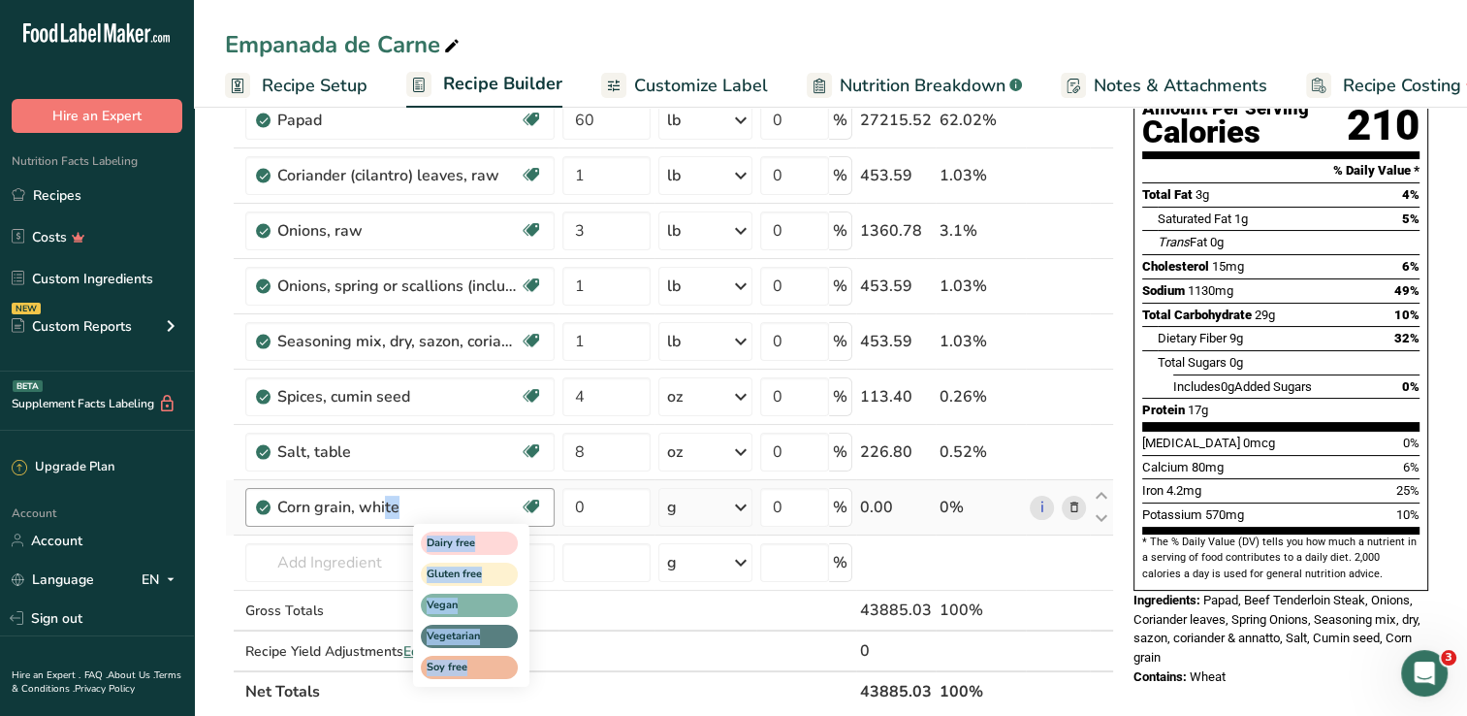
click at [522, 503] on icon at bounding box center [531, 507] width 19 height 30
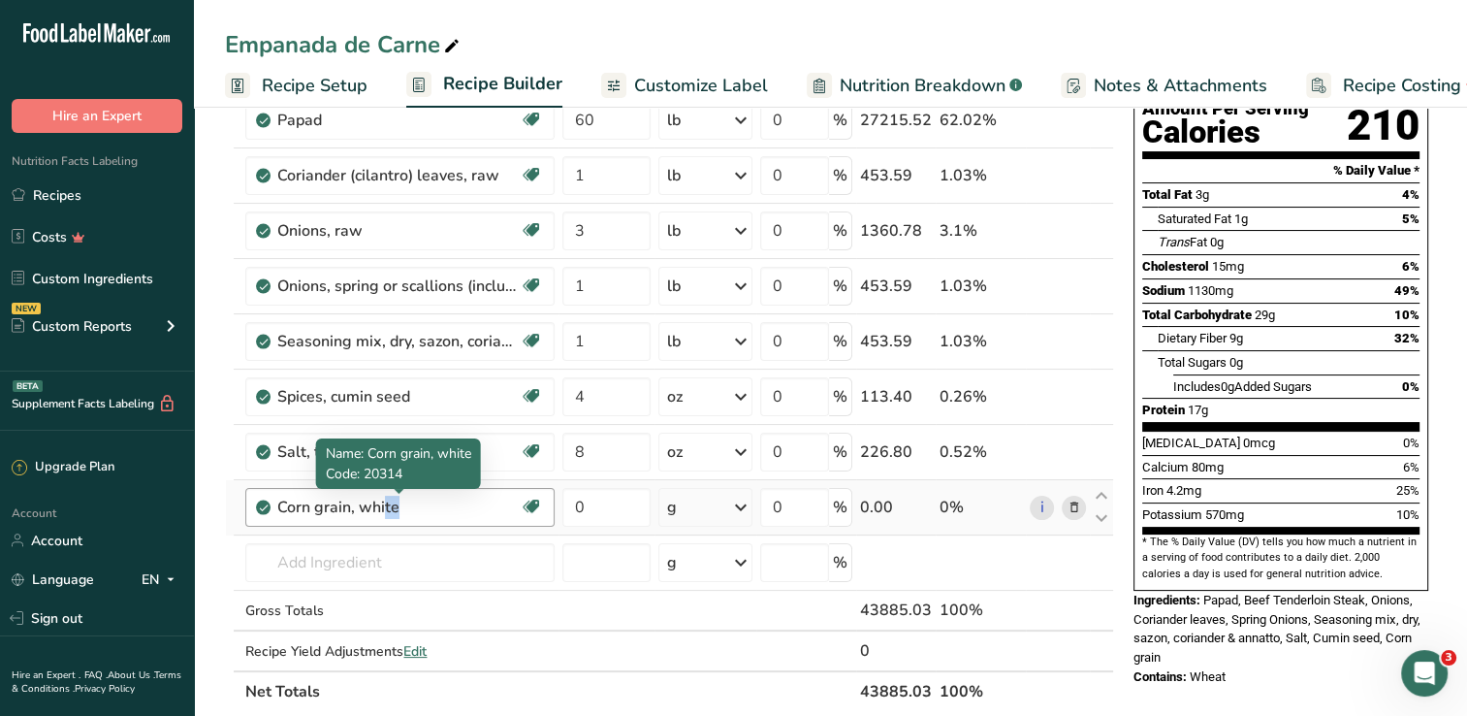
click at [482, 497] on div "Corn grain, white" at bounding box center [398, 506] width 242 height 23
click at [392, 513] on div "Corn grain, white" at bounding box center [398, 506] width 242 height 23
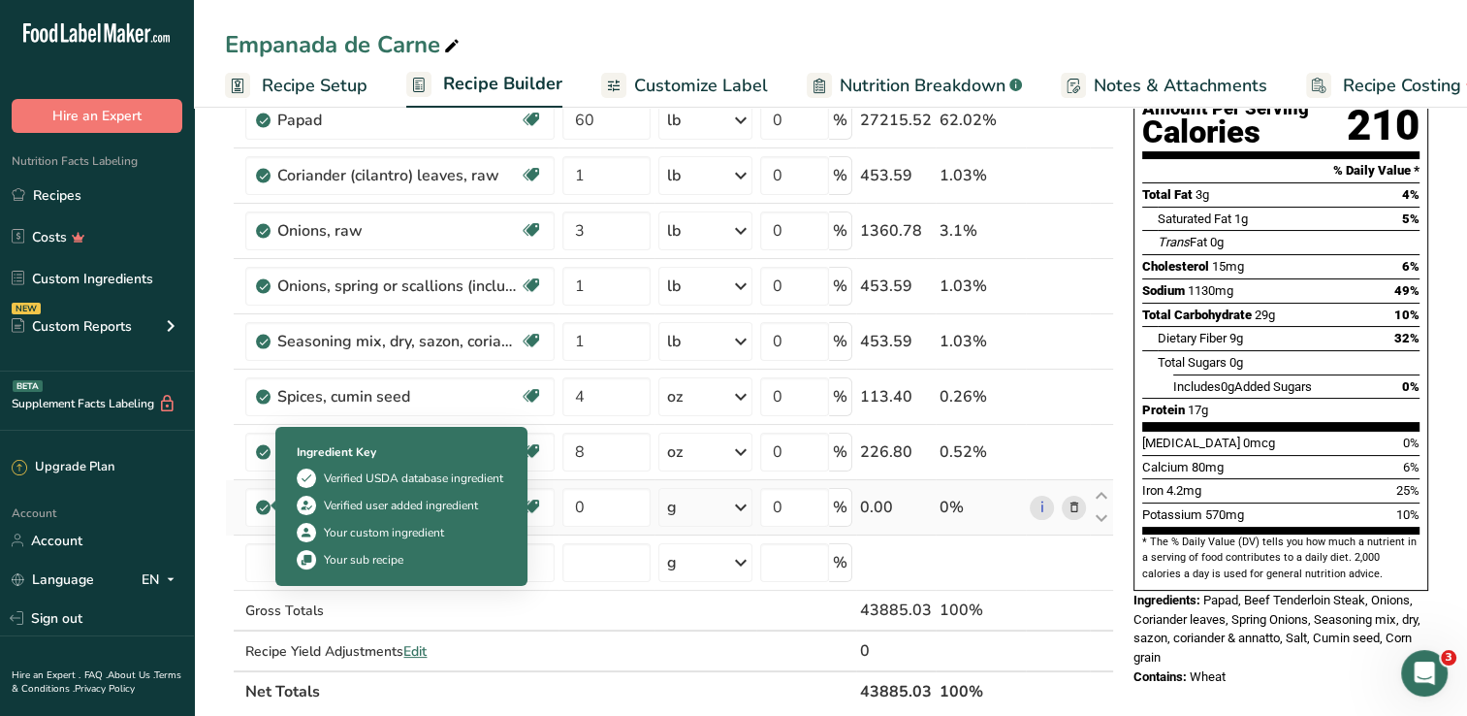
drag, startPoint x: 392, startPoint y: 513, endPoint x: 267, endPoint y: 498, distance: 125.9
click at [267, 498] on icon at bounding box center [264, 506] width 12 height 17
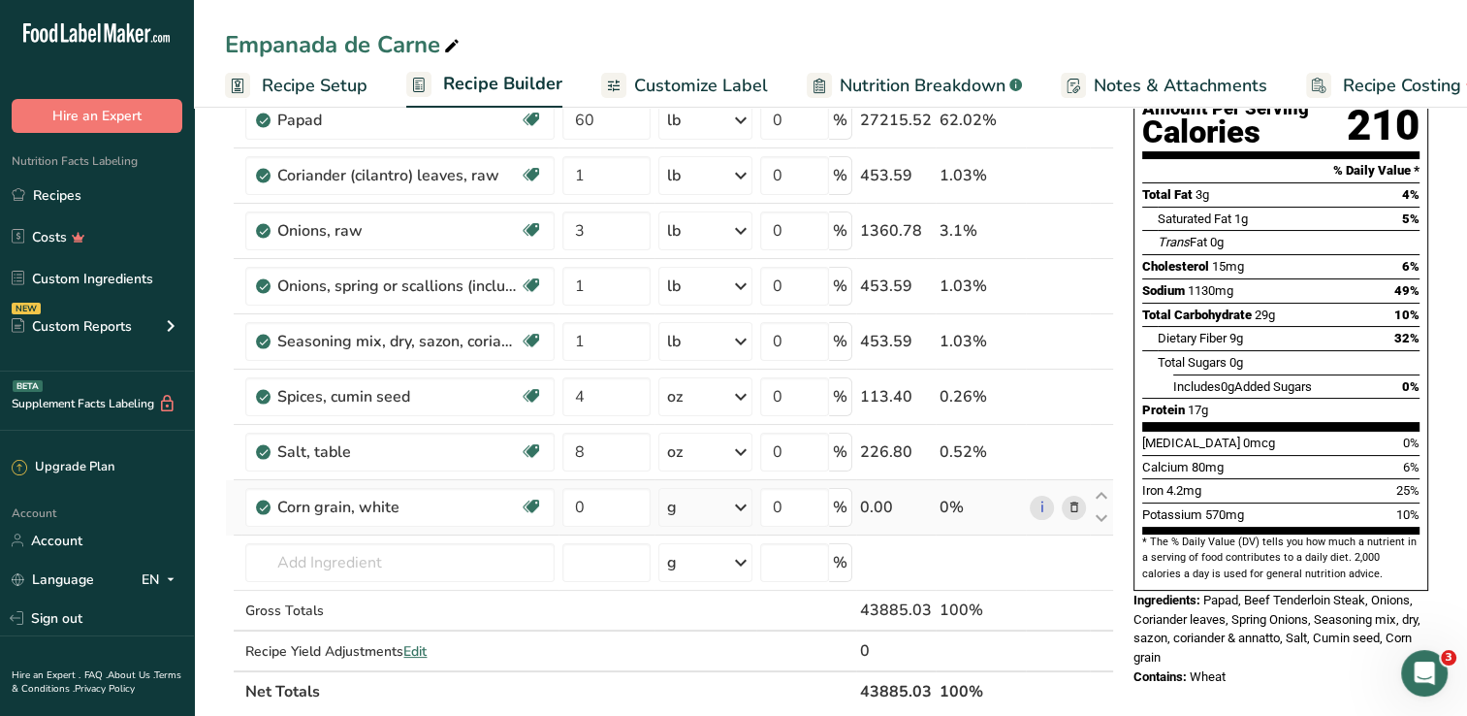
click at [268, 504] on icon at bounding box center [264, 506] width 12 height 17
click at [1074, 510] on icon at bounding box center [1073, 507] width 14 height 20
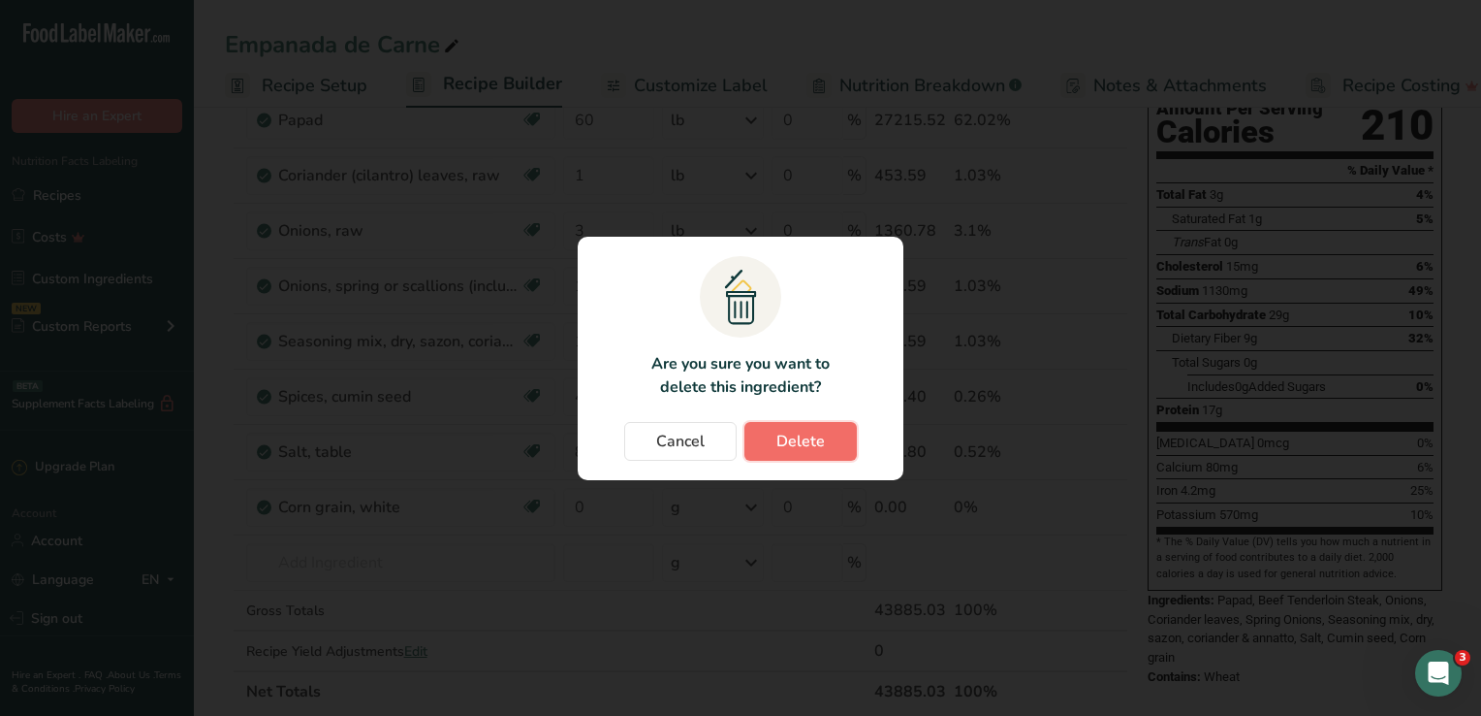
click at [811, 444] on span "Delete" at bounding box center [801, 441] width 48 height 23
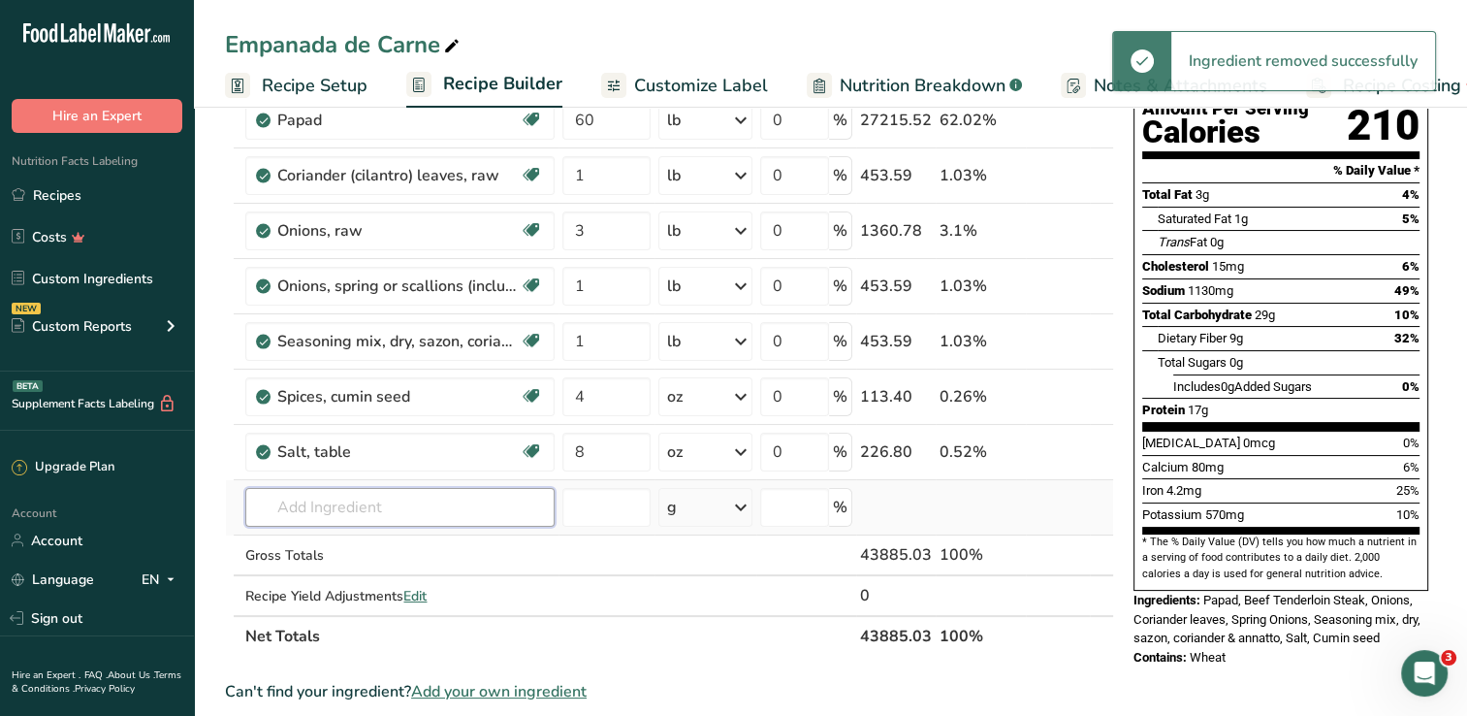
click at [365, 506] on input "text" at bounding box center [399, 507] width 309 height 39
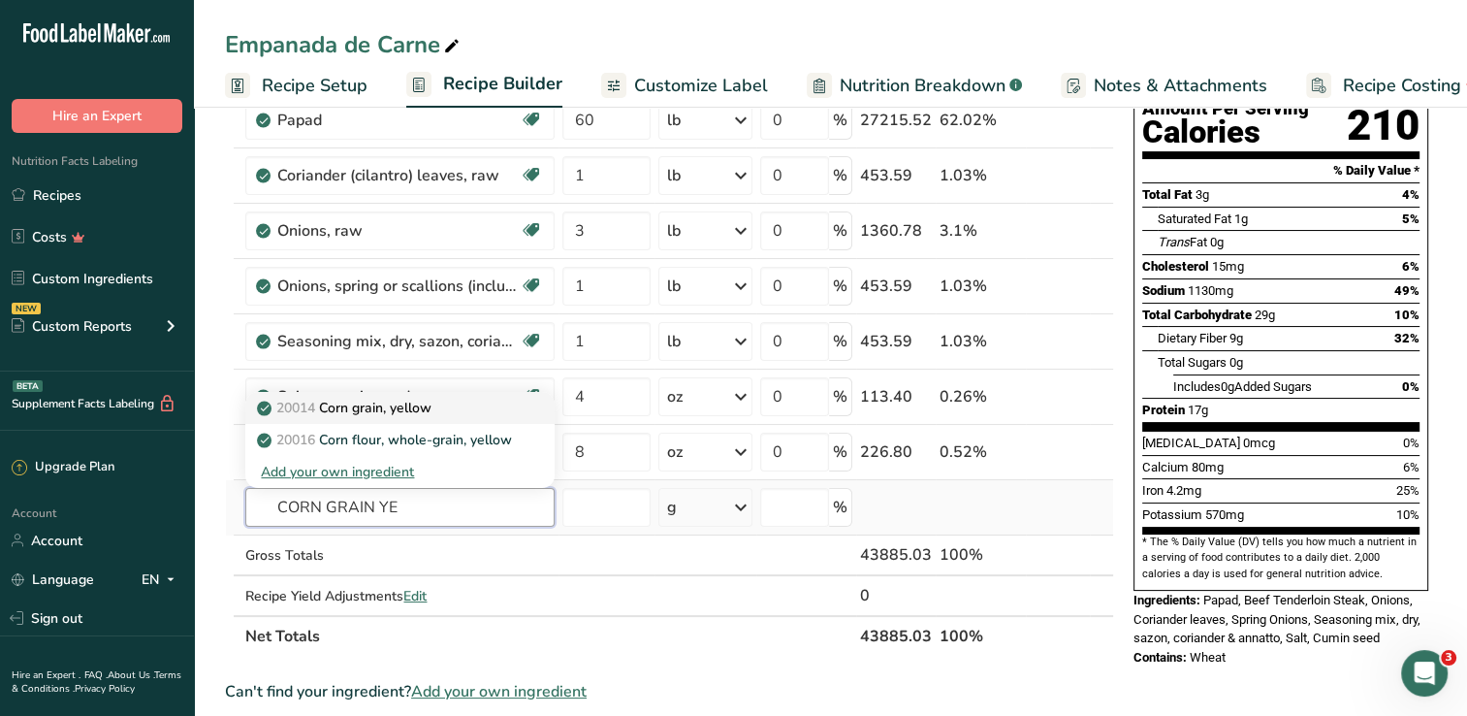
type input "CORN GRAIN YE"
click at [384, 408] on p "20014 Corn grain, yellow" at bounding box center [346, 408] width 171 height 20
type input "Corn grain, yellow"
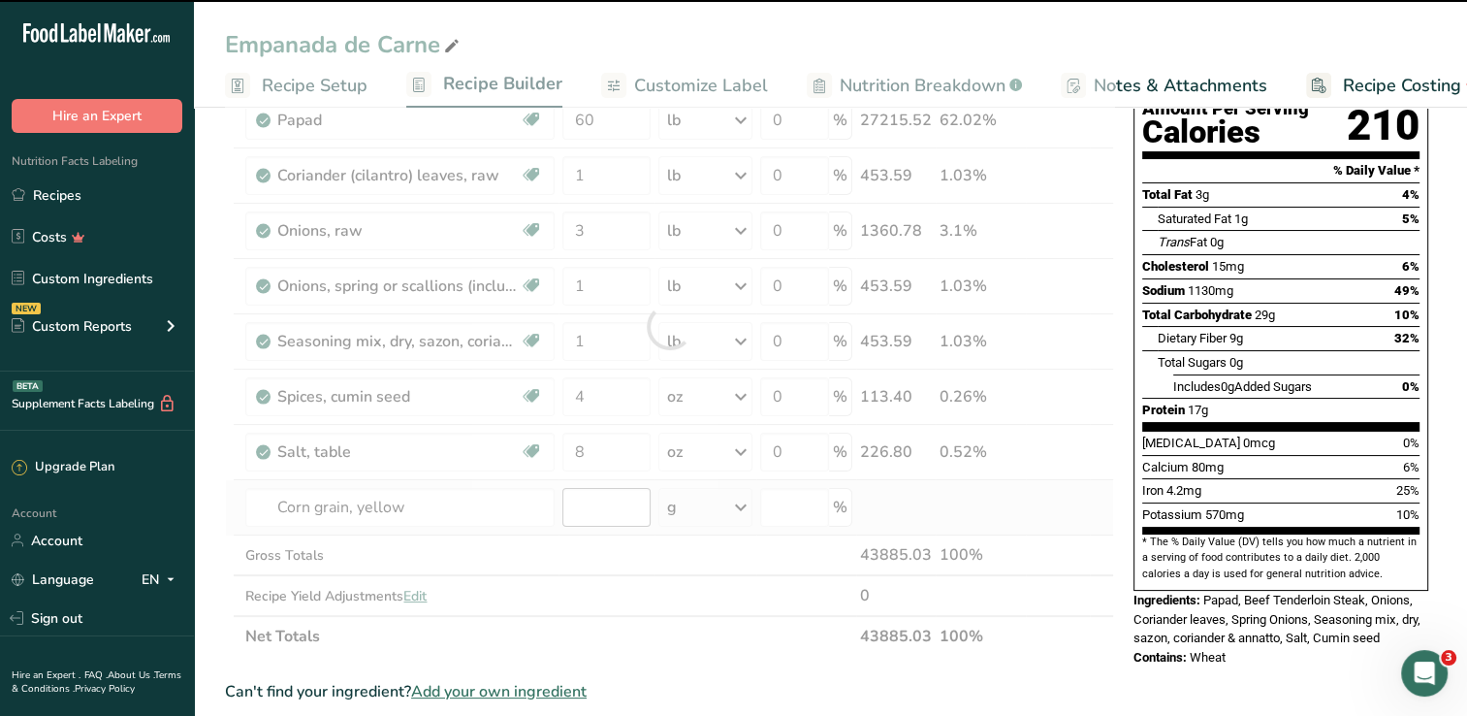
type input "0"
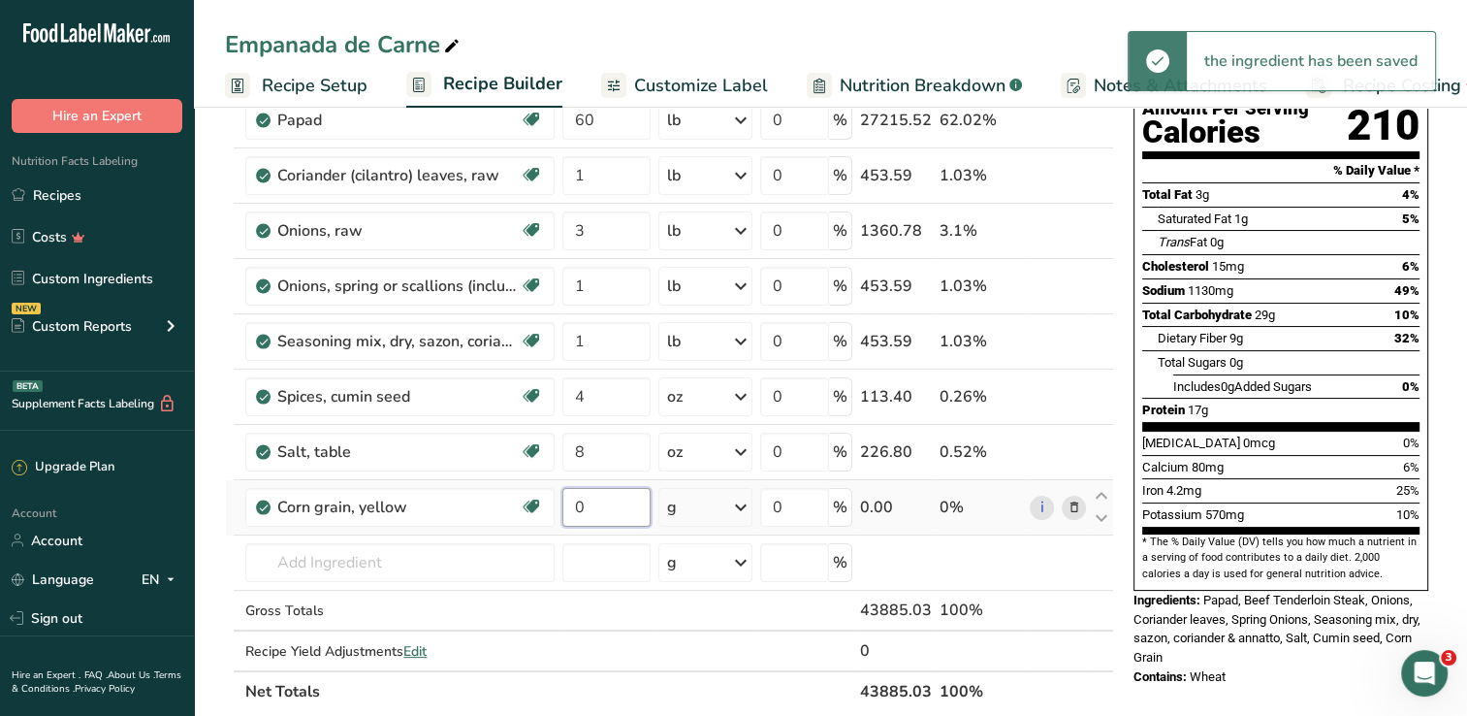
click at [587, 509] on input "0" at bounding box center [605, 507] width 87 height 39
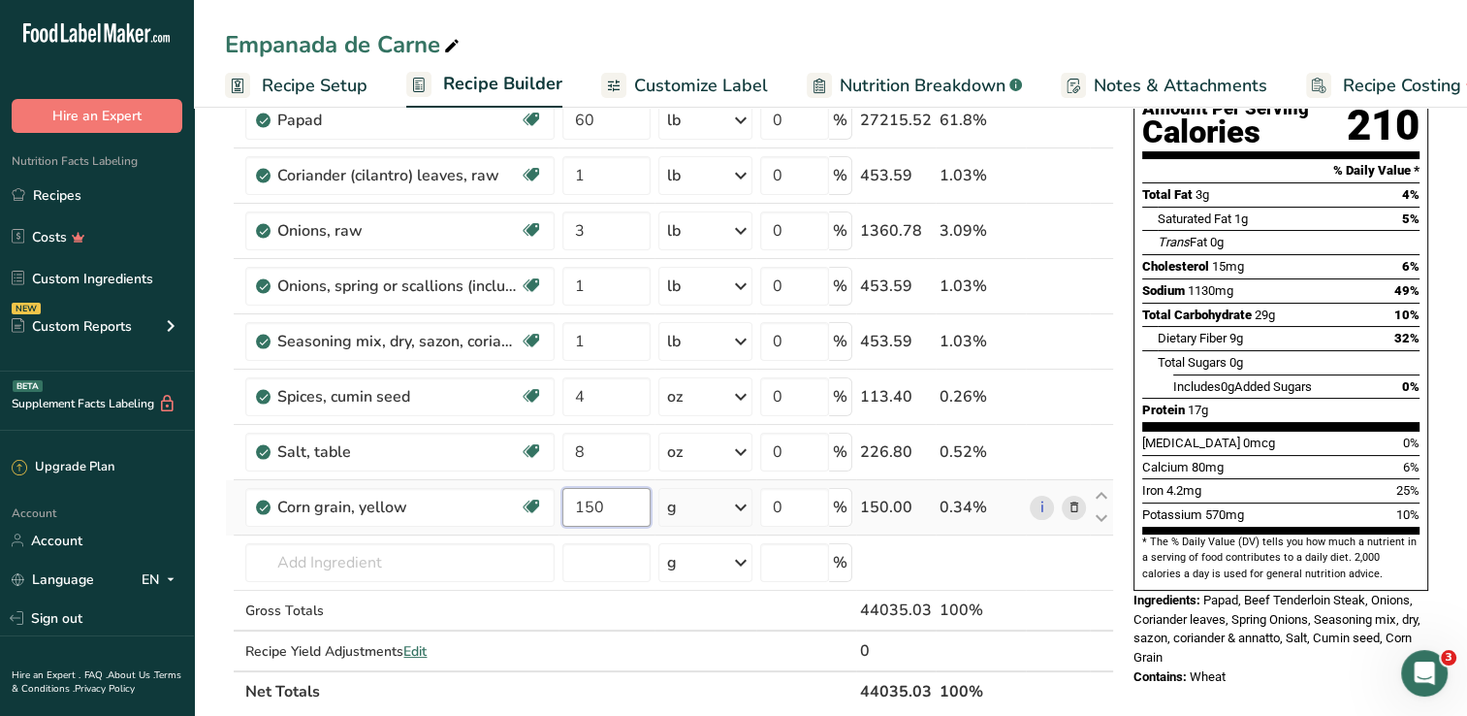
type input "150"
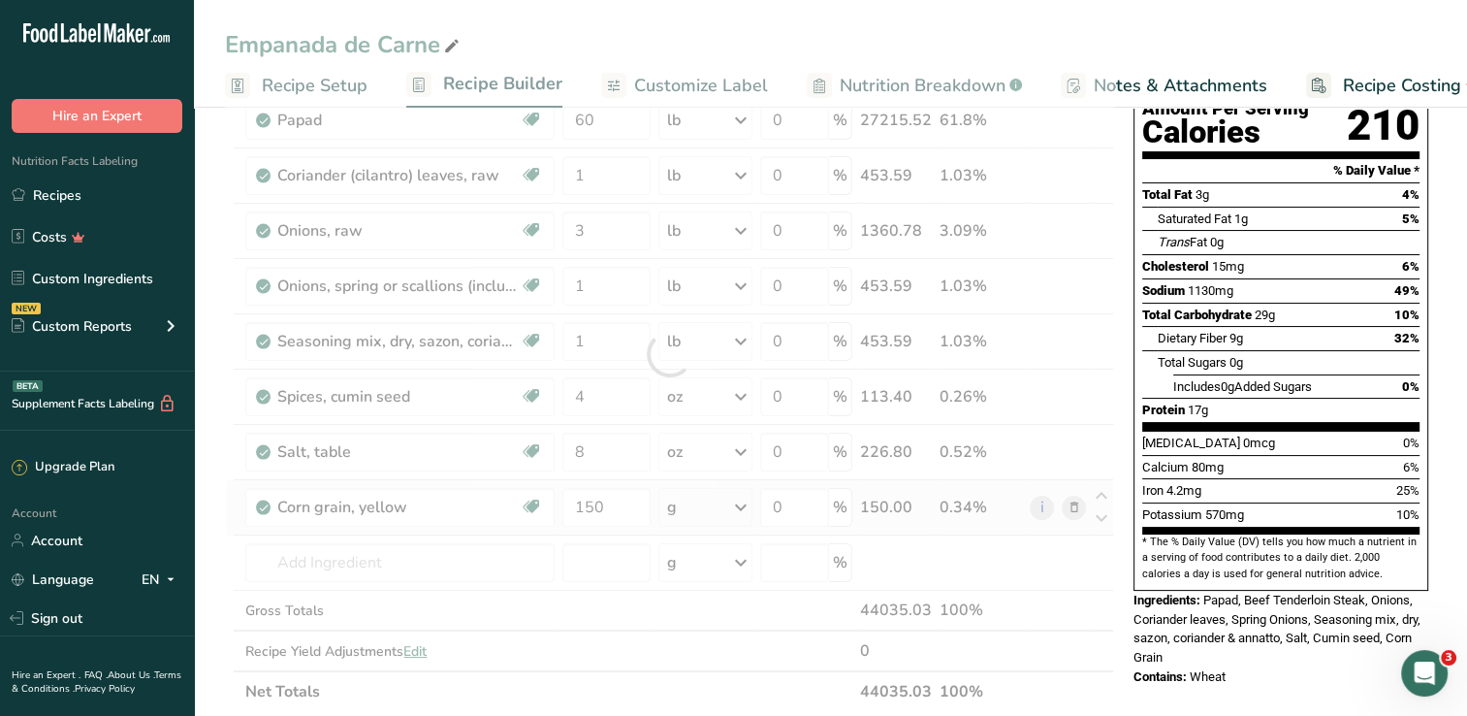
click at [725, 503] on div "Ingredient * Amount * Unit * Waste * .a-a{fill:#347362;}.b-a{fill:#fff;} Grams …" at bounding box center [669, 354] width 889 height 716
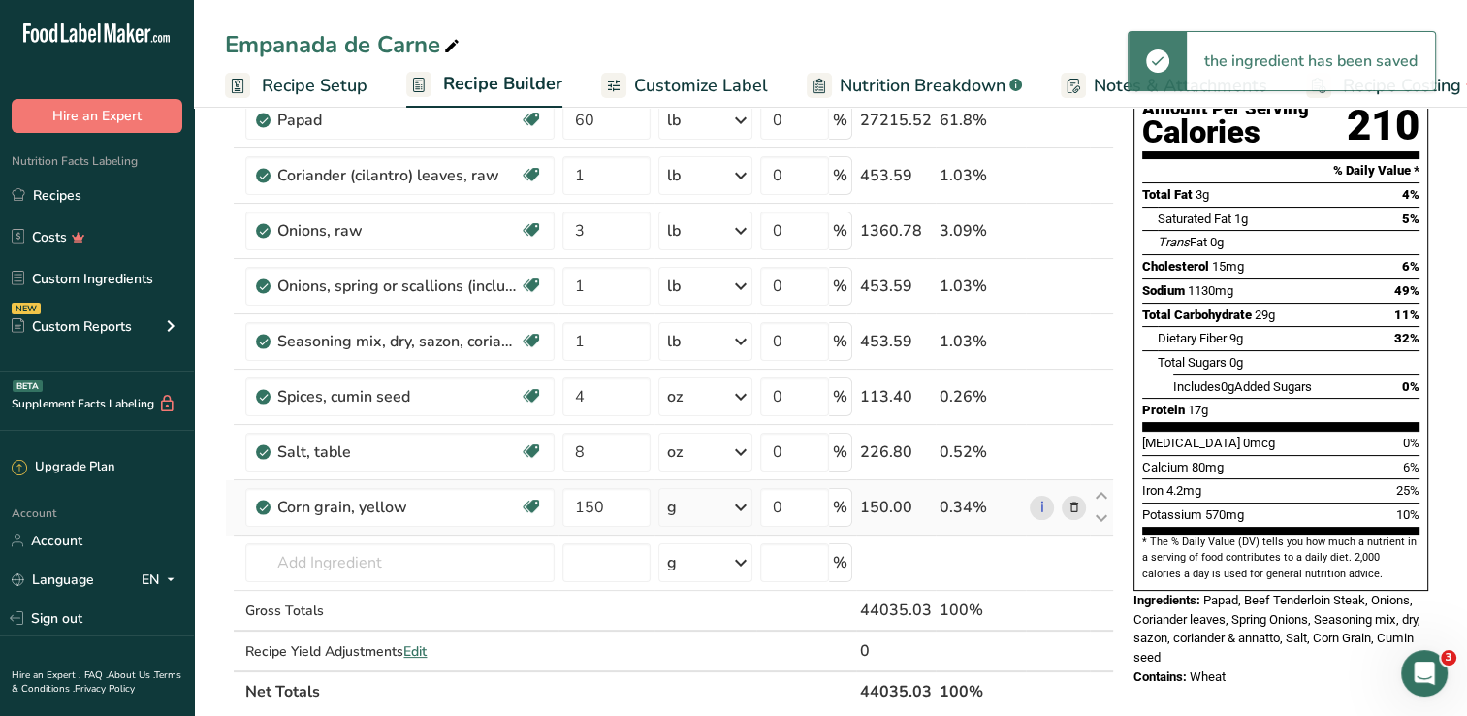
click at [737, 507] on icon at bounding box center [739, 507] width 23 height 35
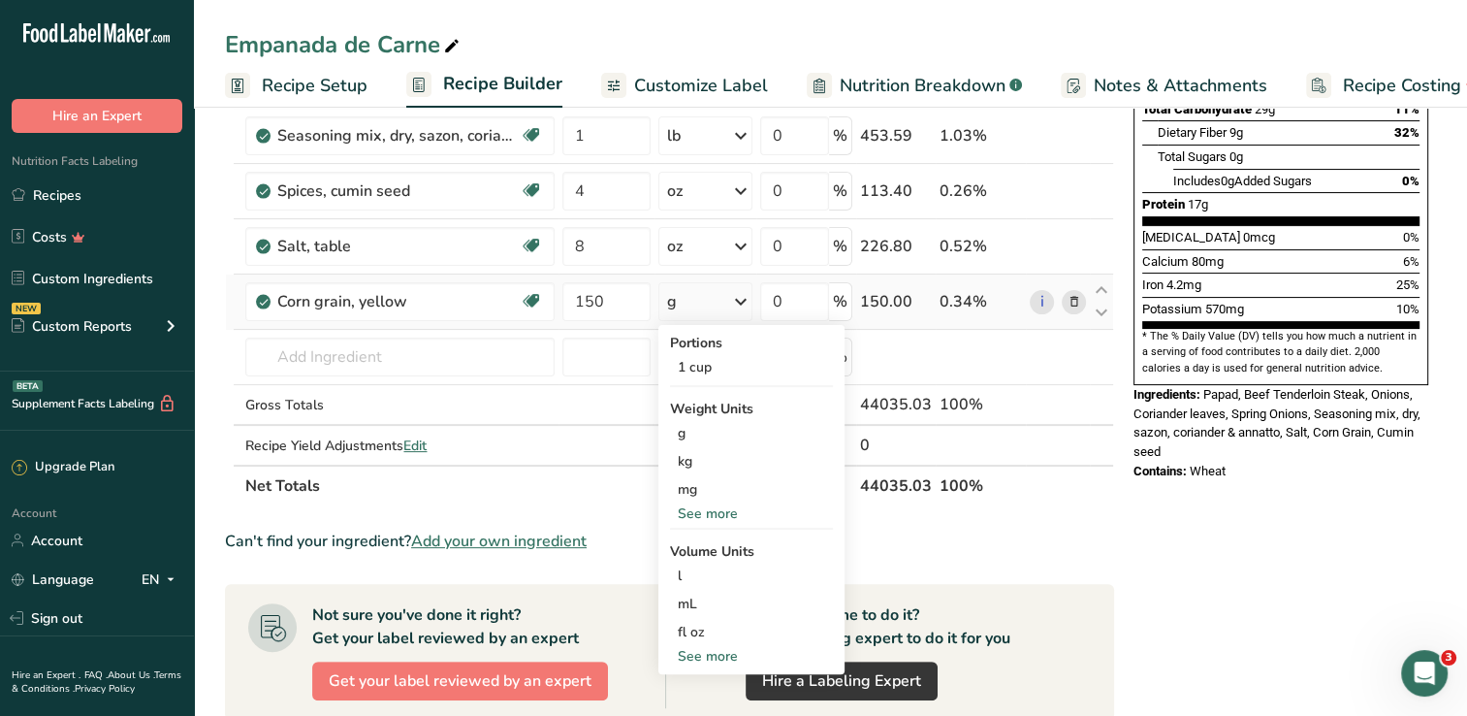
scroll to position [425, 0]
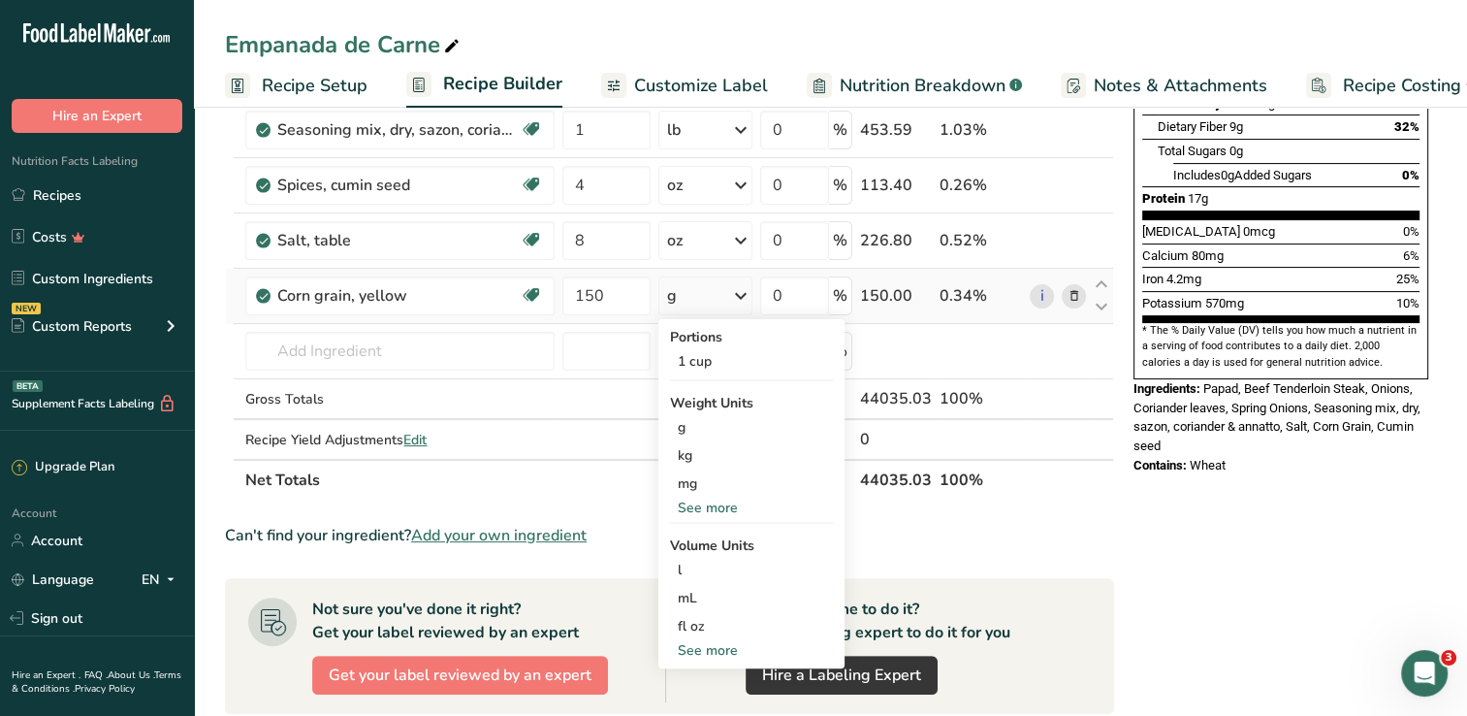
click at [678, 515] on div "See more" at bounding box center [751, 507] width 163 height 20
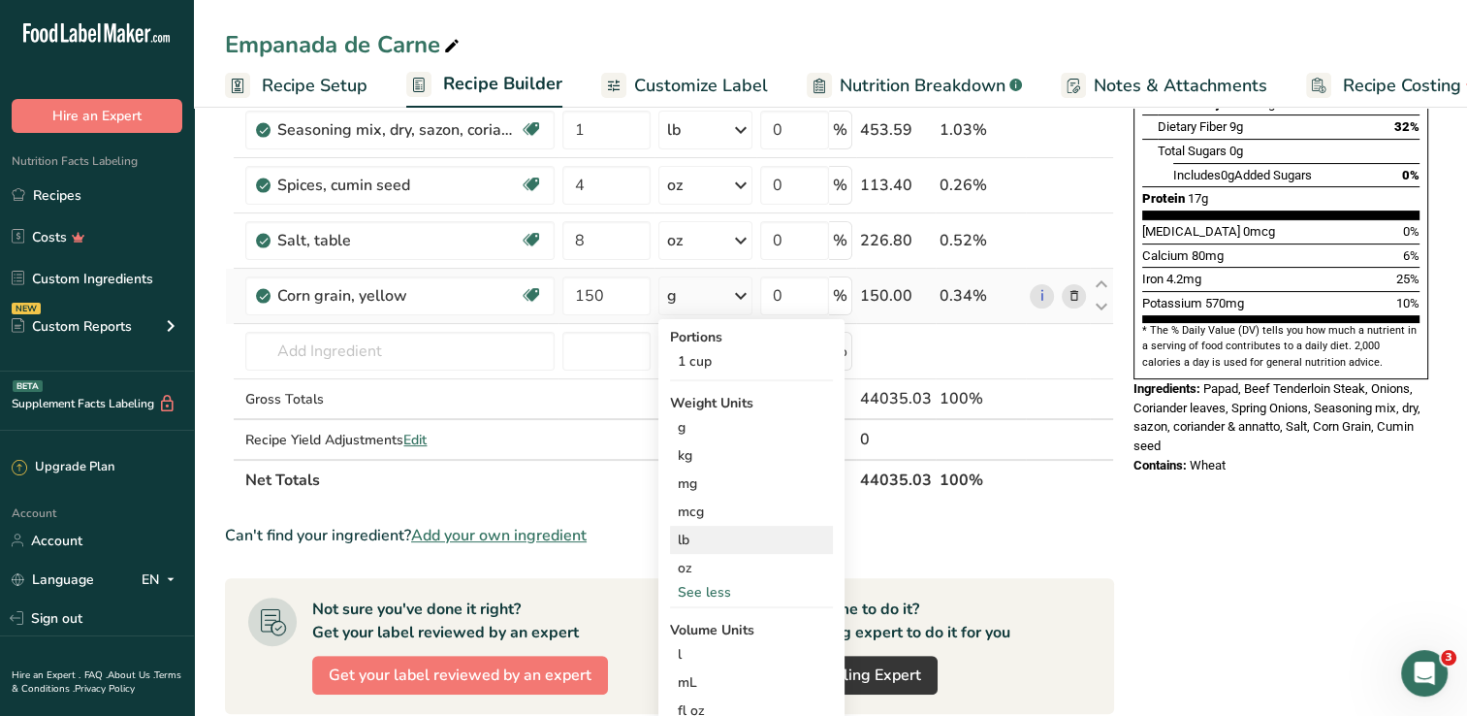
click at [684, 536] on div "lb" at bounding box center [751, 539] width 163 height 28
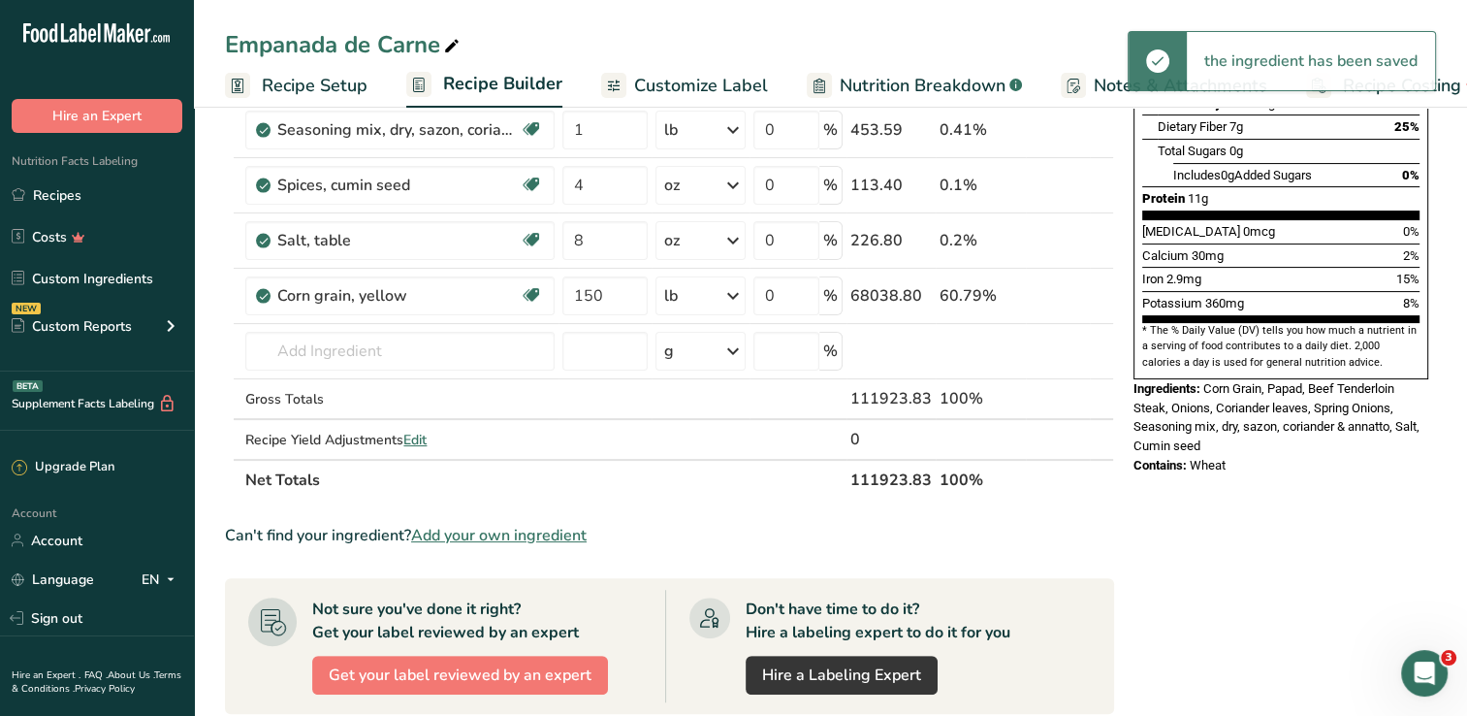
click at [1220, 575] on div "Nutrition Facts 1462 Servings Per Container Serving Size 77g Amount Per Serving…" at bounding box center [1281, 497] width 310 height 1581
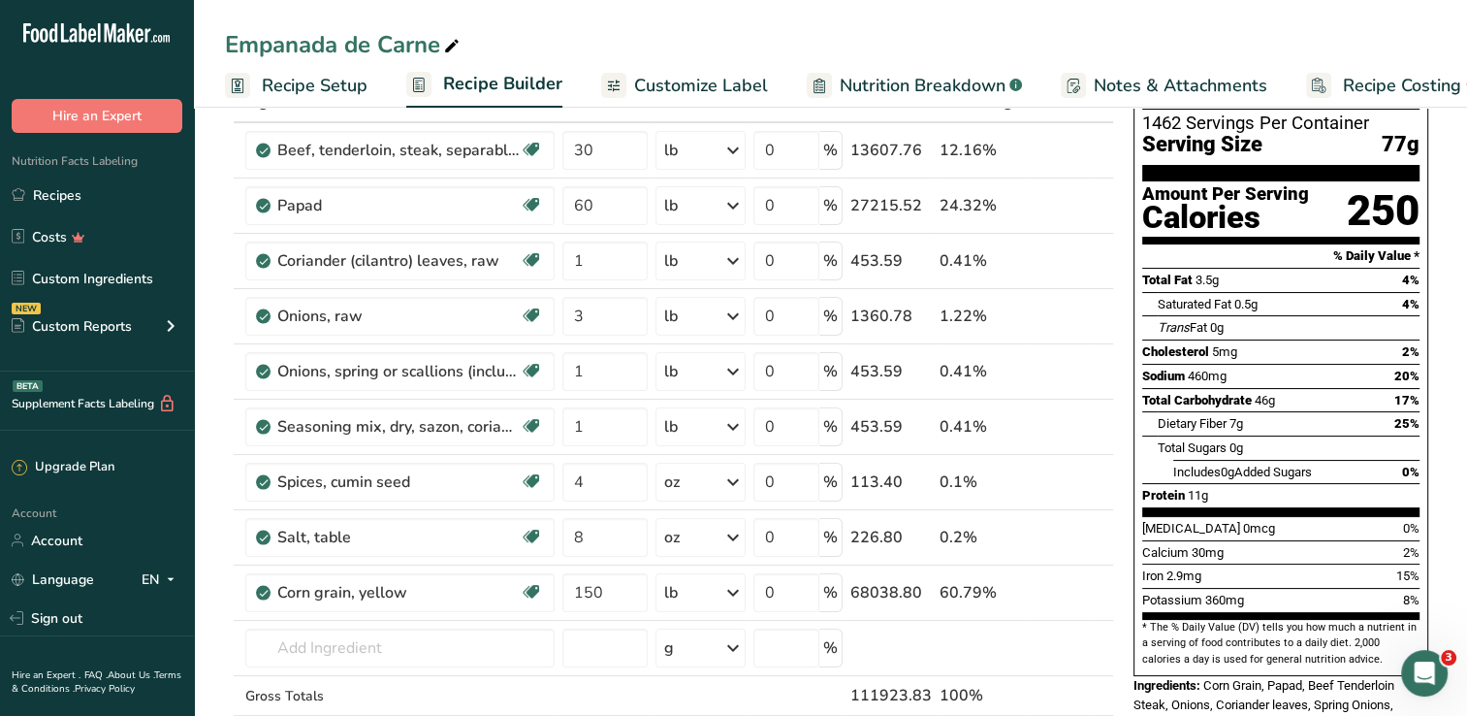
scroll to position [0, 0]
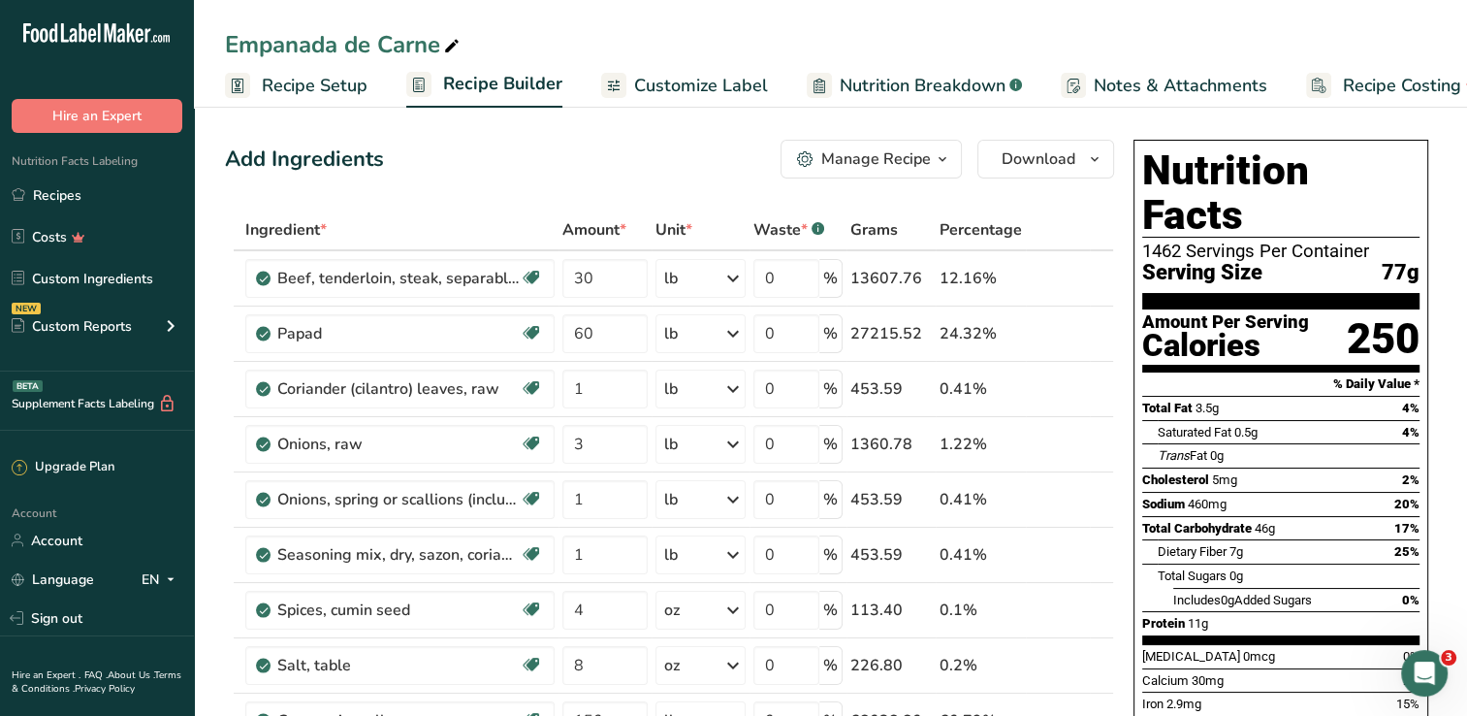
click at [1194, 241] on div "1462 Servings Per Container" at bounding box center [1280, 250] width 277 height 19
drag, startPoint x: 1194, startPoint y: 200, endPoint x: 1168, endPoint y: 203, distance: 26.3
click at [1168, 241] on div "1462 Servings Per Container" at bounding box center [1280, 250] width 277 height 19
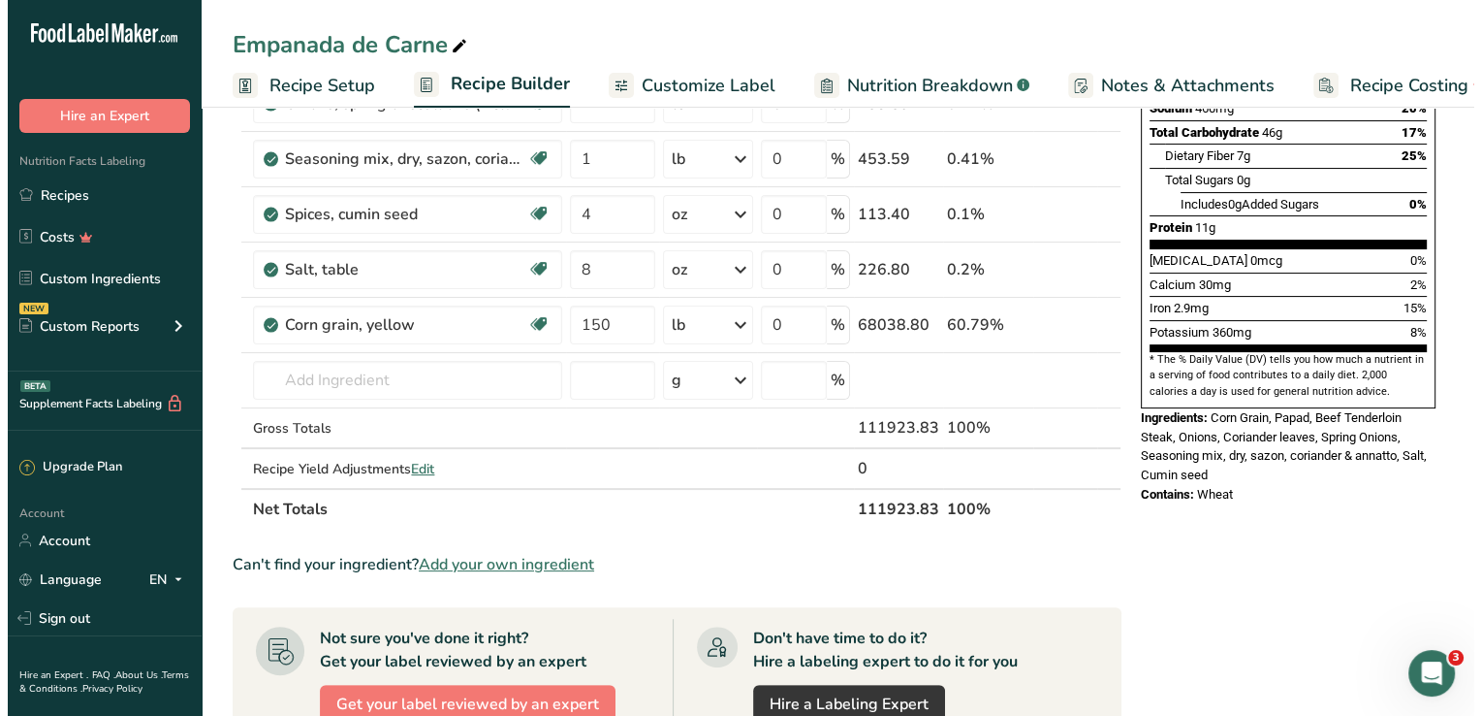
scroll to position [399, 0]
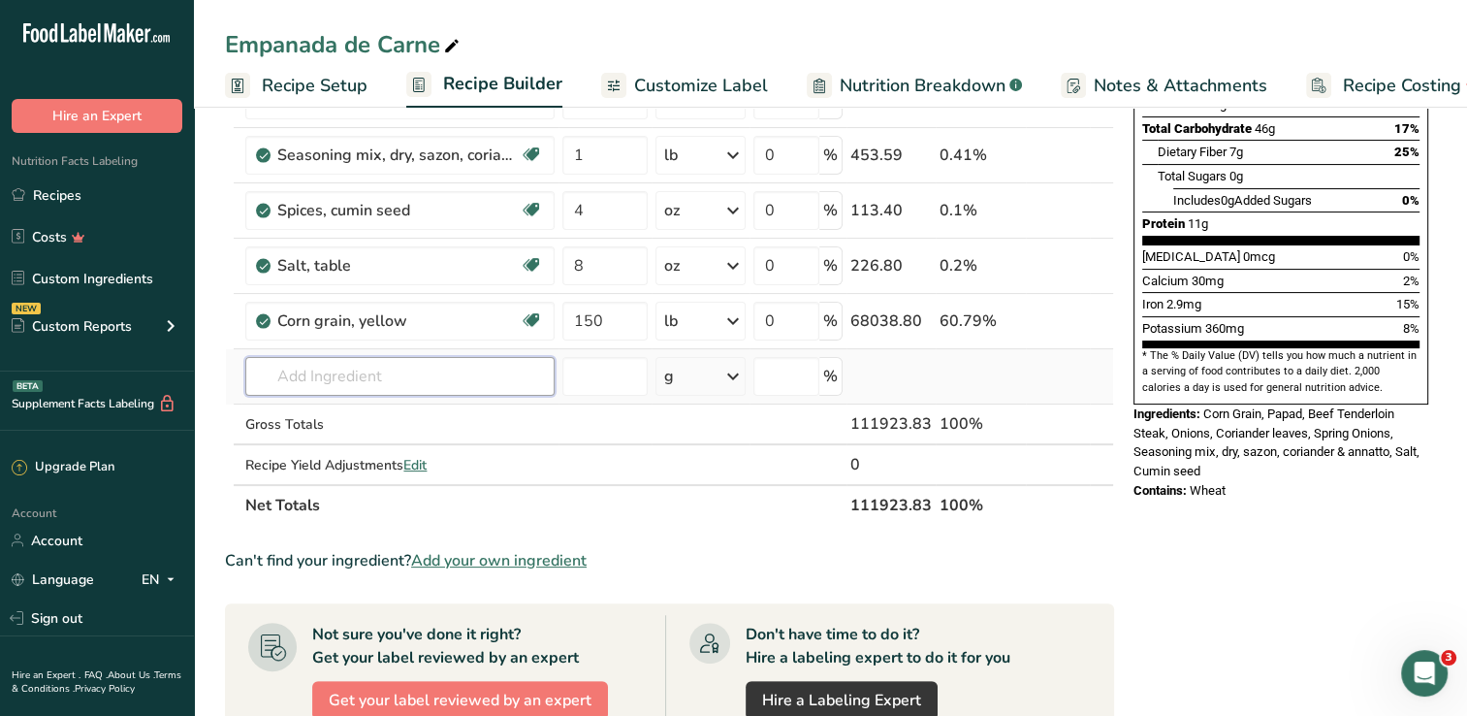
click at [402, 382] on input "text" at bounding box center [399, 376] width 309 height 39
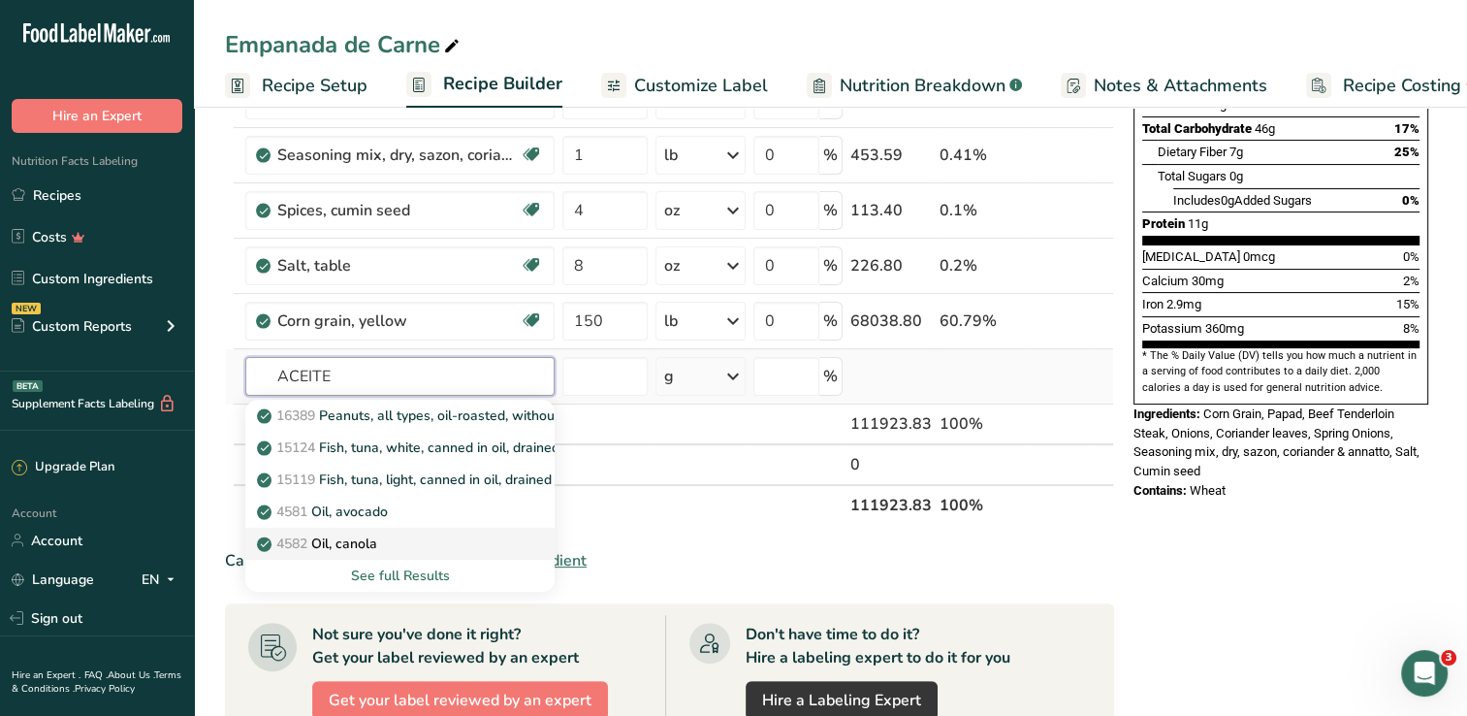
type input "ACEITE"
click at [361, 537] on p "4582 Oil, canola" at bounding box center [319, 543] width 116 height 20
type input "Oil, canola"
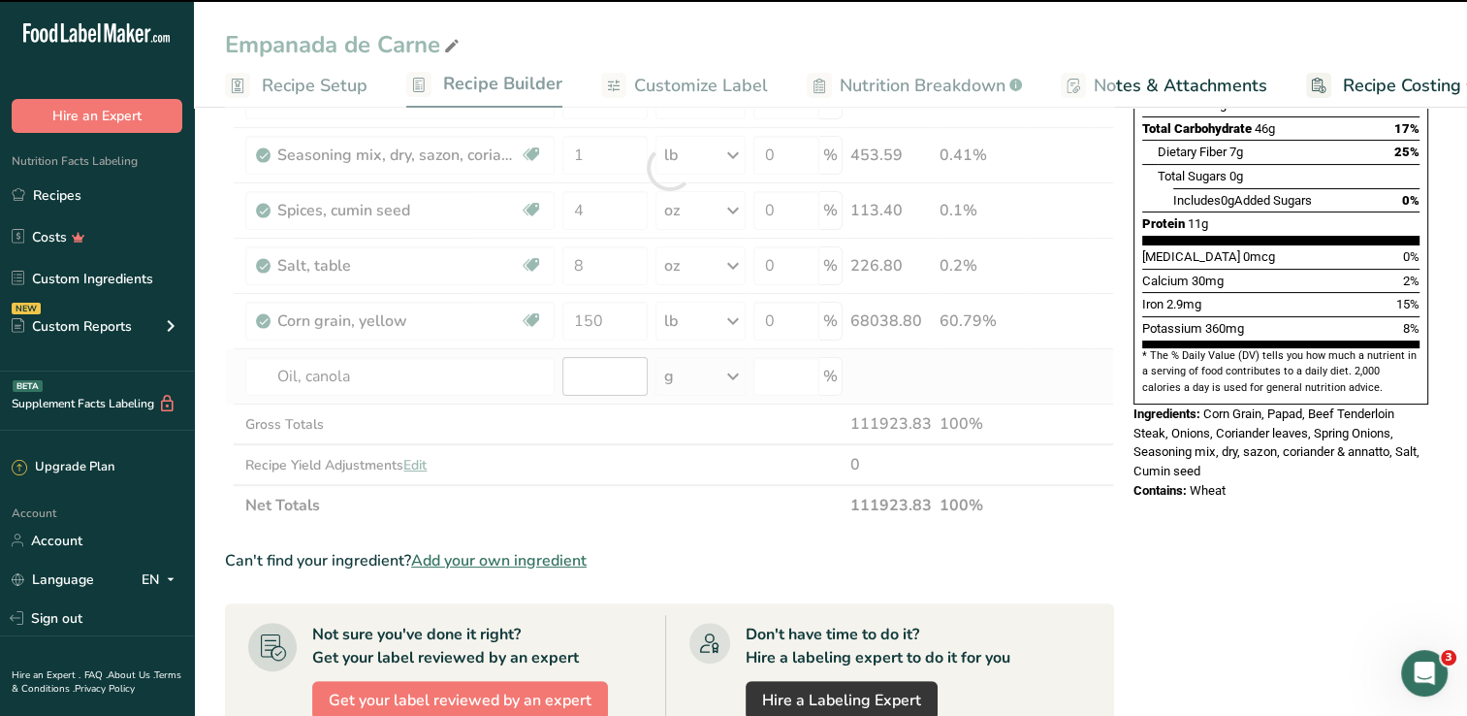
type input "0"
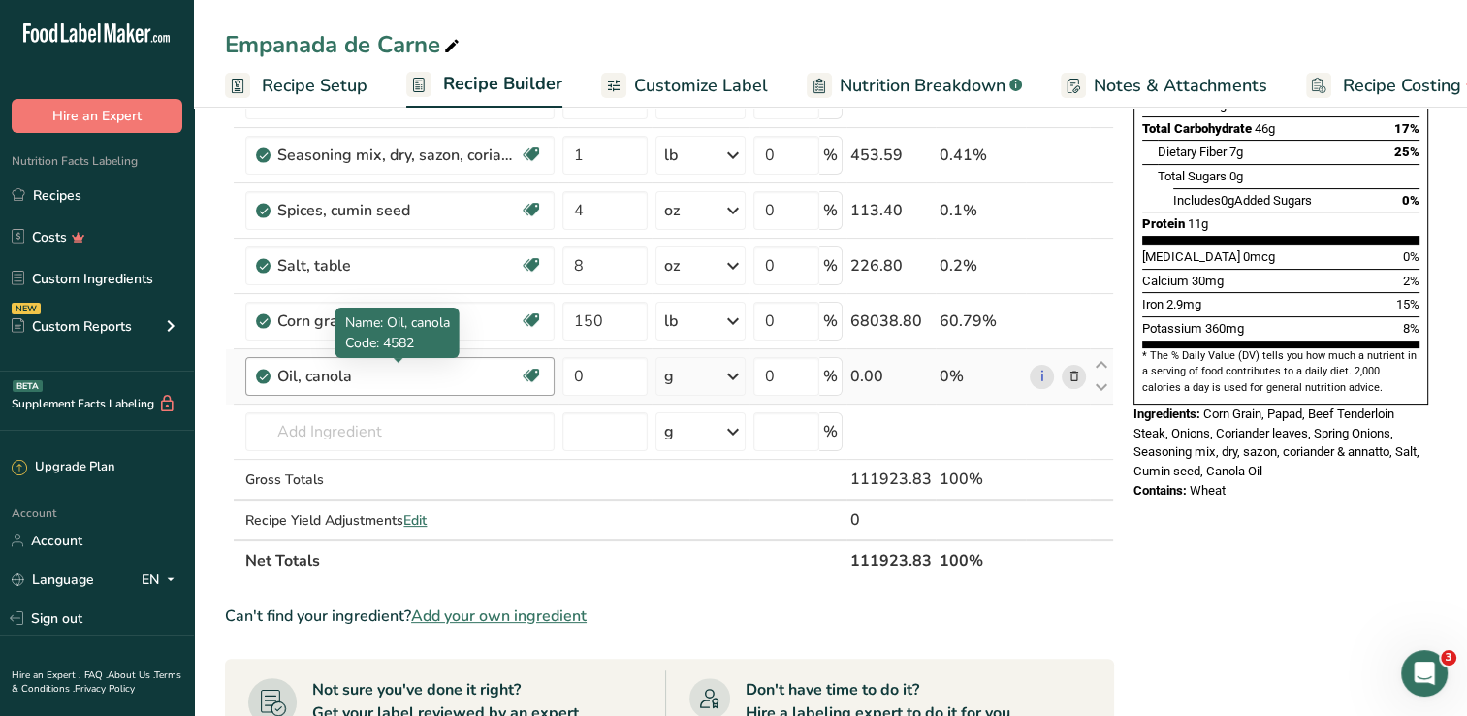
click at [427, 375] on div "Oil, canola" at bounding box center [398, 376] width 242 height 23
click at [346, 368] on div "Oil, canola" at bounding box center [398, 376] width 242 height 23
click at [1074, 372] on icon at bounding box center [1073, 376] width 14 height 20
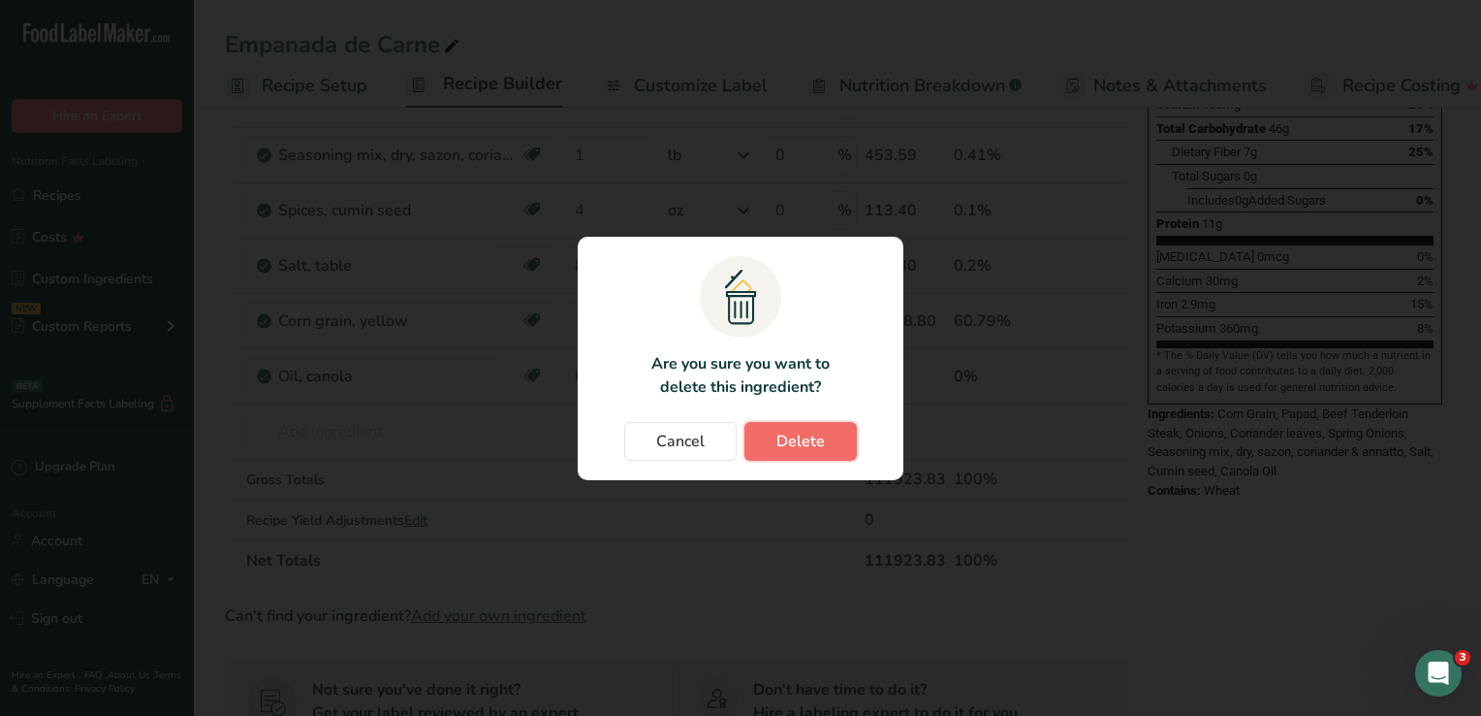
click at [763, 430] on button "Delete" at bounding box center [801, 441] width 112 height 39
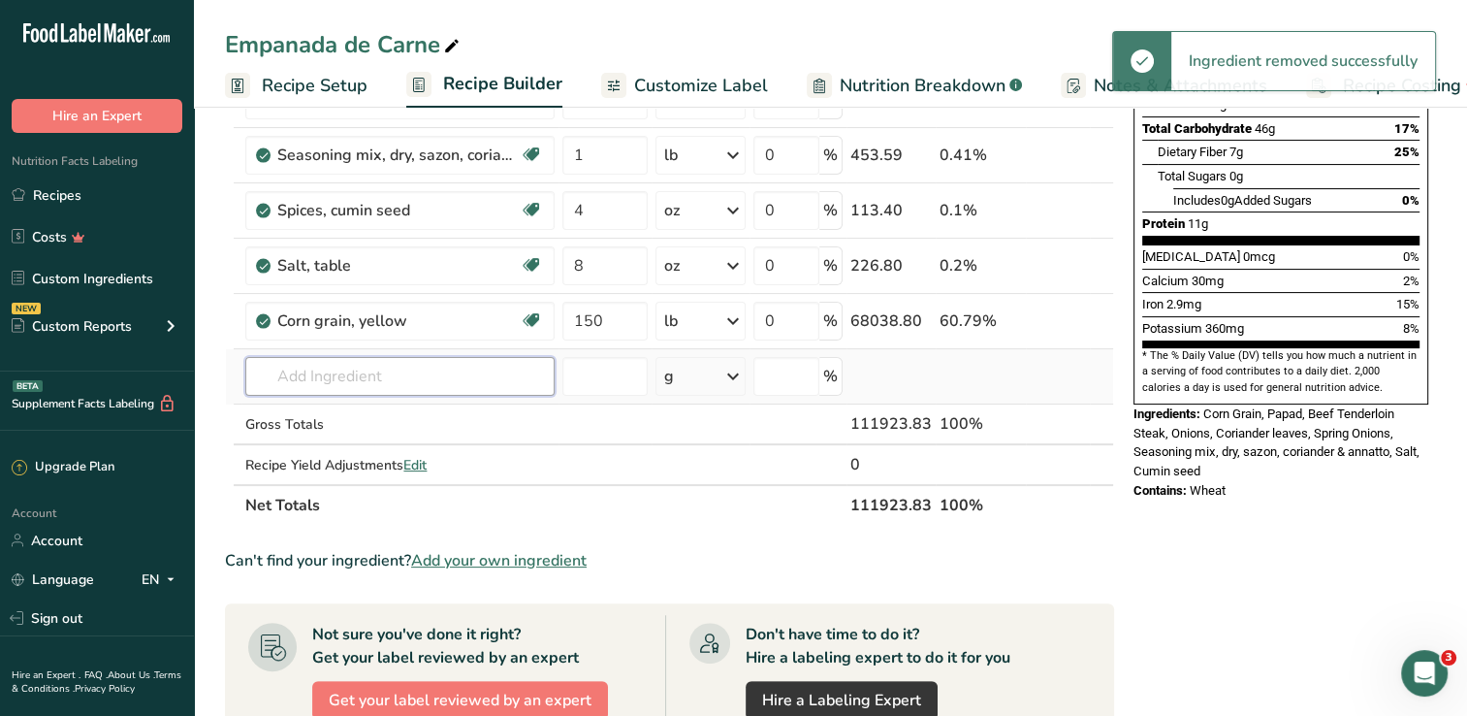
click at [315, 370] on input "text" at bounding box center [399, 376] width 309 height 39
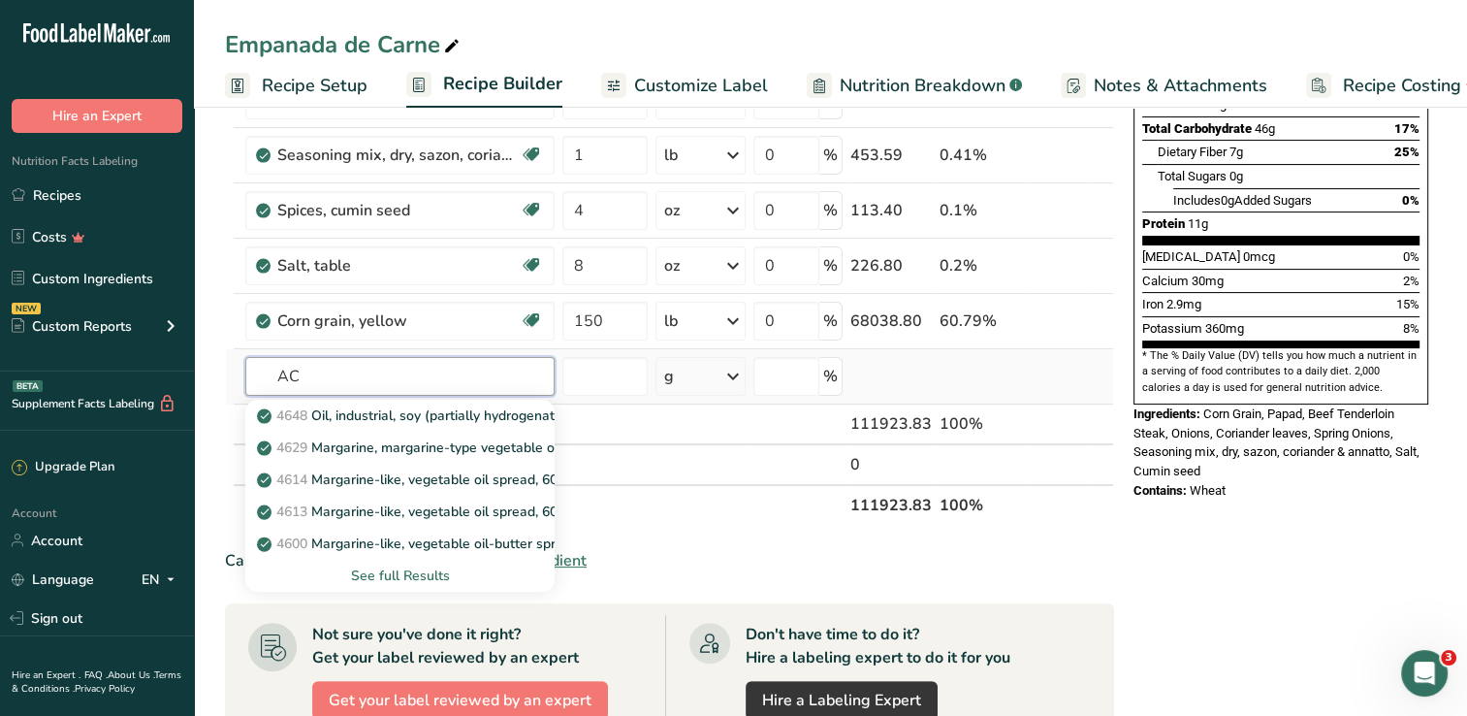
type input "A"
type input "OIL VEGE"
click at [440, 572] on div "See full Results" at bounding box center [400, 575] width 278 height 20
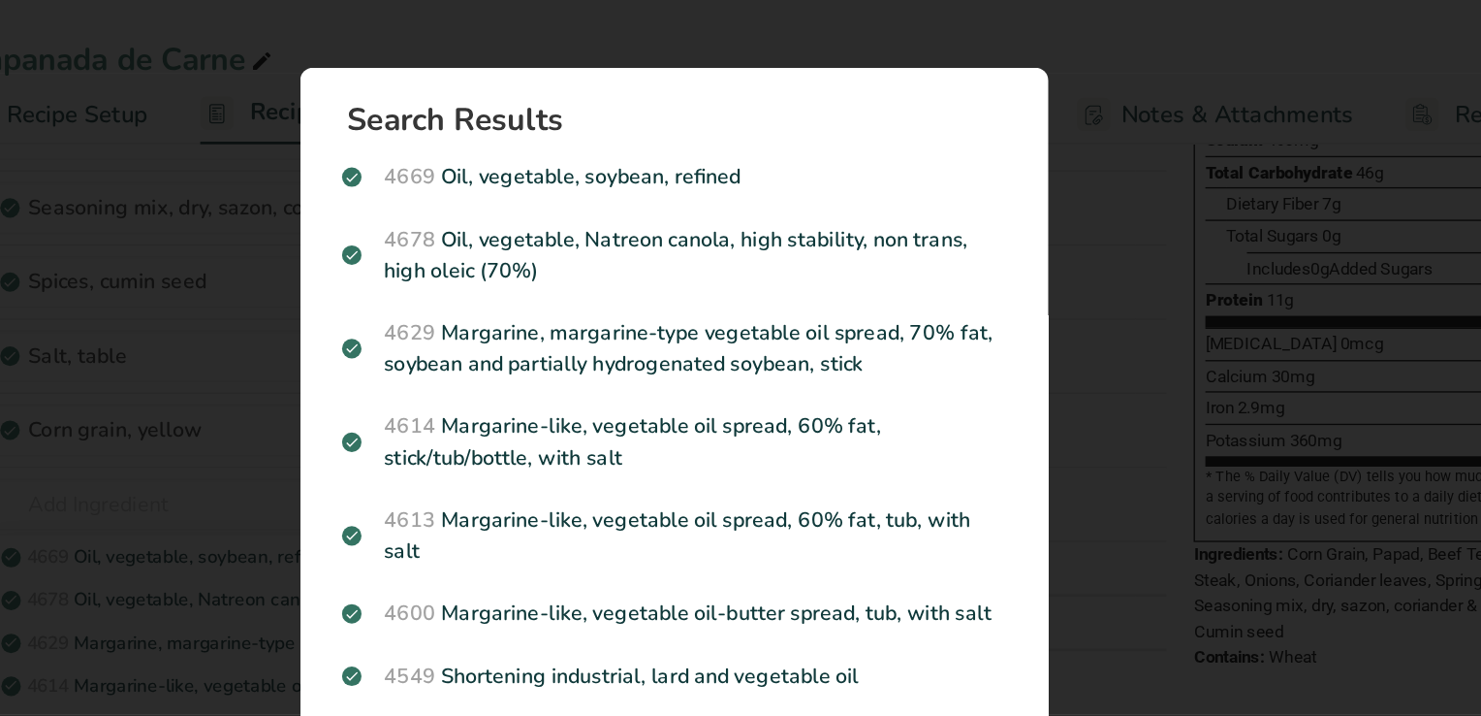
click at [356, 264] on div "Search results modal" at bounding box center [740, 358] width 1481 height 716
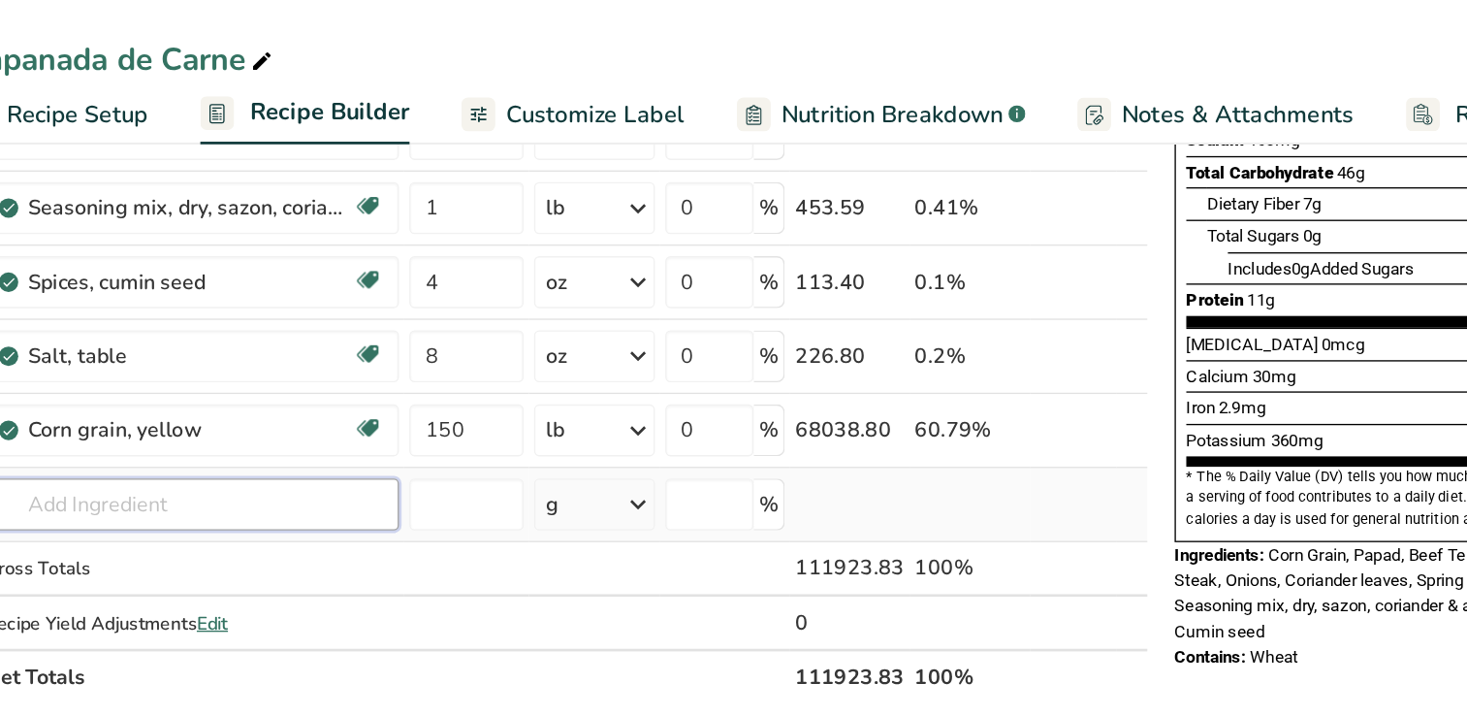
click at [366, 376] on input "text" at bounding box center [399, 376] width 309 height 39
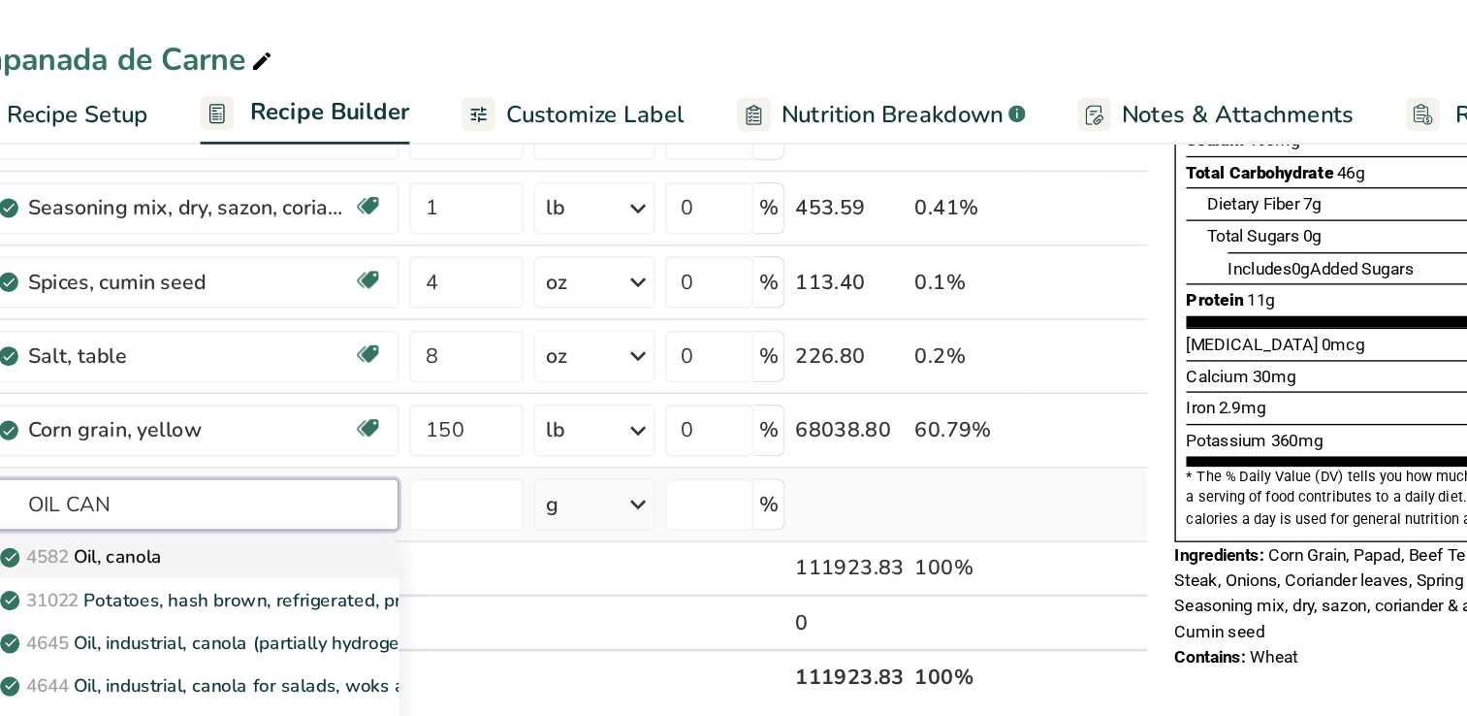
type input "OIL CAN"
click at [371, 415] on p "4582 Oil, canola" at bounding box center [319, 415] width 116 height 20
type input "Oil, canola"
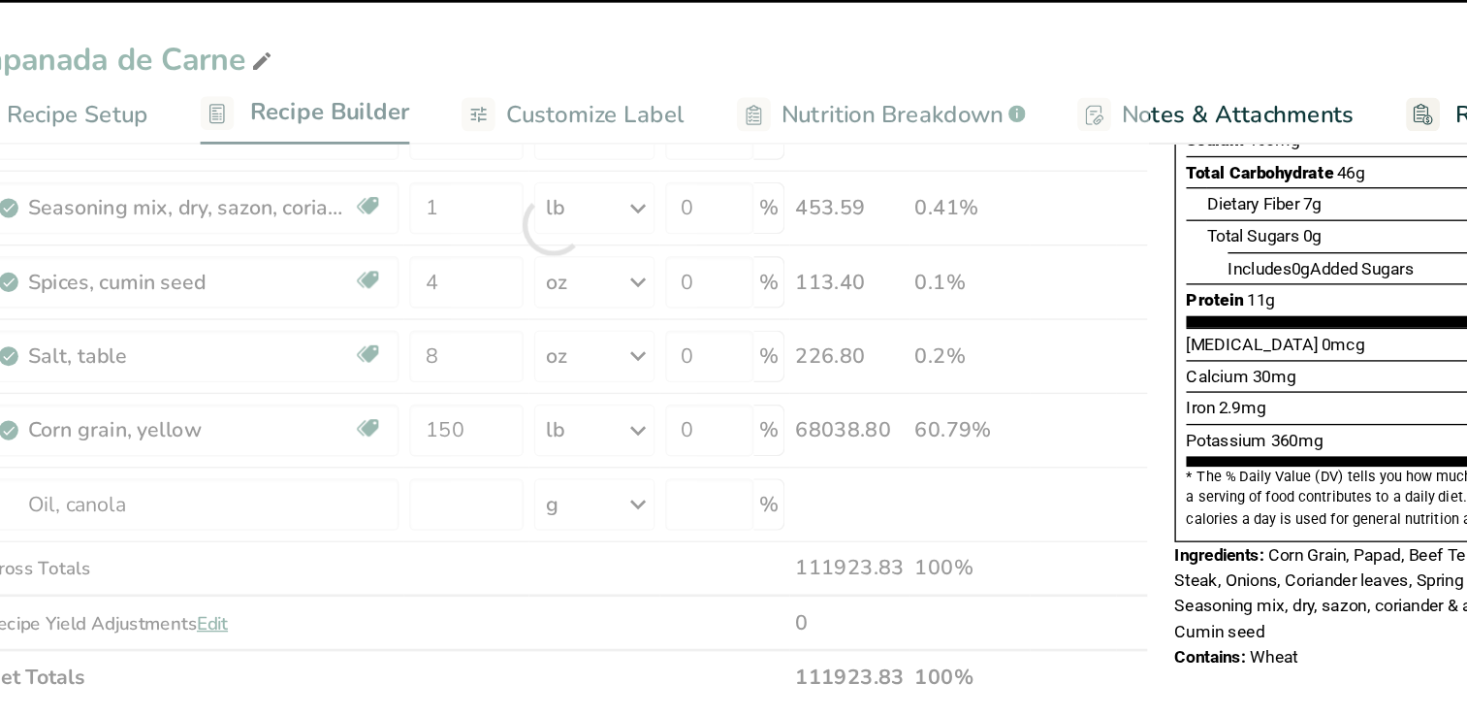
type input "0"
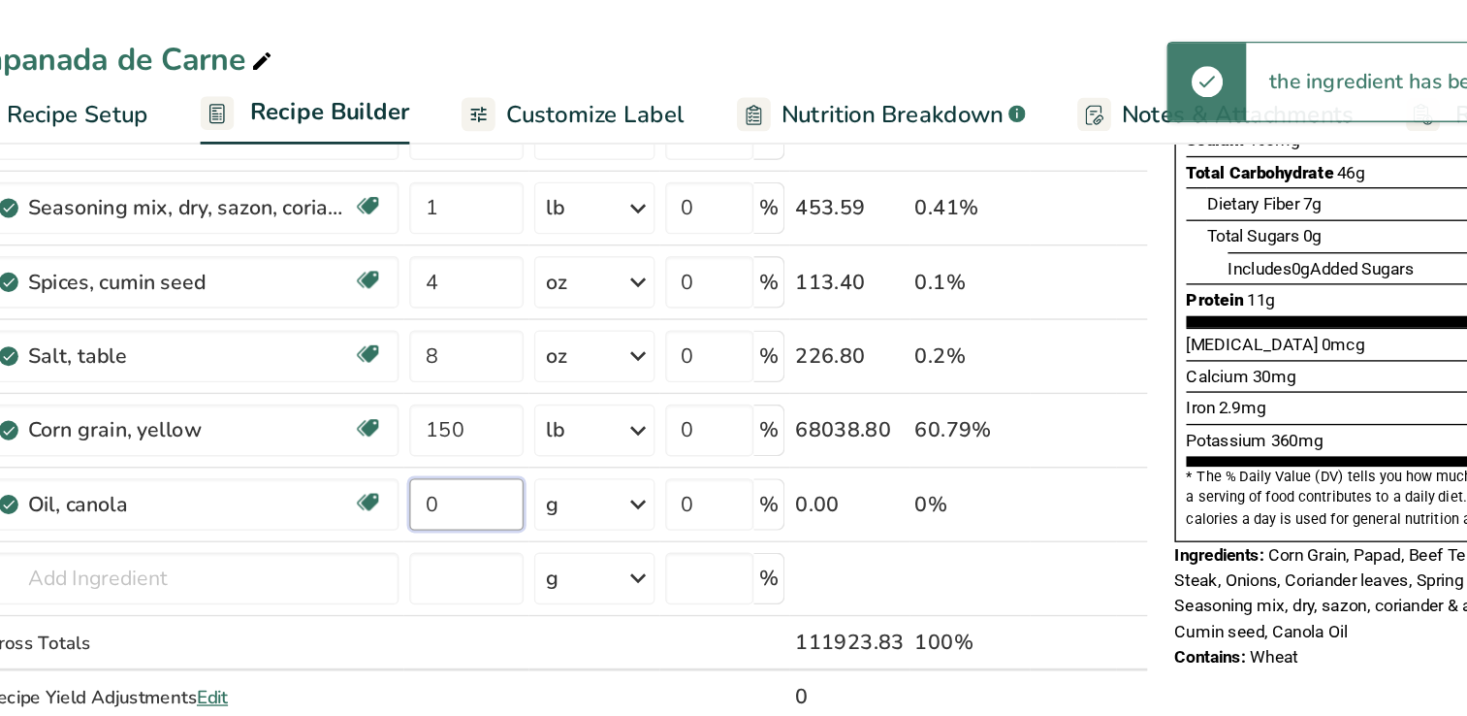
click at [606, 374] on input "0" at bounding box center [604, 376] width 85 height 39
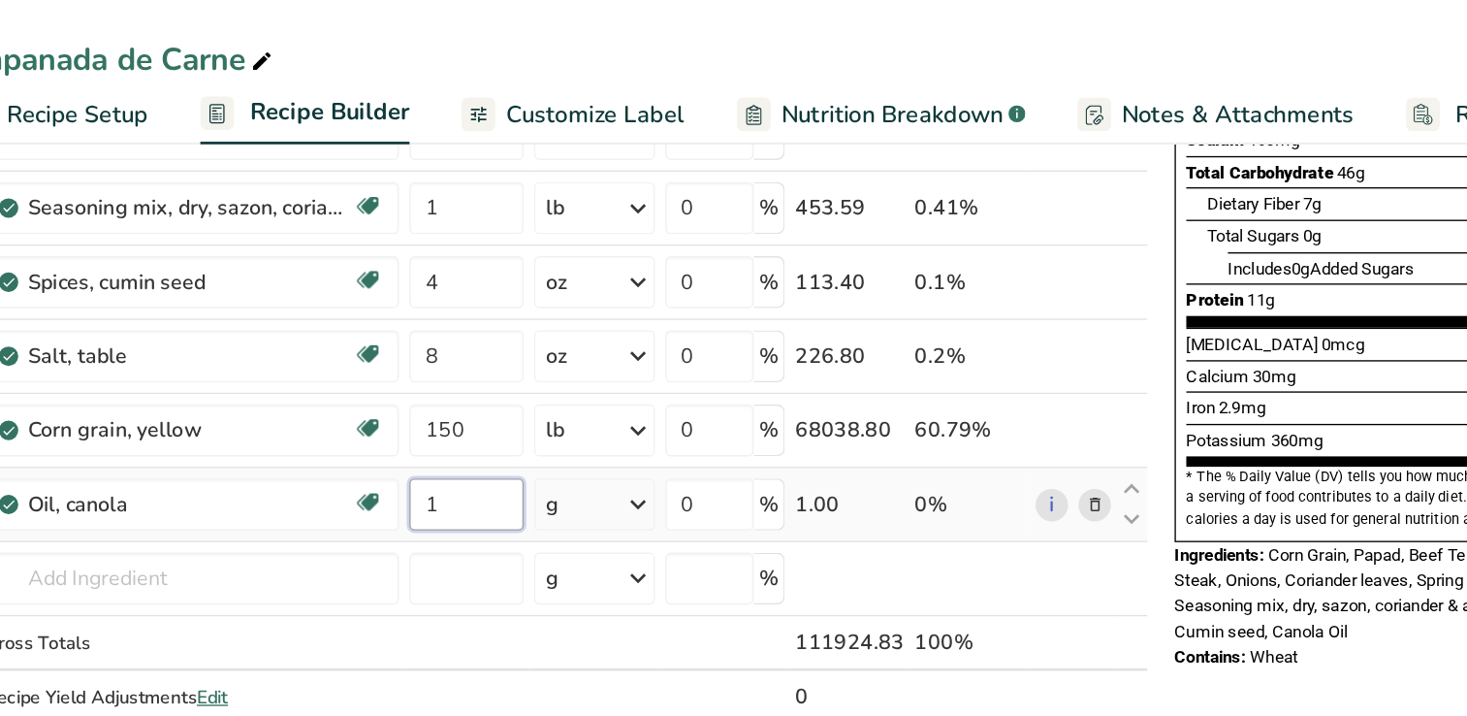
type input "1"
click at [684, 385] on div "Ingredient * Amount * Unit * Waste * .a-a{fill:#347362;}.b-a{fill:#fff;} Grams …" at bounding box center [669, 195] width 889 height 771
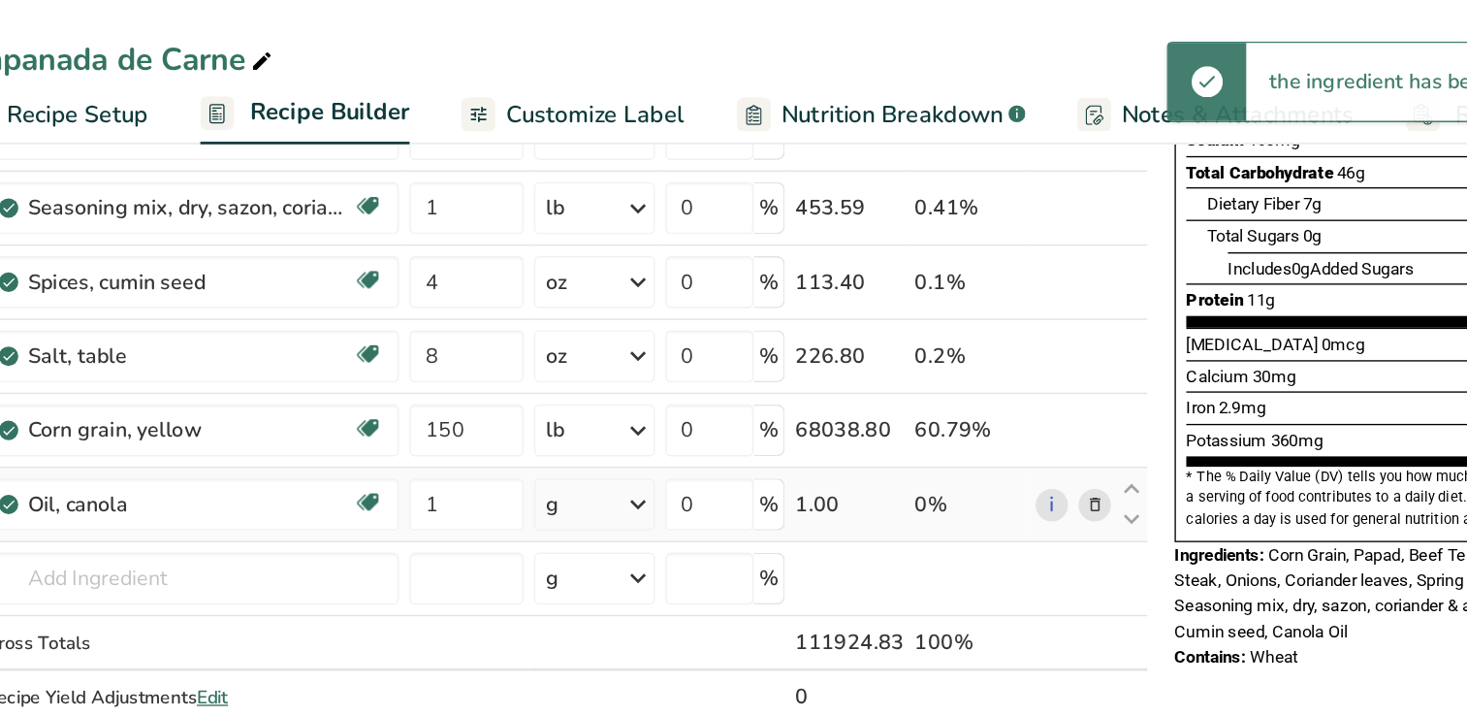
click at [743, 372] on icon at bounding box center [732, 376] width 23 height 35
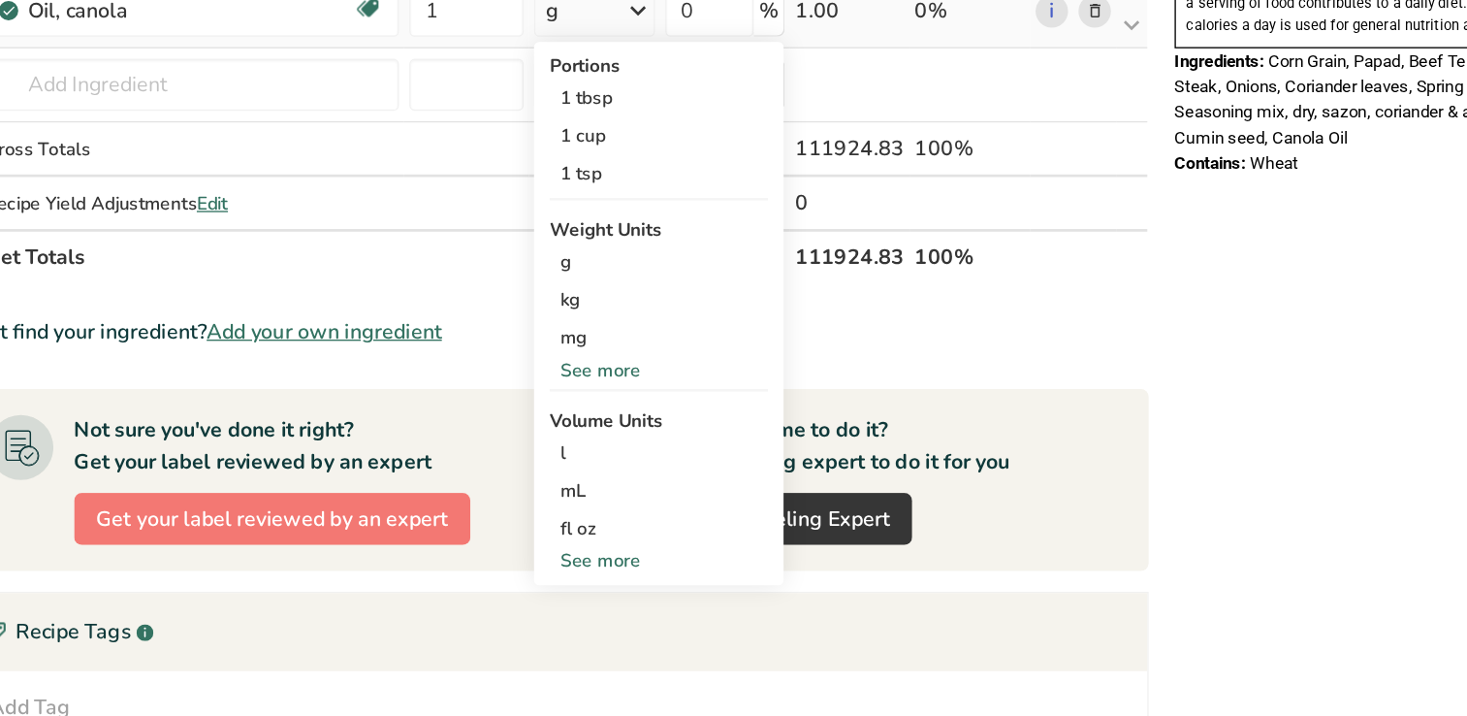
scroll to position [588, 0]
click at [686, 526] on div "l Volume units require a density conversion. If you know your ingredient's dens…" at bounding box center [748, 518] width 163 height 28
click at [684, 513] on div "l" at bounding box center [748, 518] width 147 height 20
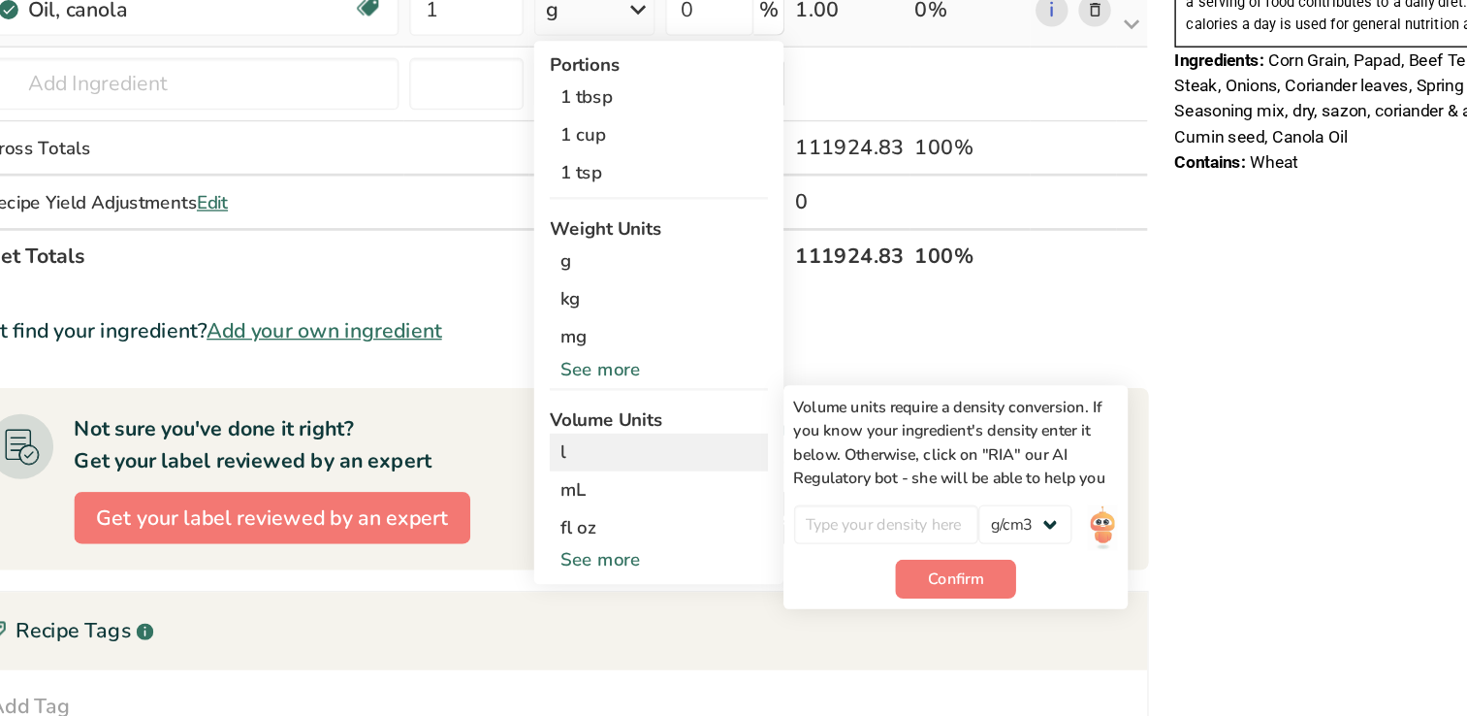
click at [704, 511] on div "l" at bounding box center [748, 518] width 147 height 20
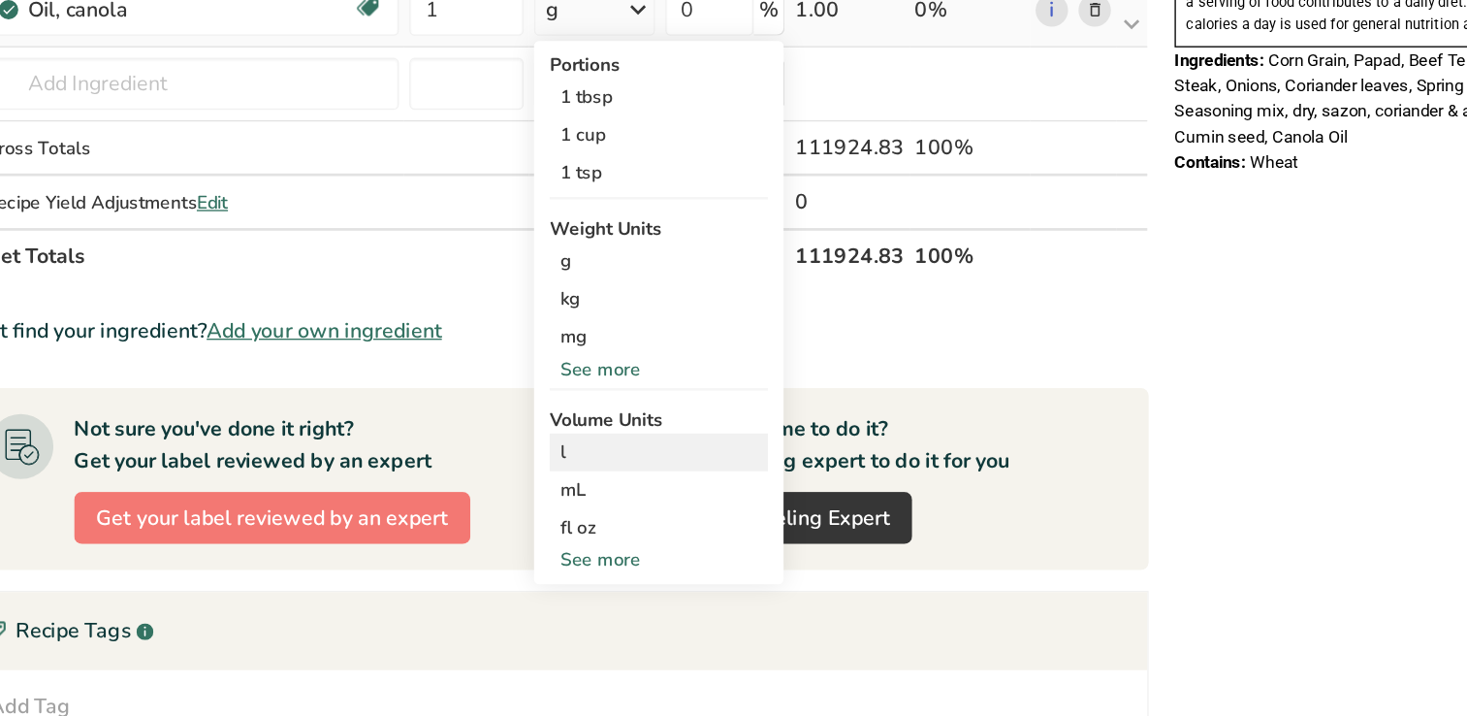
click at [704, 511] on div "l" at bounding box center [748, 518] width 147 height 20
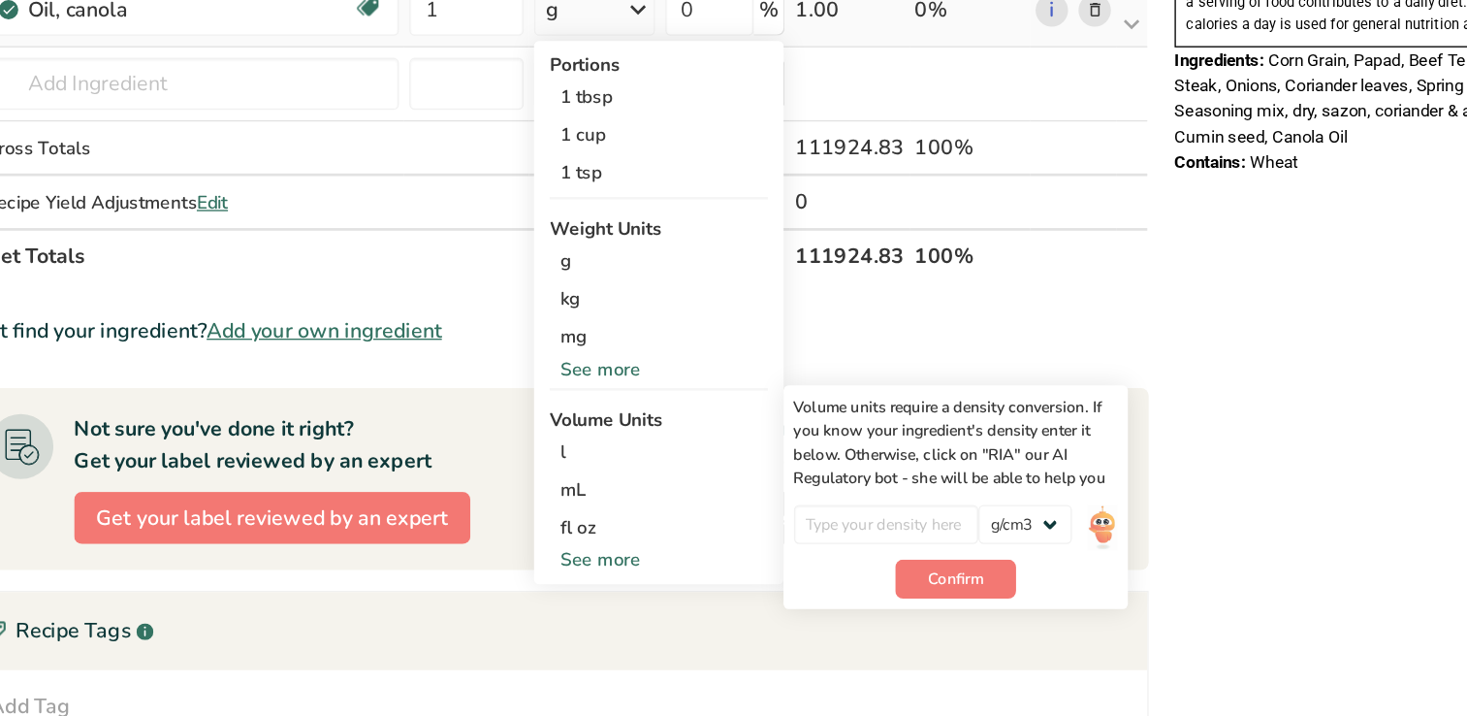
click at [707, 598] on div "See more" at bounding box center [748, 599] width 163 height 20
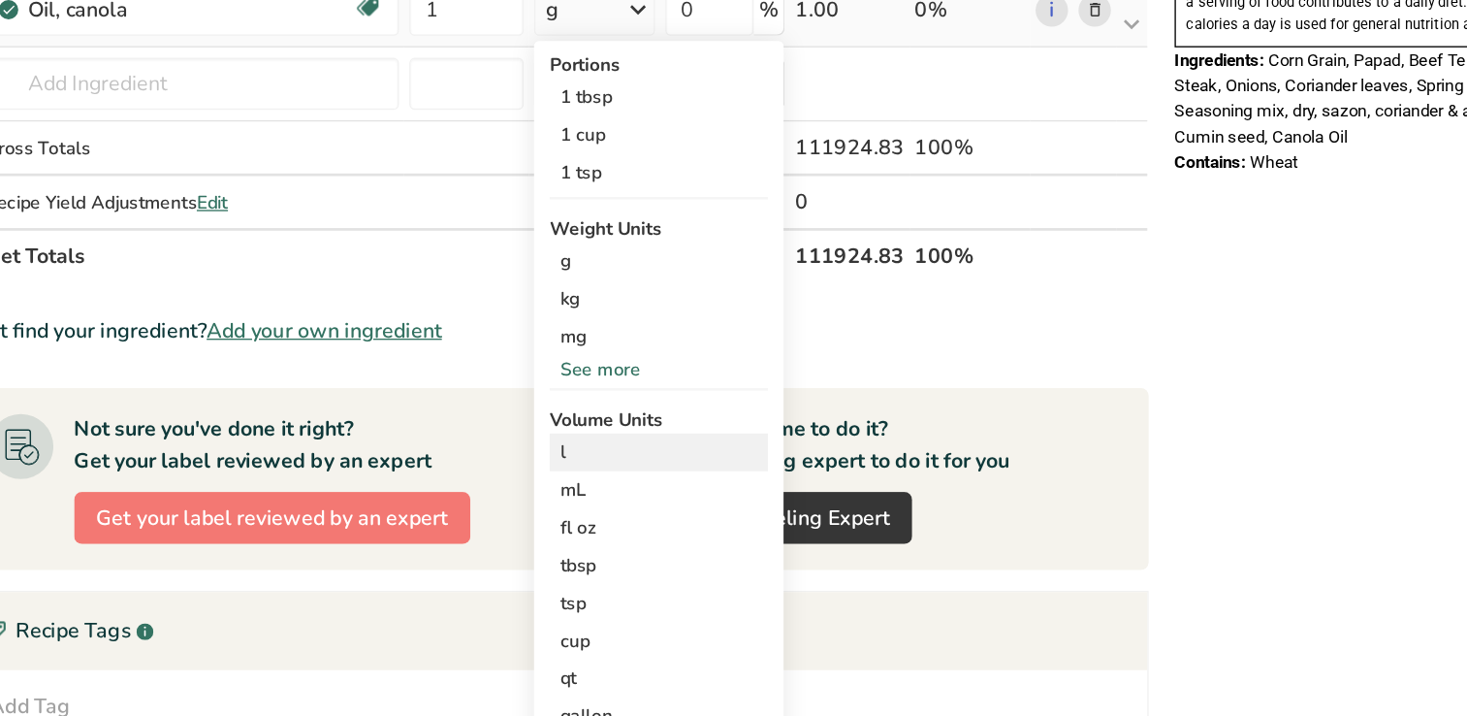
click at [686, 517] on div "l" at bounding box center [748, 518] width 147 height 20
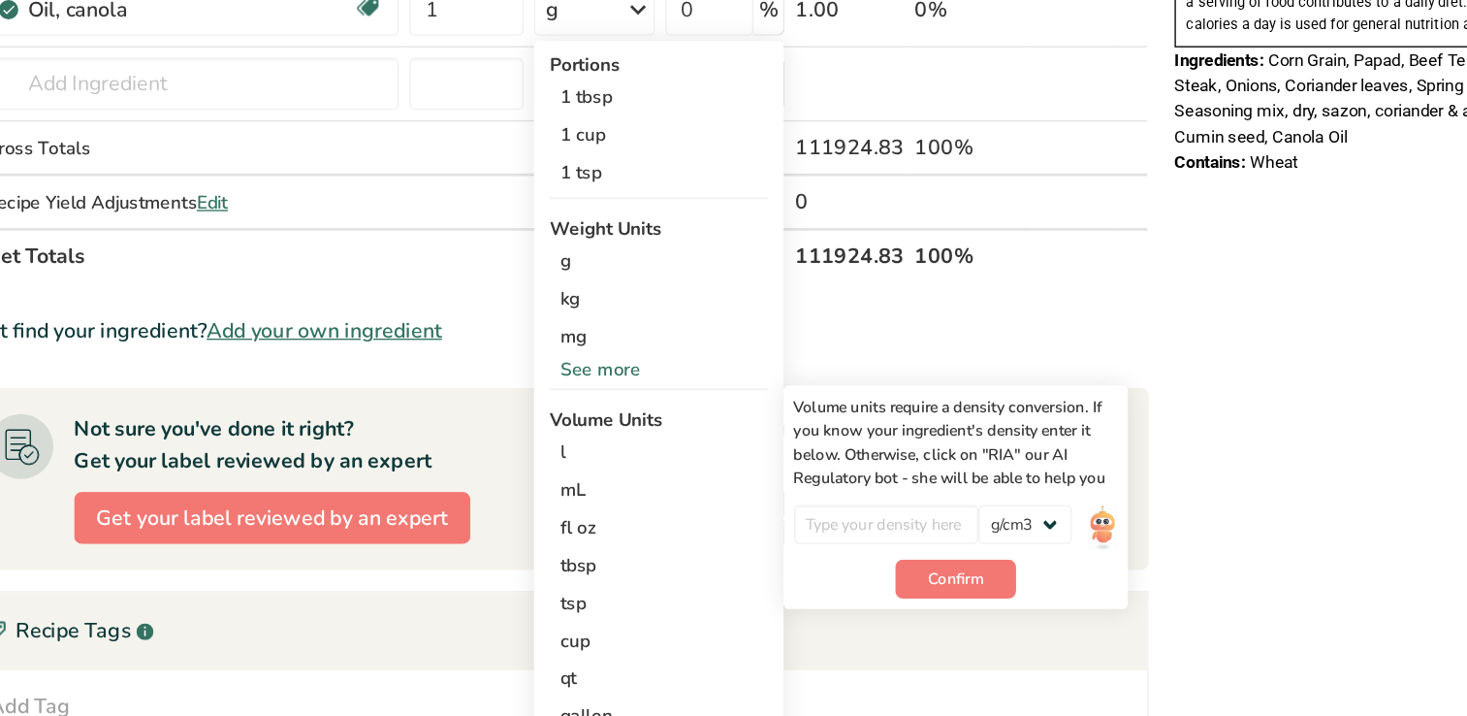
click at [1092, 405] on section "Ingredient * Amount * Unit * Waste * .a-a{fill:#347362;}.b-a{fill:#fff;} Grams …" at bounding box center [669, 386] width 889 height 1528
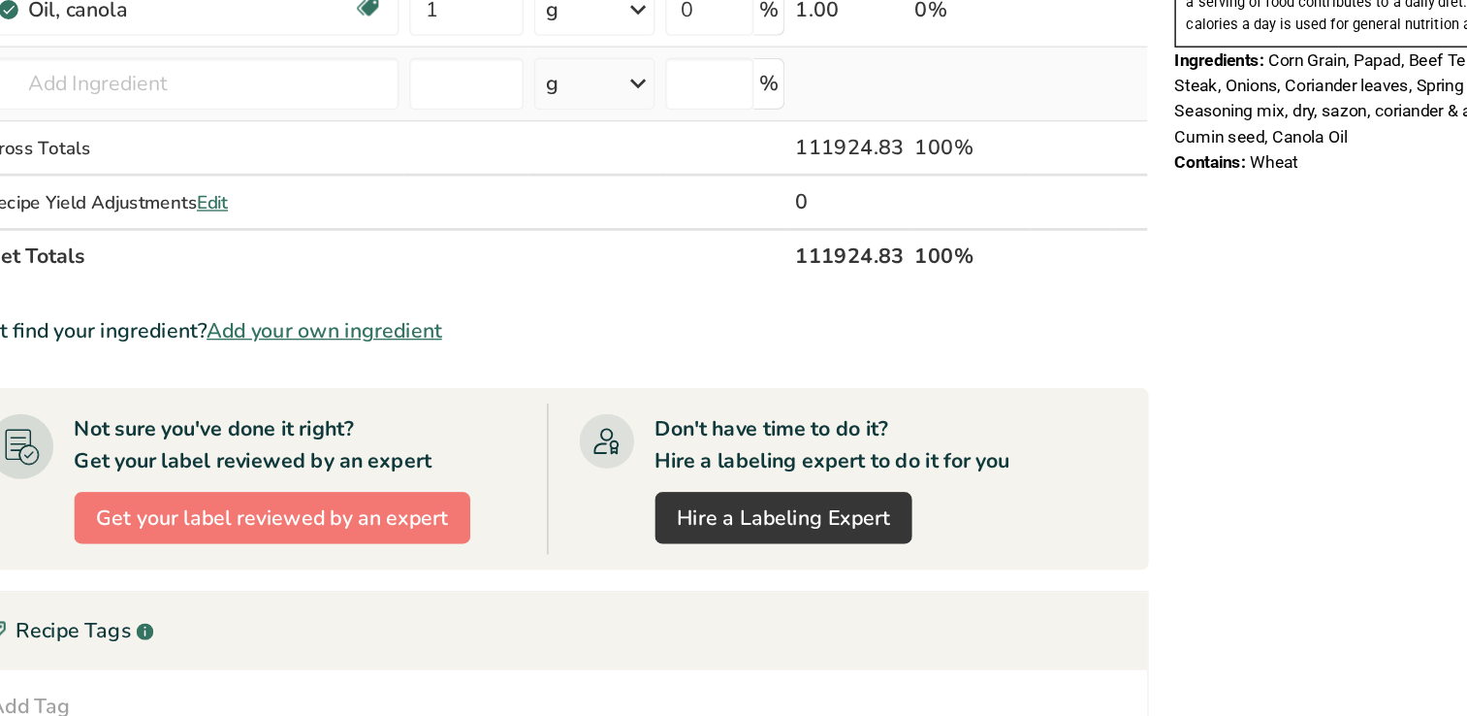
click at [735, 250] on icon at bounding box center [732, 243] width 23 height 35
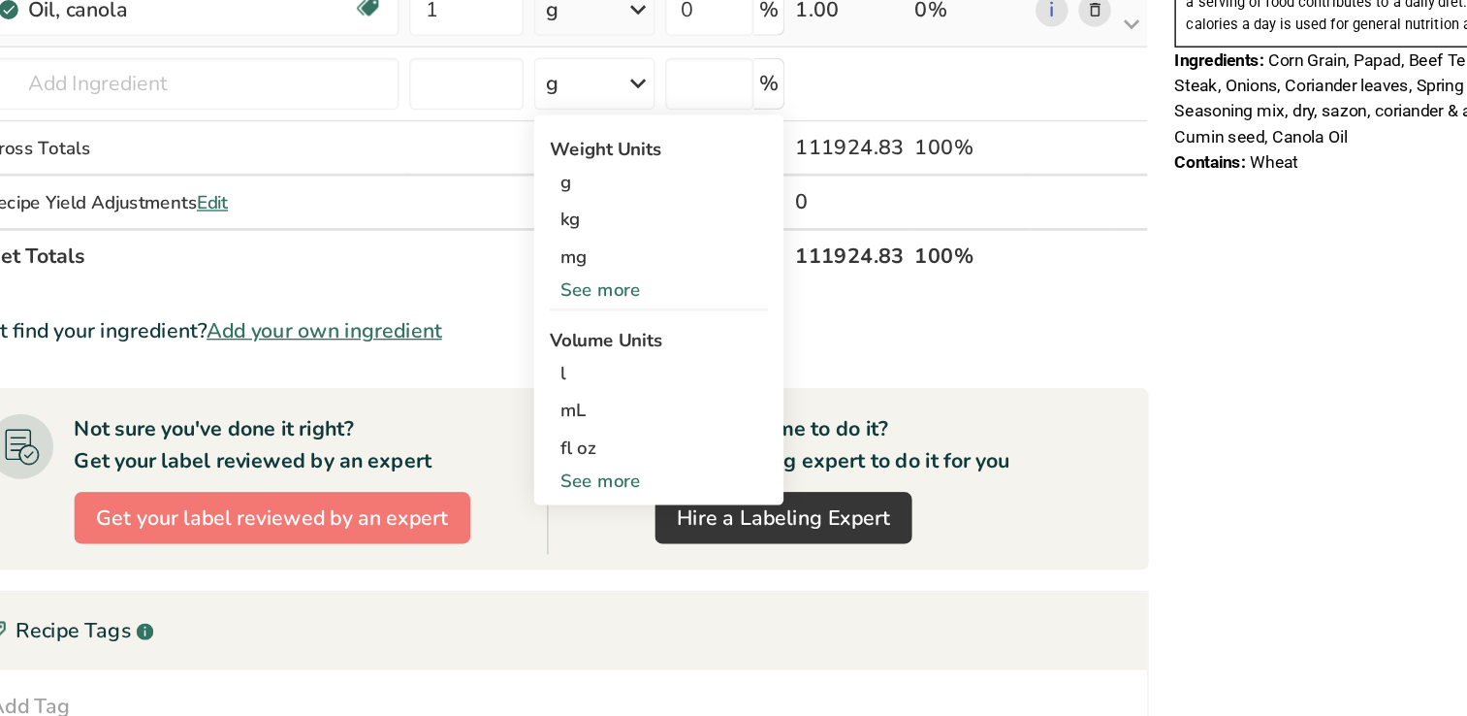
click at [735, 190] on icon at bounding box center [732, 188] width 23 height 35
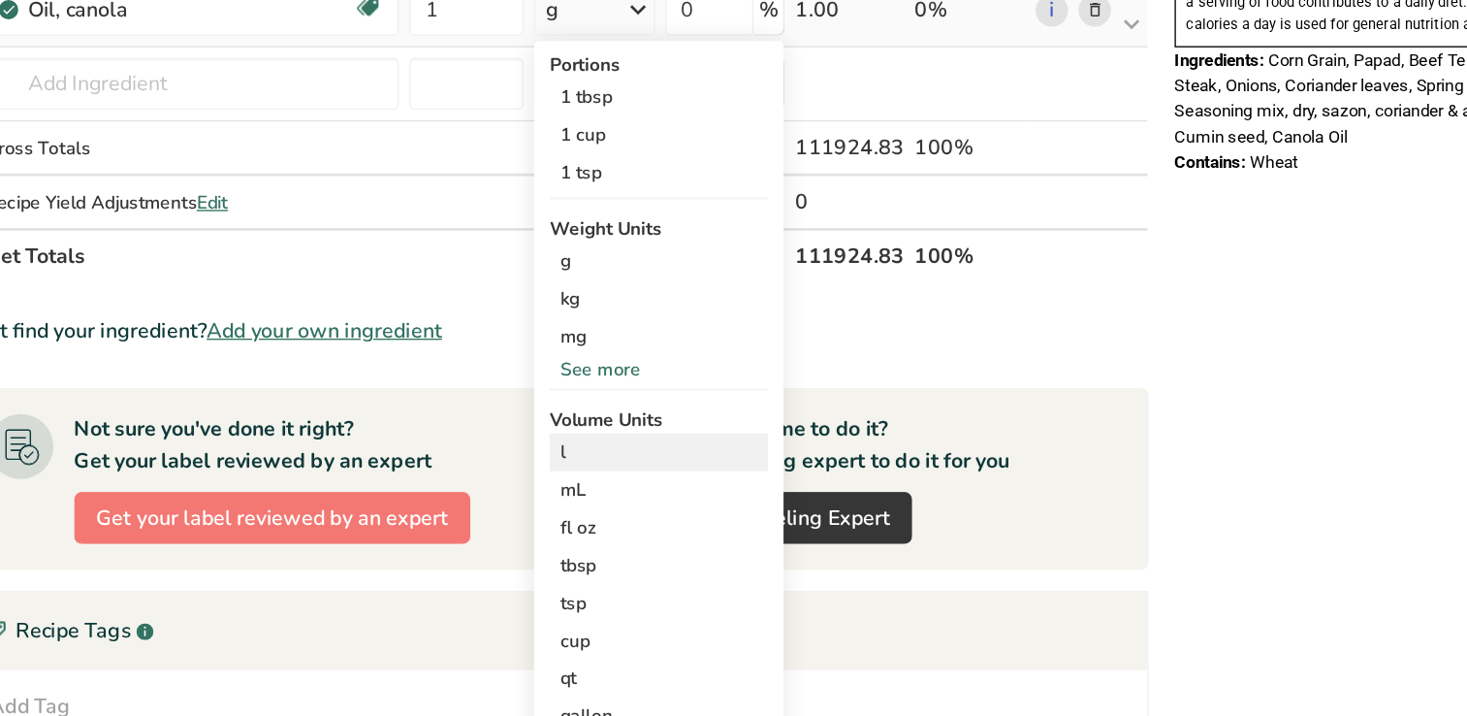
click at [685, 512] on div "l" at bounding box center [748, 518] width 147 height 20
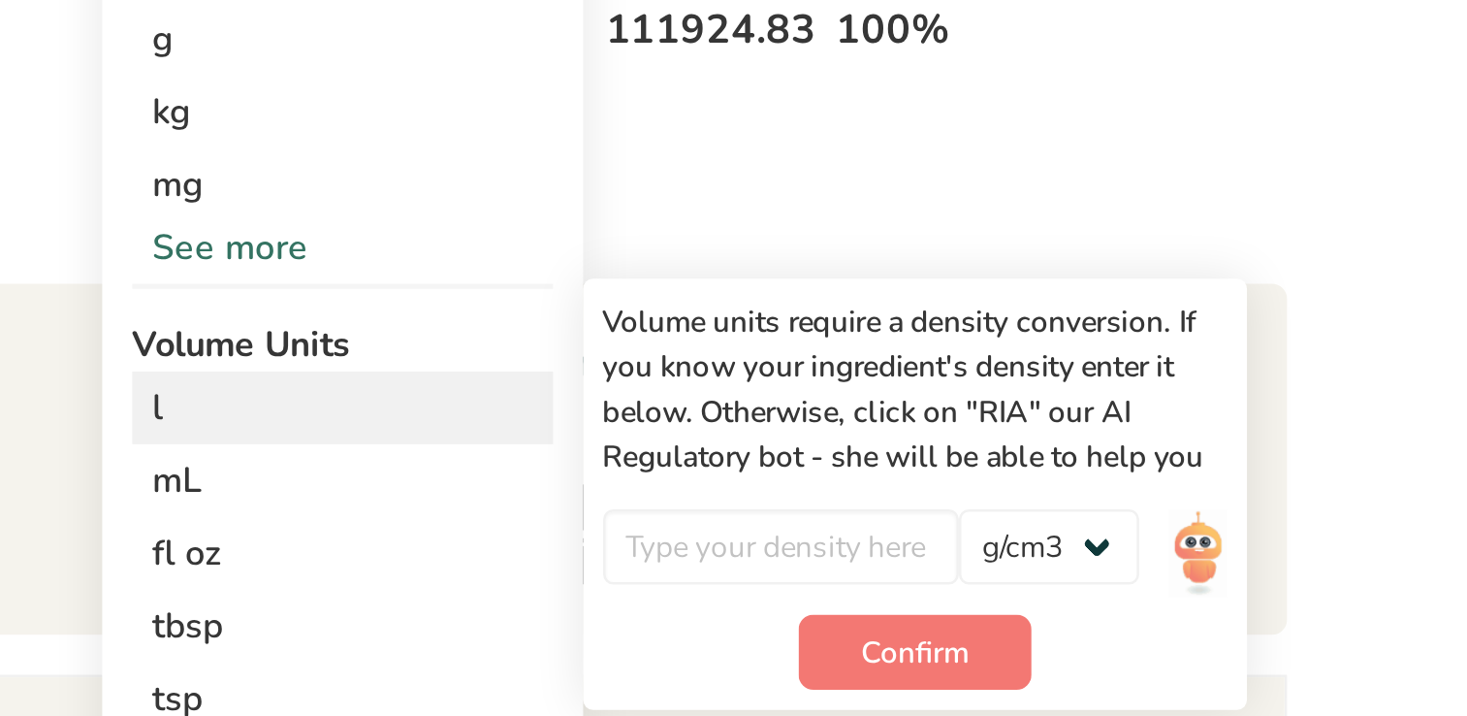
scroll to position [586, 0]
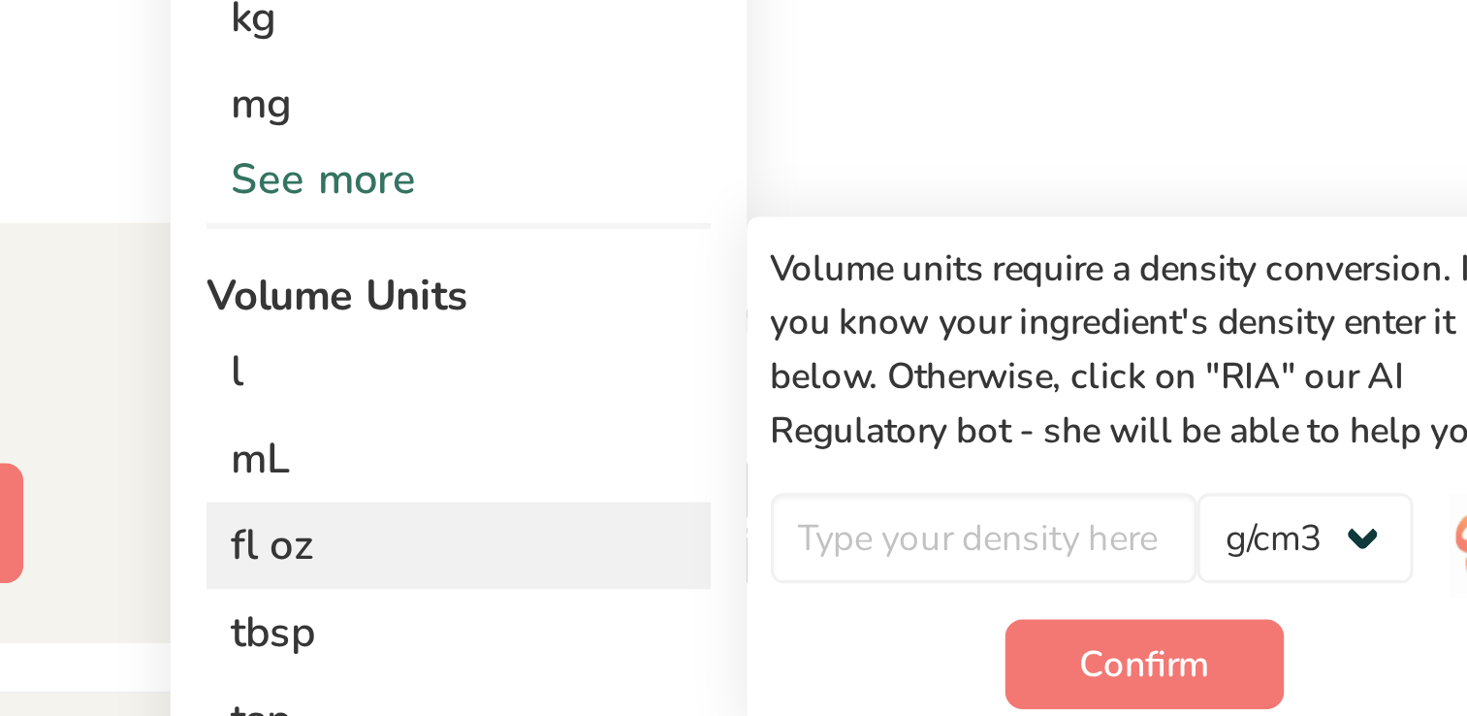
click at [684, 575] on div "fl oz" at bounding box center [748, 576] width 147 height 20
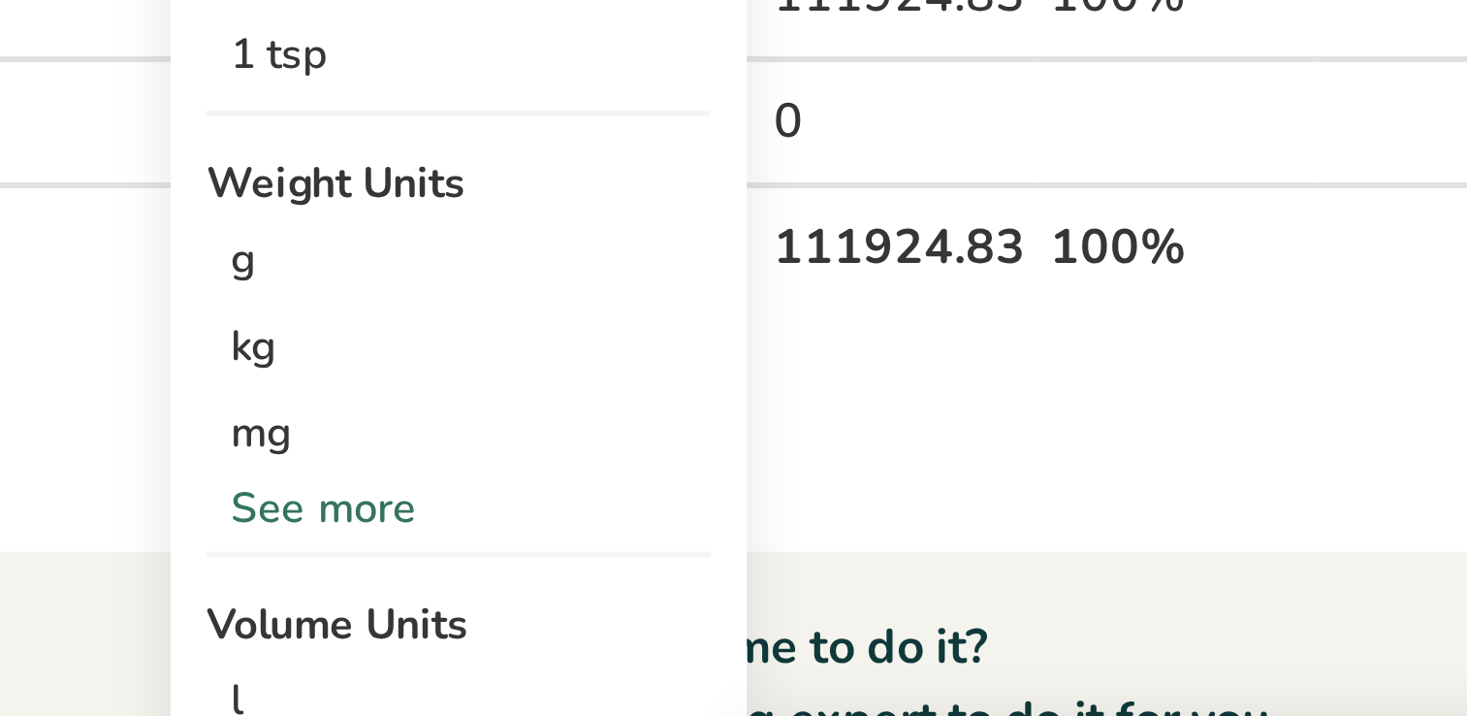
click at [683, 456] on div "See more" at bounding box center [748, 458] width 163 height 20
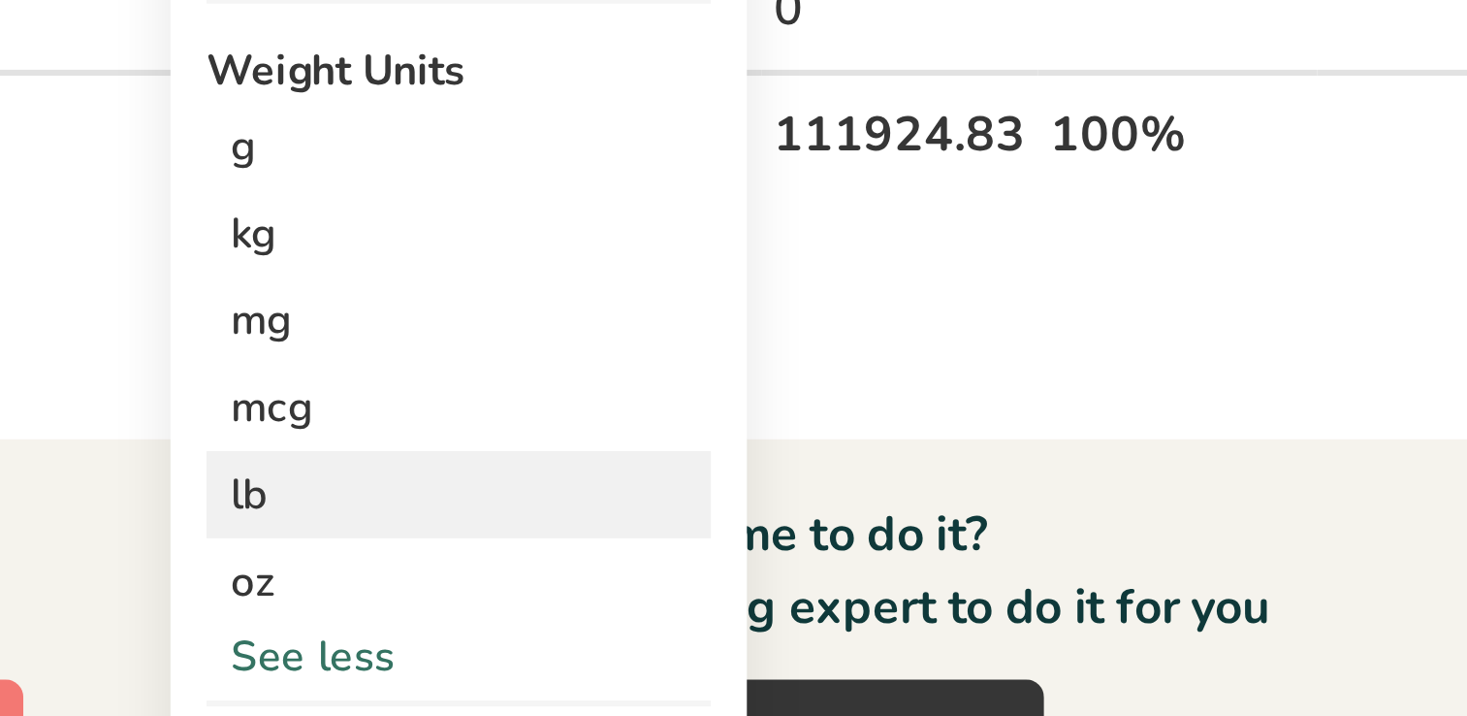
click at [683, 493] on div "lb" at bounding box center [748, 490] width 163 height 28
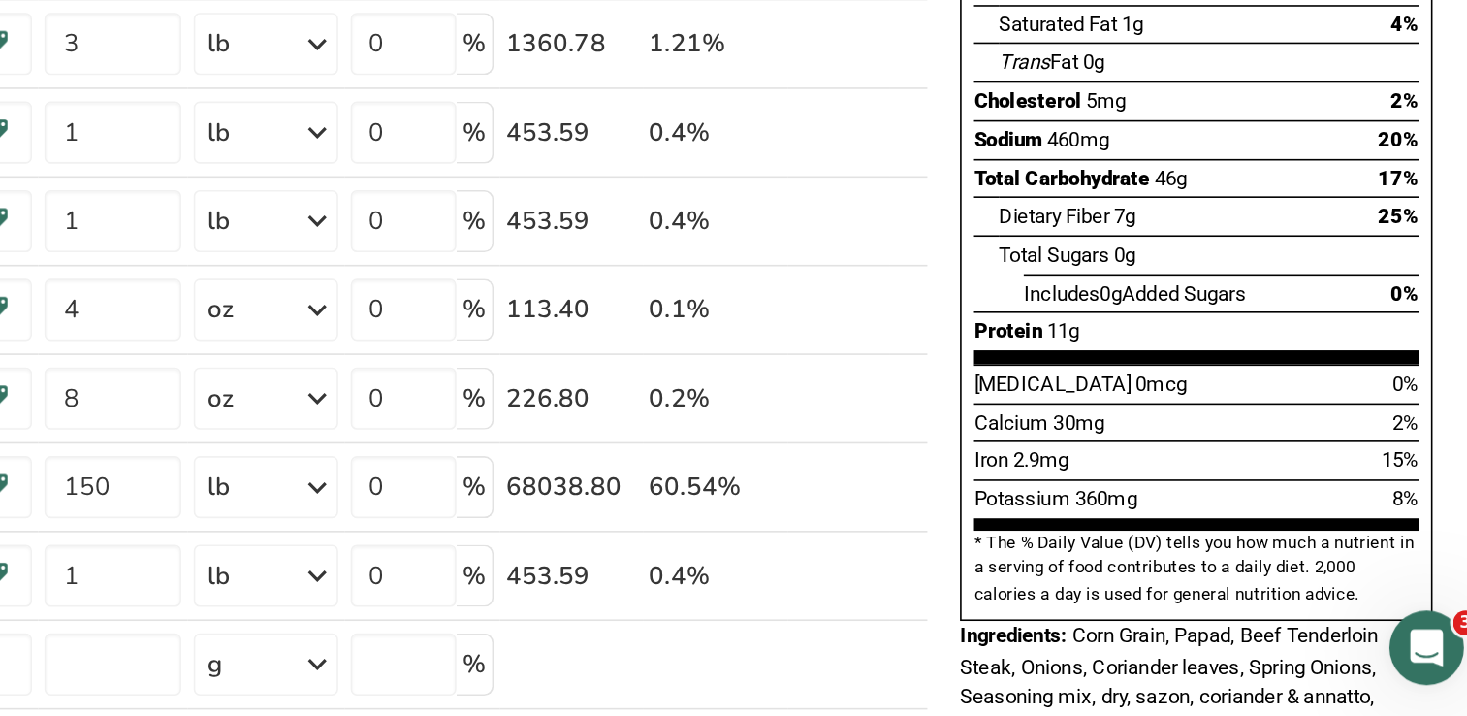
scroll to position [164, 0]
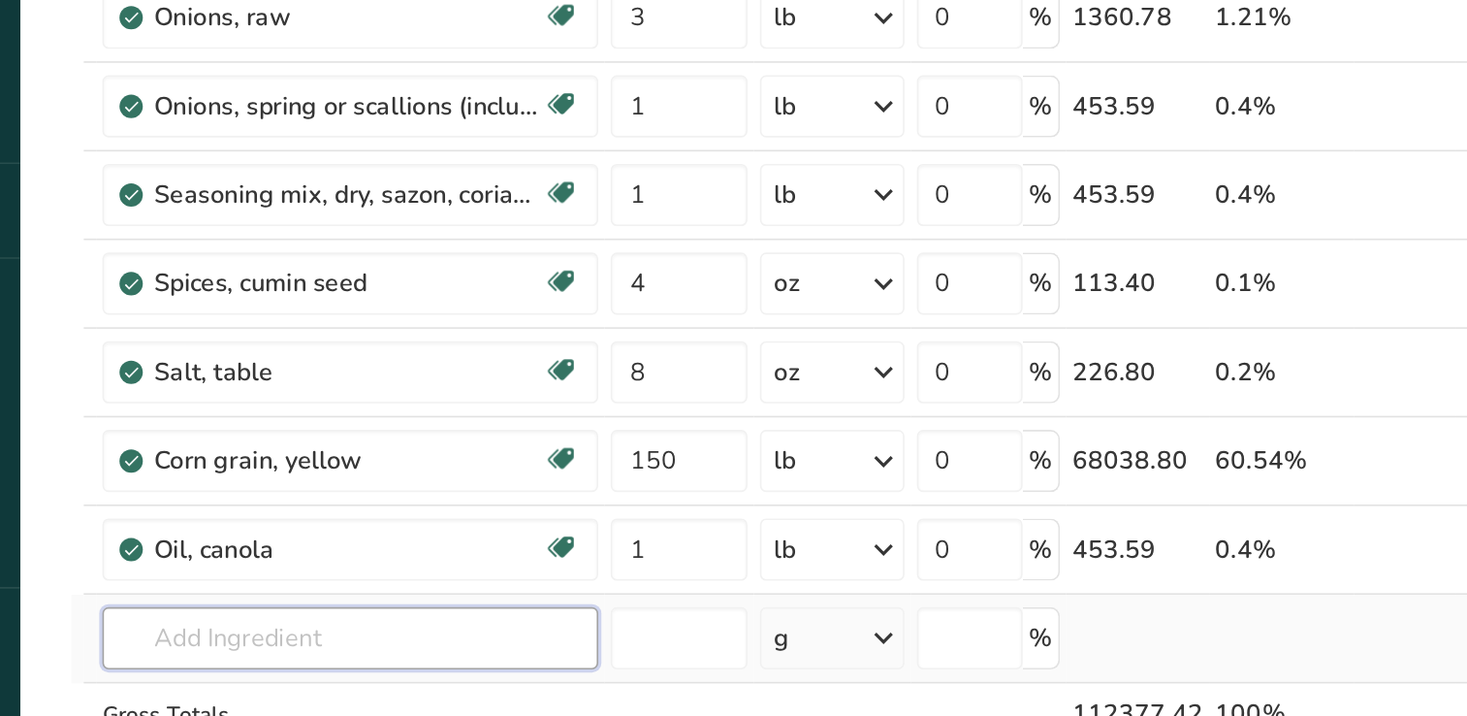
click at [299, 662] on input "text" at bounding box center [399, 667] width 309 height 39
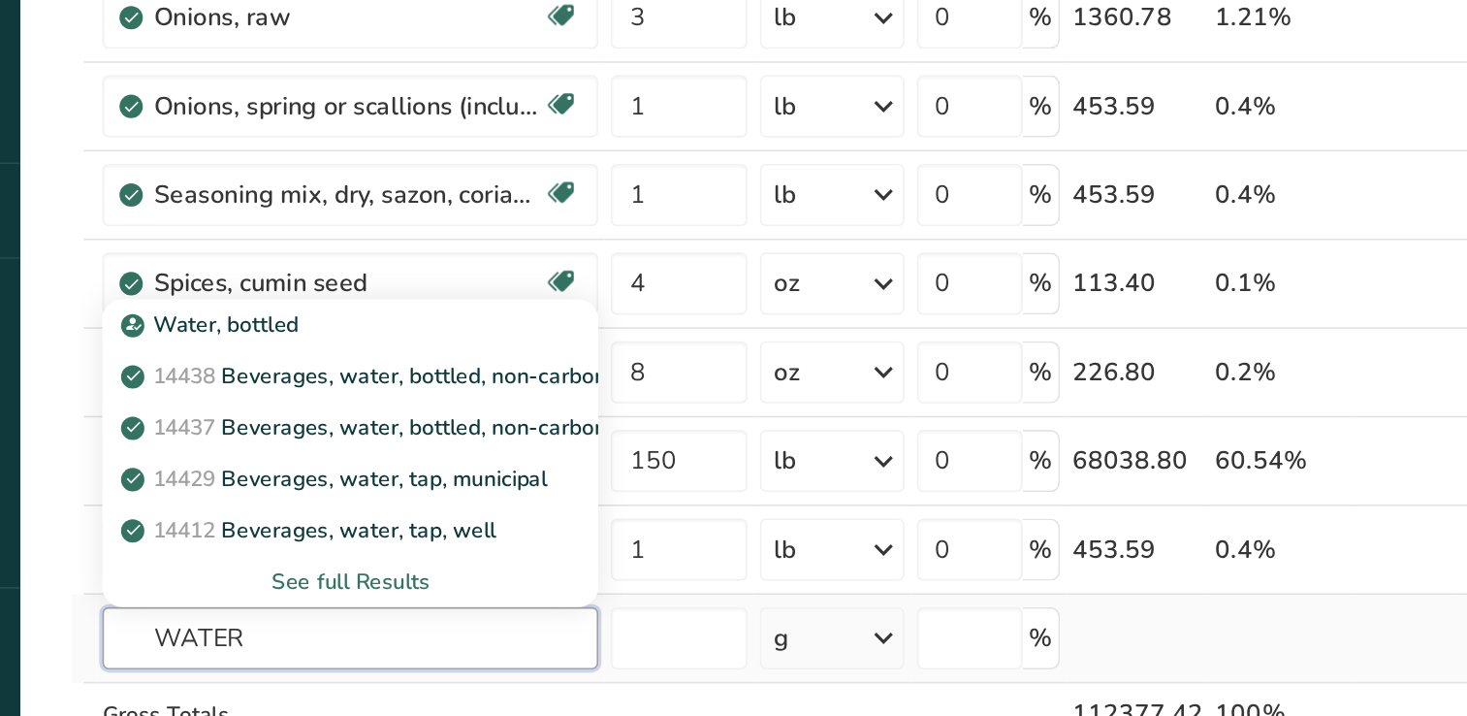
type input "WATER"
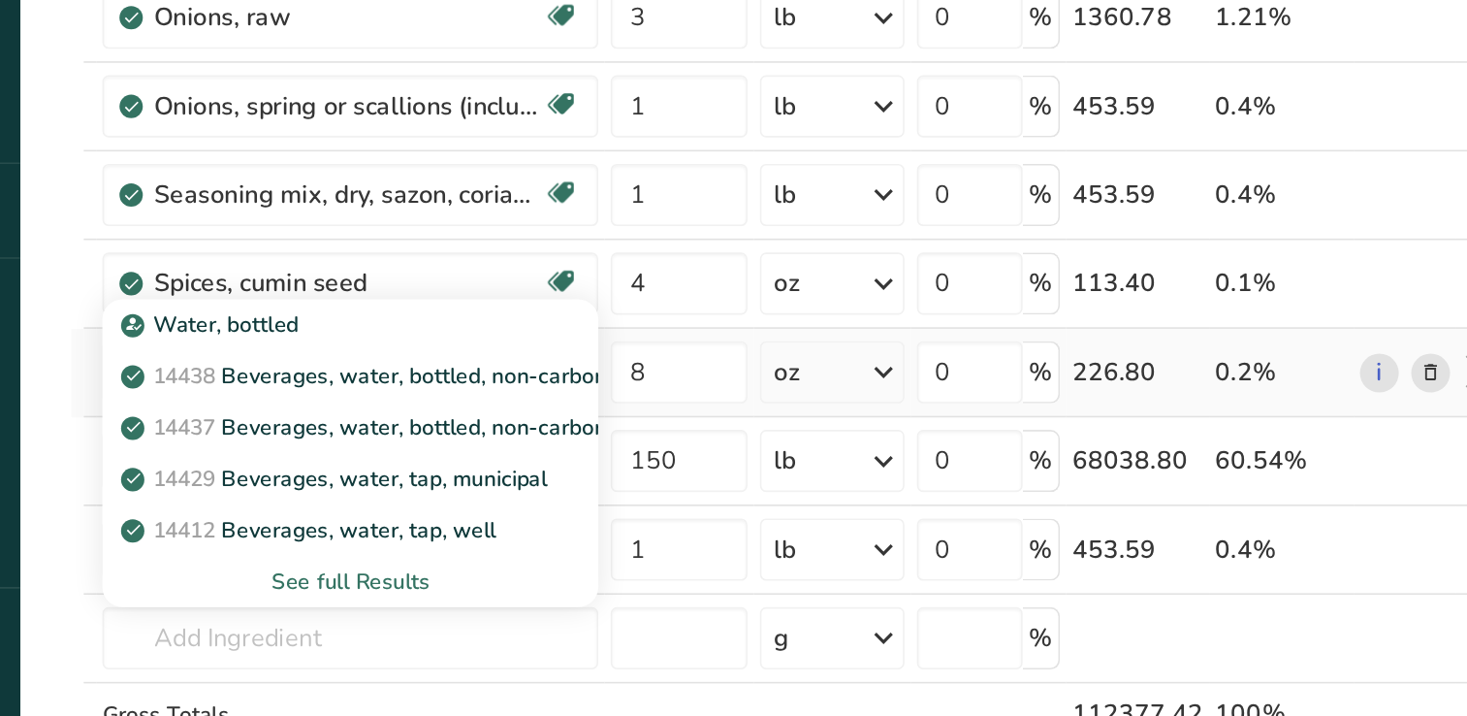
drag, startPoint x: 299, startPoint y: 662, endPoint x: 719, endPoint y: 504, distance: 449.5
click at [719, 504] on tbody "Beef, tenderloin, steak, separable lean only, trimmed to 1/8" fat, all grades, …" at bounding box center [669, 430] width 887 height 687
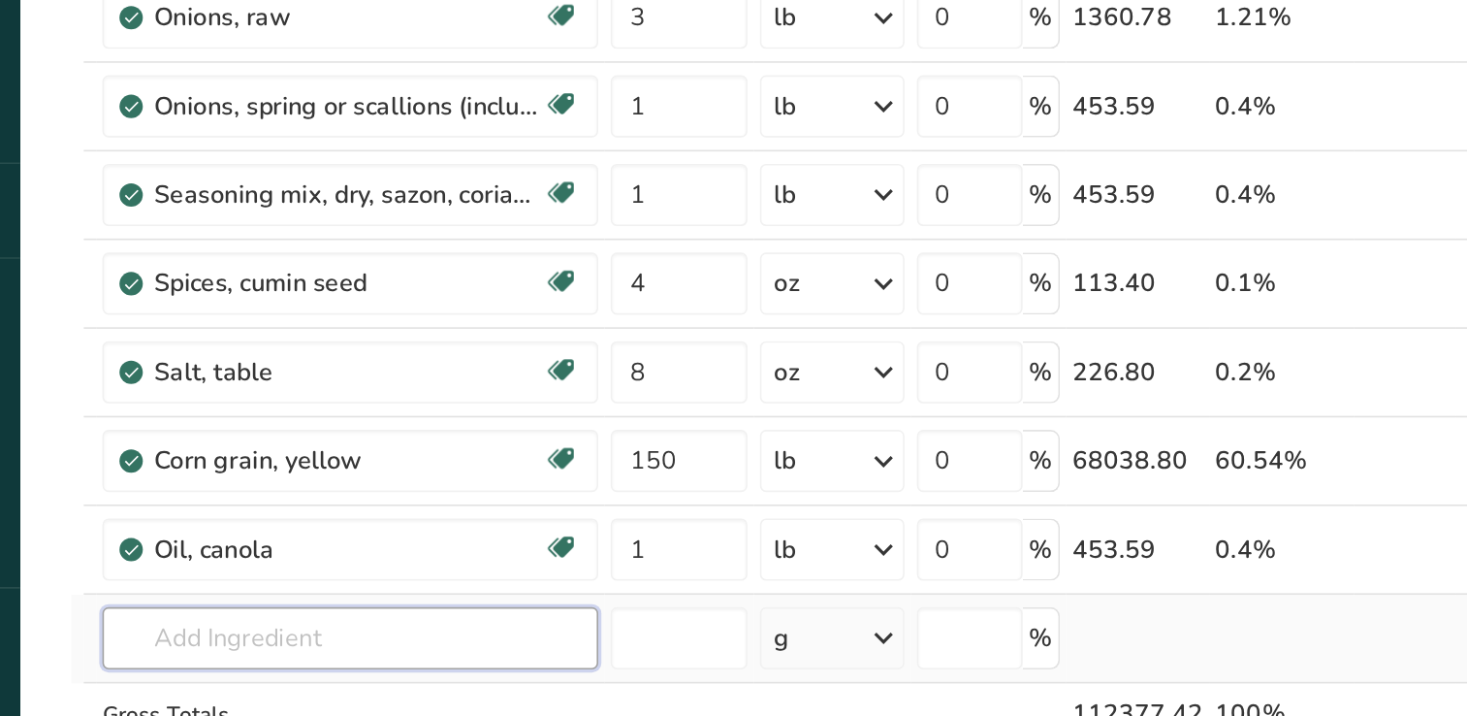
click at [335, 674] on input "text" at bounding box center [399, 667] width 309 height 39
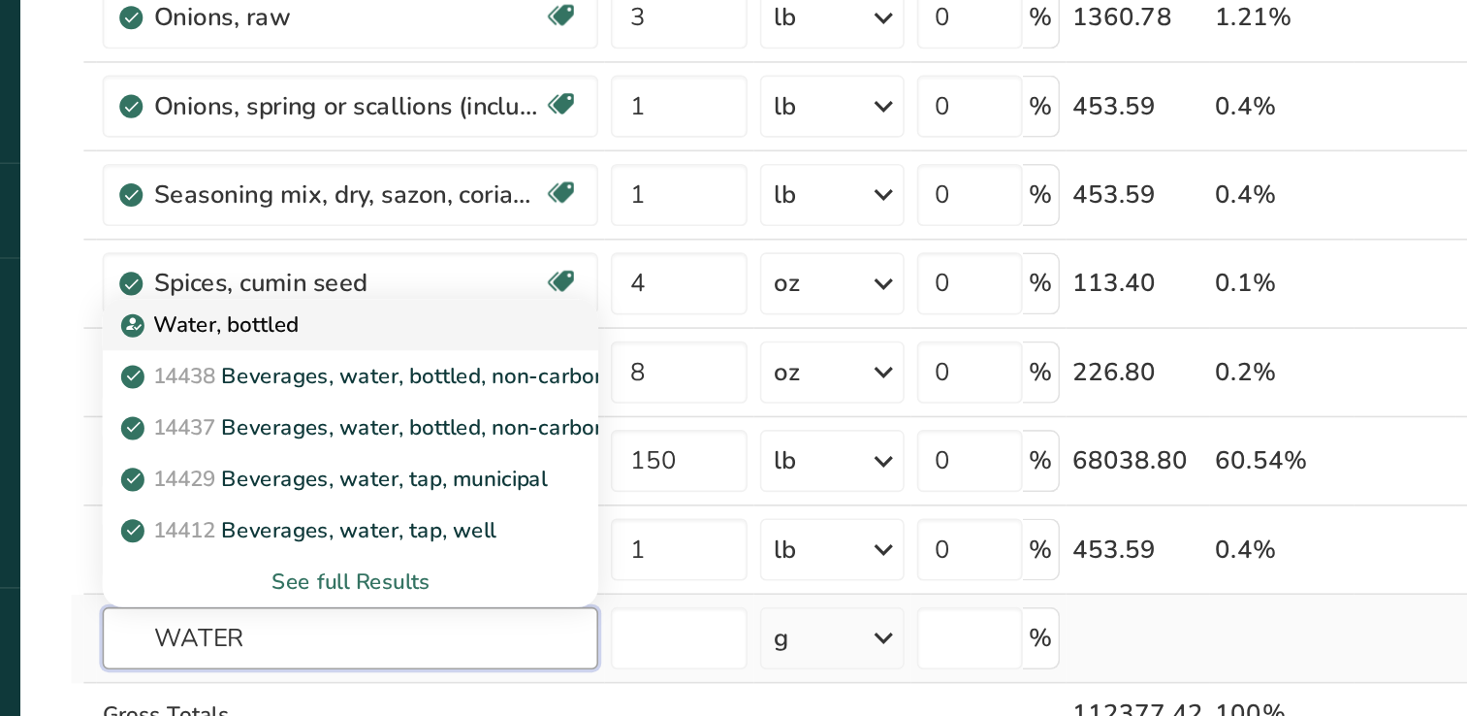
type input "WATER"
click at [334, 477] on p "Water, bottled" at bounding box center [314, 471] width 107 height 20
type input "Water, bottled"
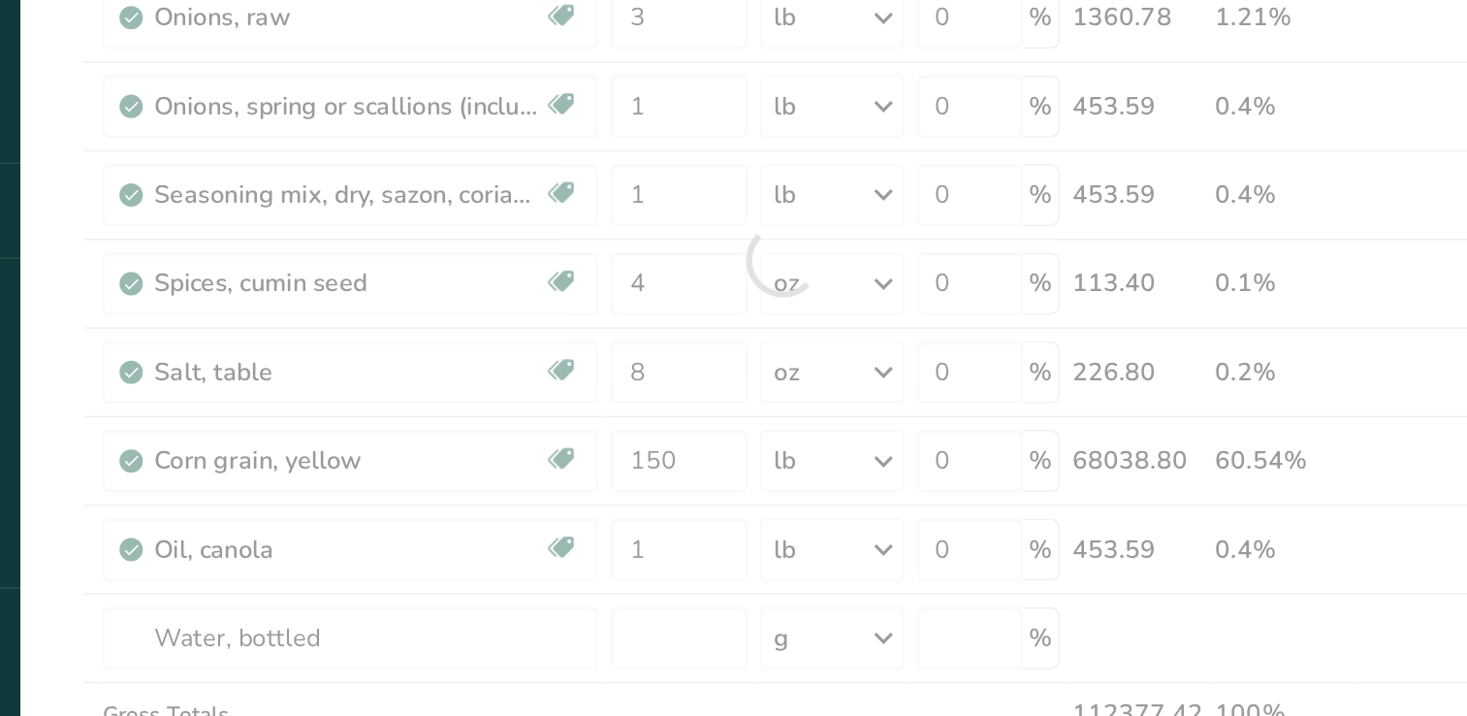
type input "0"
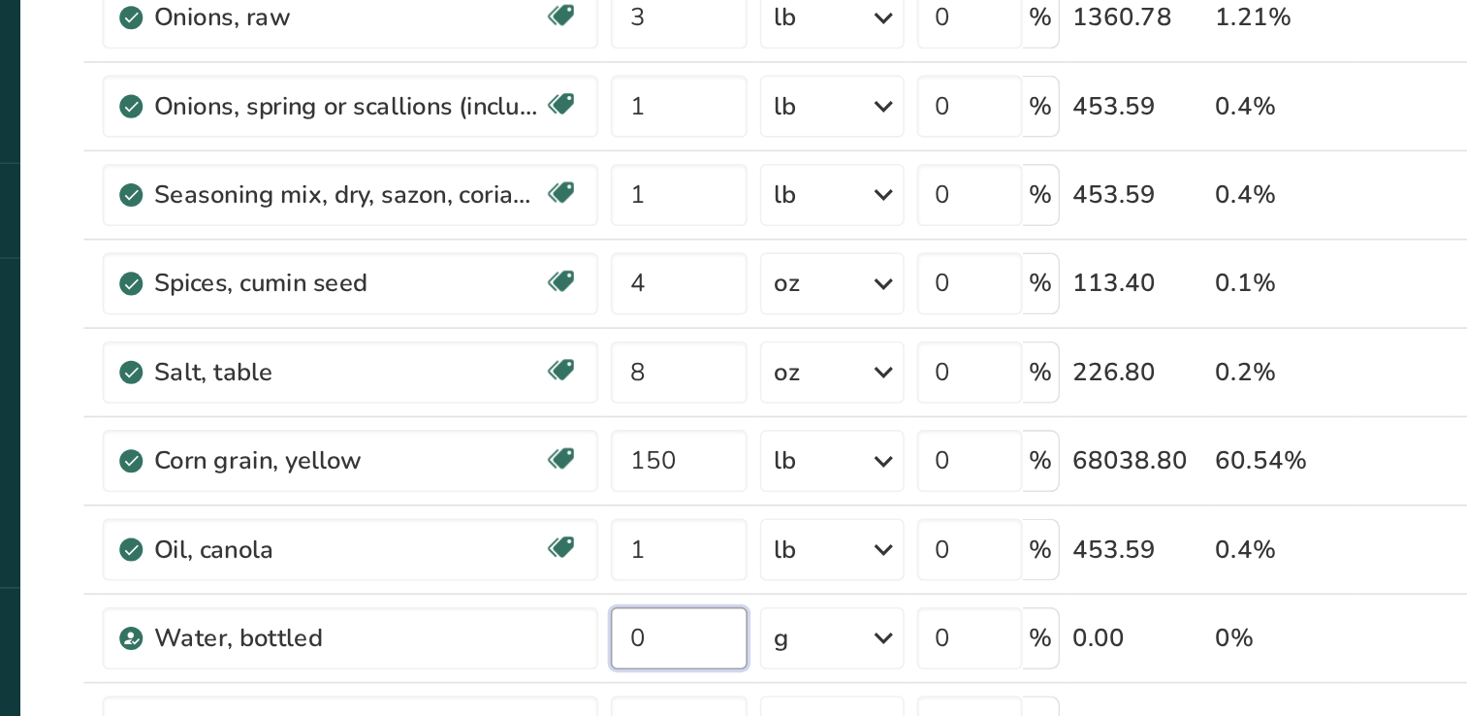
click at [591, 667] on input "0" at bounding box center [604, 667] width 85 height 39
drag, startPoint x: 591, startPoint y: 667, endPoint x: 560, endPoint y: 670, distance: 31.2
click at [560, 670] on td "0" at bounding box center [604, 667] width 93 height 55
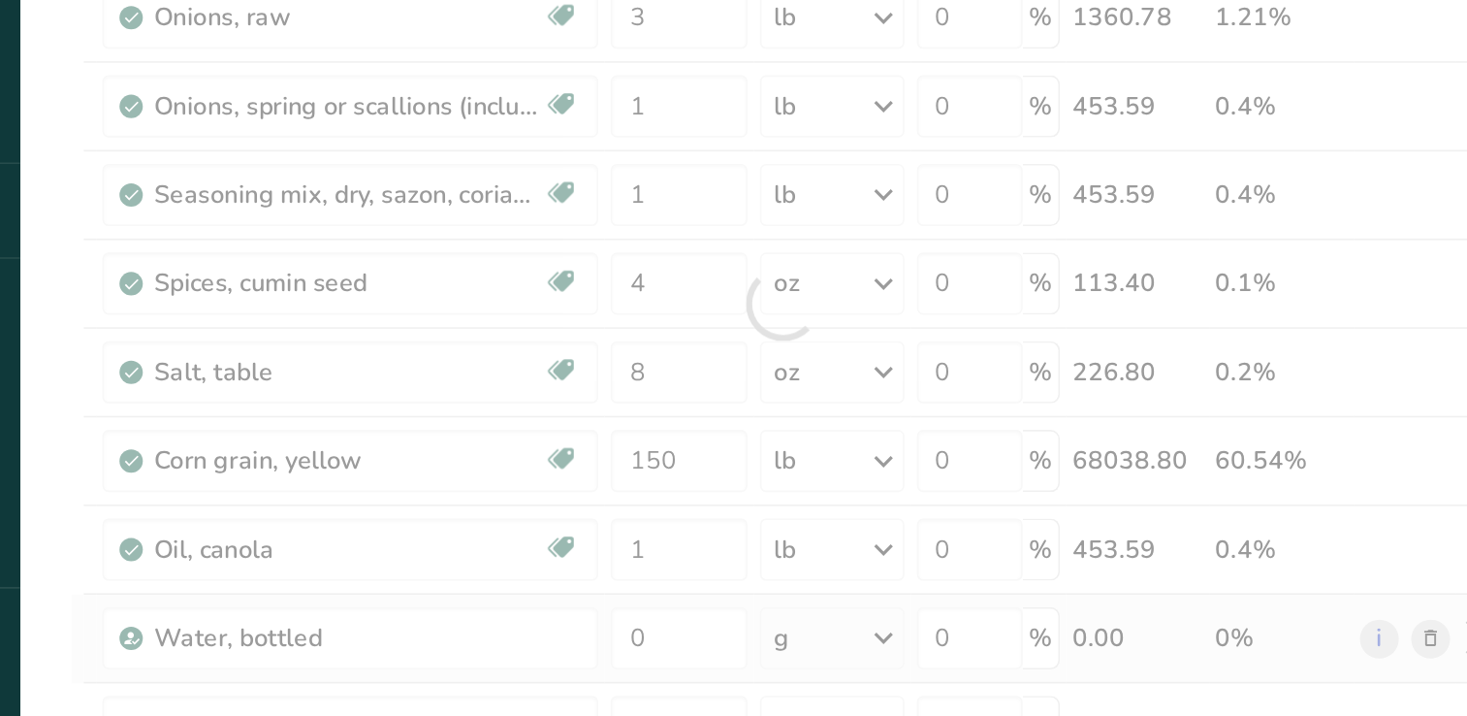
click at [739, 662] on div "Ingredient * Amount * Unit * Waste * .a-a{fill:#347362;}.b-a{fill:#fff;} Grams …" at bounding box center [669, 459] width 889 height 826
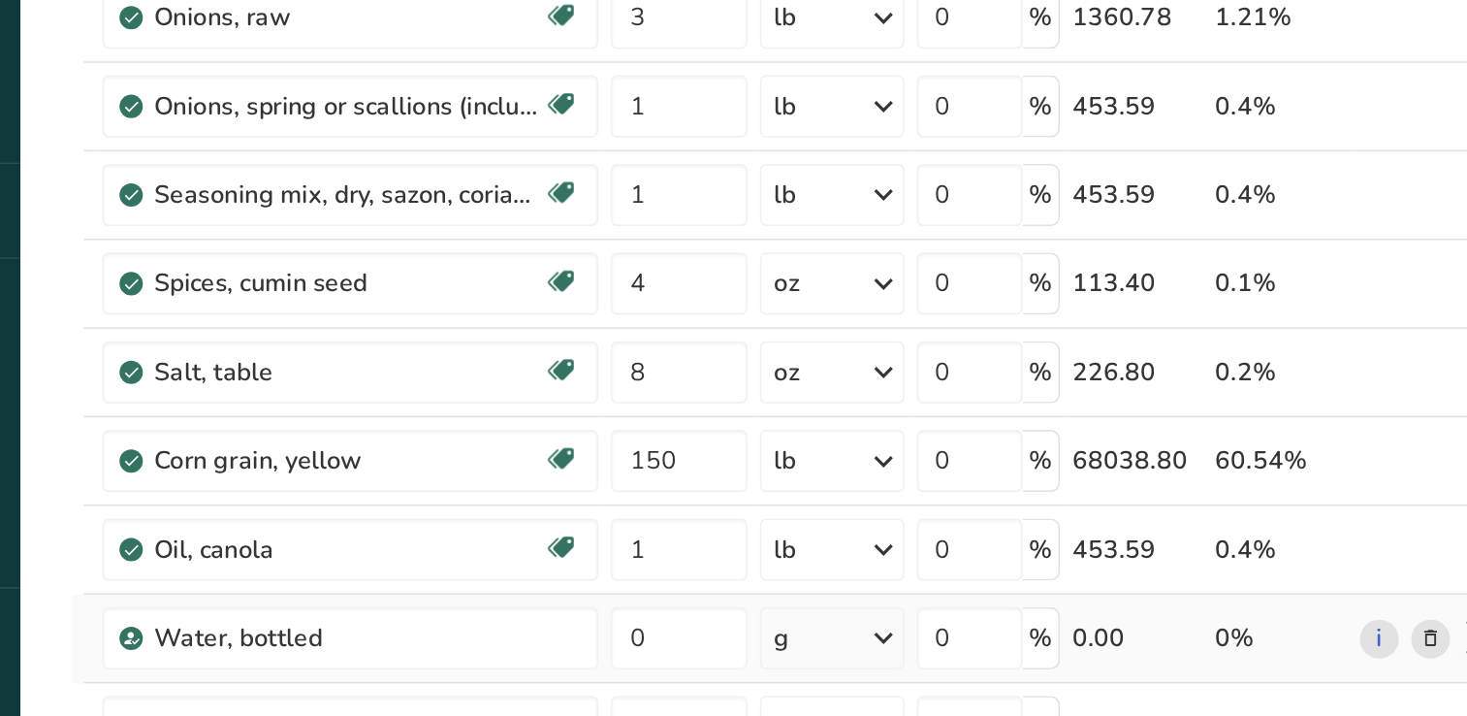
click at [739, 662] on icon at bounding box center [732, 667] width 23 height 35
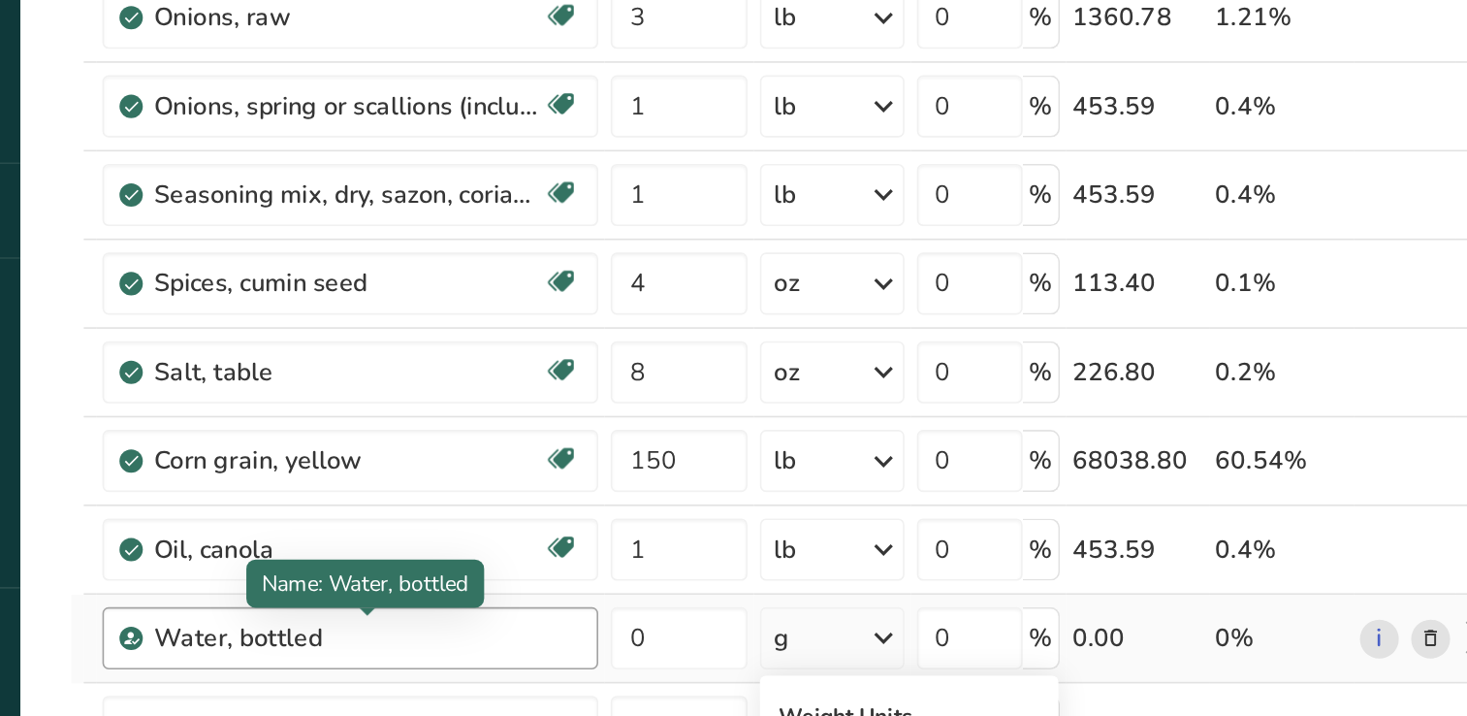
click at [502, 655] on div "Water, bottled" at bounding box center [398, 666] width 242 height 23
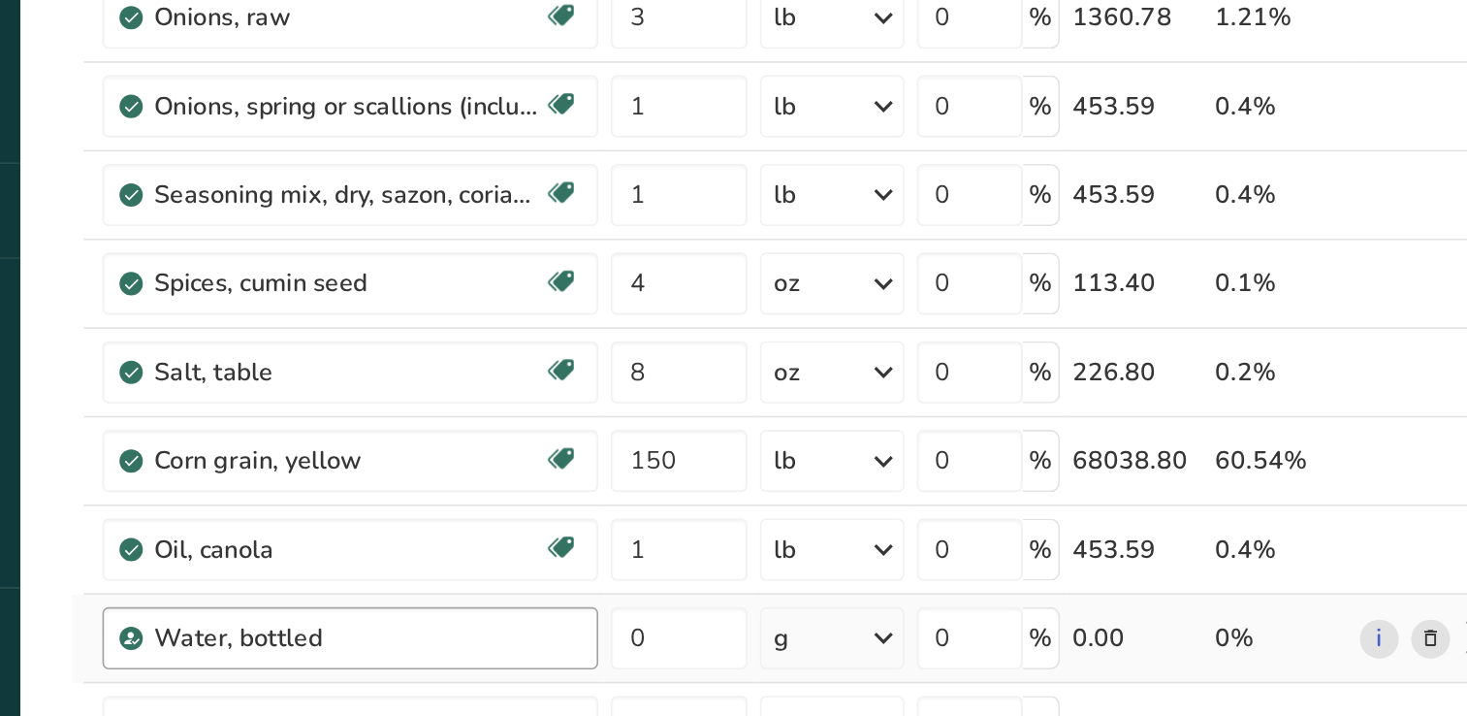
click at [389, 655] on div "Water, bottled" at bounding box center [398, 666] width 242 height 23
click at [1076, 661] on icon at bounding box center [1073, 667] width 14 height 20
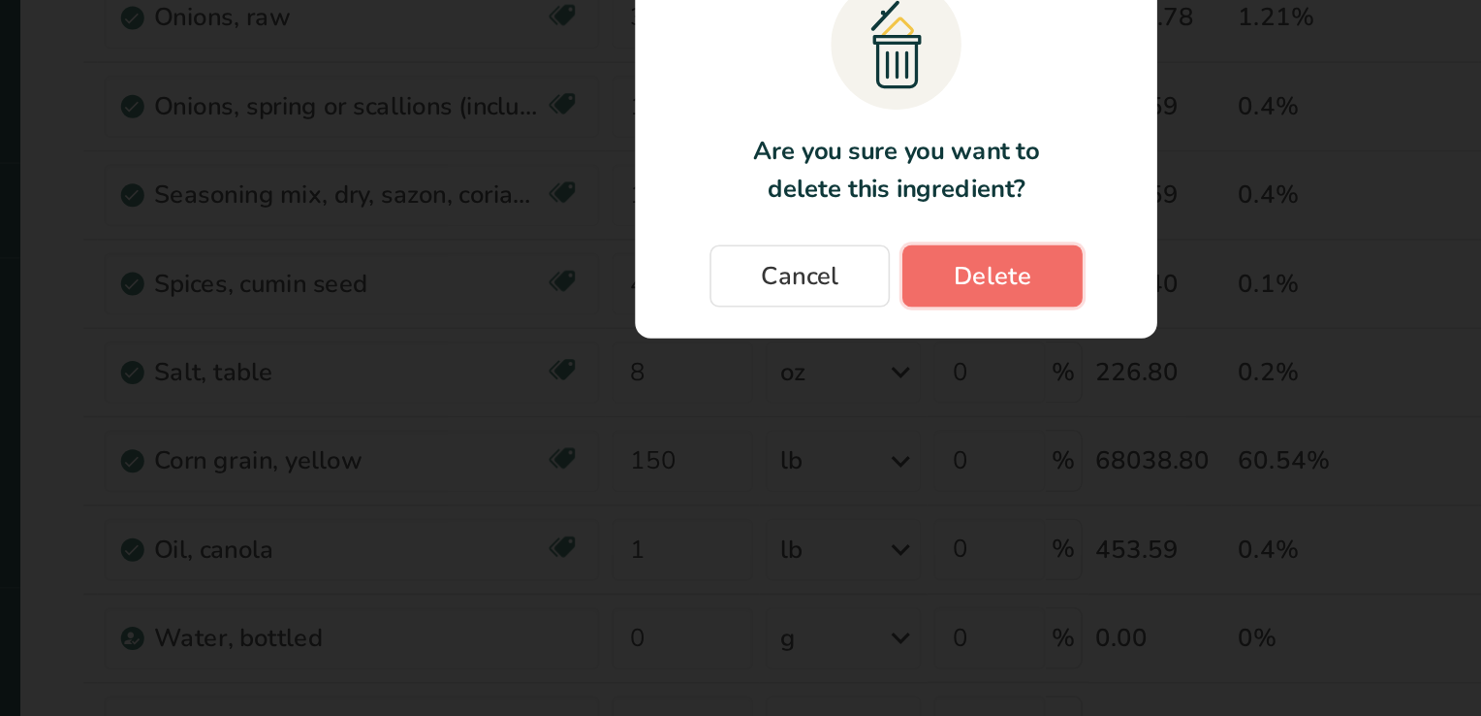
click at [805, 430] on span "Delete" at bounding box center [801, 441] width 48 height 23
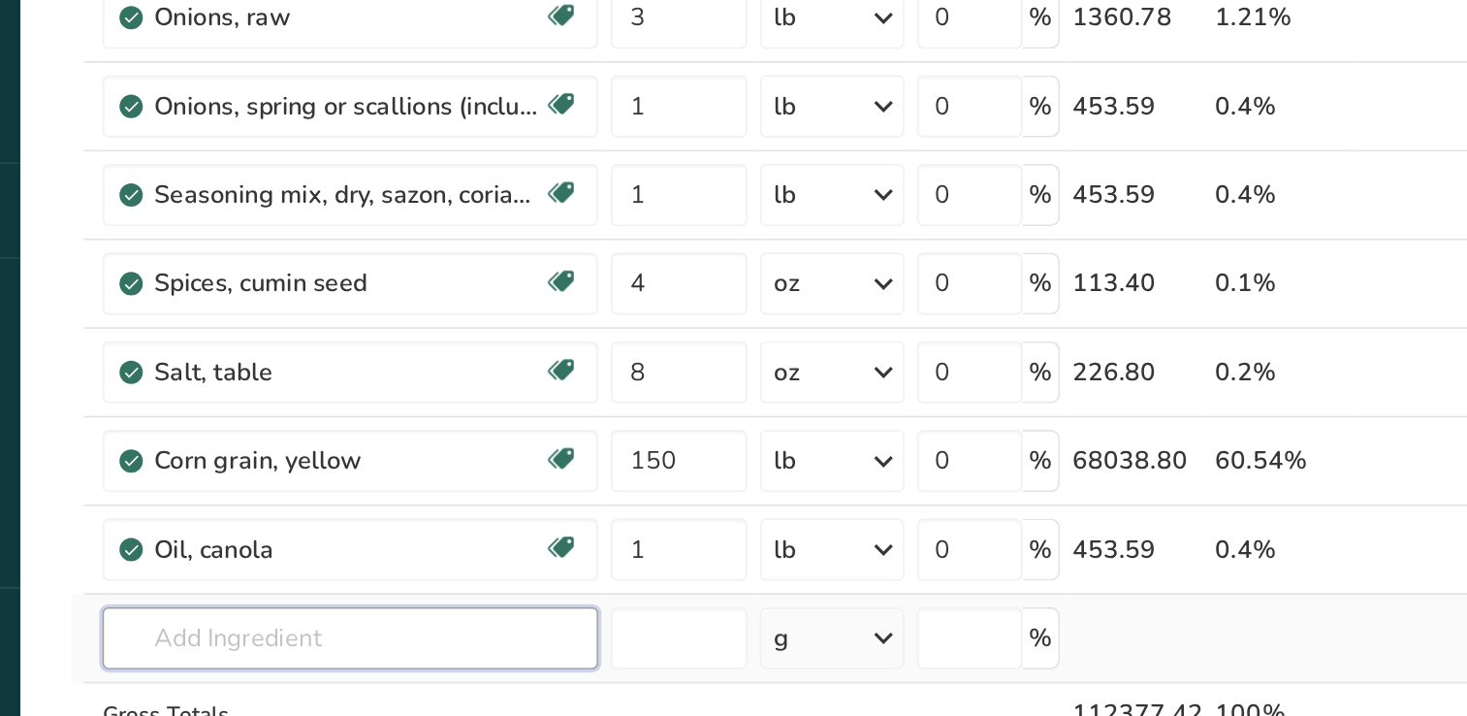
click at [316, 663] on input "text" at bounding box center [399, 667] width 309 height 39
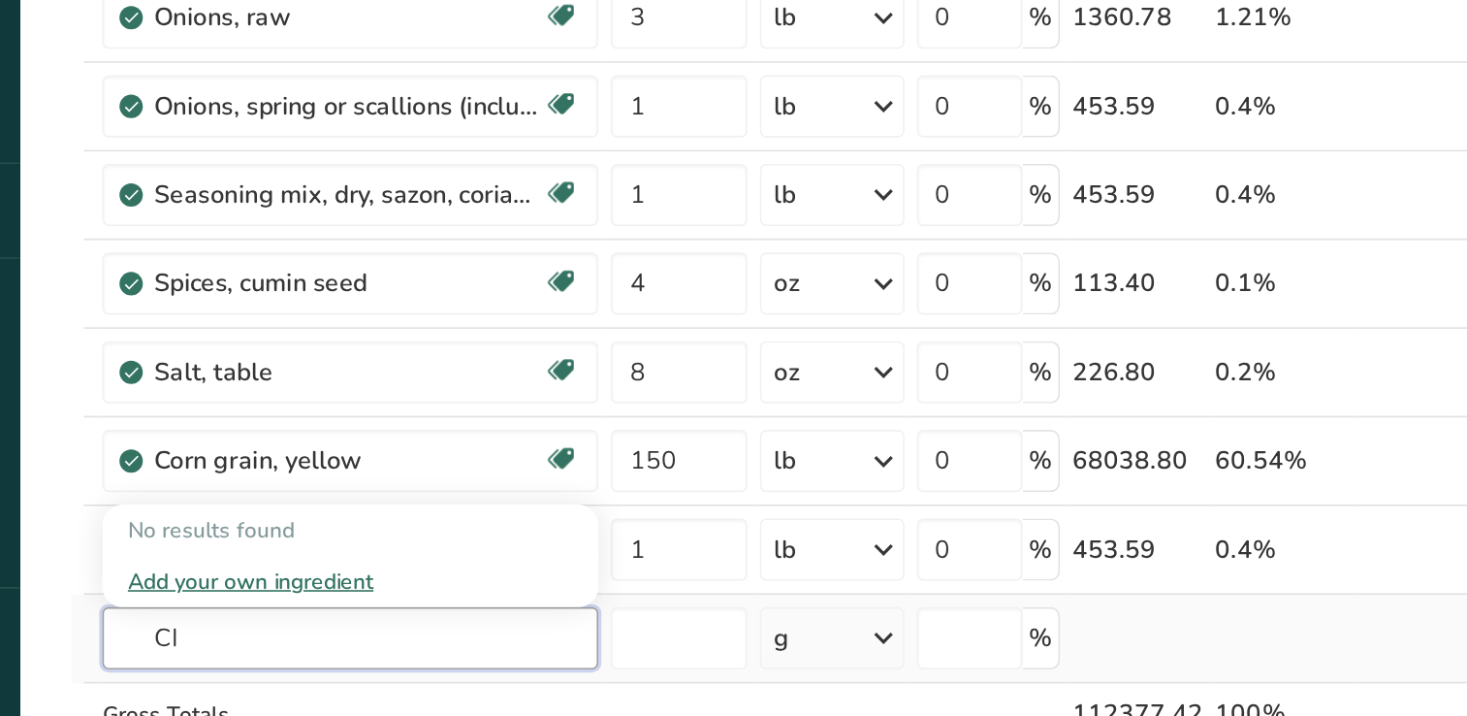
type input "C"
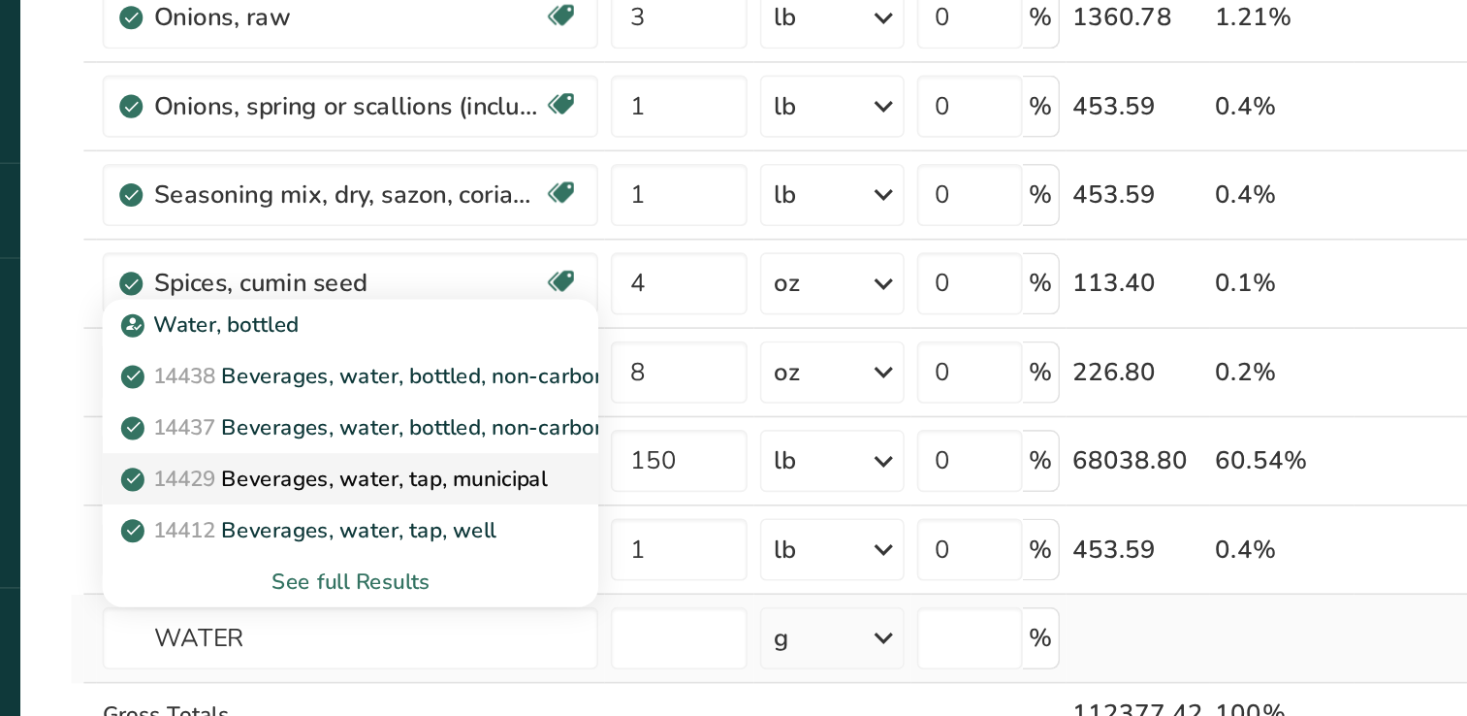
click at [463, 567] on p "14429 [GEOGRAPHIC_DATA], water, tap, municipal" at bounding box center [392, 567] width 262 height 20
type input "Beverages, water, tap, municipal"
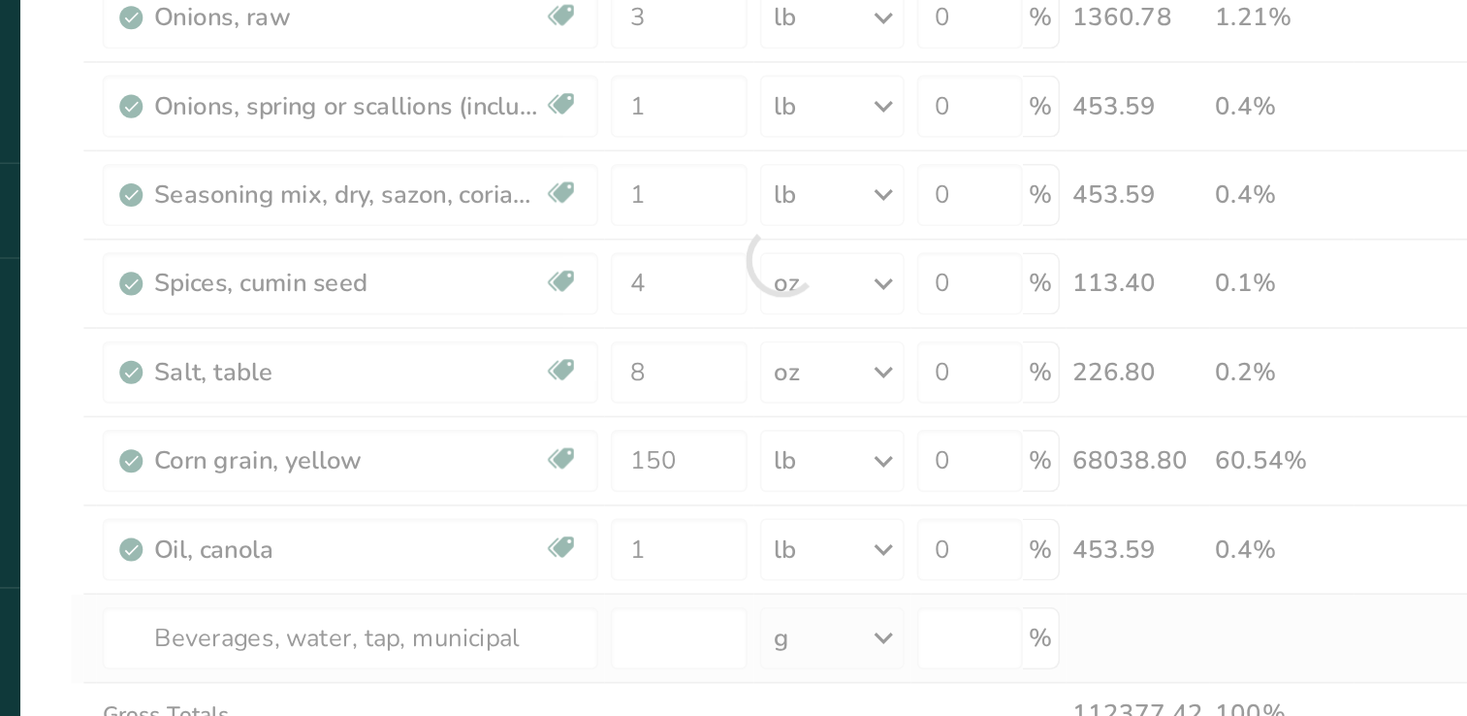
type input "0"
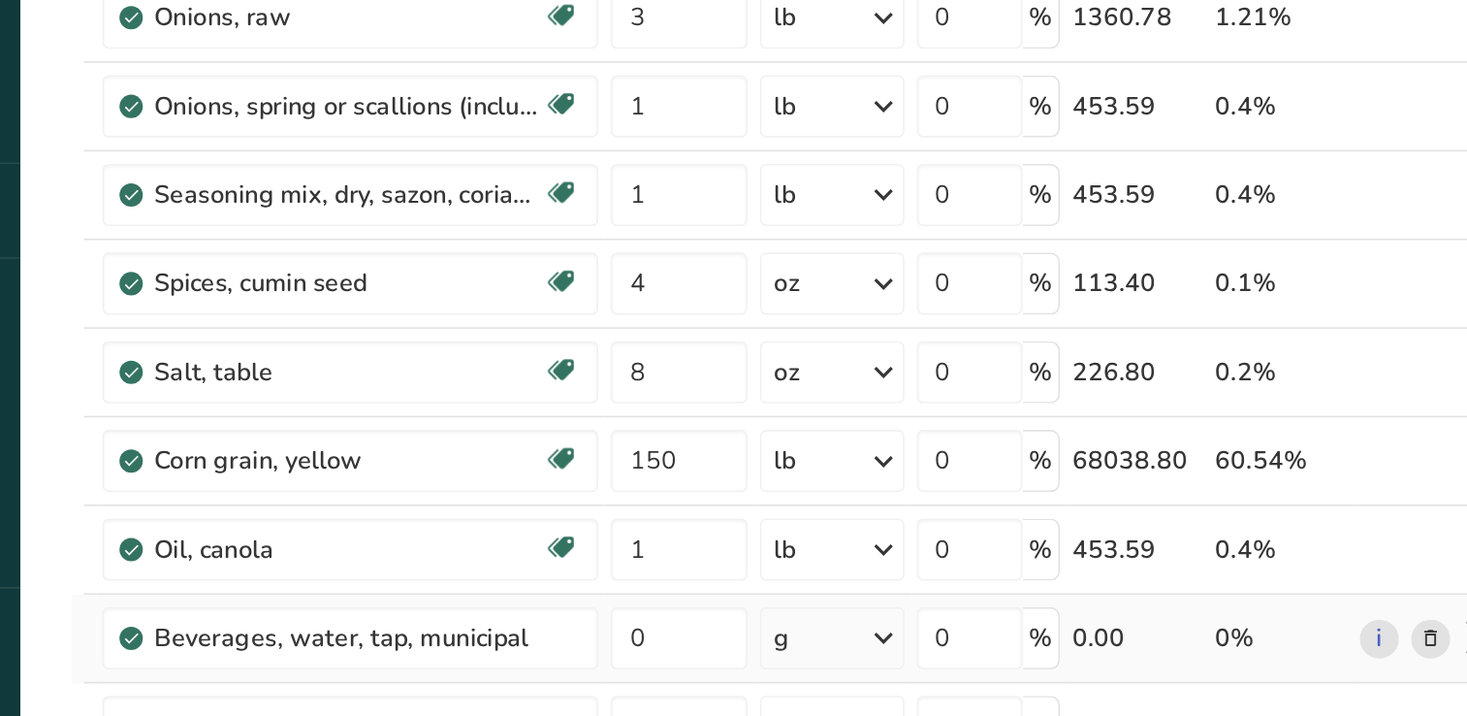
click at [733, 664] on icon at bounding box center [732, 667] width 23 height 35
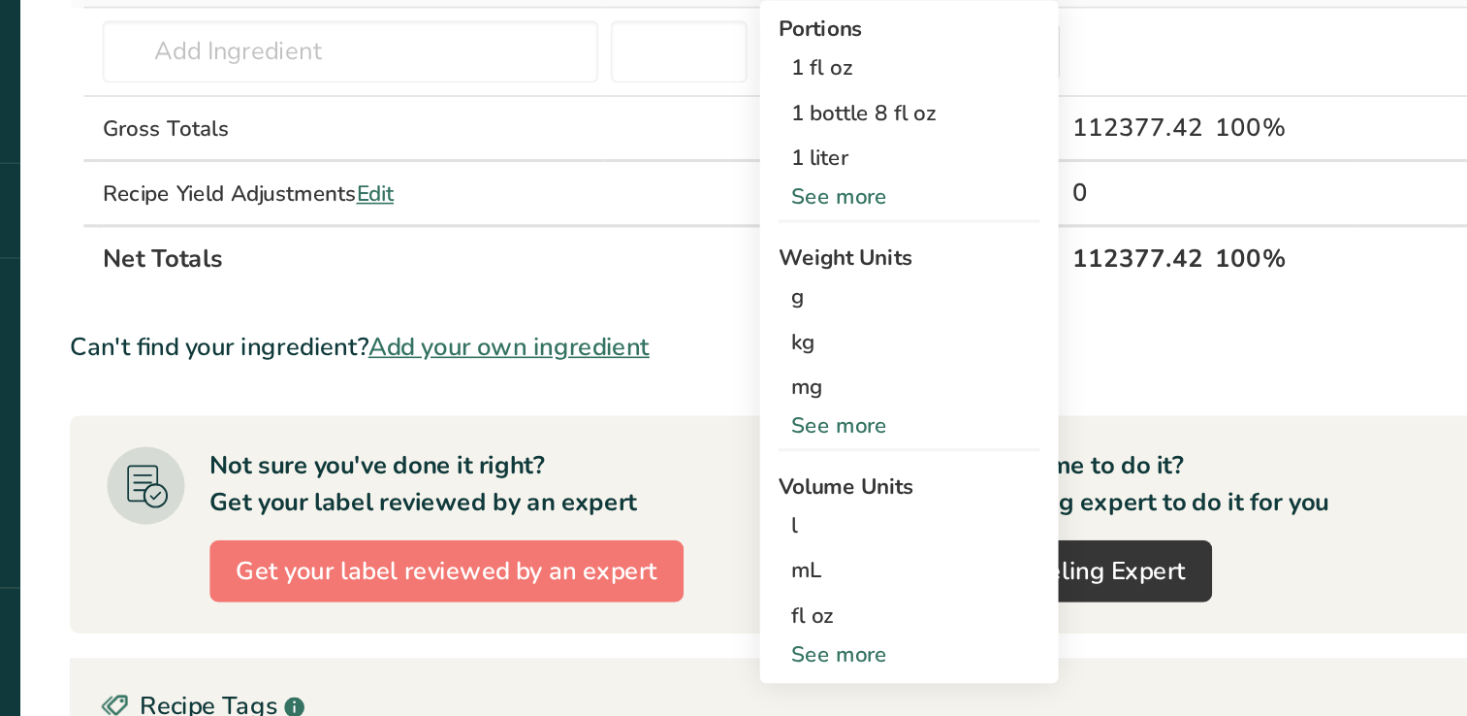
scroll to position [614, 0]
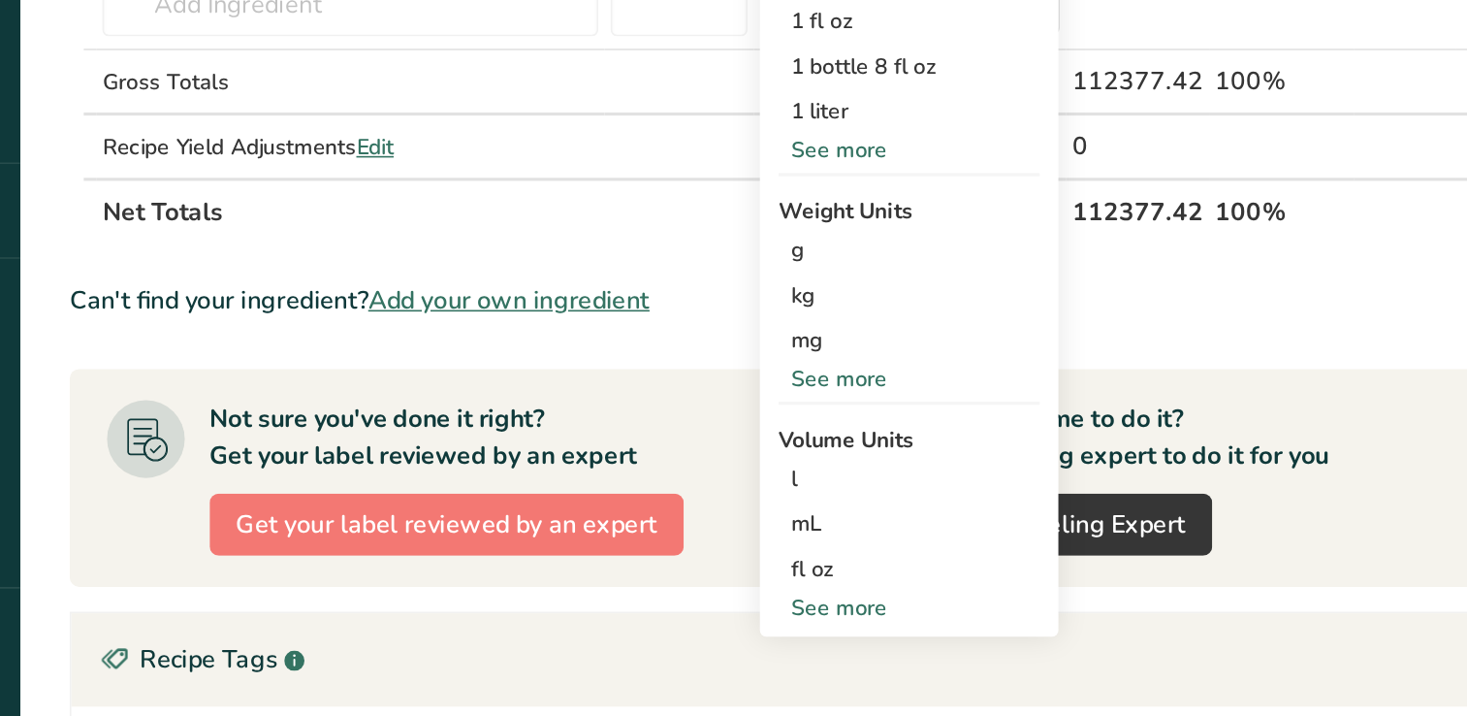
click at [733, 651] on div "See more" at bounding box center [748, 648] width 163 height 20
select select "22"
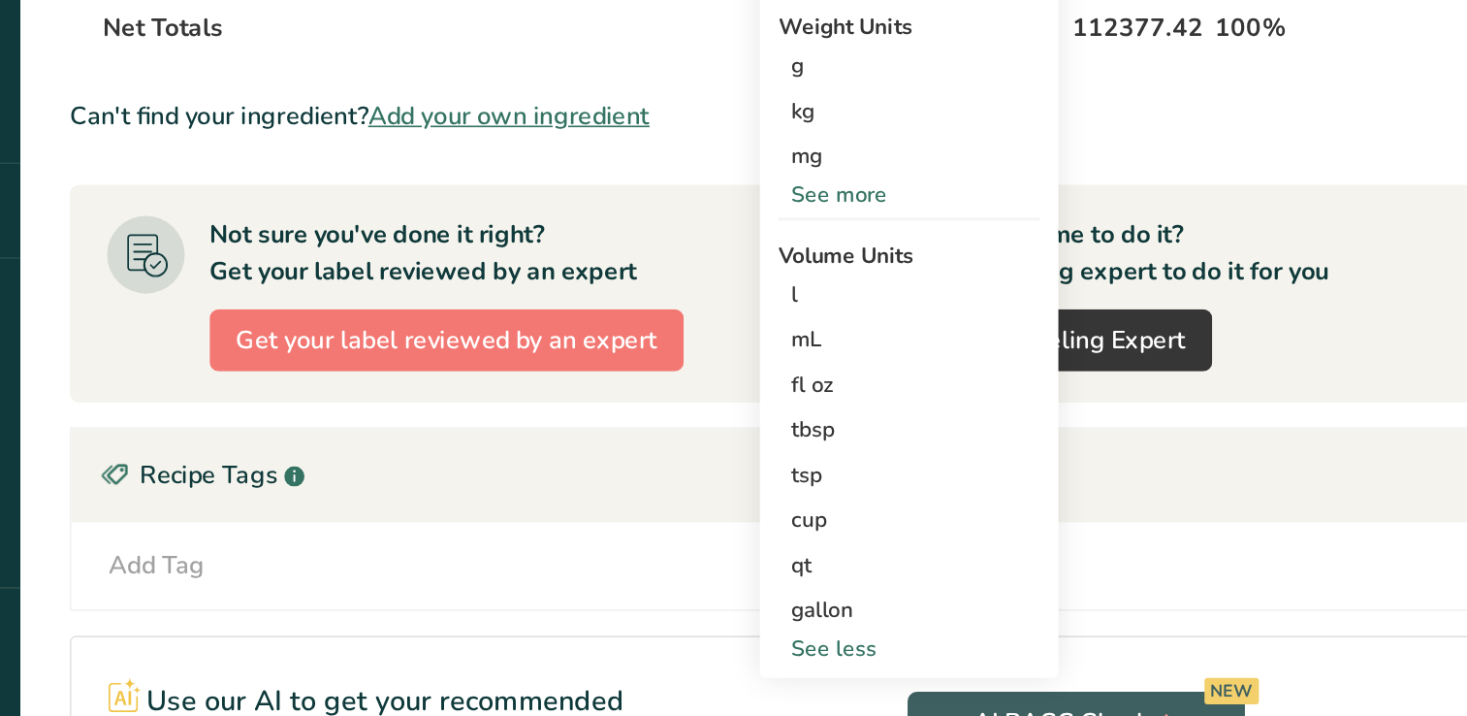
scroll to position [735, 0]
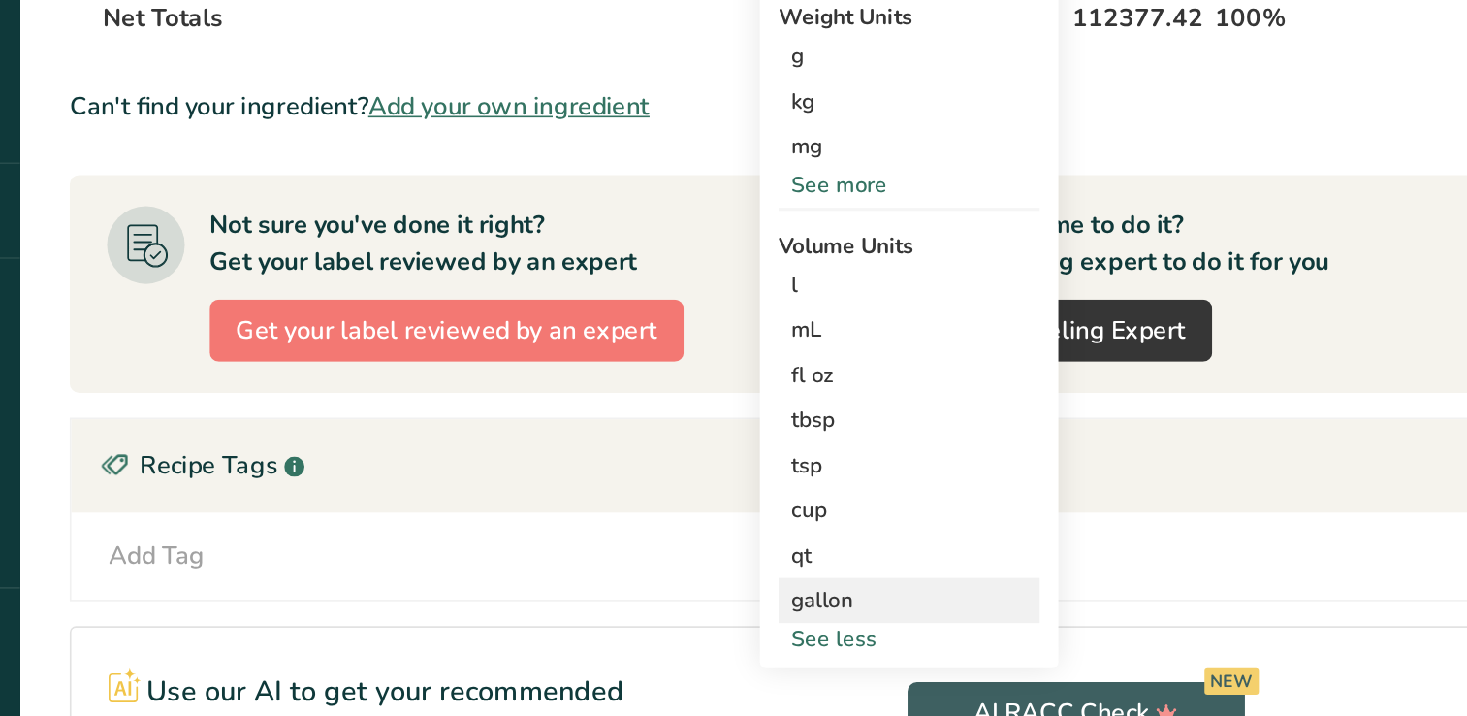
click at [716, 648] on div "gallon" at bounding box center [748, 643] width 147 height 20
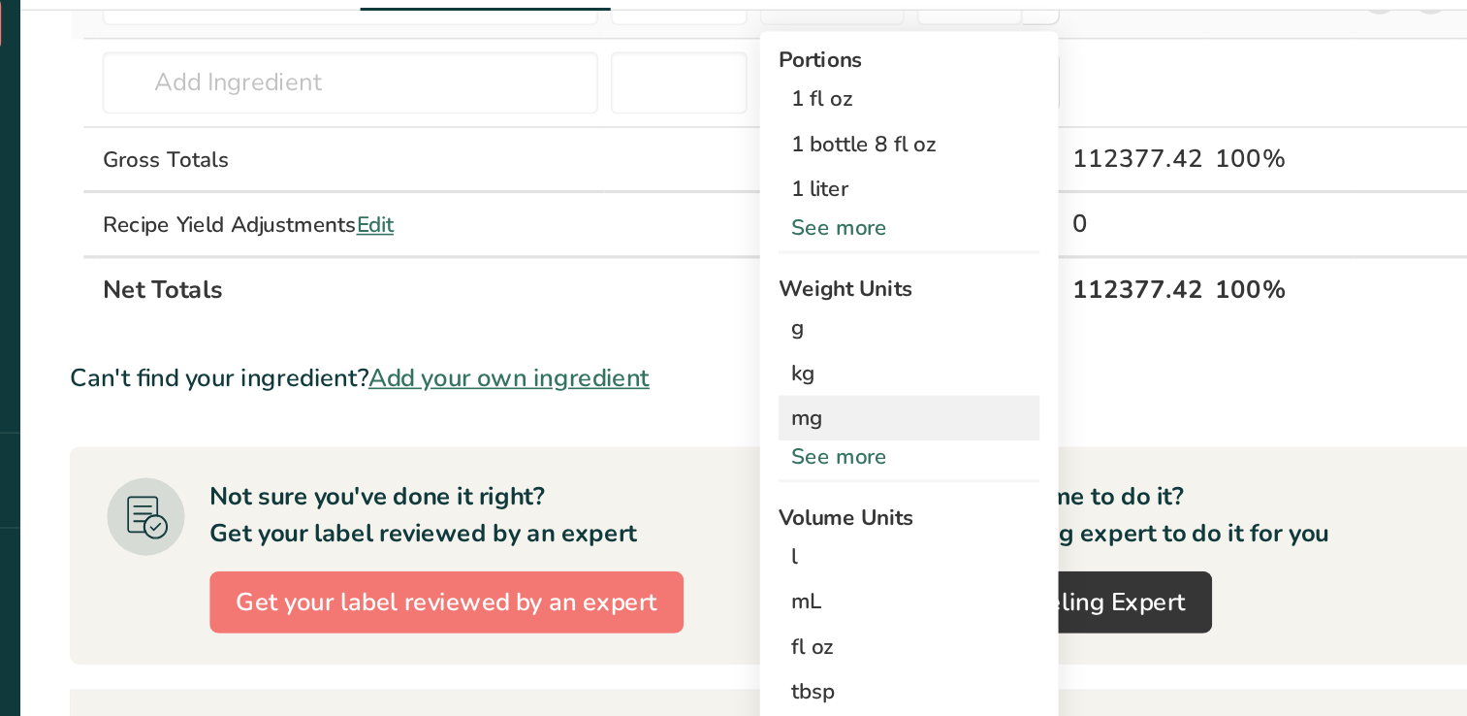
scroll to position [734, 0]
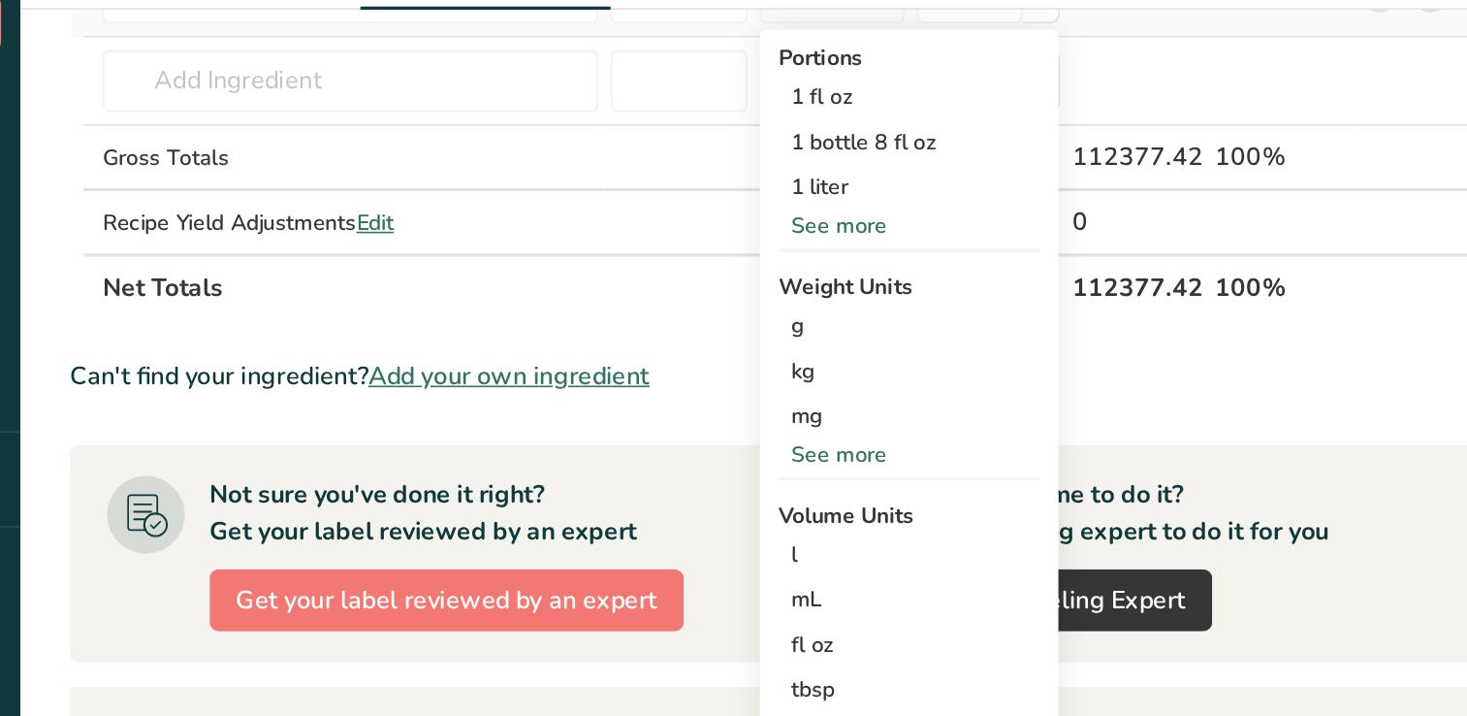
click at [703, 386] on div "See more" at bounding box center [748, 385] width 163 height 20
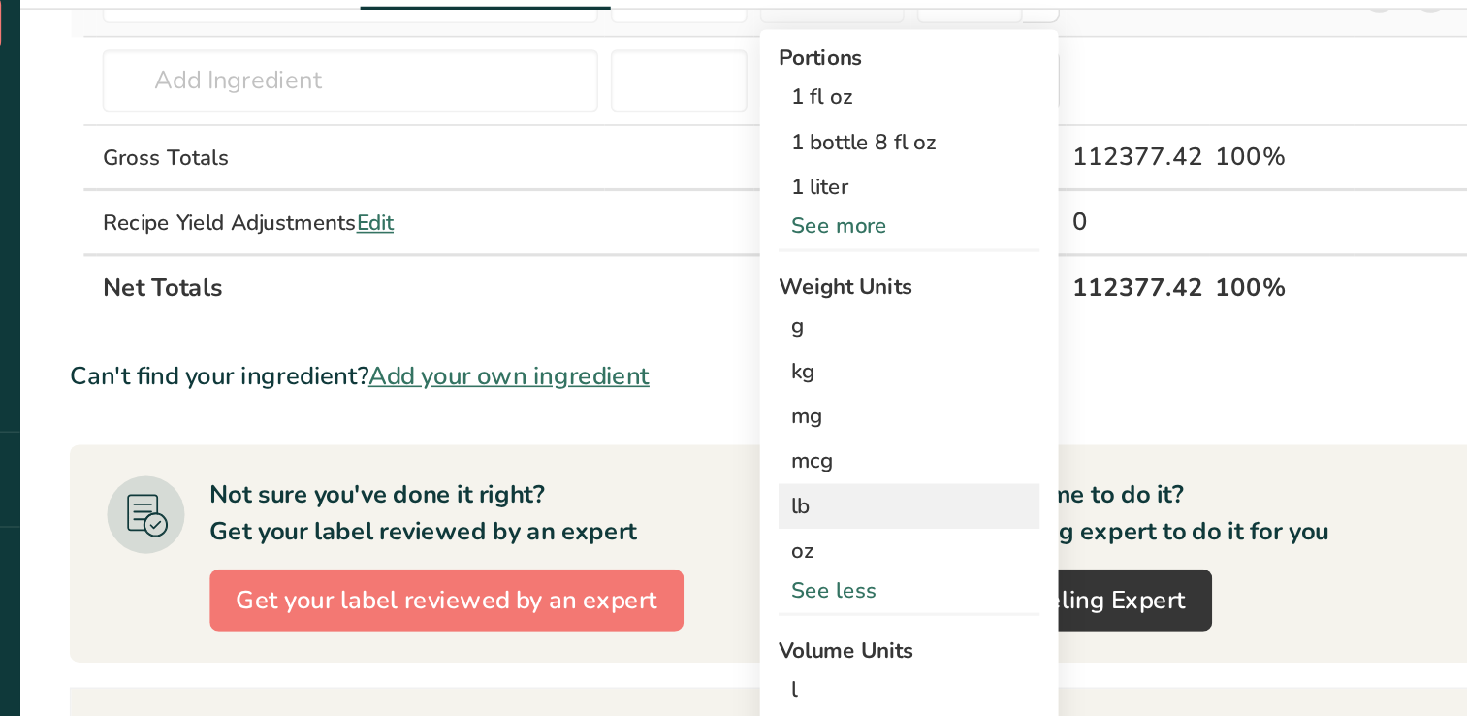
click at [697, 408] on div "lb" at bounding box center [748, 417] width 163 height 28
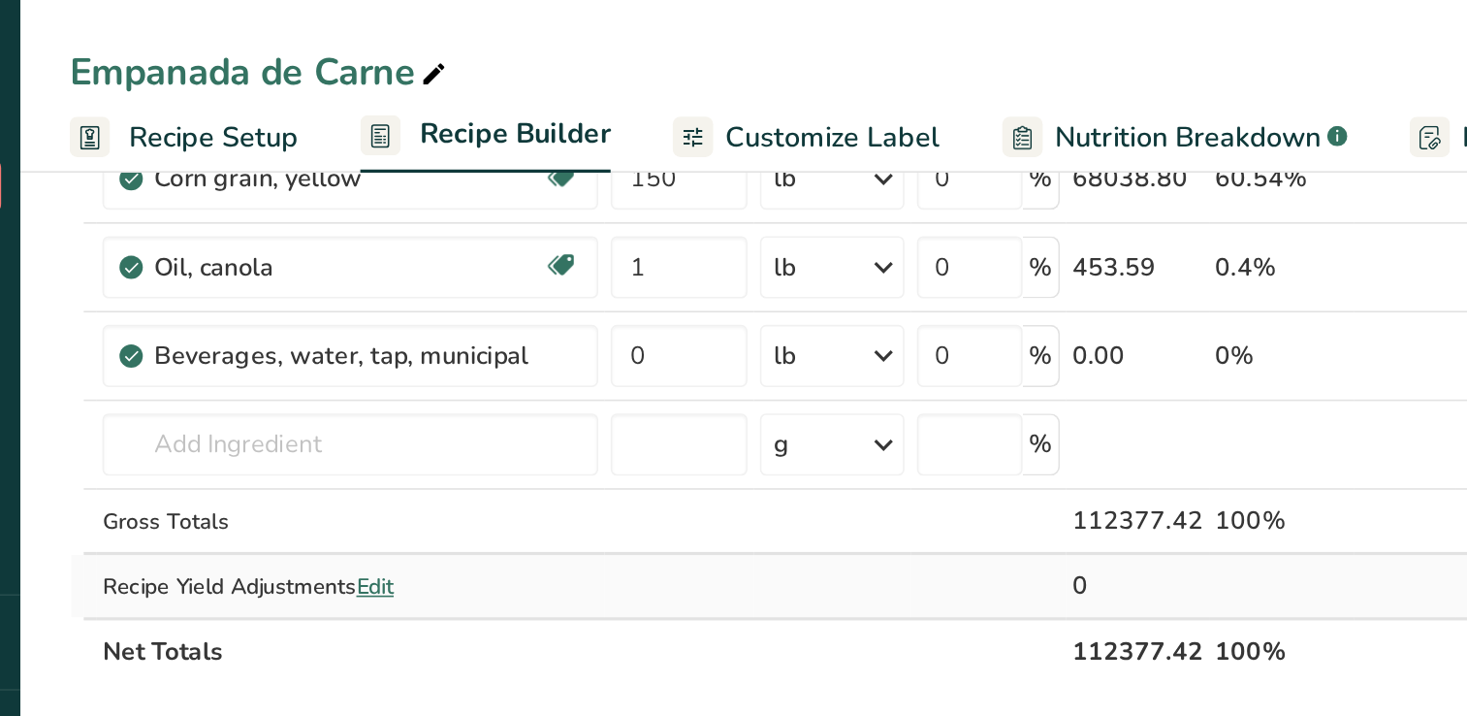
scroll to position [609, 0]
click at [605, 217] on input "0" at bounding box center [604, 222] width 85 height 39
type input "30"
click at [705, 382] on div "Ingredient * Amount * Unit * Waste * .a-a{fill:#347362;}.b-a{fill:#fff;} Grams …" at bounding box center [669, 14] width 889 height 826
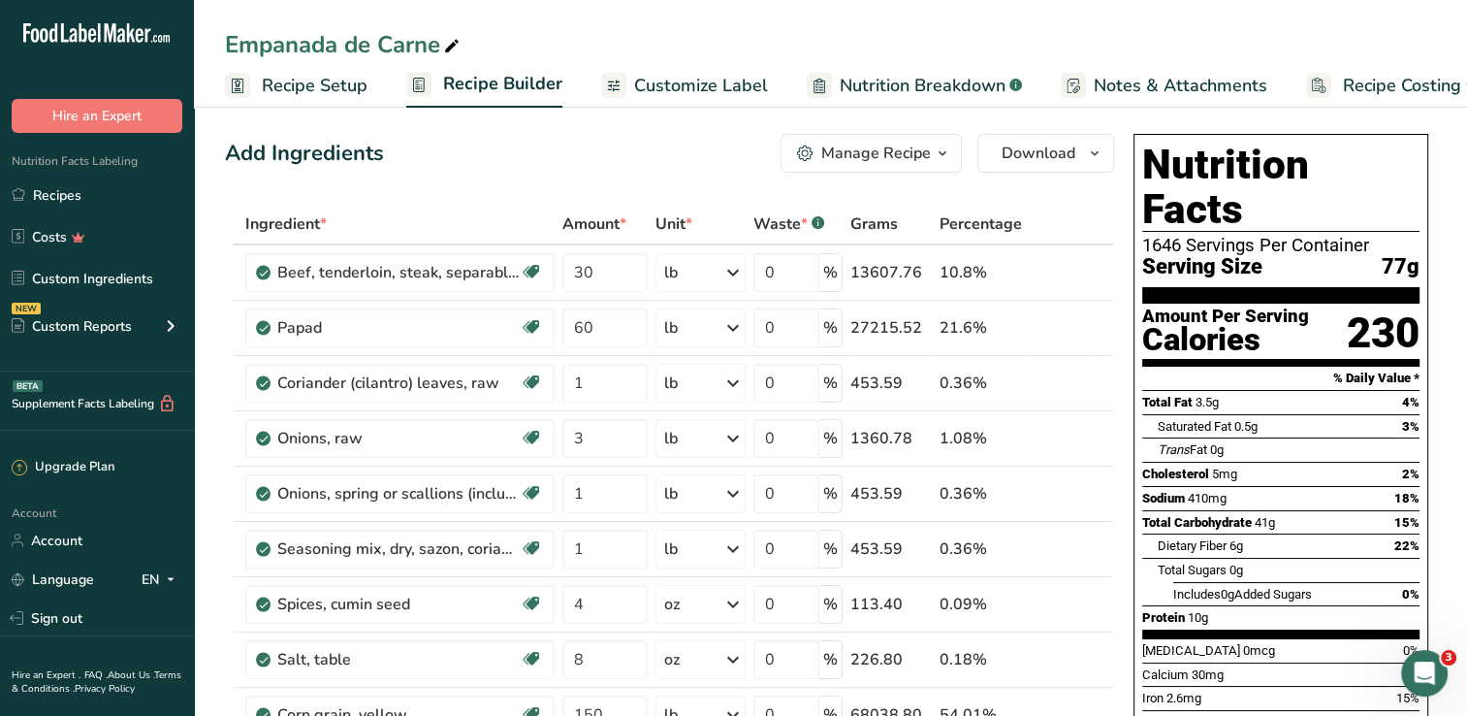
scroll to position [0, 0]
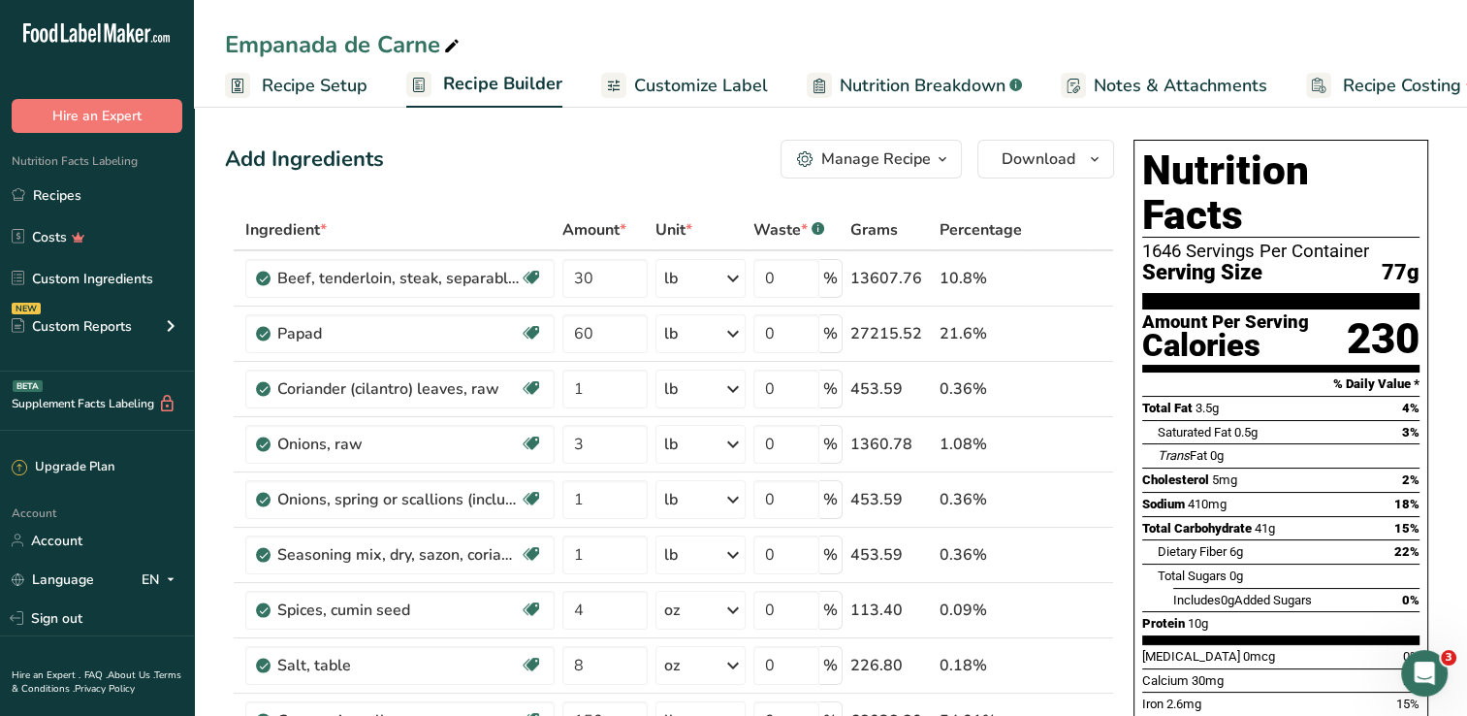
click at [927, 168] on div "Manage Recipe" at bounding box center [876, 158] width 110 height 23
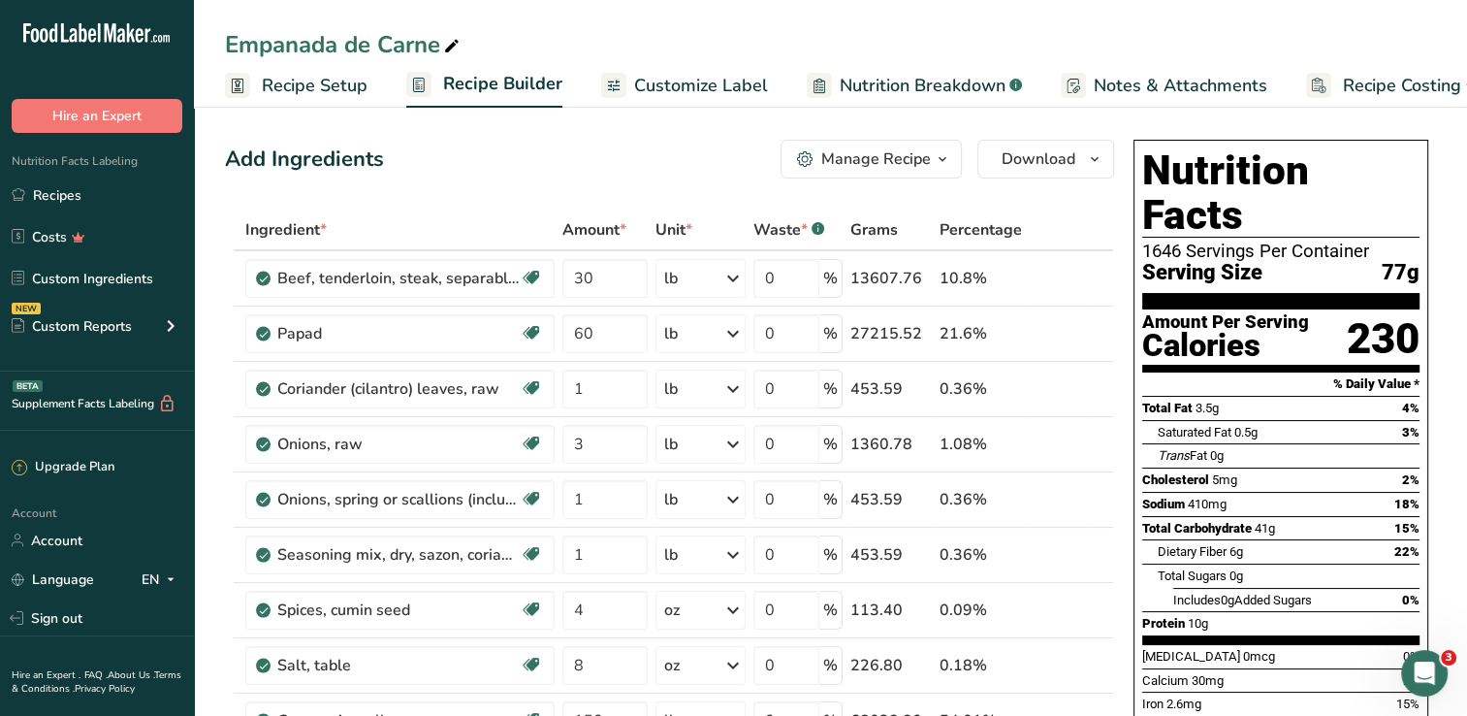
click at [299, 84] on span "Recipe Setup" at bounding box center [315, 86] width 106 height 26
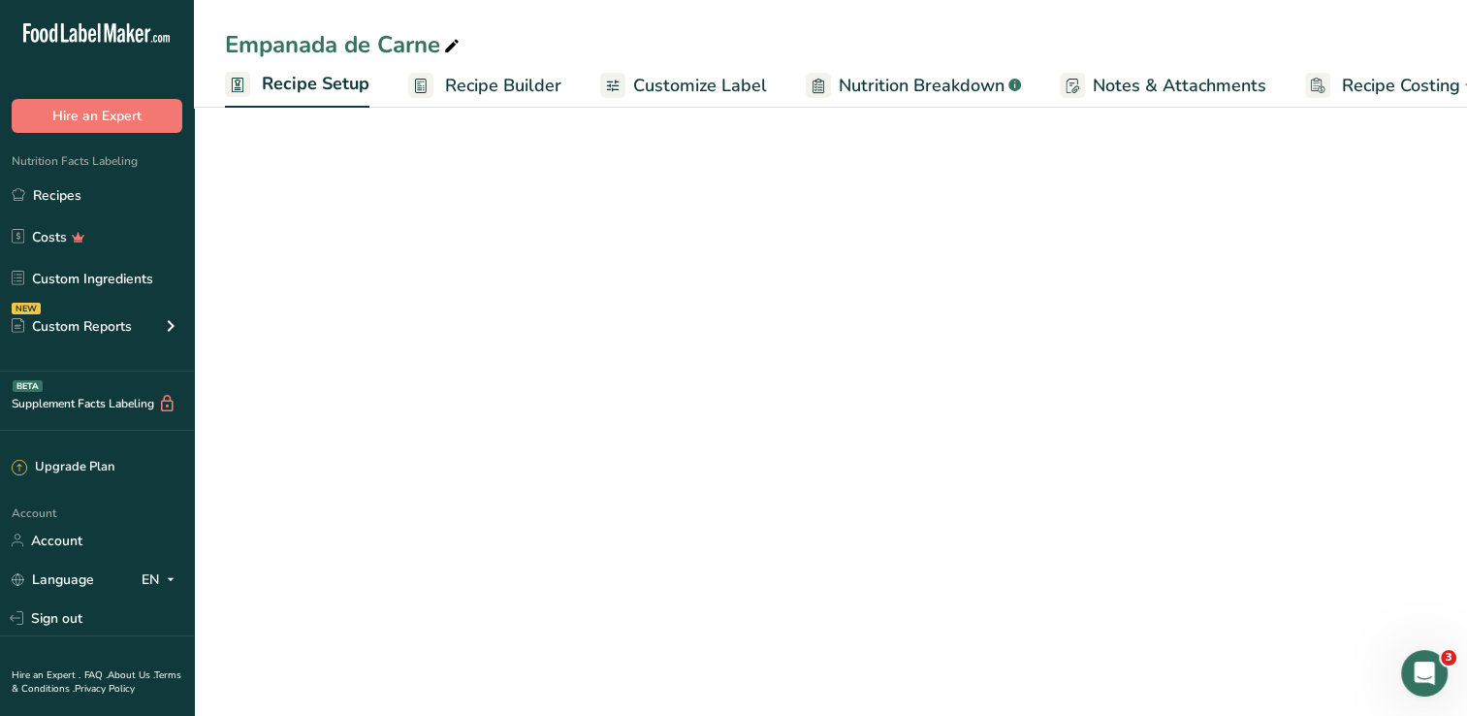
scroll to position [0, 7]
select select "5"
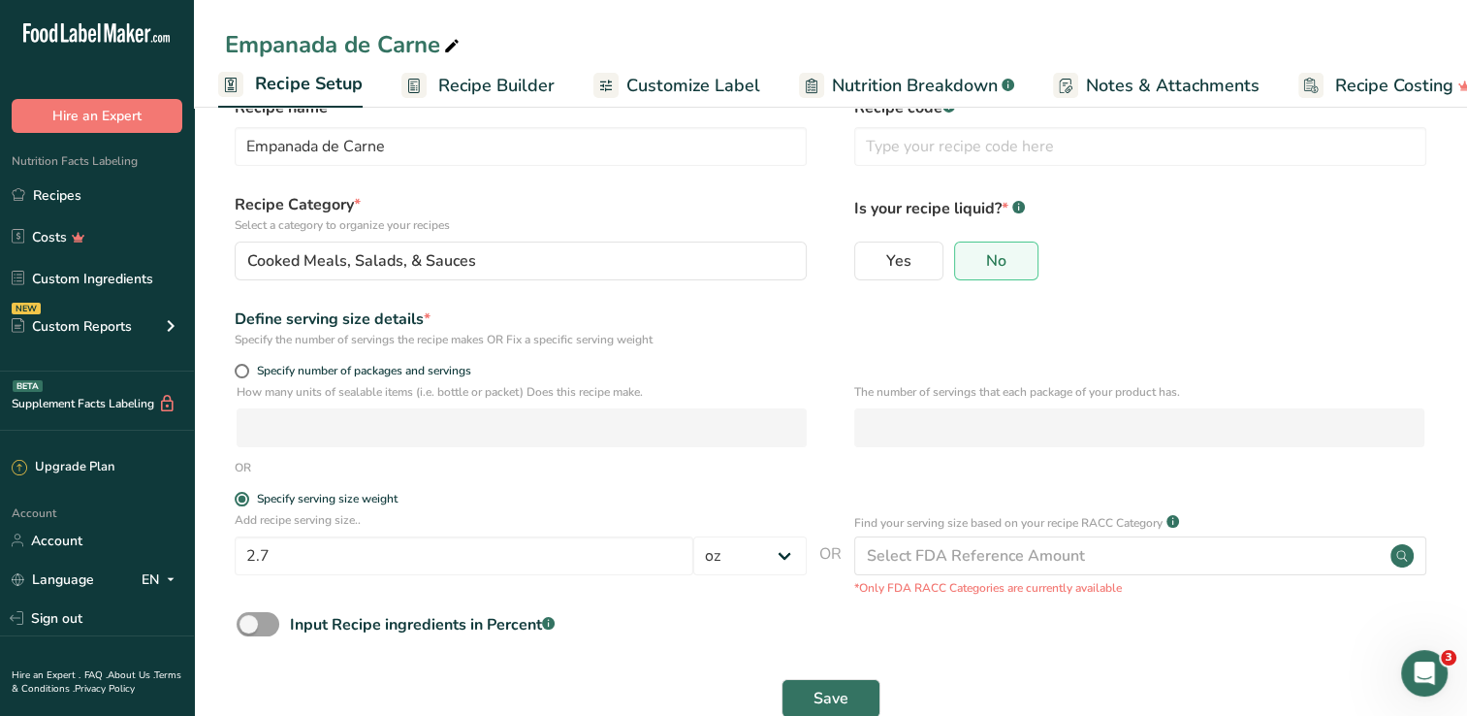
scroll to position [88, 0]
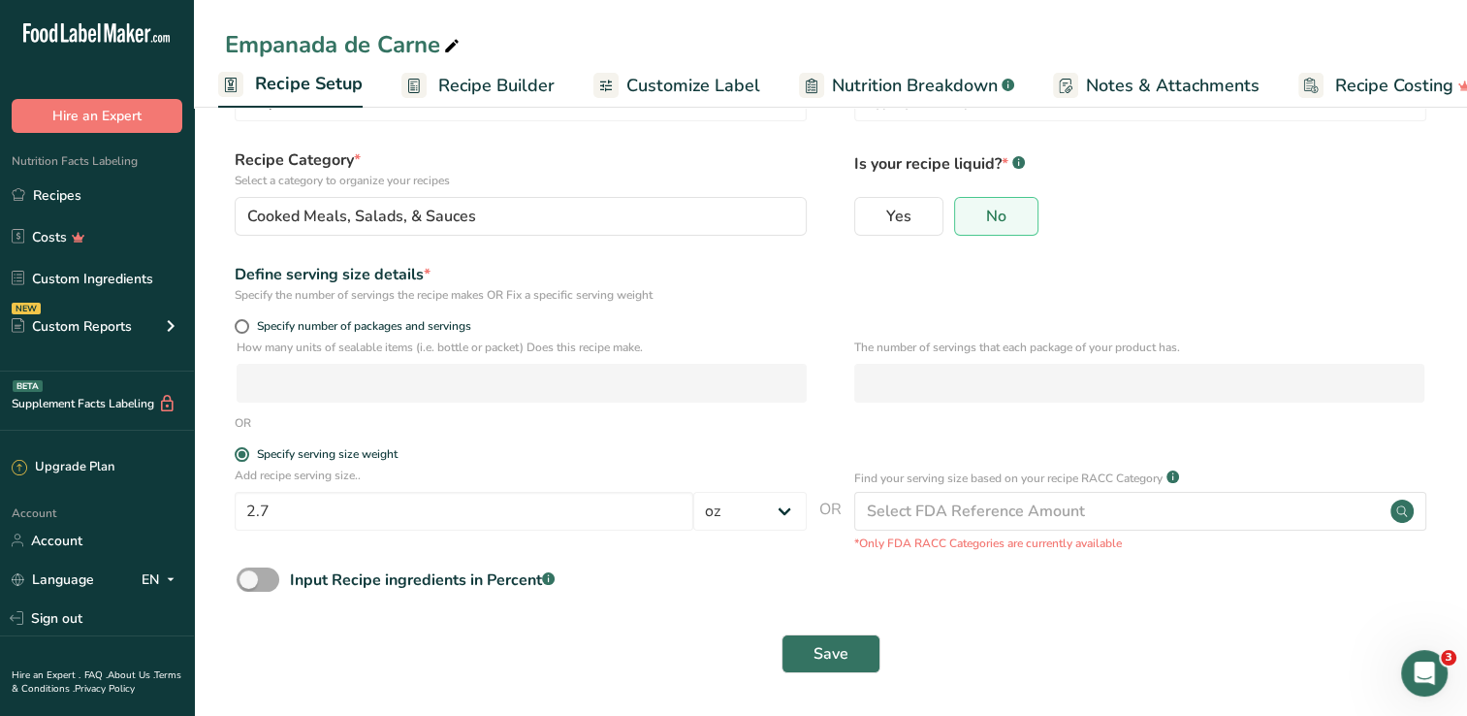
click at [268, 589] on span at bounding box center [258, 579] width 43 height 24
click at [249, 586] on input "Input Recipe ingredients in Percent .a-a{fill:#347362;}.b-a{fill:#fff;}" at bounding box center [243, 579] width 13 height 13
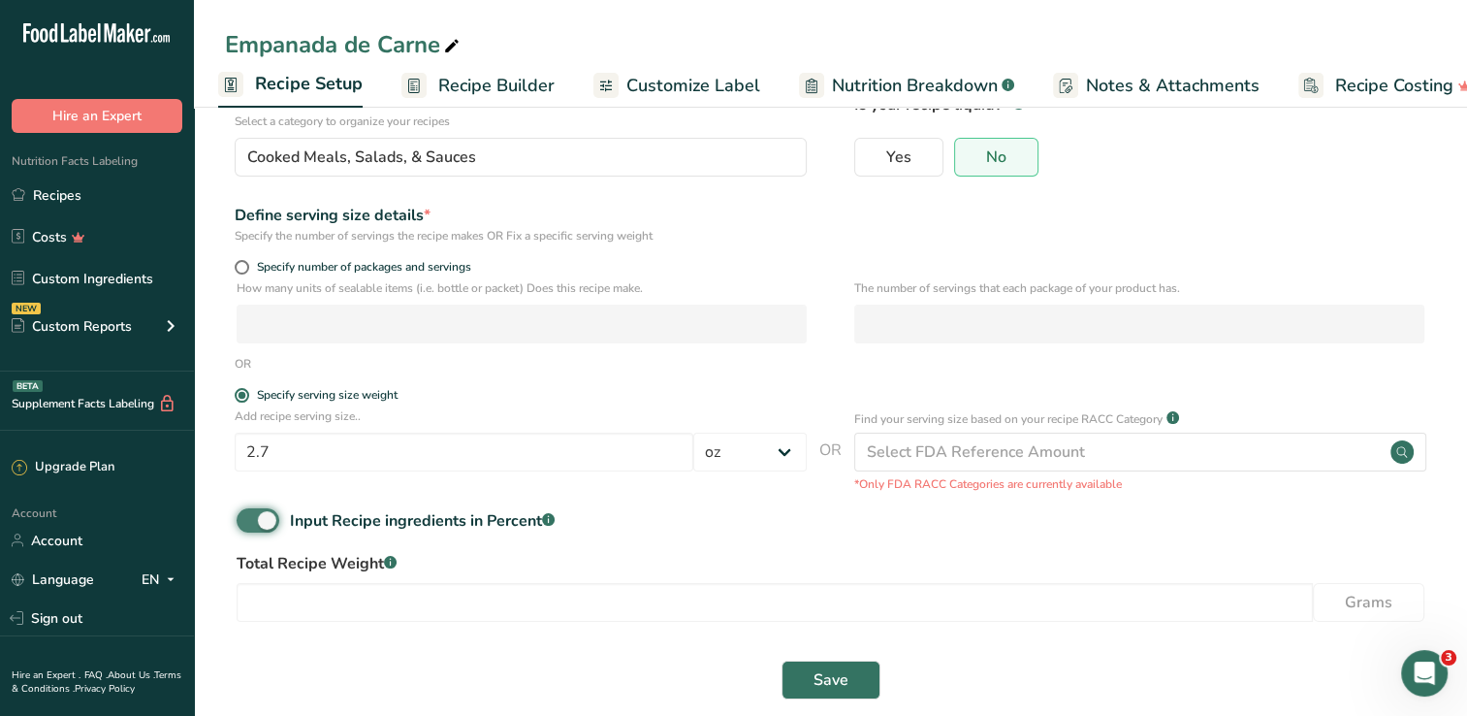
scroll to position [174, 0]
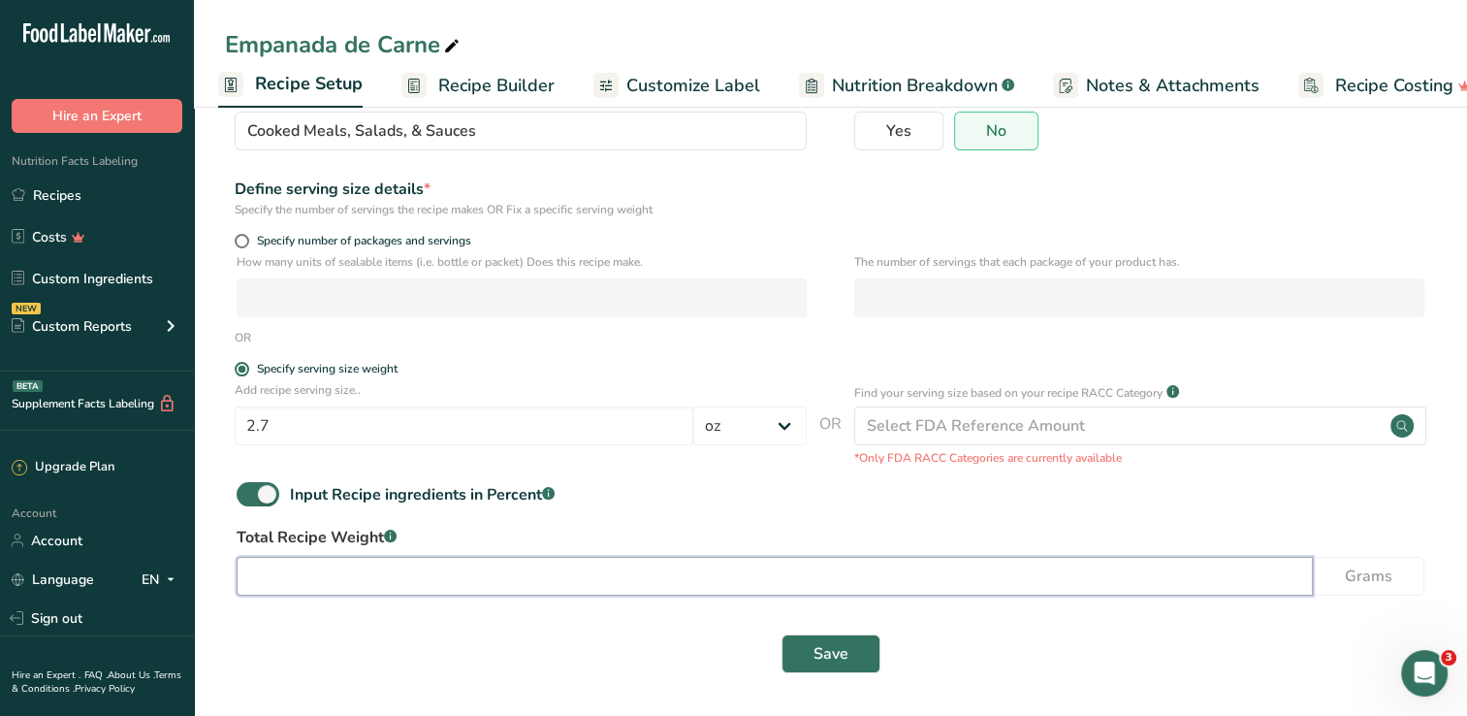
click at [380, 582] on input "number" at bounding box center [775, 576] width 1076 height 39
click at [253, 504] on span at bounding box center [258, 494] width 43 height 24
click at [249, 500] on input "Input Recipe ingredients in Percent .a-a{fill:#347362;}.b-a{fill:#fff;}" at bounding box center [243, 494] width 13 height 13
checkbox input "false"
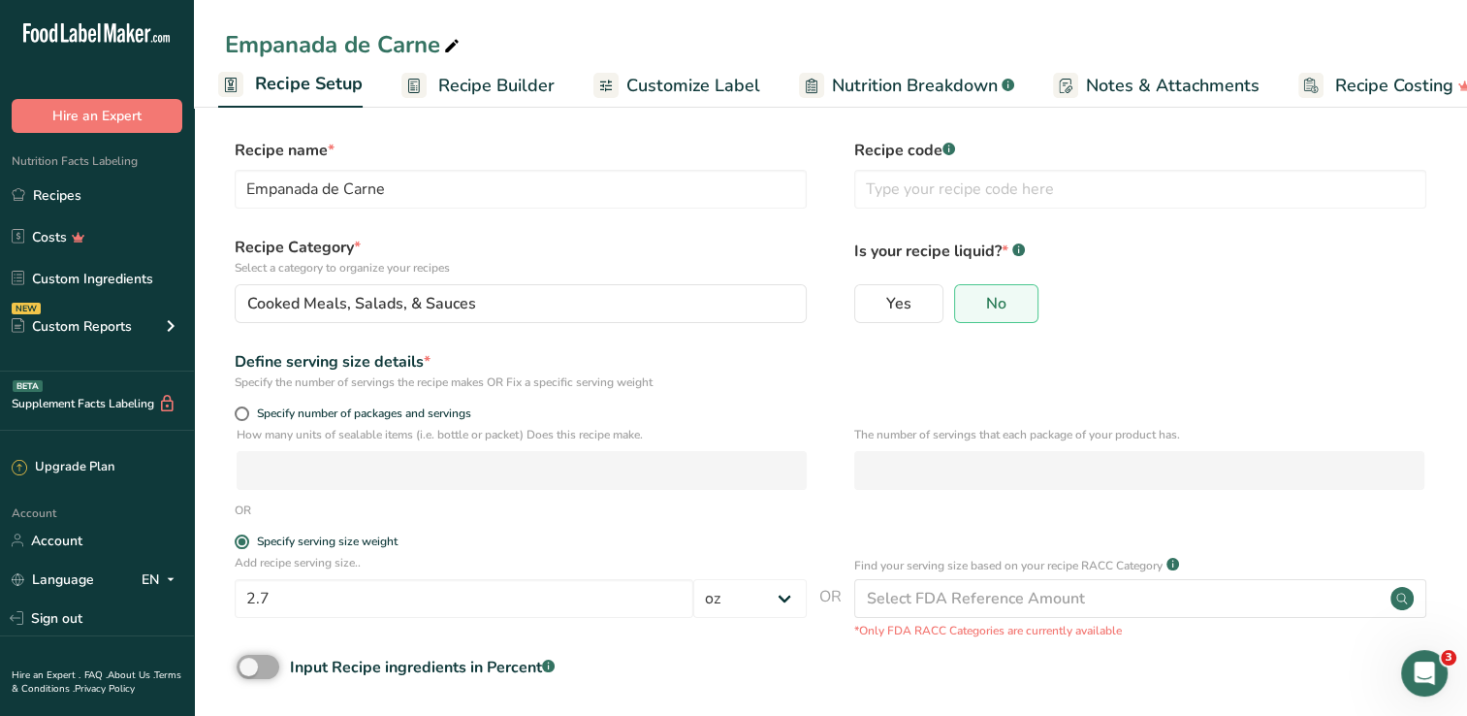
scroll to position [0, 0]
click at [327, 415] on span "Specify number of packages and servings" at bounding box center [360, 414] width 222 height 15
click at [247, 415] on input "Specify number of packages and servings" at bounding box center [241, 414] width 13 height 13
radio input "true"
radio input "false"
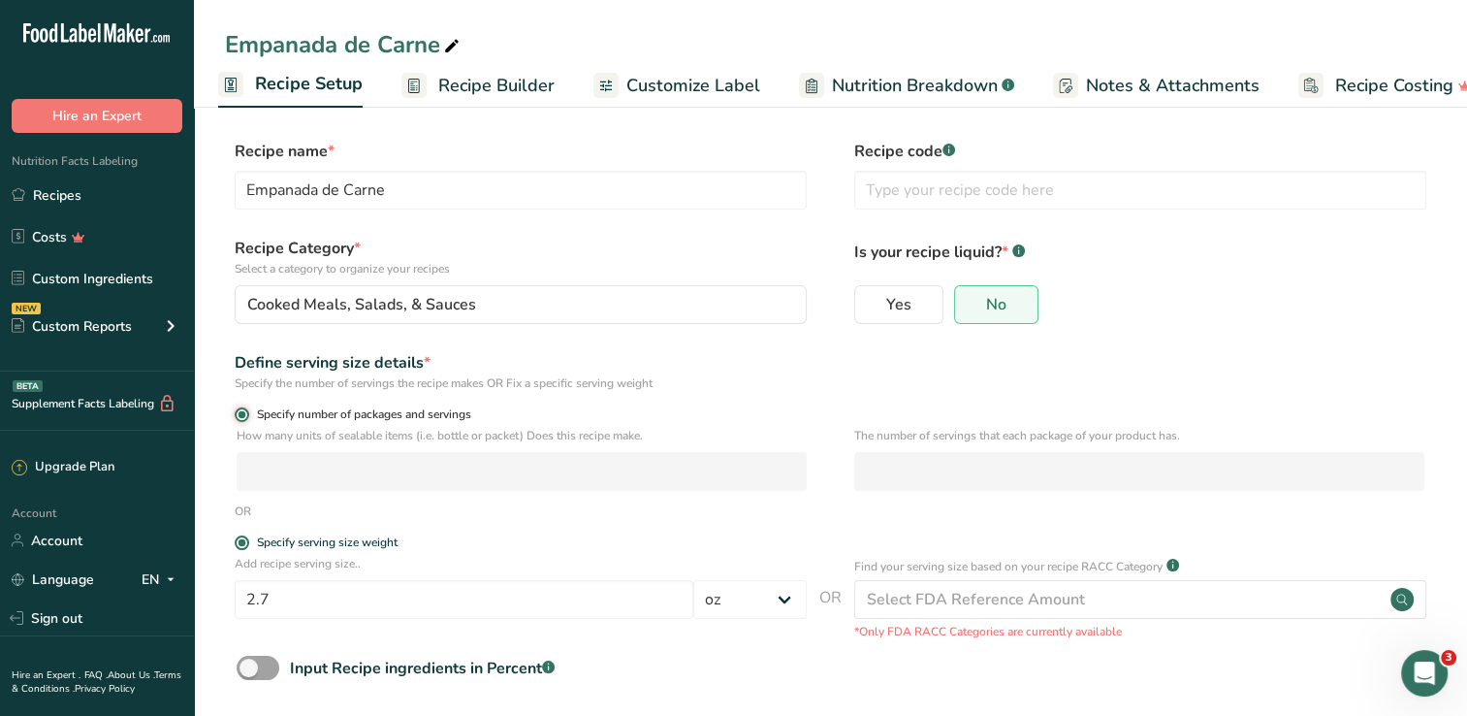
select select "0"
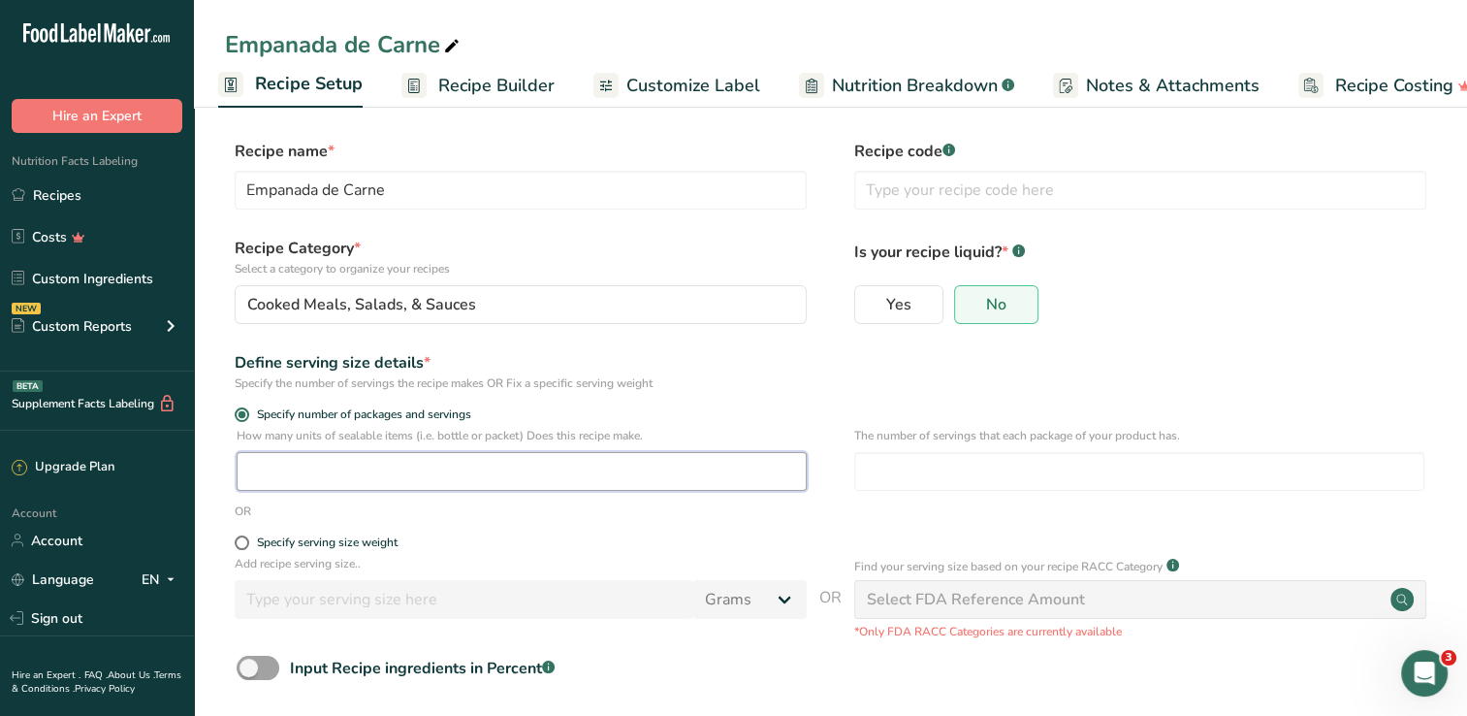
click at [333, 468] on input "number" at bounding box center [522, 471] width 570 height 39
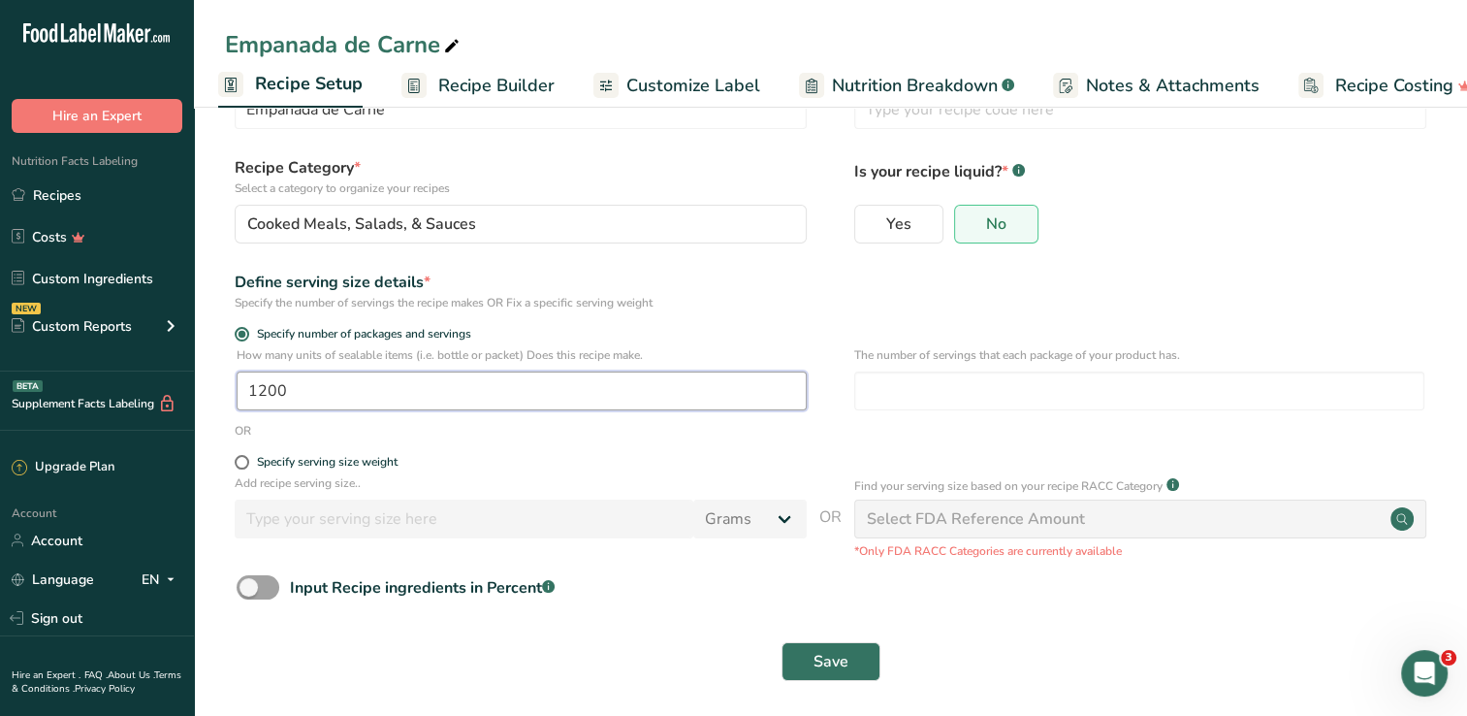
scroll to position [88, 0]
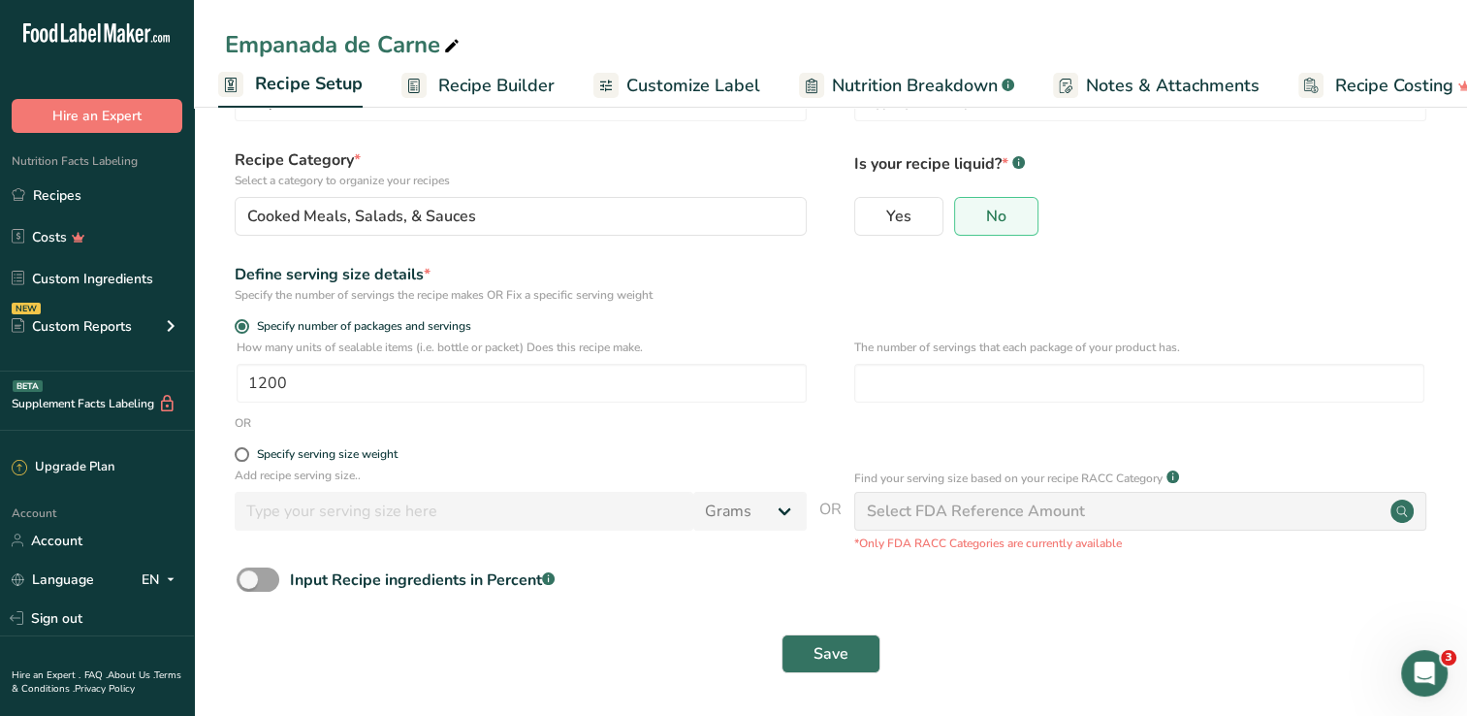
click at [950, 635] on div "Save" at bounding box center [831, 653] width 1188 height 39
click at [680, 386] on input "1200" at bounding box center [522, 383] width 570 height 39
click at [834, 648] on span "Save" at bounding box center [830, 653] width 35 height 23
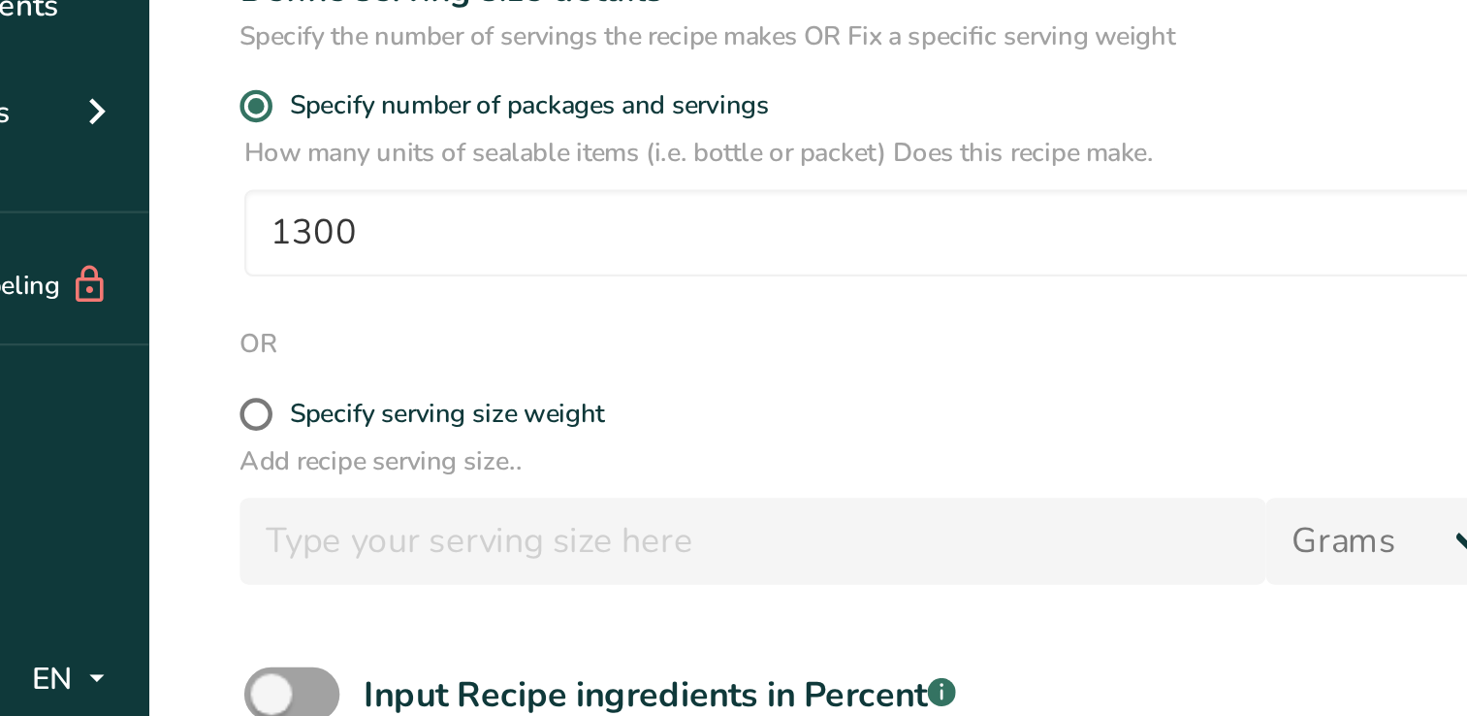
scroll to position [91, 0]
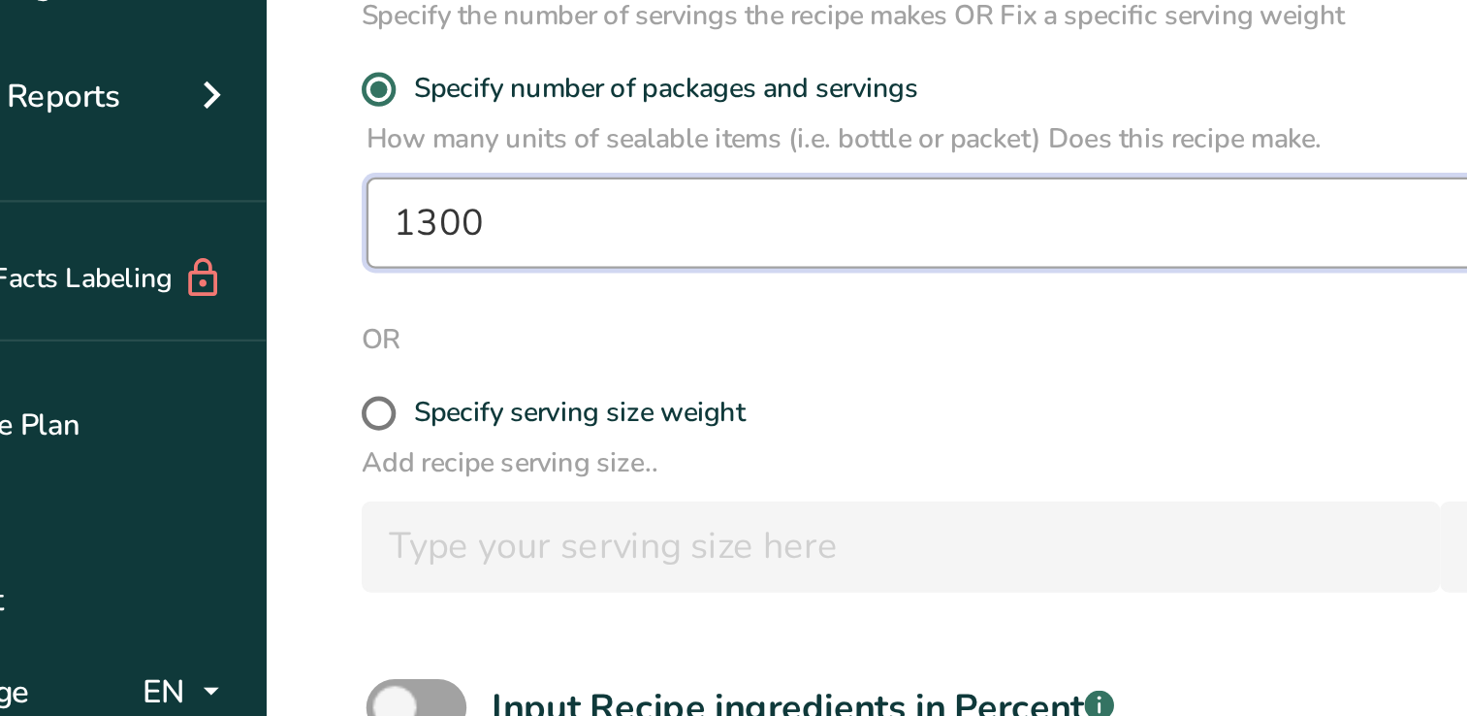
click at [295, 386] on input "1300" at bounding box center [522, 380] width 570 height 39
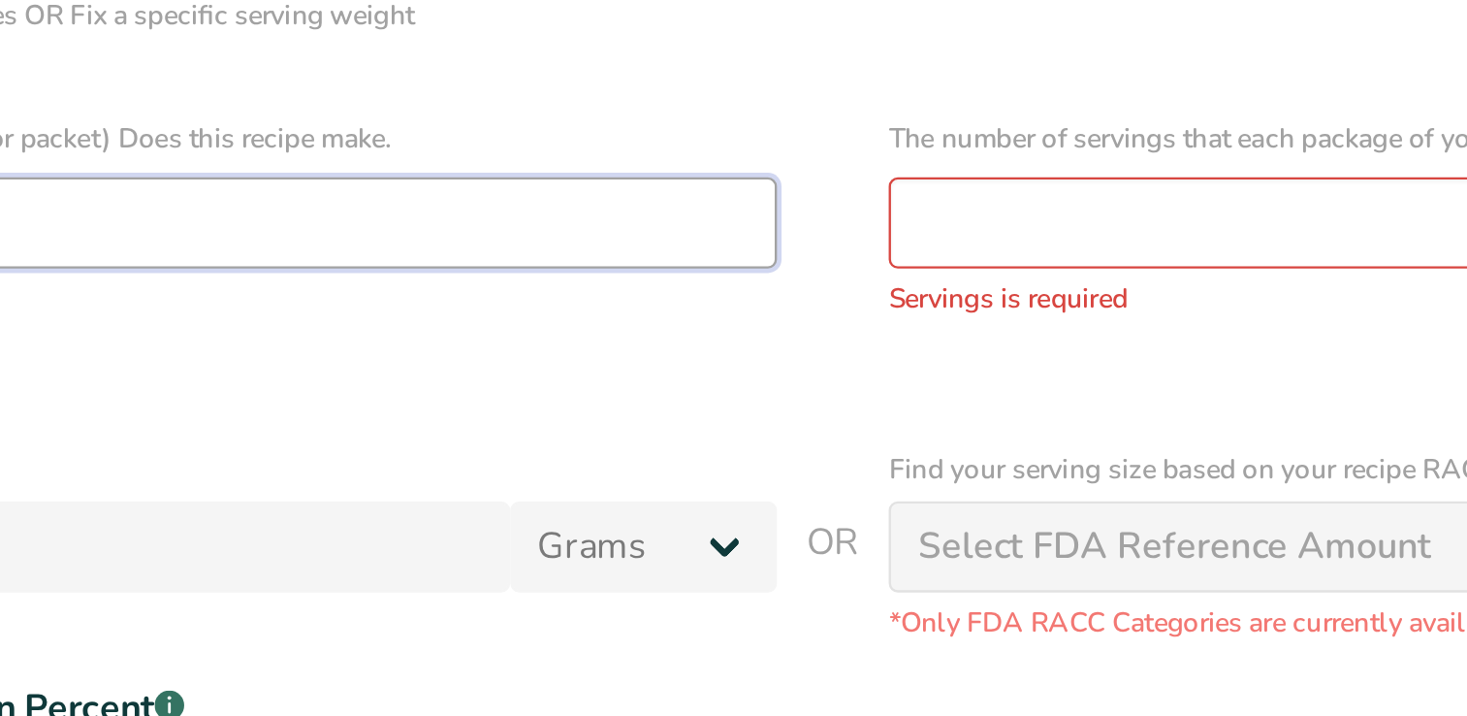
type input "1"
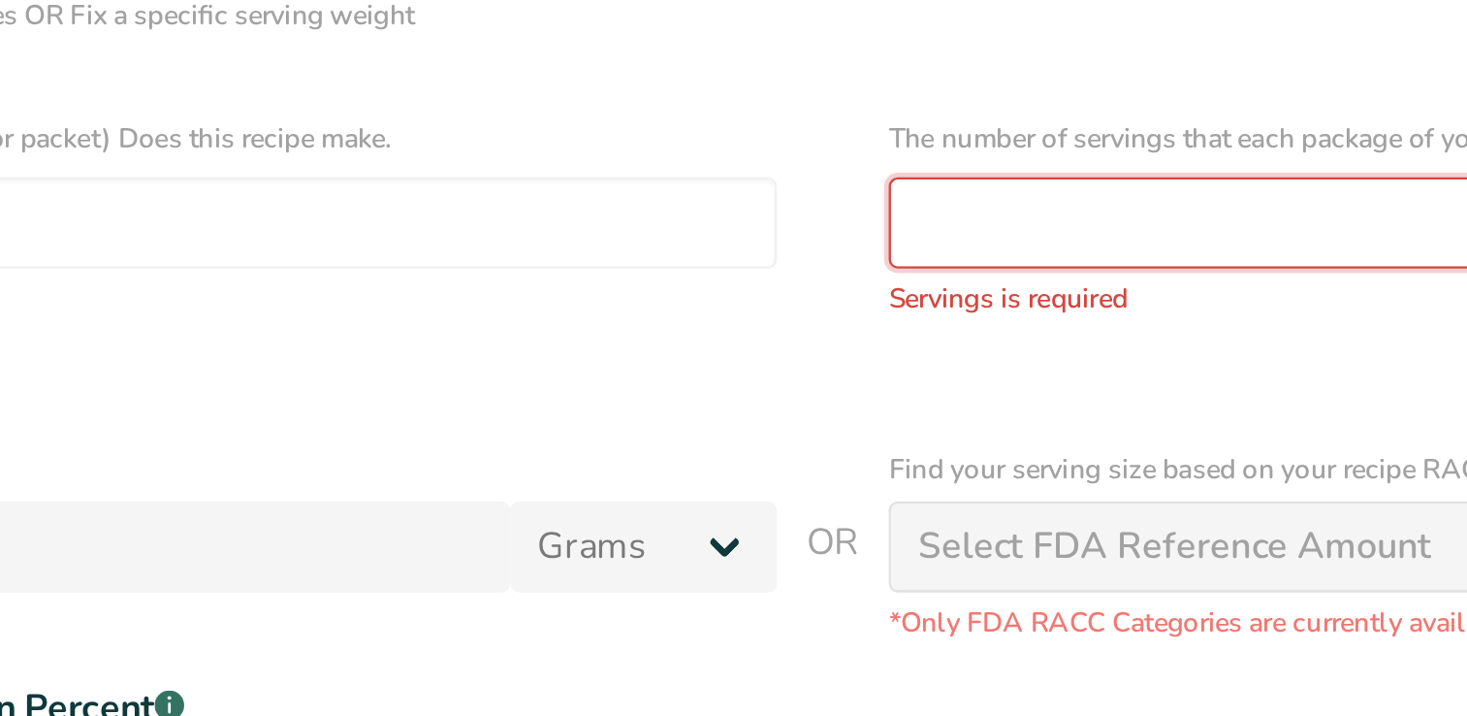
click at [893, 376] on input "number" at bounding box center [1139, 380] width 570 height 39
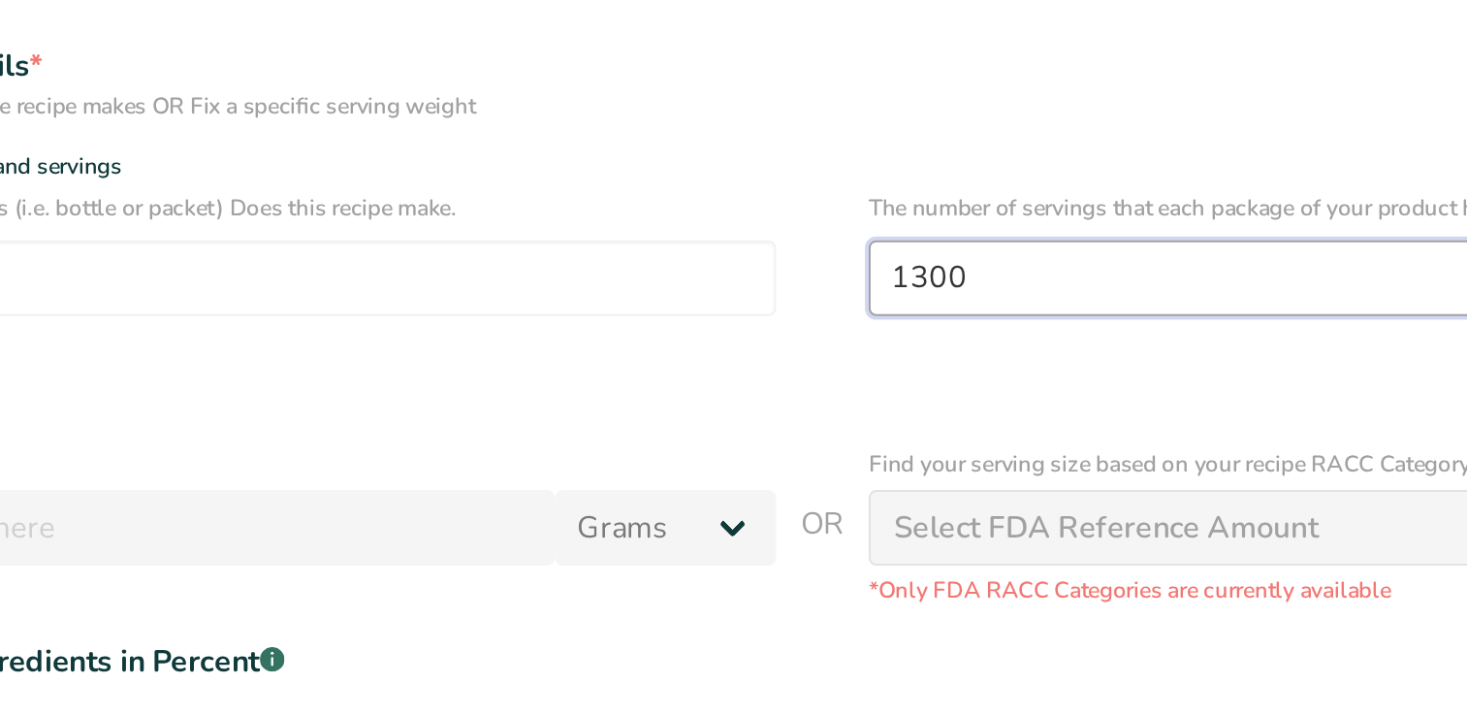
scroll to position [88, 0]
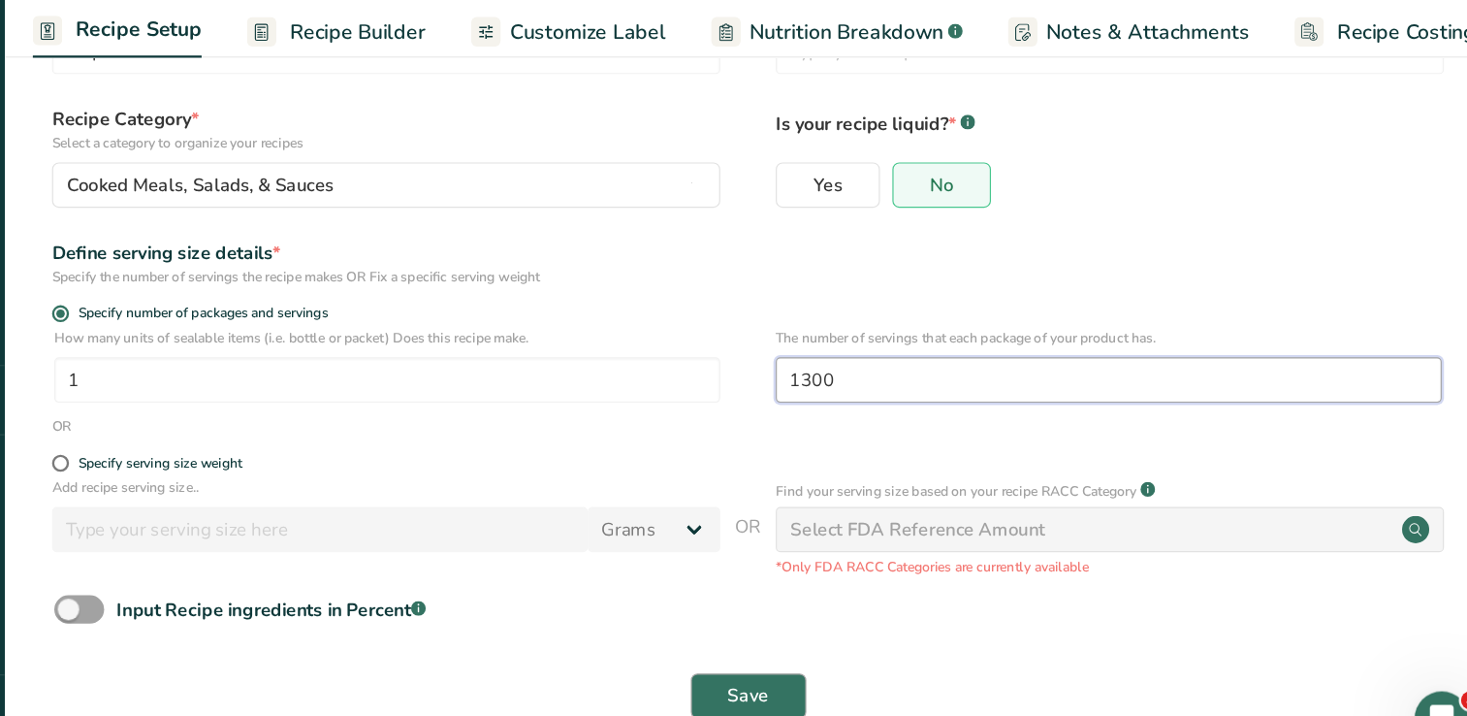
type input "1300"
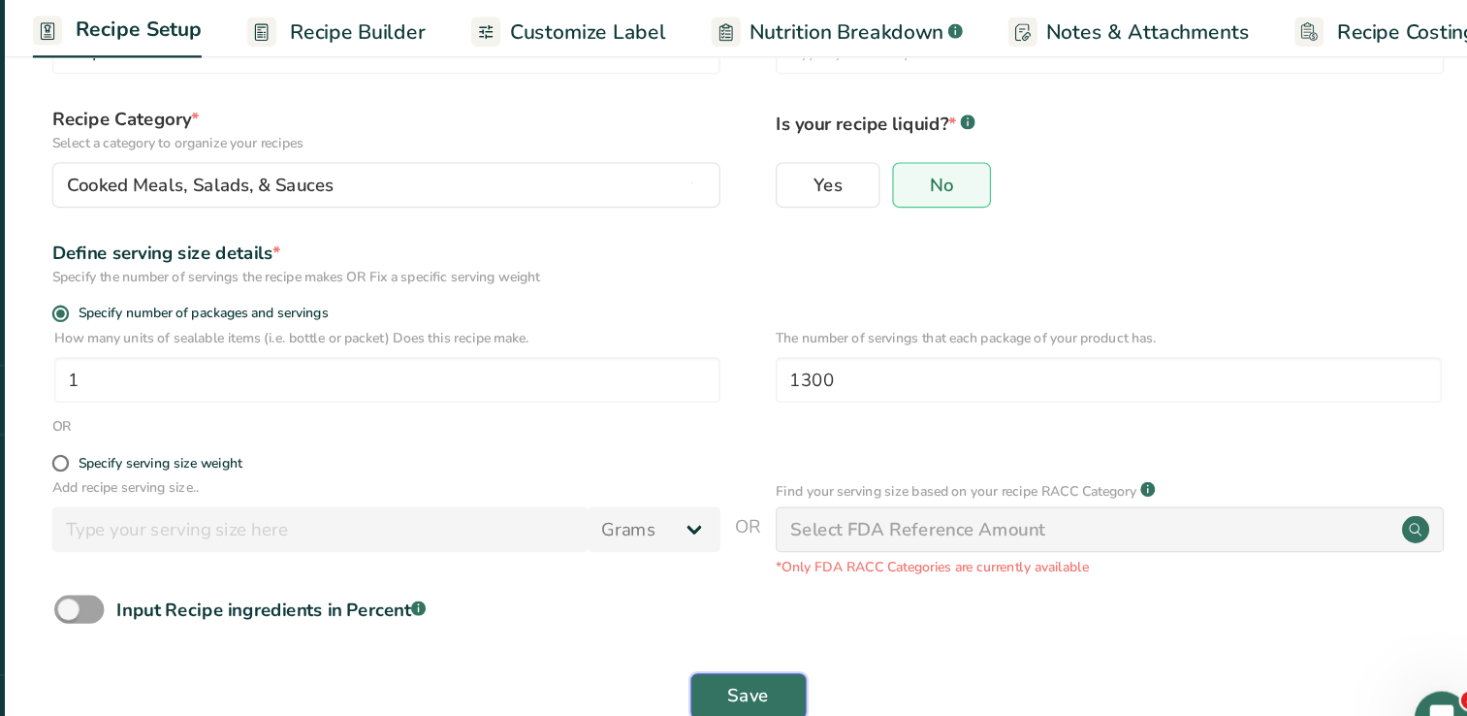
click at [852, 655] on button "Save" at bounding box center [830, 653] width 99 height 39
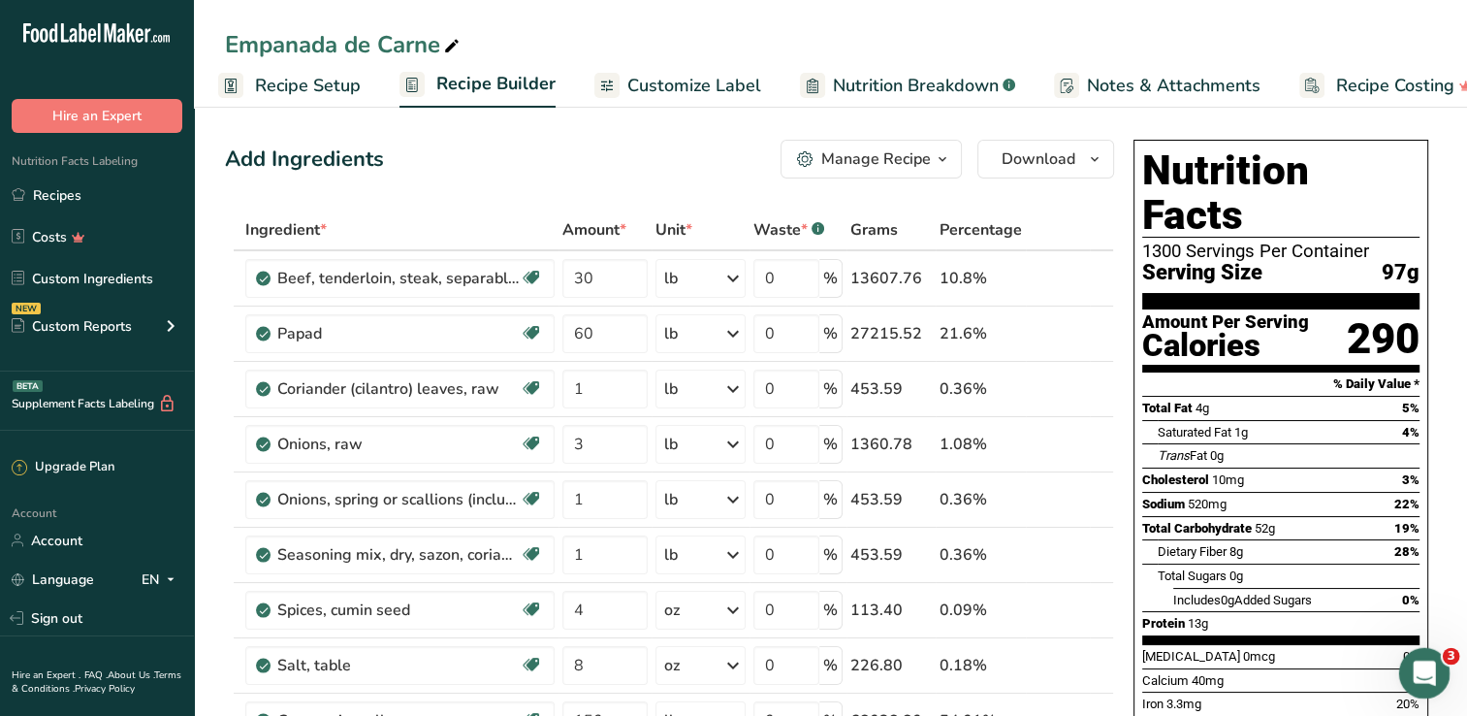
click at [1420, 668] on icon "Abrir Intercom Messenger" at bounding box center [1422, 670] width 32 height 32
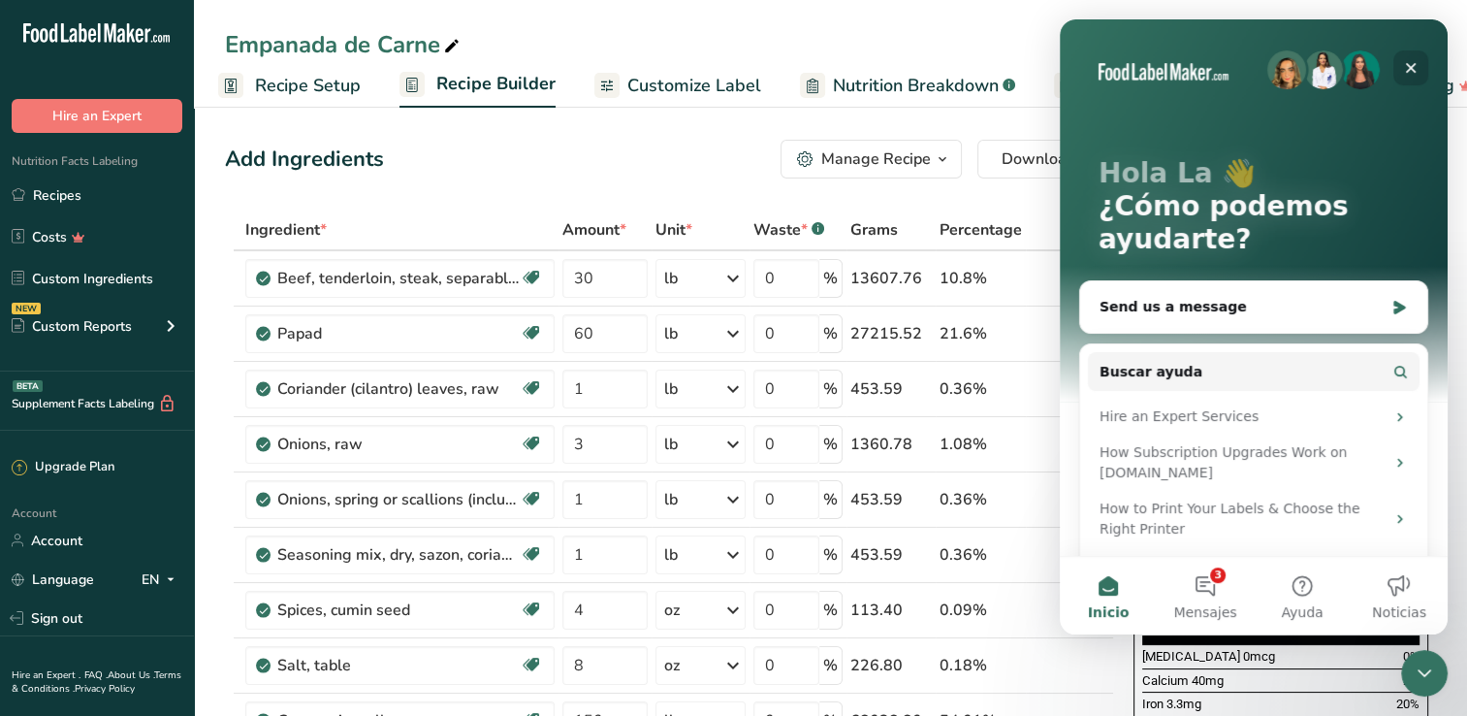
click at [1415, 64] on icon "Cerrar" at bounding box center [1411, 68] width 11 height 11
